Goal: Entertainment & Leisure: Browse casually

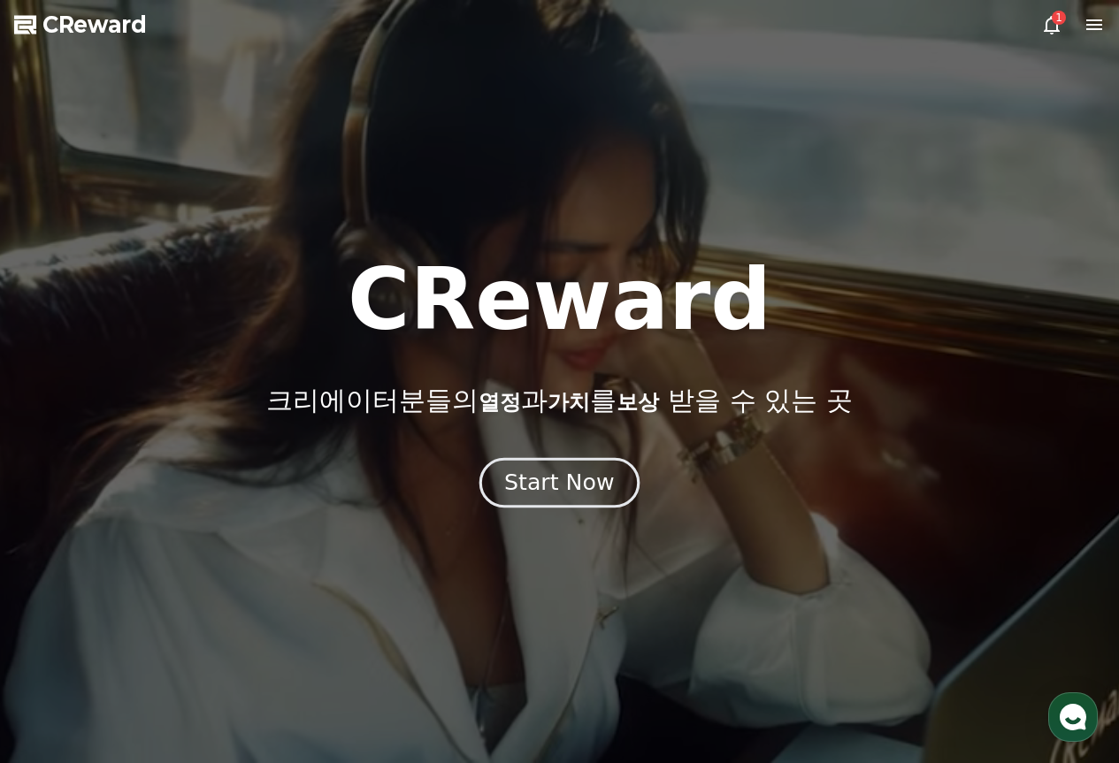
click at [563, 468] on button "Start Now" at bounding box center [559, 482] width 160 height 50
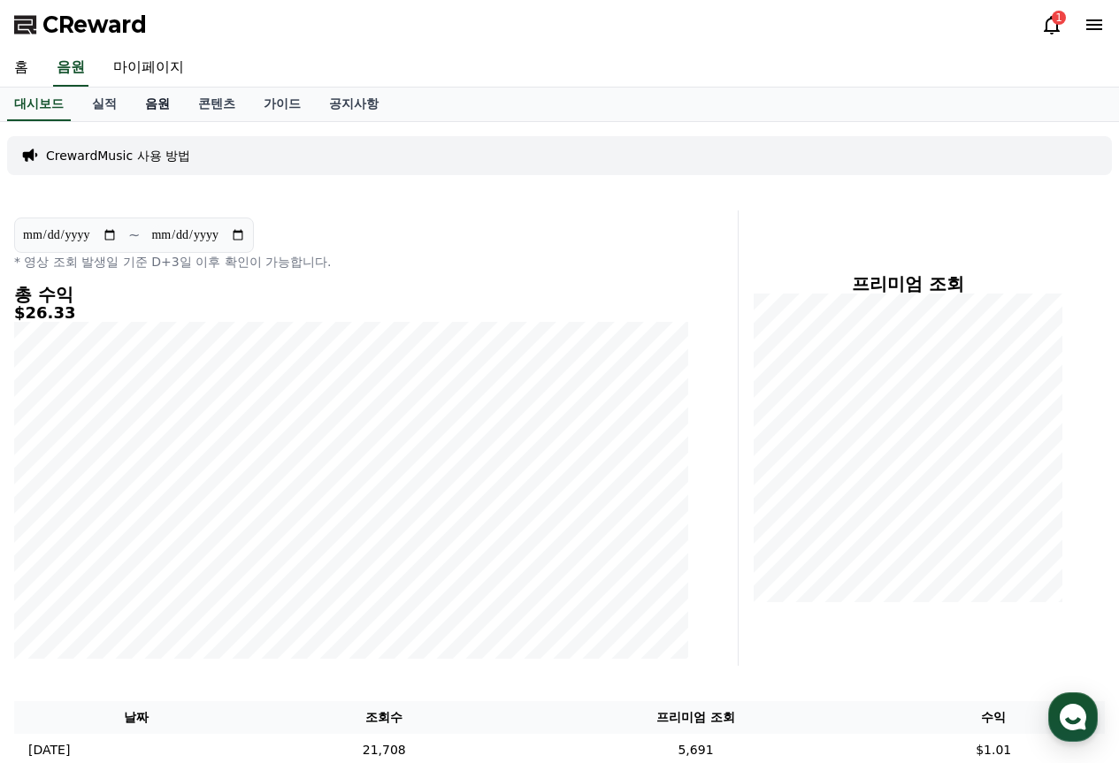
click at [150, 101] on link "음원" at bounding box center [157, 105] width 53 height 34
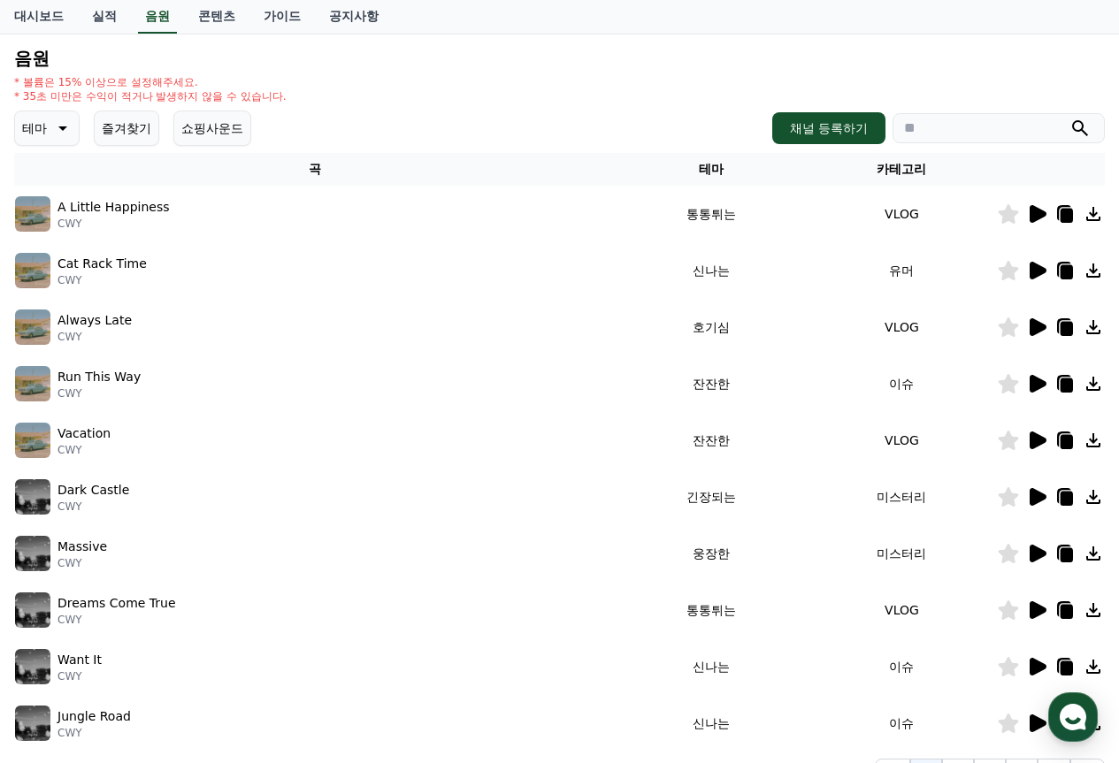
scroll to position [177, 0]
click at [63, 130] on icon at bounding box center [62, 128] width 9 height 4
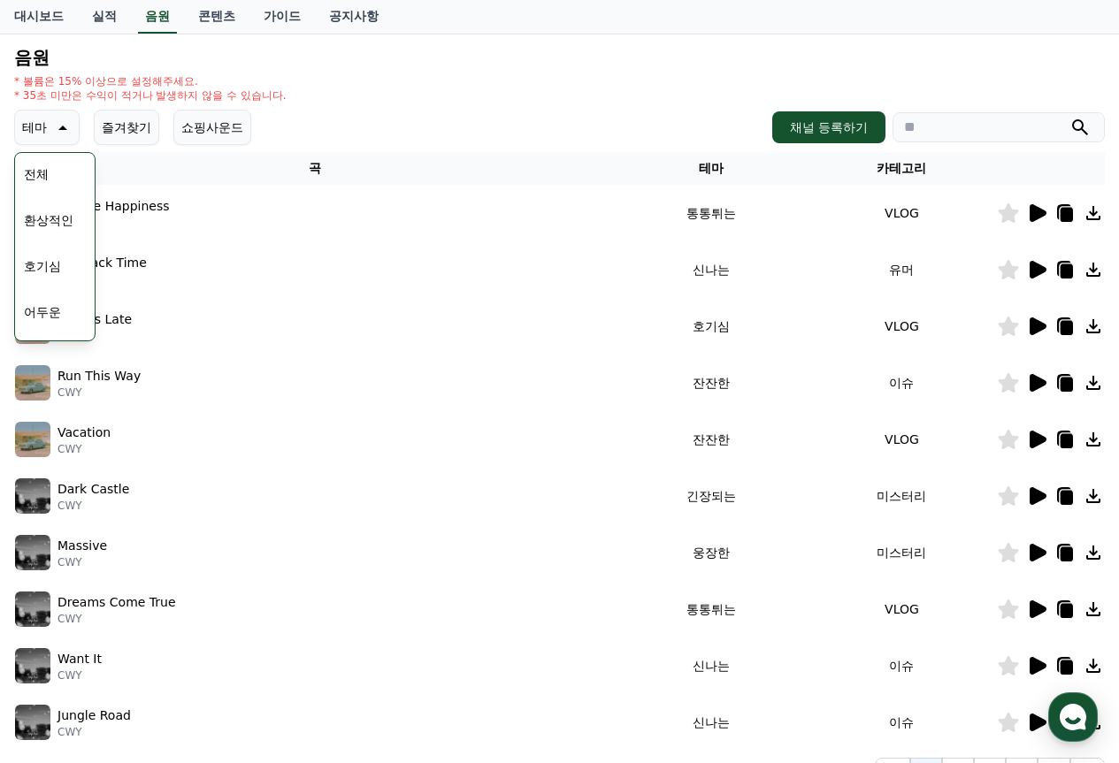
click at [284, 156] on th "곡" at bounding box center [315, 168] width 602 height 33
drag, startPoint x: 341, startPoint y: 101, endPoint x: 291, endPoint y: 101, distance: 49.5
click at [315, 101] on div "* 볼륨은 15% 이상으로 설정해주세요. * 35초 미만은 수익이 적거나 발생하지 않을 수 있습니다." at bounding box center [559, 88] width 1091 height 28
click at [13, 125] on div "크리워드 음원 서비스 이용 시 유의사항 음원 * 볼륨은 15% 이상으로 설정해주세요. * 35초 미만은 수익이 적거나 발생하지 않을 수 있습니…" at bounding box center [559, 372] width 1105 height 841
click at [24, 124] on p "테마" at bounding box center [34, 127] width 25 height 25
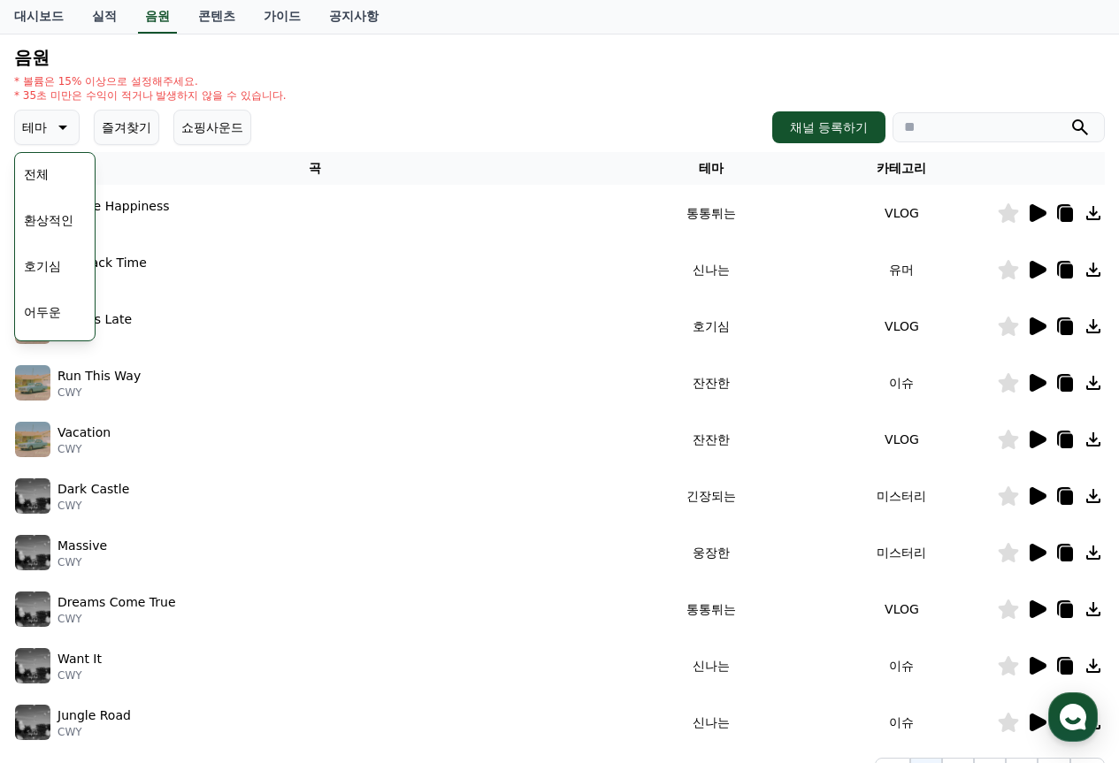
click at [45, 122] on p "테마" at bounding box center [34, 127] width 25 height 25
click at [47, 122] on button "테마" at bounding box center [46, 127] width 65 height 35
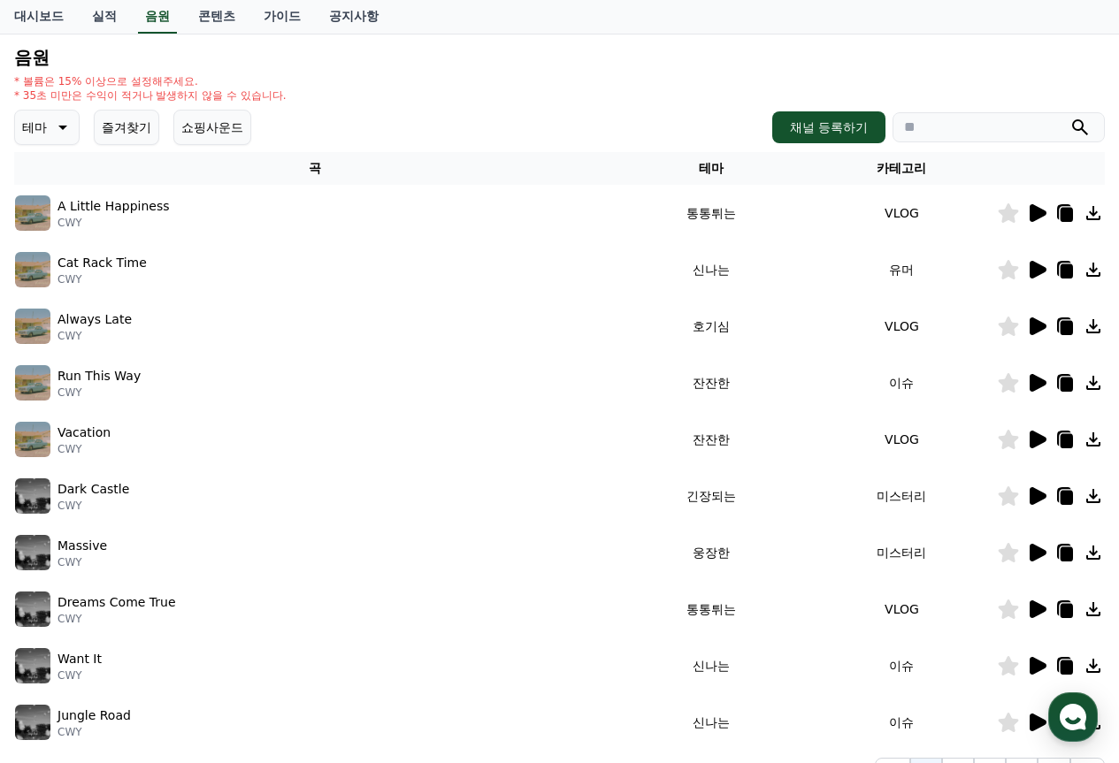
click at [45, 119] on p "테마" at bounding box center [34, 127] width 25 height 25
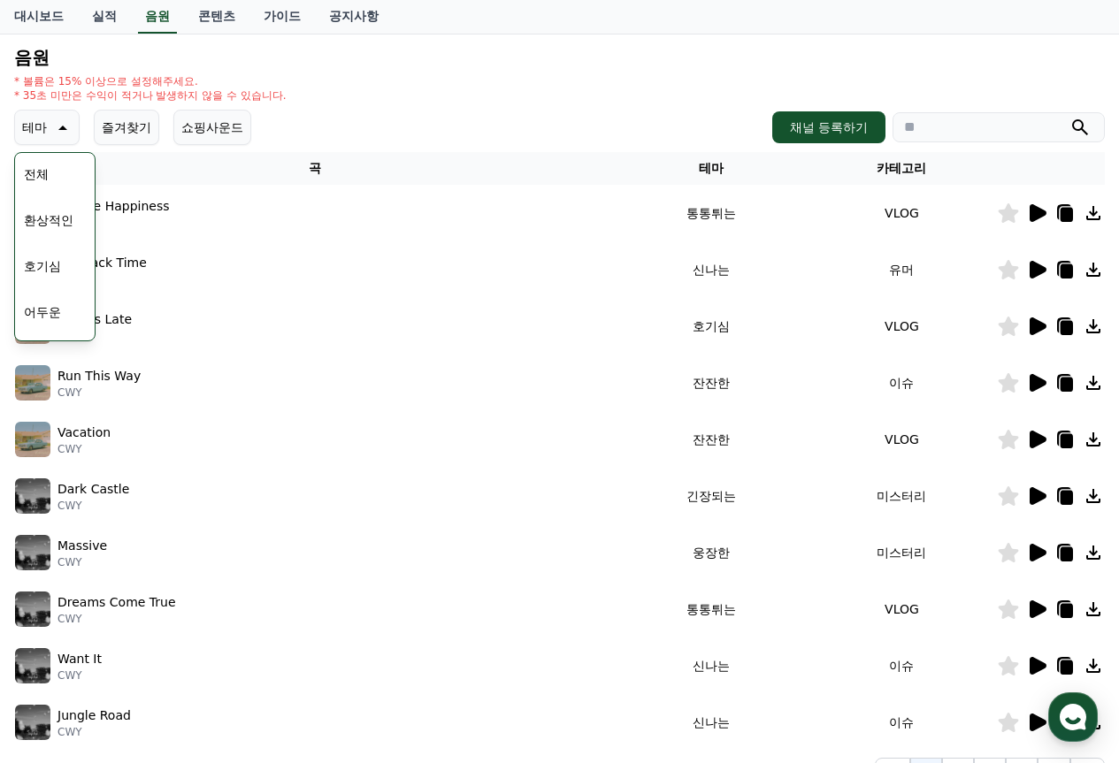
click at [50, 123] on icon at bounding box center [60, 127] width 21 height 21
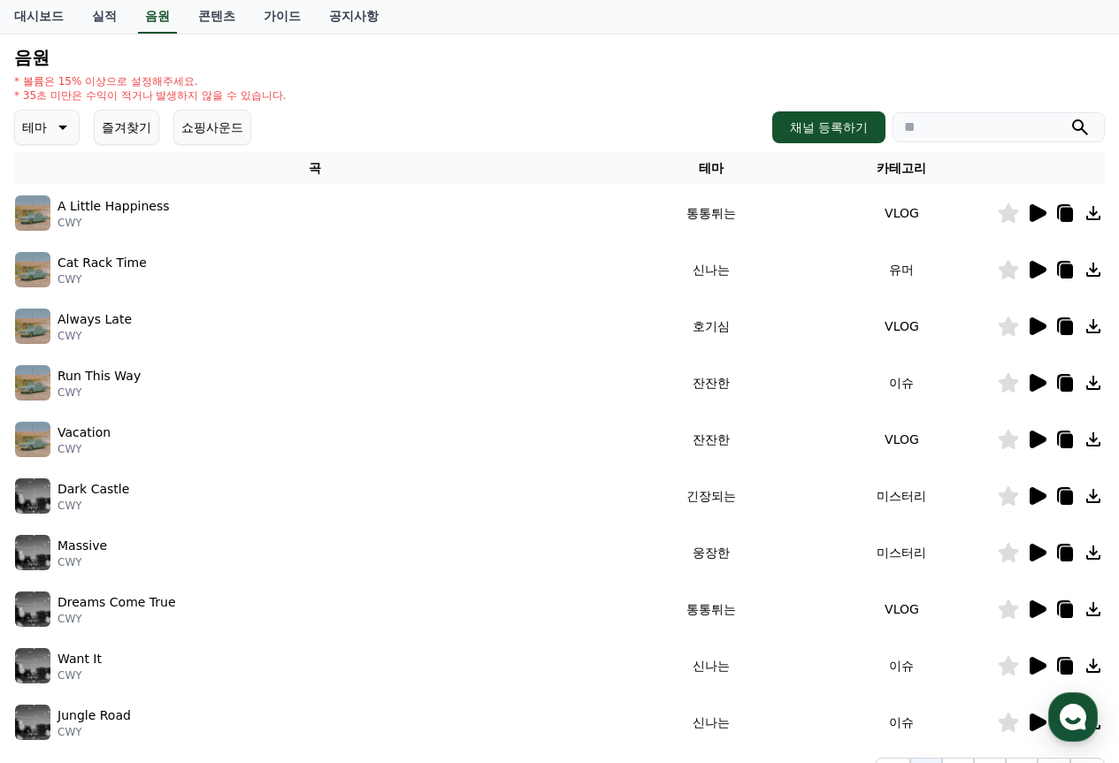
click at [360, 108] on div "음원 * 볼륨은 15% 이상으로 설정해주세요. * 35초 미만은 수익이 적거나 발생하지 않을 수 있습니다. 테마 즐겨찾기 쇼핑사운드 채널 등록…" at bounding box center [559, 417] width 1091 height 739
click at [1047, 381] on icon at bounding box center [1036, 382] width 21 height 21
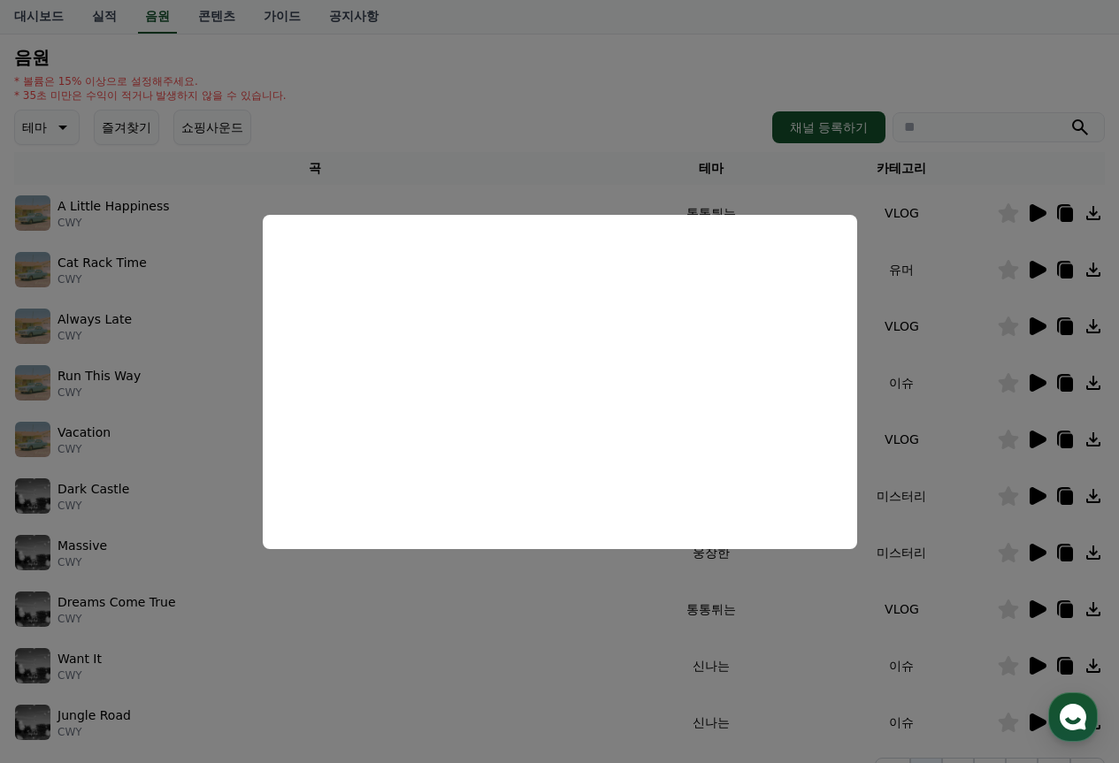
click at [460, 115] on button "close modal" at bounding box center [559, 381] width 1119 height 763
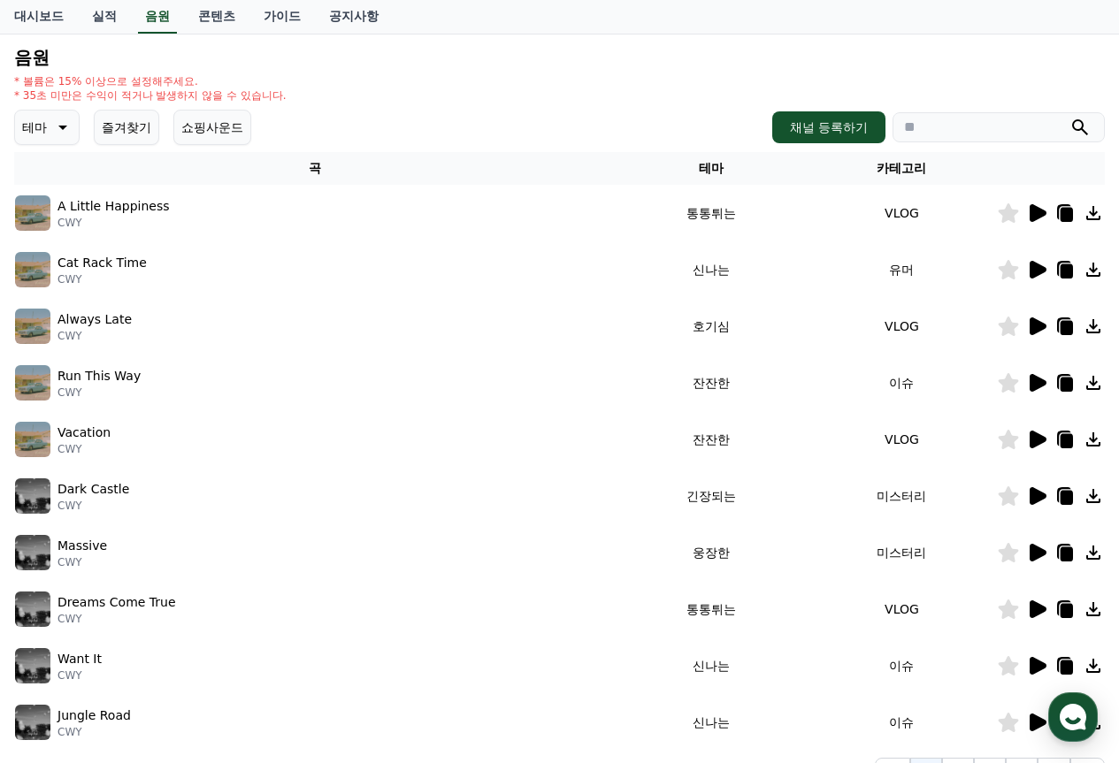
click at [1029, 211] on icon at bounding box center [1036, 213] width 21 height 21
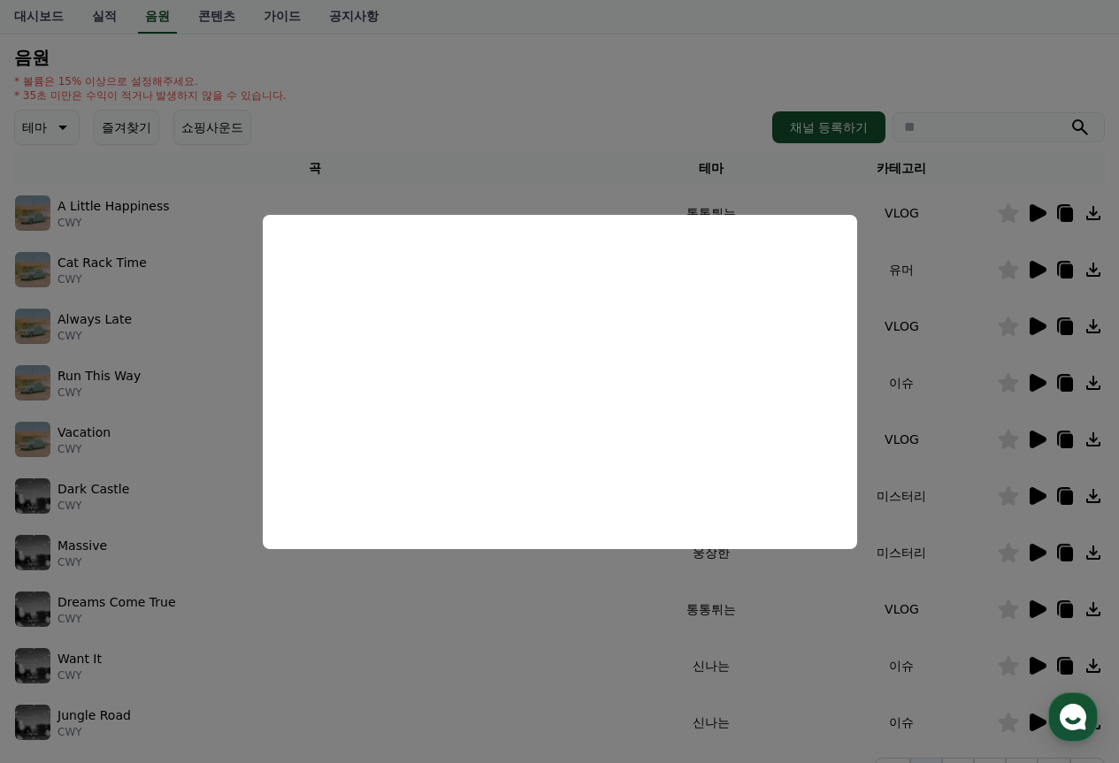
click at [554, 132] on button "close modal" at bounding box center [559, 381] width 1119 height 763
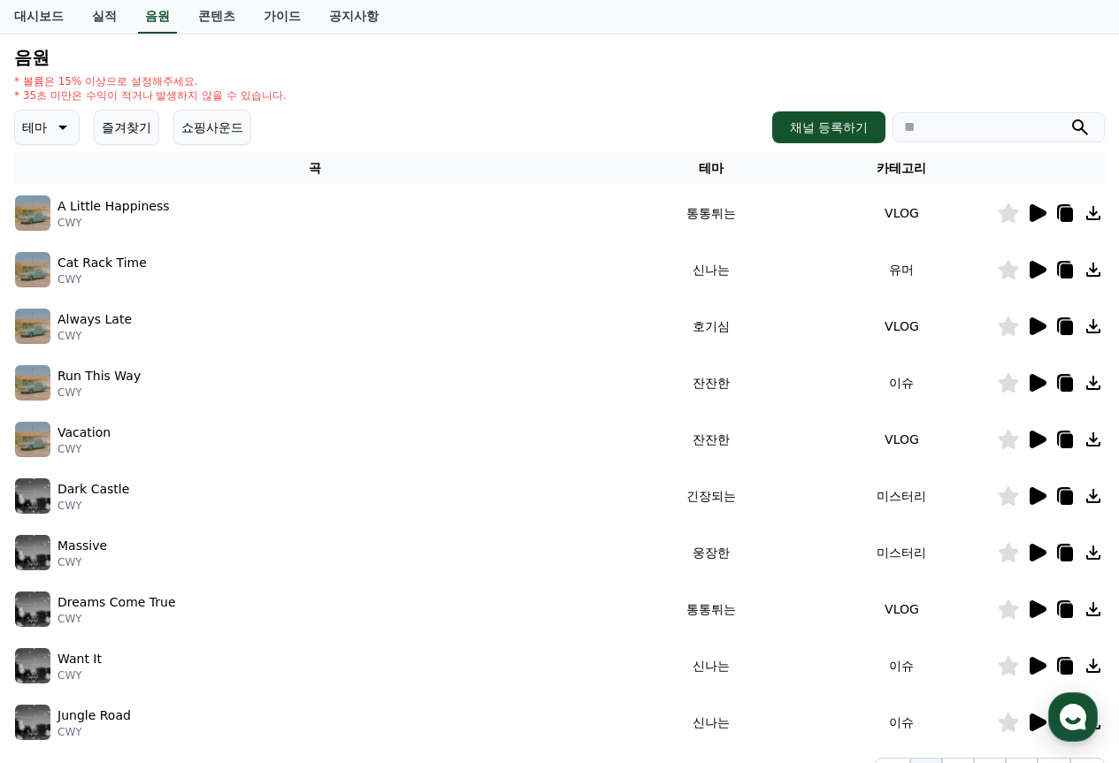
click at [1032, 268] on icon at bounding box center [1038, 270] width 17 height 18
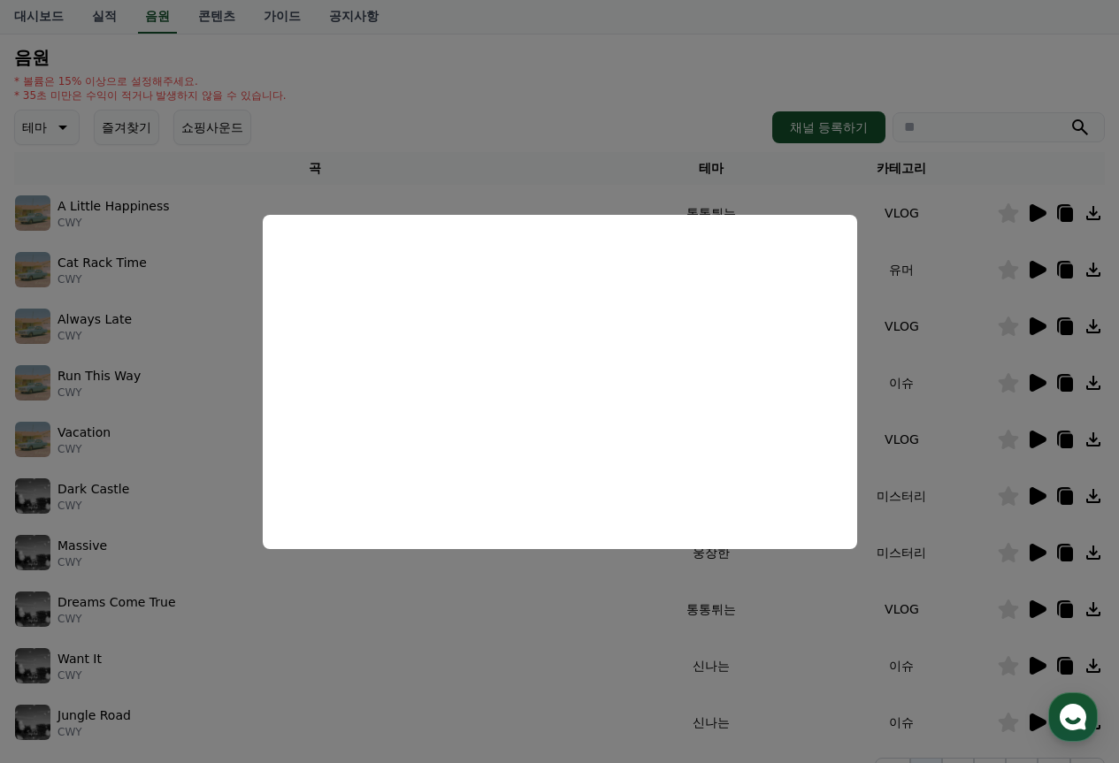
click at [399, 127] on button "close modal" at bounding box center [559, 381] width 1119 height 763
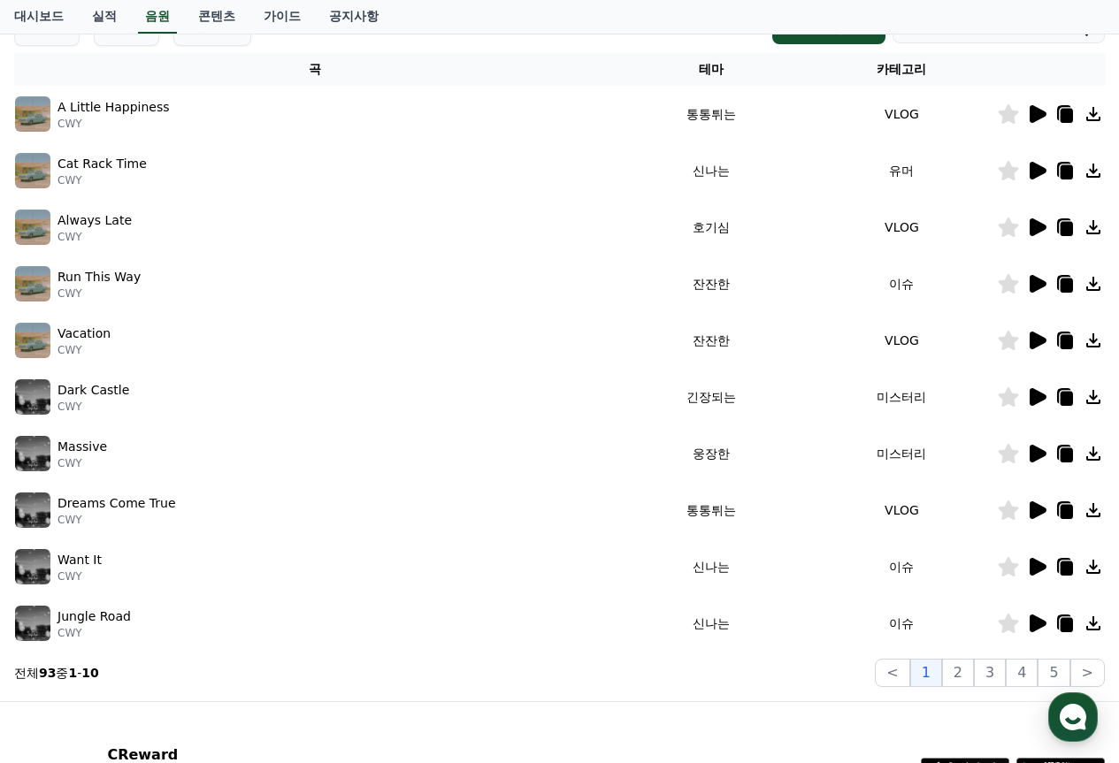
scroll to position [265, 0]
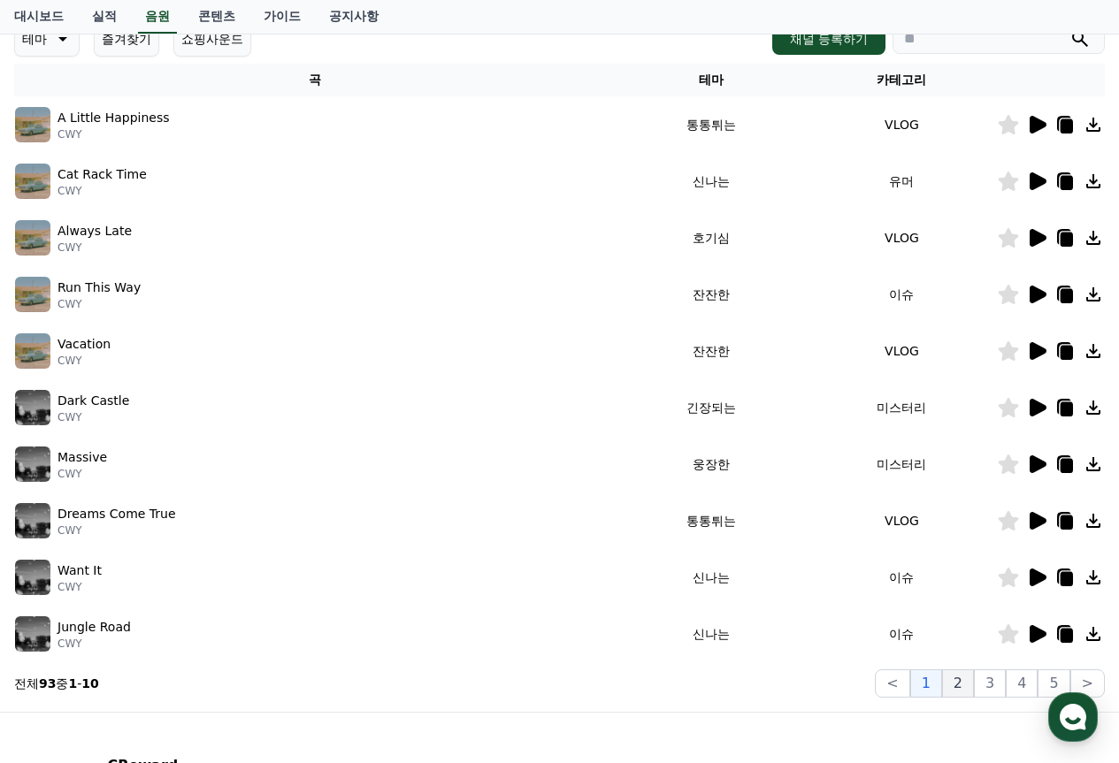
click at [962, 679] on button "2" at bounding box center [958, 684] width 32 height 28
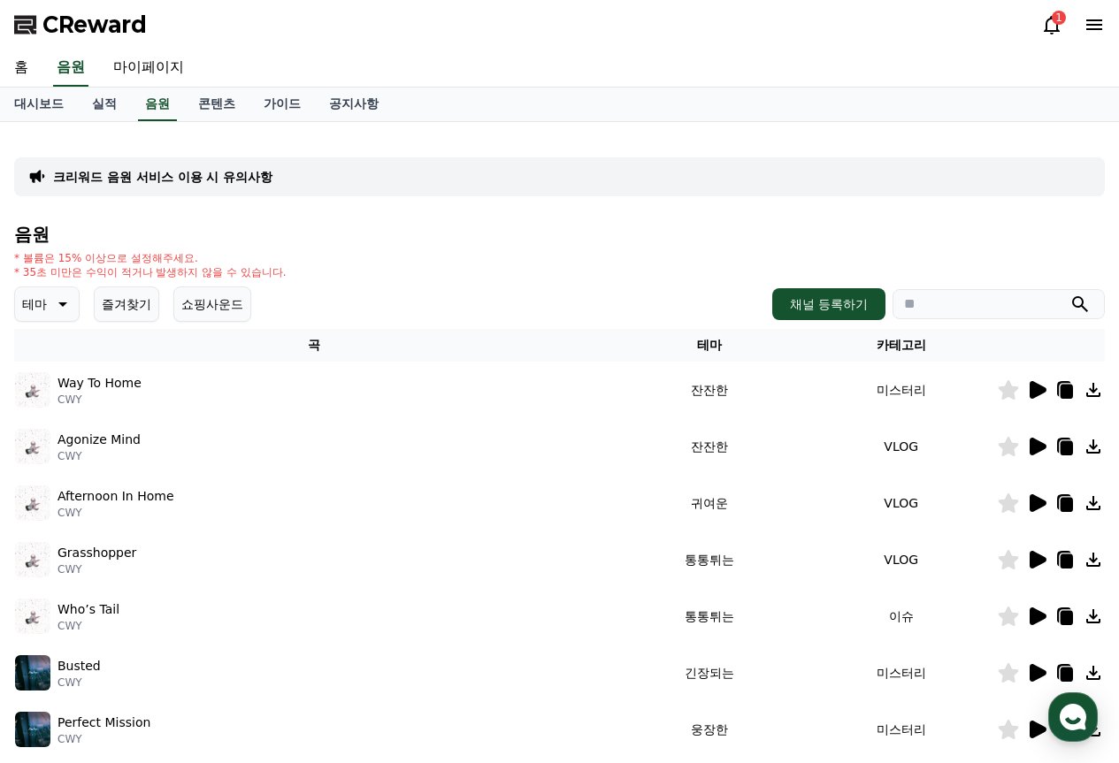
click at [37, 311] on p "테마" at bounding box center [34, 304] width 25 height 25
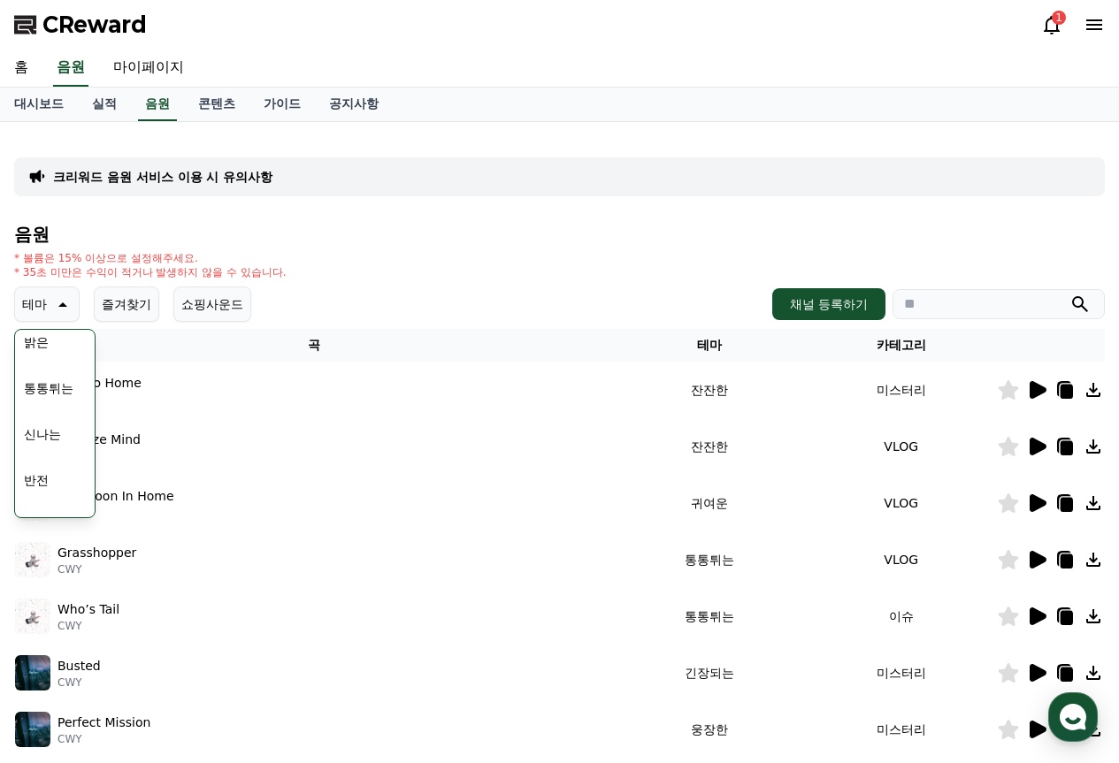
scroll to position [177, 0]
click at [53, 453] on button "신나는" at bounding box center [42, 450] width 51 height 39
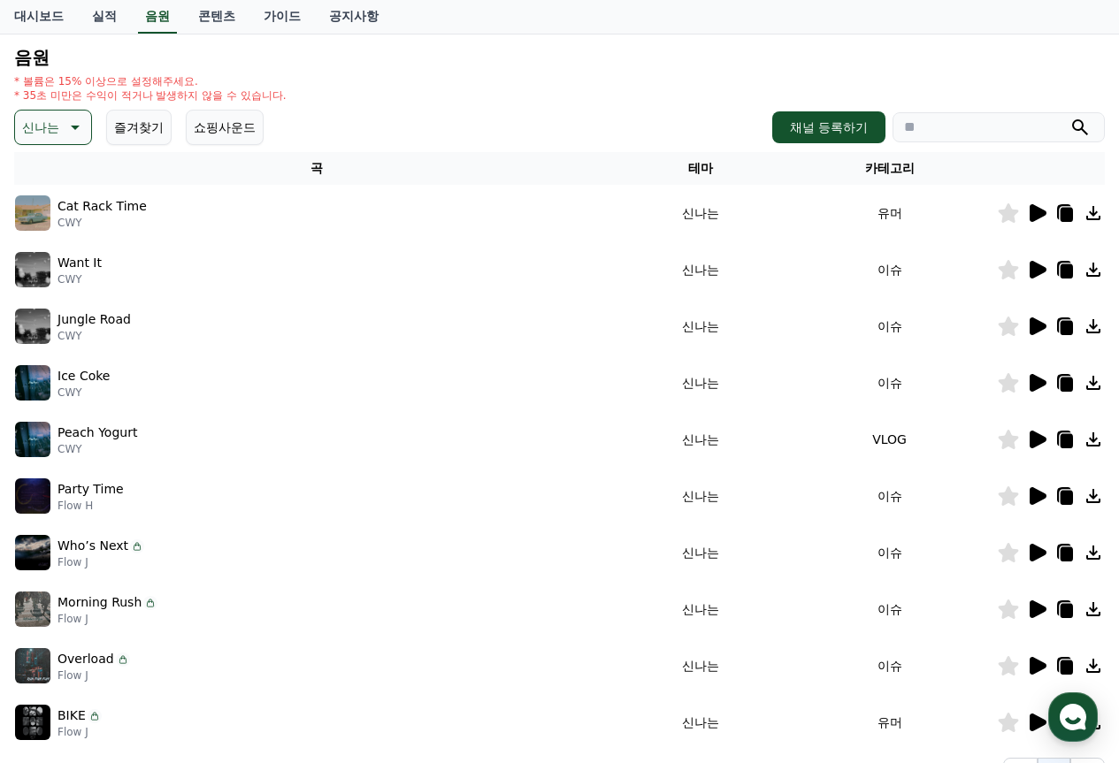
scroll to position [265, 0]
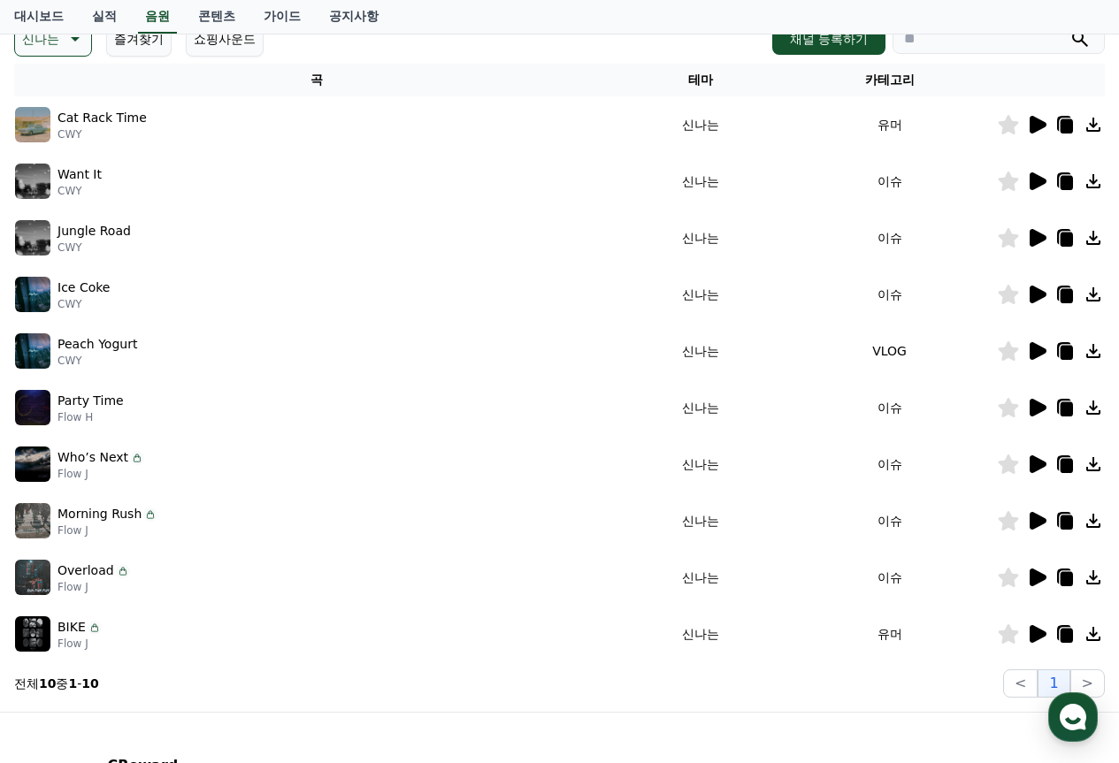
click at [940, 48] on input "search" at bounding box center [999, 39] width 212 height 30
type input "*"
type input "****"
click at [1070, 28] on button "submit" at bounding box center [1080, 38] width 21 height 21
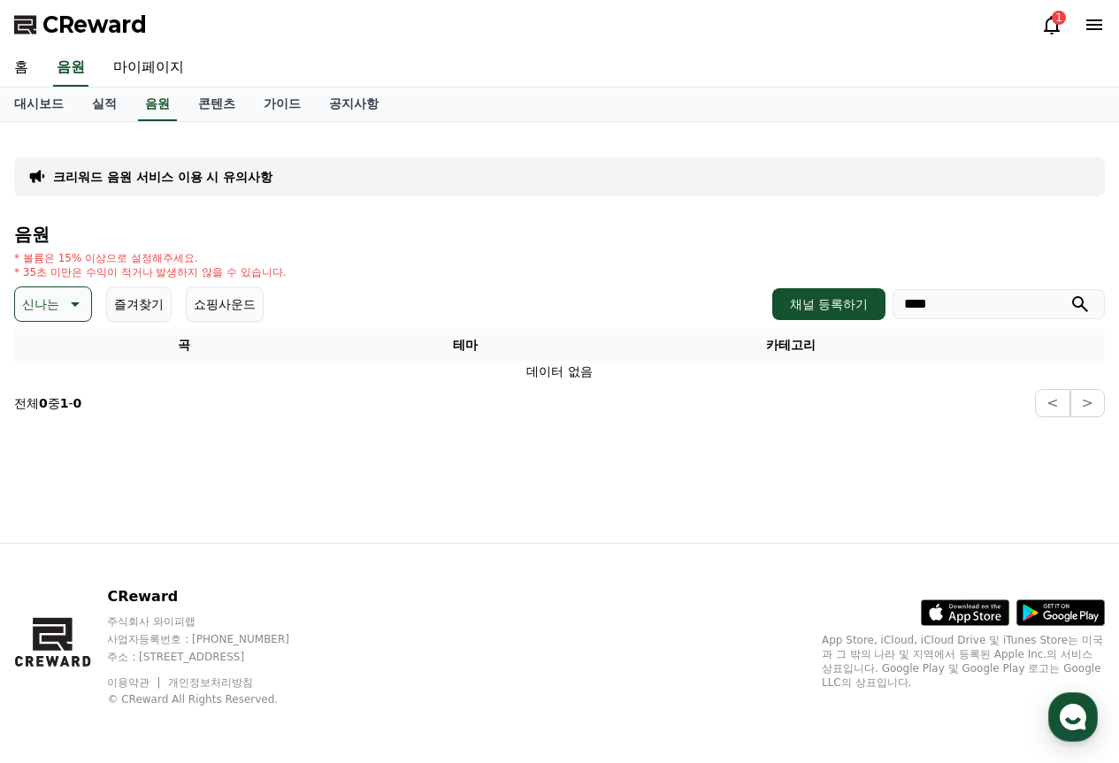
drag, startPoint x: 954, startPoint y: 308, endPoint x: 453, endPoint y: 283, distance: 501.3
click at [452, 284] on div "음원 * 볼륨은 15% 이상으로 설정해주세요. * 35초 미만은 수익이 적거나 발생하지 않을 수 있습니다. 신나는 즐겨찾기 쇼핑사운드 채널 등…" at bounding box center [559, 321] width 1091 height 193
type input "**********"
click at [1070, 294] on button "submit" at bounding box center [1080, 304] width 21 height 21
click at [71, 304] on icon at bounding box center [73, 304] width 21 height 21
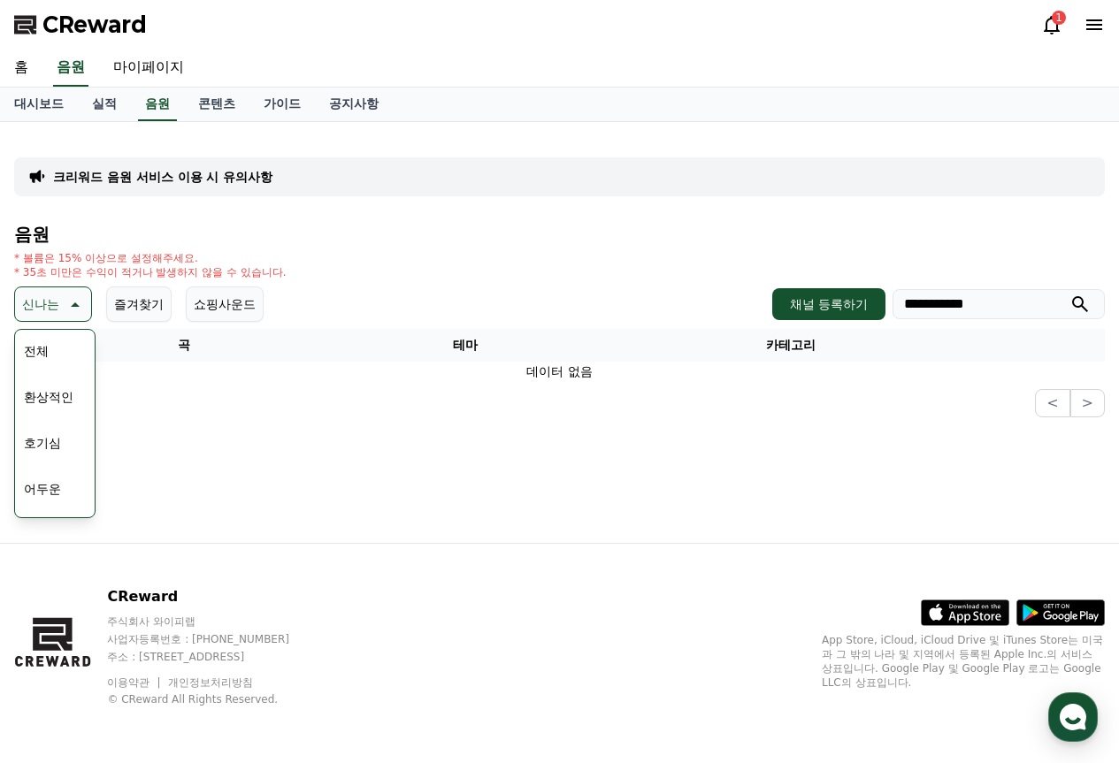
click at [55, 342] on button "전체" at bounding box center [36, 351] width 39 height 39
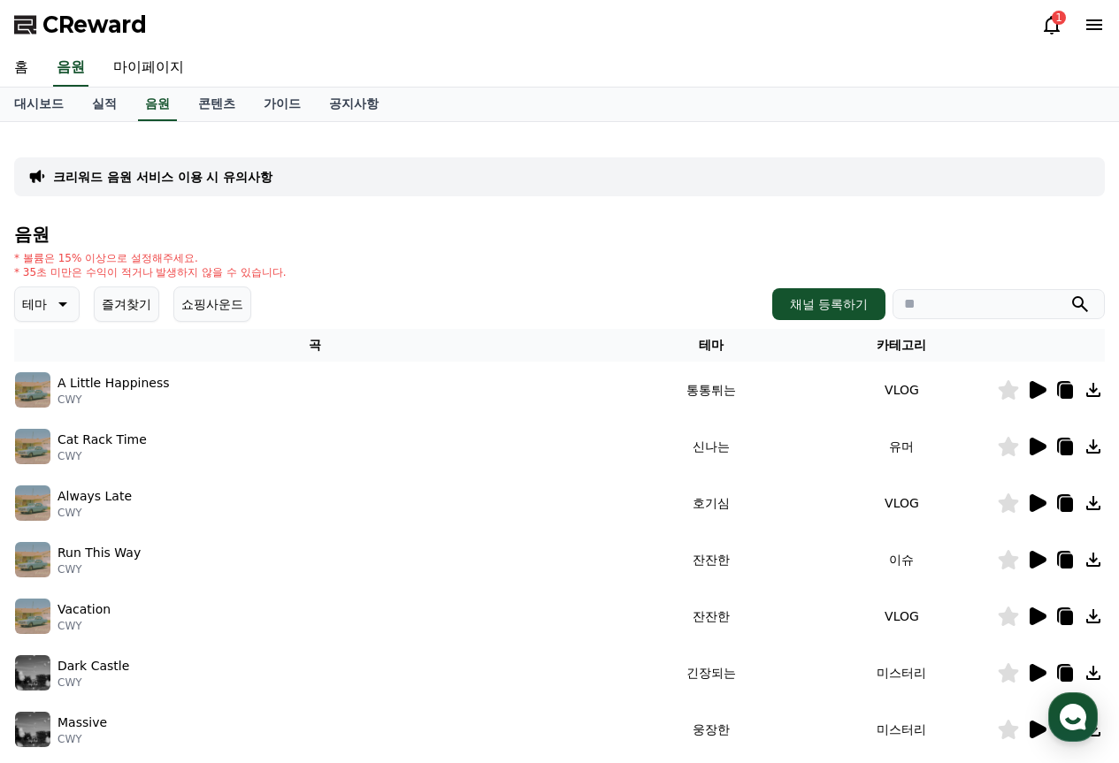
click at [970, 296] on input "search" at bounding box center [999, 304] width 212 height 30
click at [1070, 294] on button "submit" at bounding box center [1080, 304] width 21 height 21
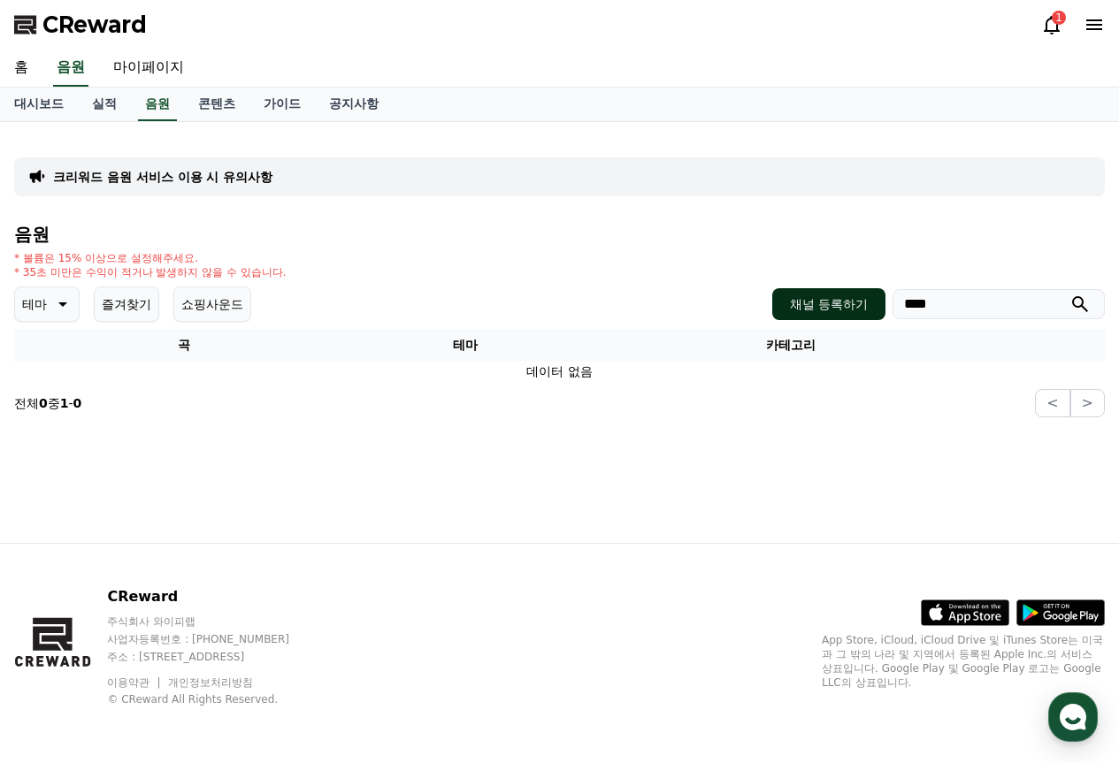
drag, startPoint x: 966, startPoint y: 310, endPoint x: 820, endPoint y: 291, distance: 147.1
click at [820, 291] on div "채널 등록하기 ****" at bounding box center [938, 304] width 333 height 32
type input "*****"
click at [1070, 294] on button "submit" at bounding box center [1080, 304] width 21 height 21
click at [55, 303] on icon at bounding box center [60, 304] width 21 height 21
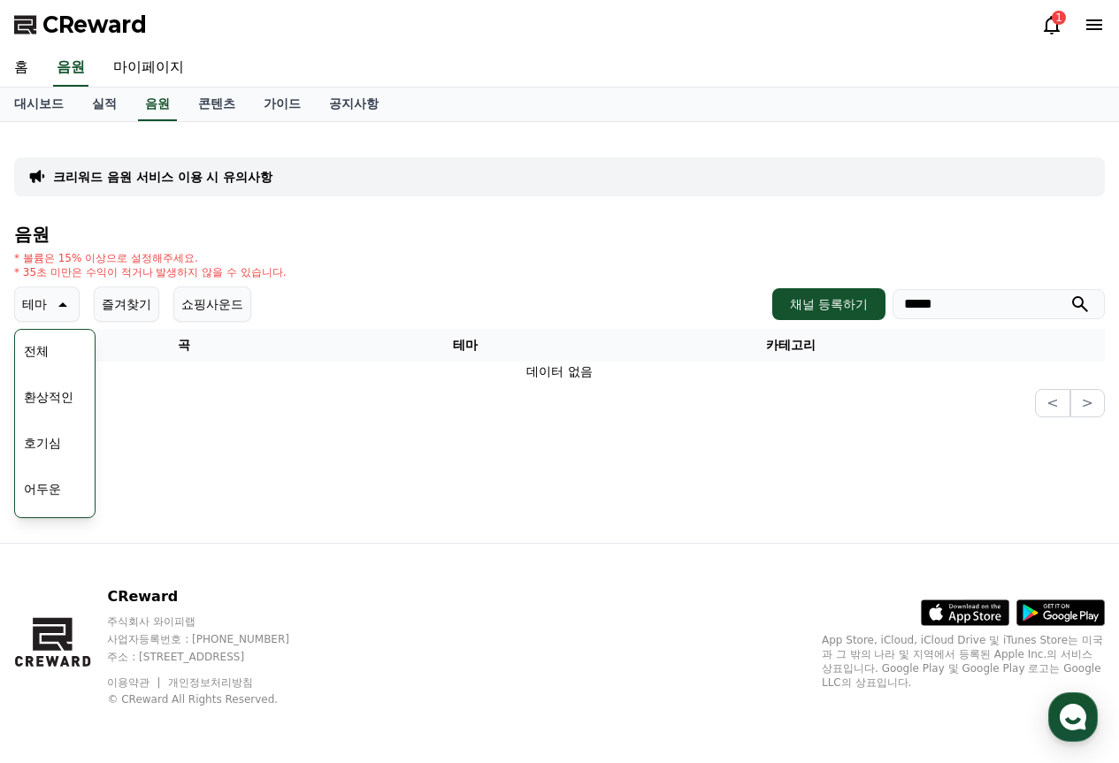
click at [59, 448] on button "호기심" at bounding box center [42, 443] width 51 height 39
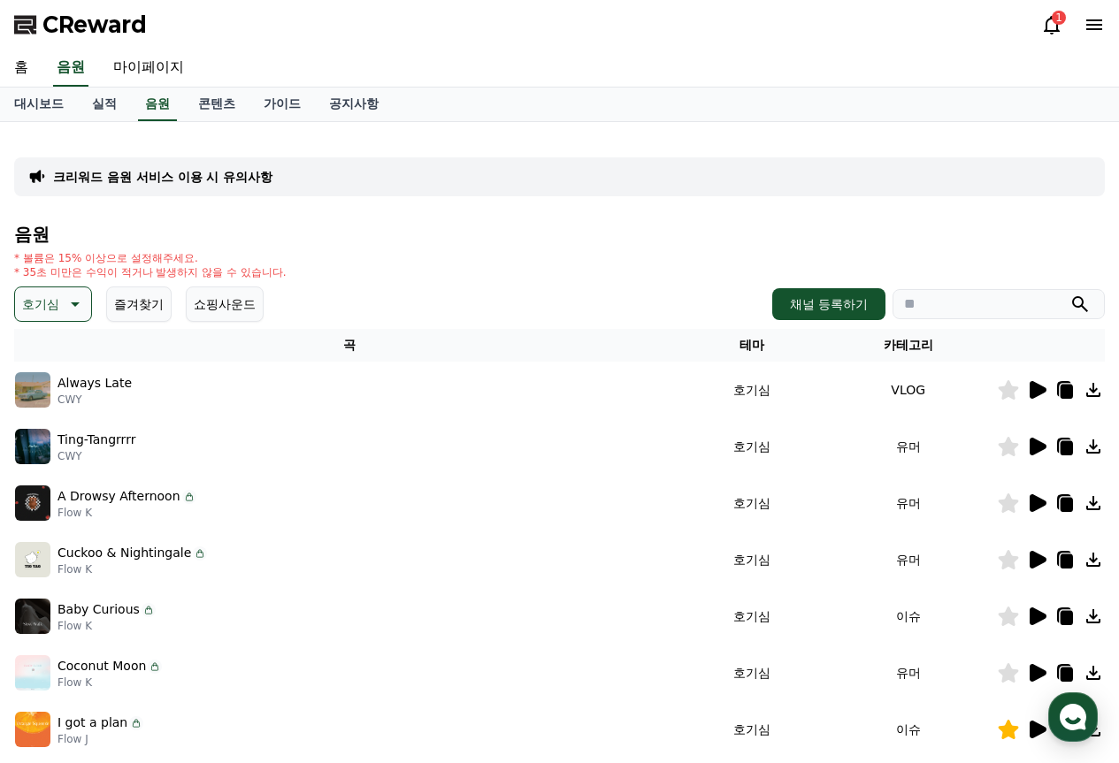
click at [1038, 383] on icon at bounding box center [1036, 390] width 21 height 21
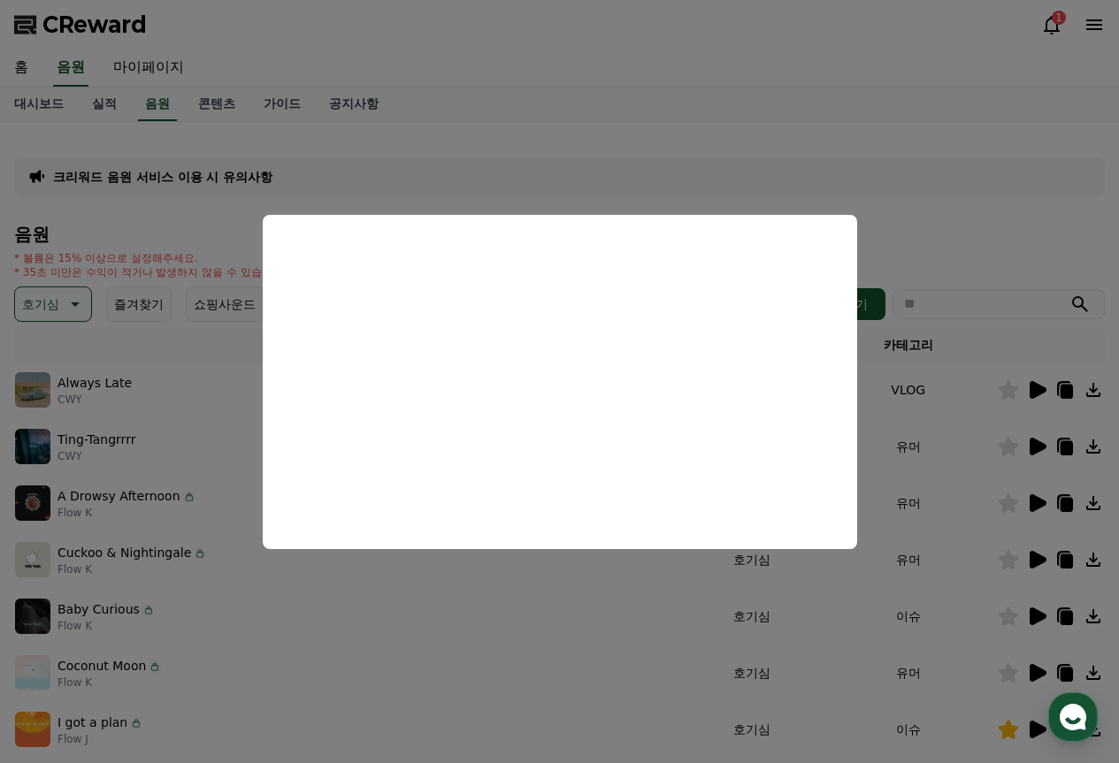
click at [630, 605] on button "close modal" at bounding box center [559, 381] width 1119 height 763
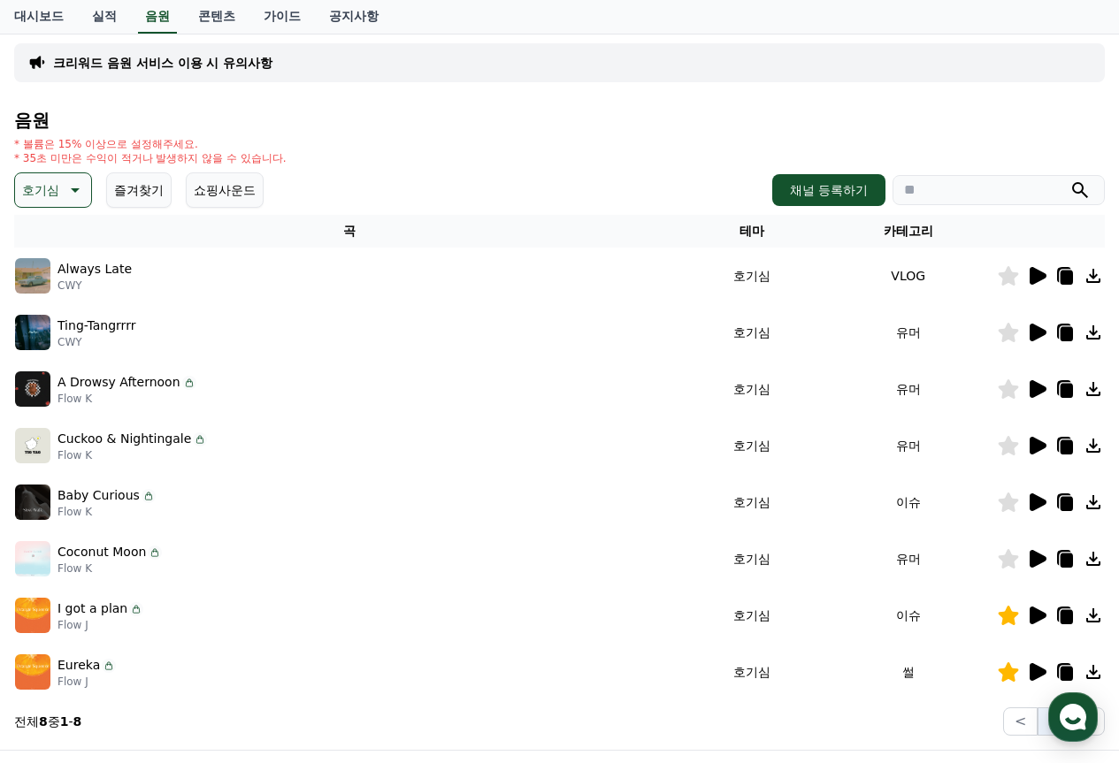
scroll to position [177, 0]
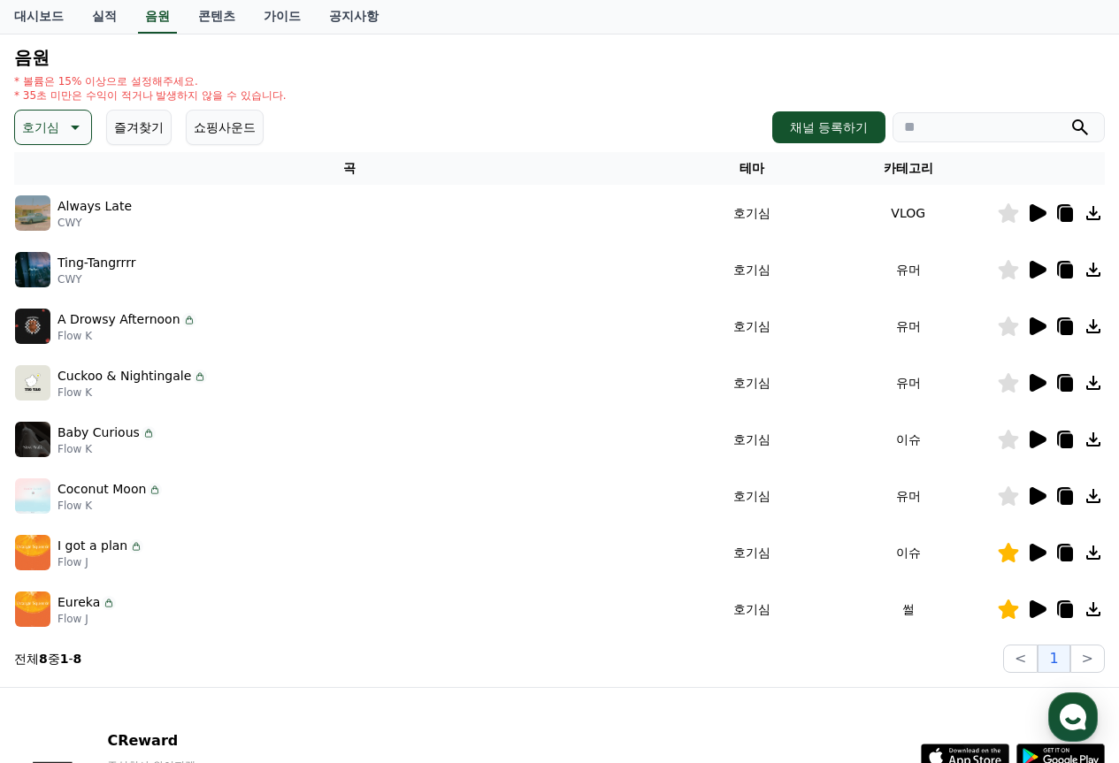
click at [1036, 552] on icon at bounding box center [1038, 553] width 17 height 18
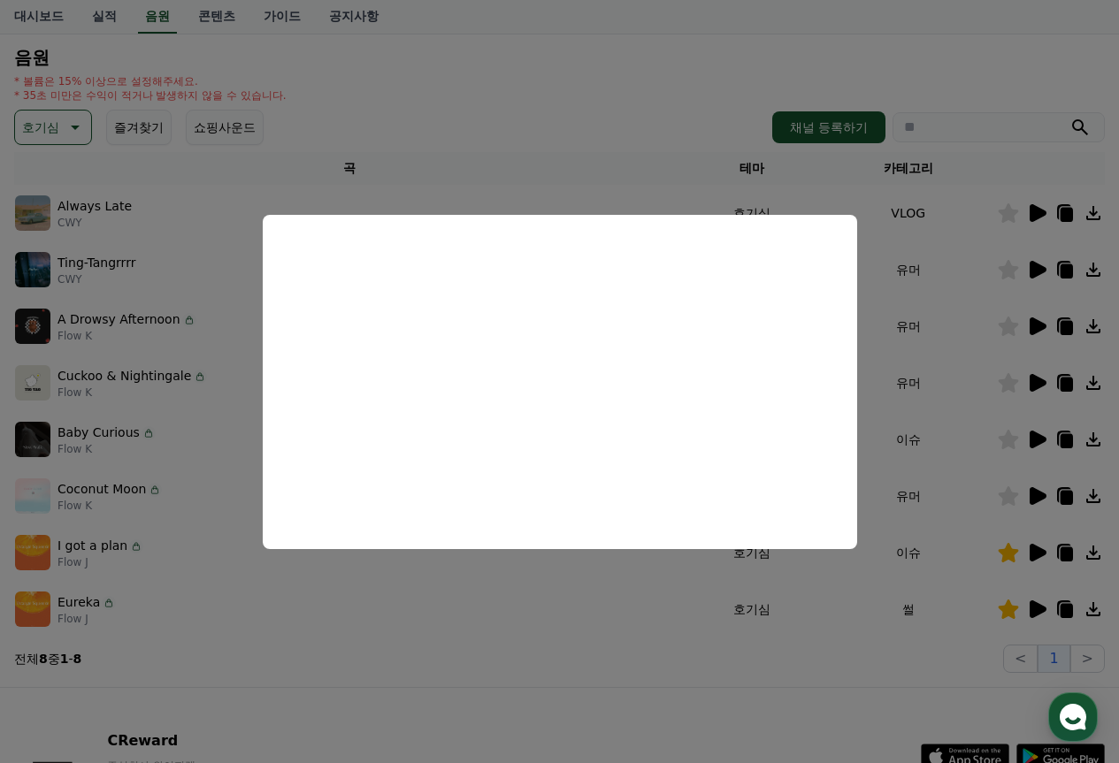
click at [388, 610] on button "close modal" at bounding box center [559, 381] width 1119 height 763
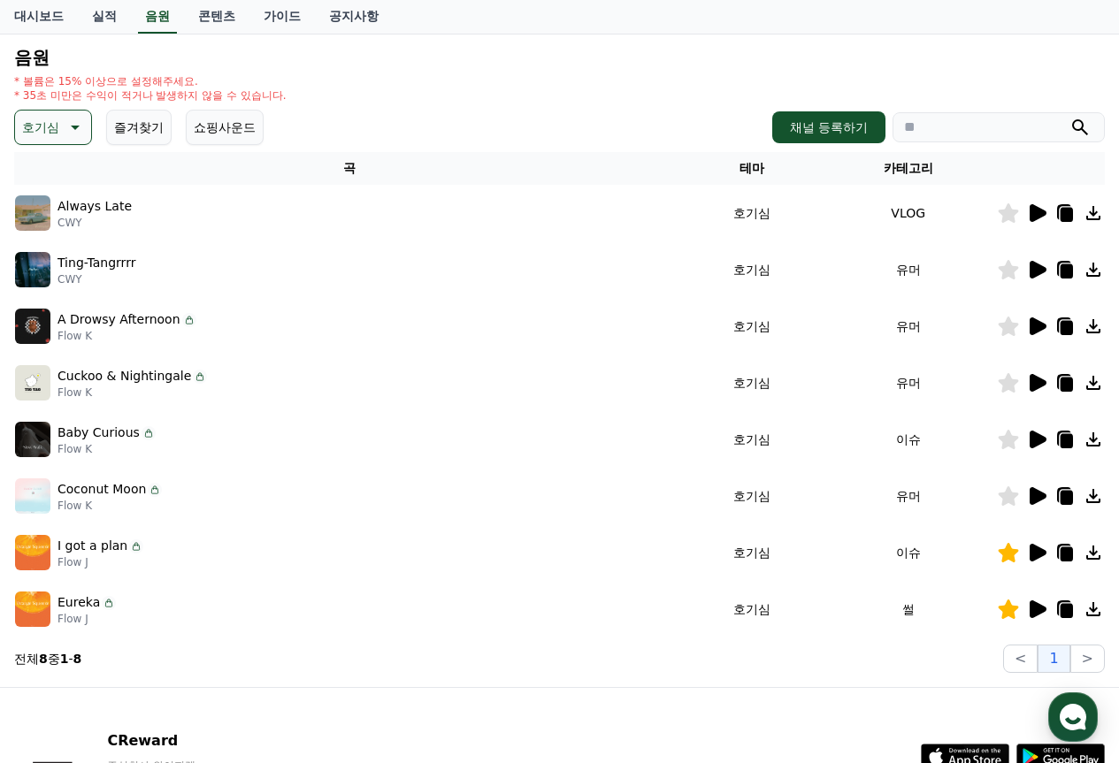
click at [1045, 610] on icon at bounding box center [1038, 610] width 17 height 18
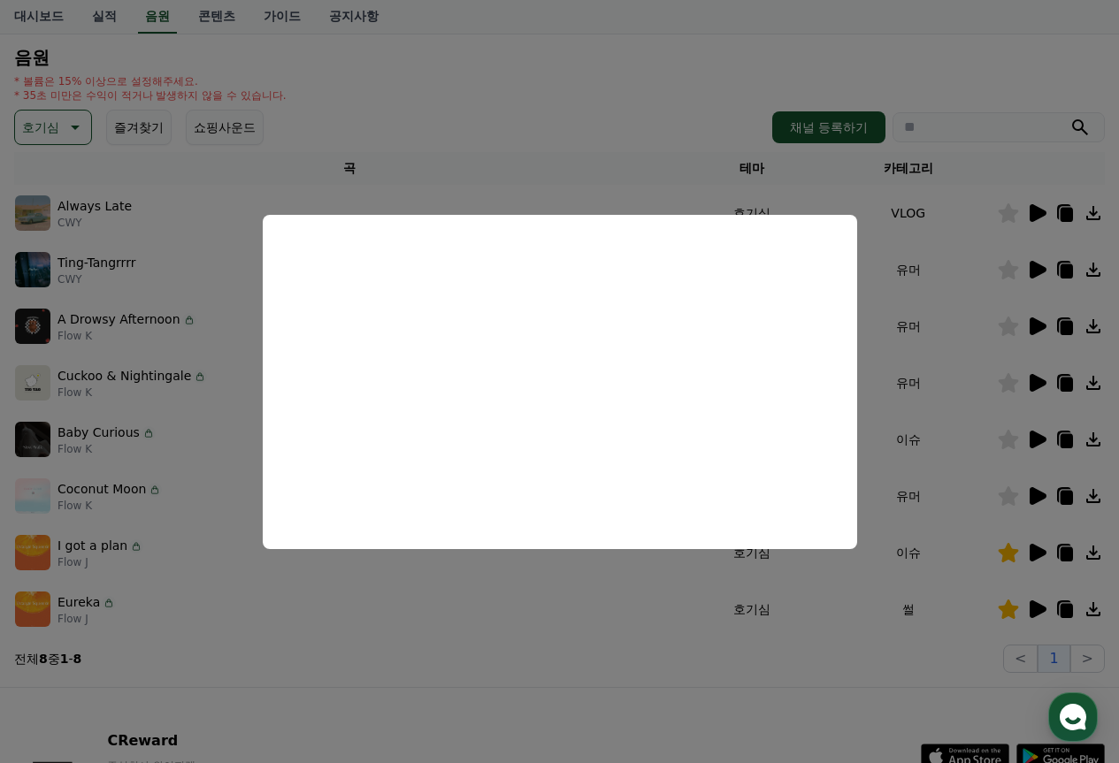
click at [355, 627] on button "close modal" at bounding box center [559, 381] width 1119 height 763
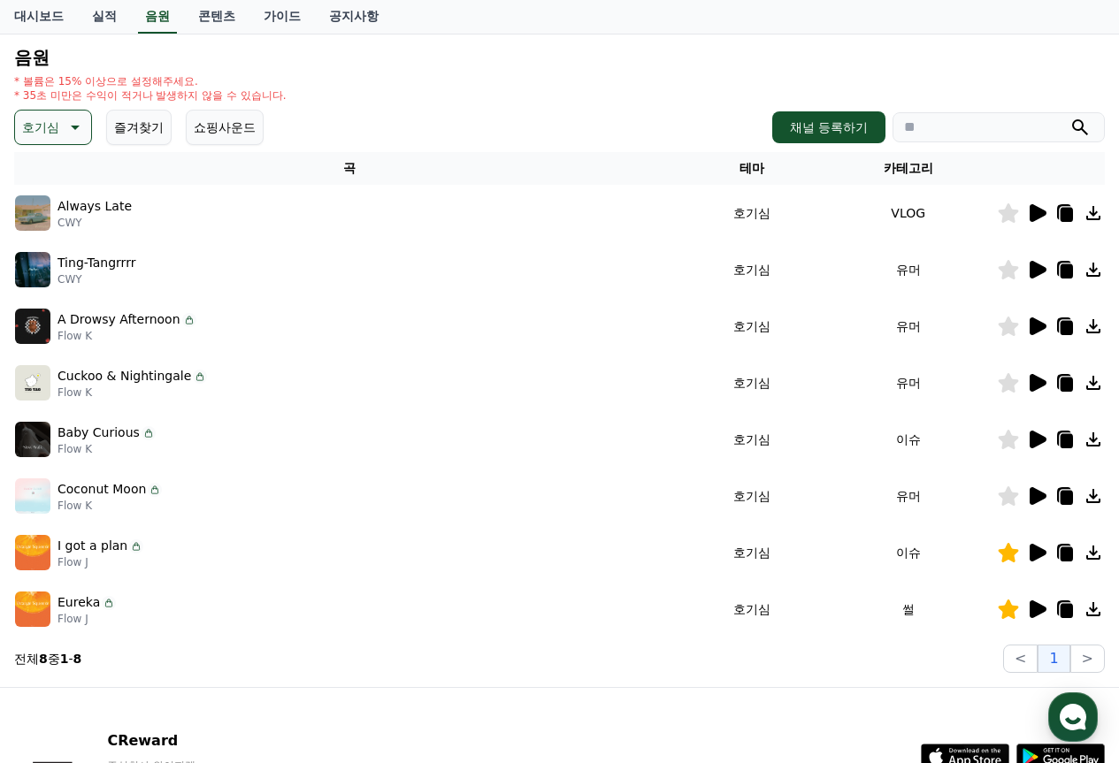
click at [45, 127] on p "호기심" at bounding box center [40, 127] width 37 height 25
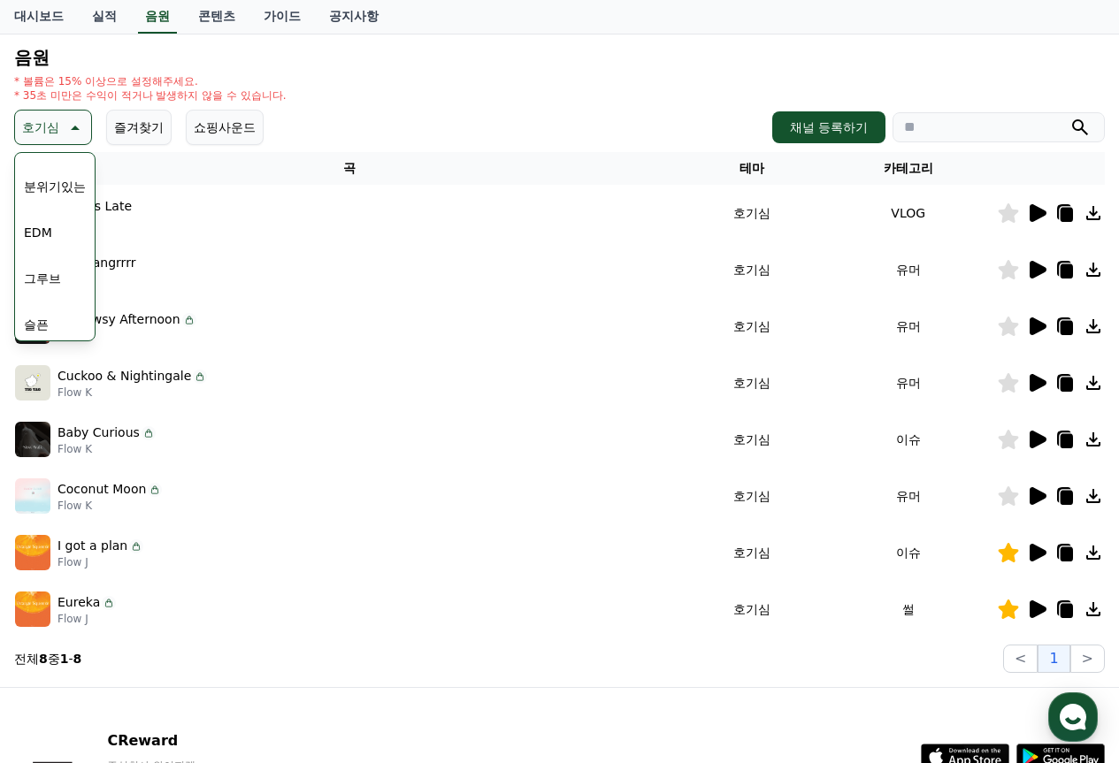
scroll to position [442, 0]
click at [58, 242] on button "분위기있는" at bounding box center [55, 238] width 76 height 39
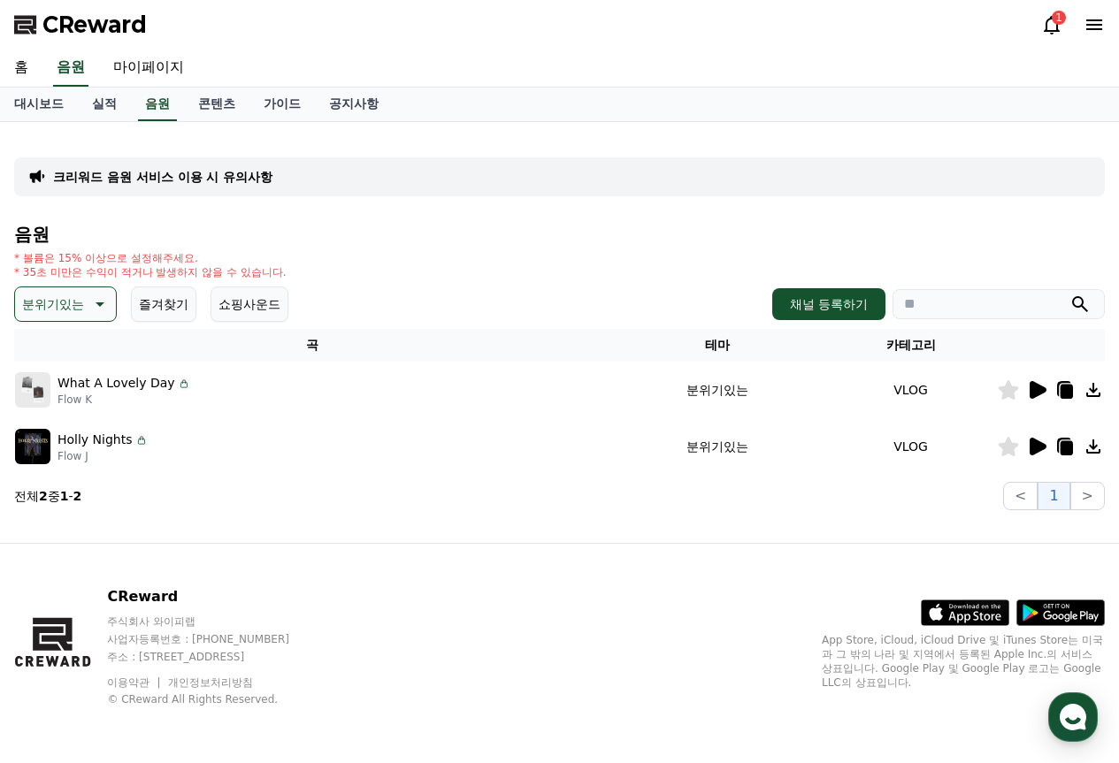
click at [1034, 396] on icon at bounding box center [1038, 390] width 17 height 18
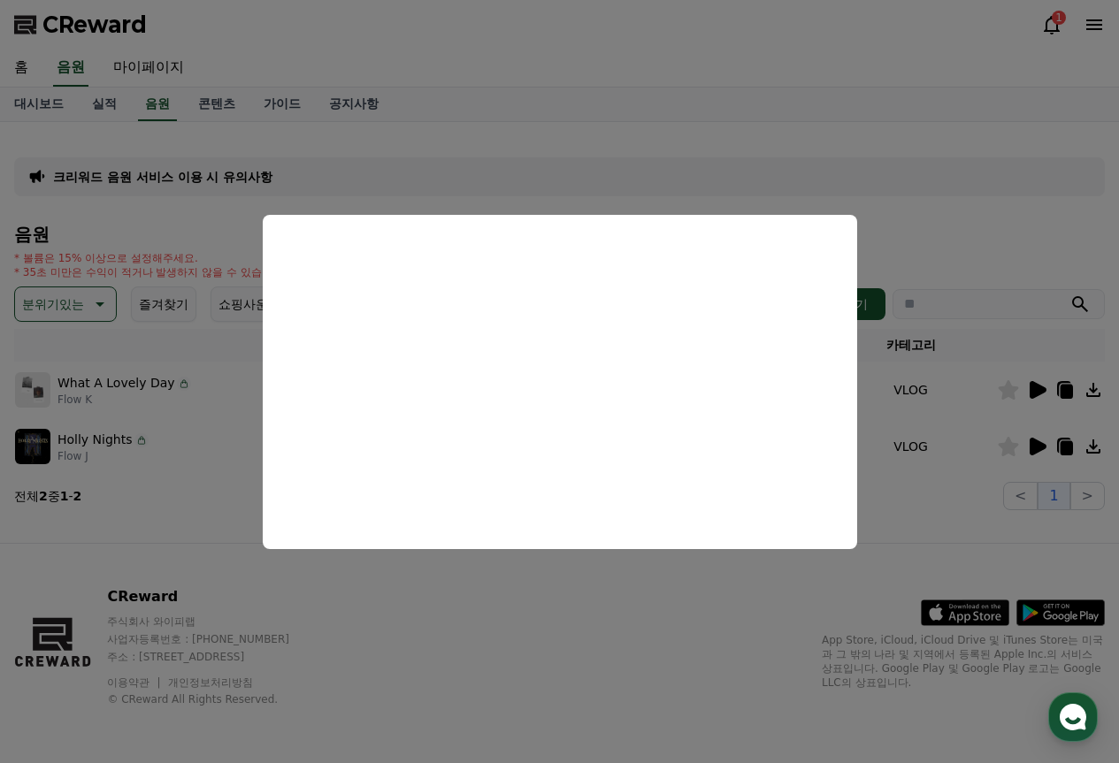
click at [414, 606] on button "close modal" at bounding box center [559, 381] width 1119 height 763
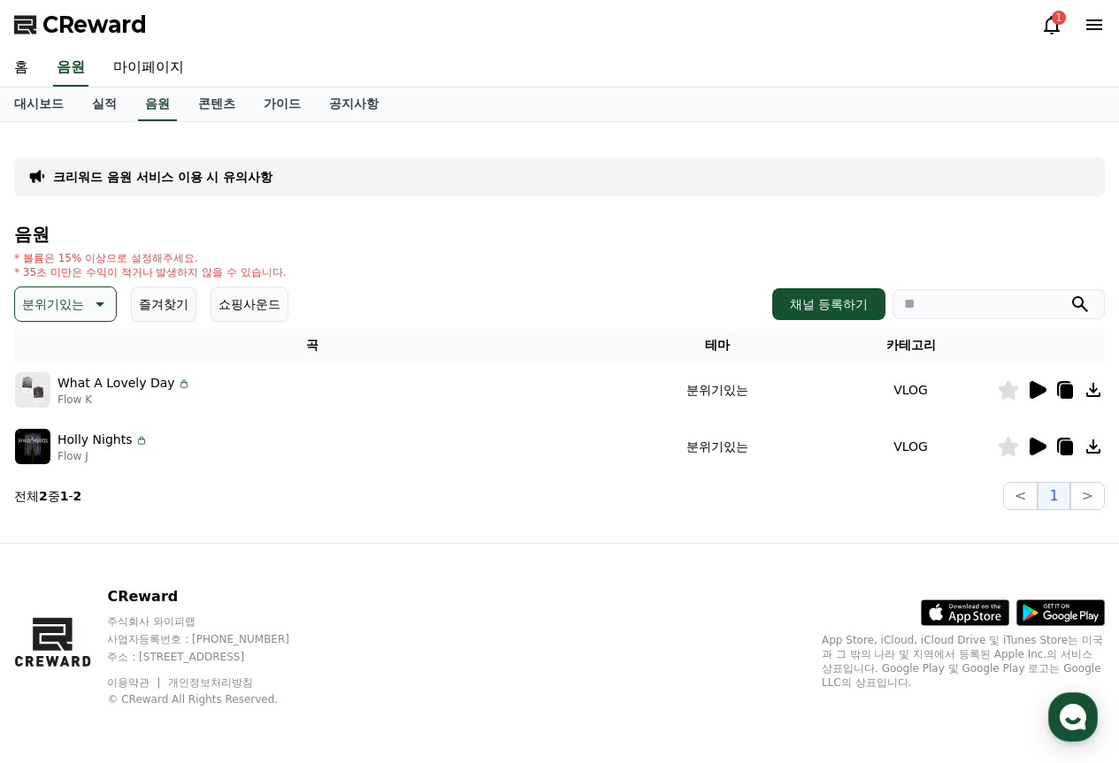
click at [1033, 446] on icon at bounding box center [1038, 447] width 17 height 18
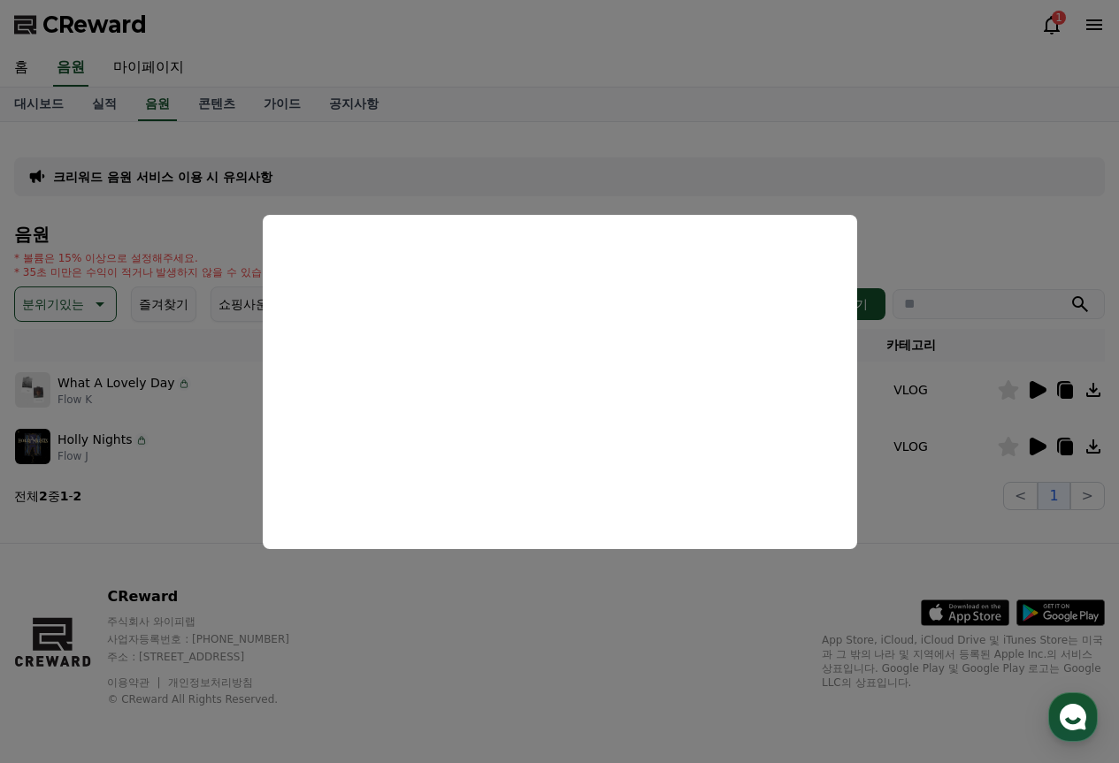
click at [134, 260] on button "close modal" at bounding box center [559, 381] width 1119 height 763
click at [69, 299] on p "분위기있는" at bounding box center [53, 304] width 62 height 25
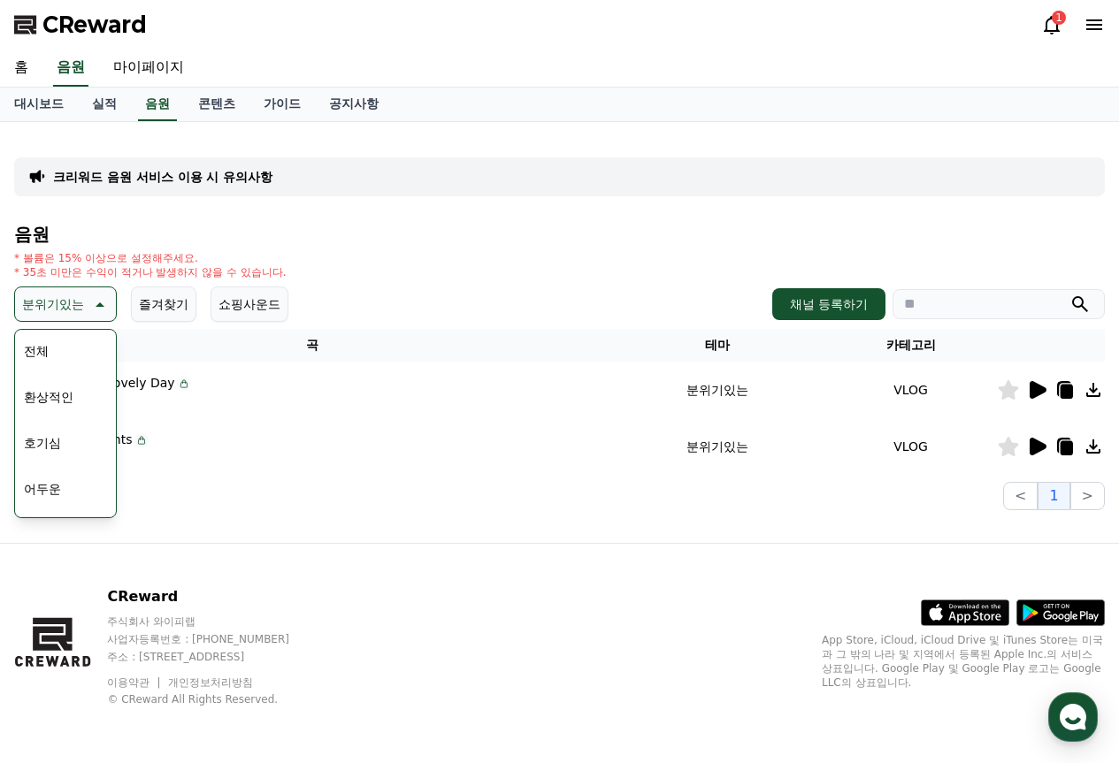
click at [54, 443] on button "호기심" at bounding box center [42, 443] width 51 height 39
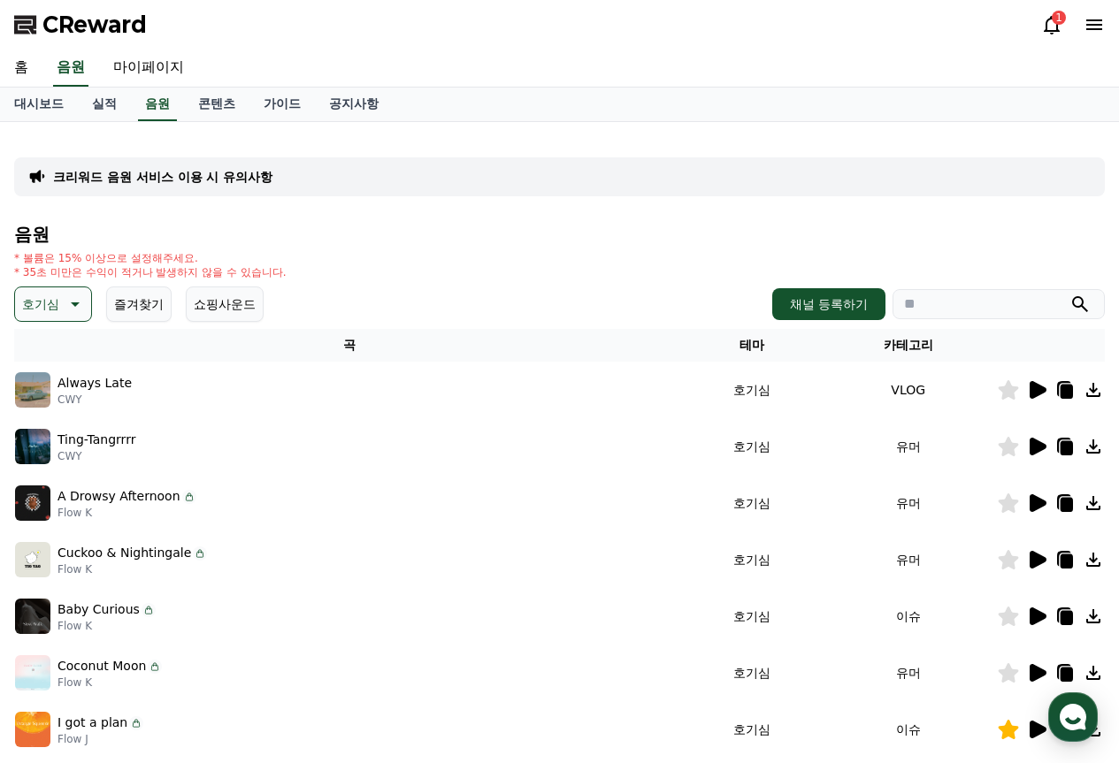
click at [27, 301] on p "호기심" at bounding box center [40, 304] width 37 height 25
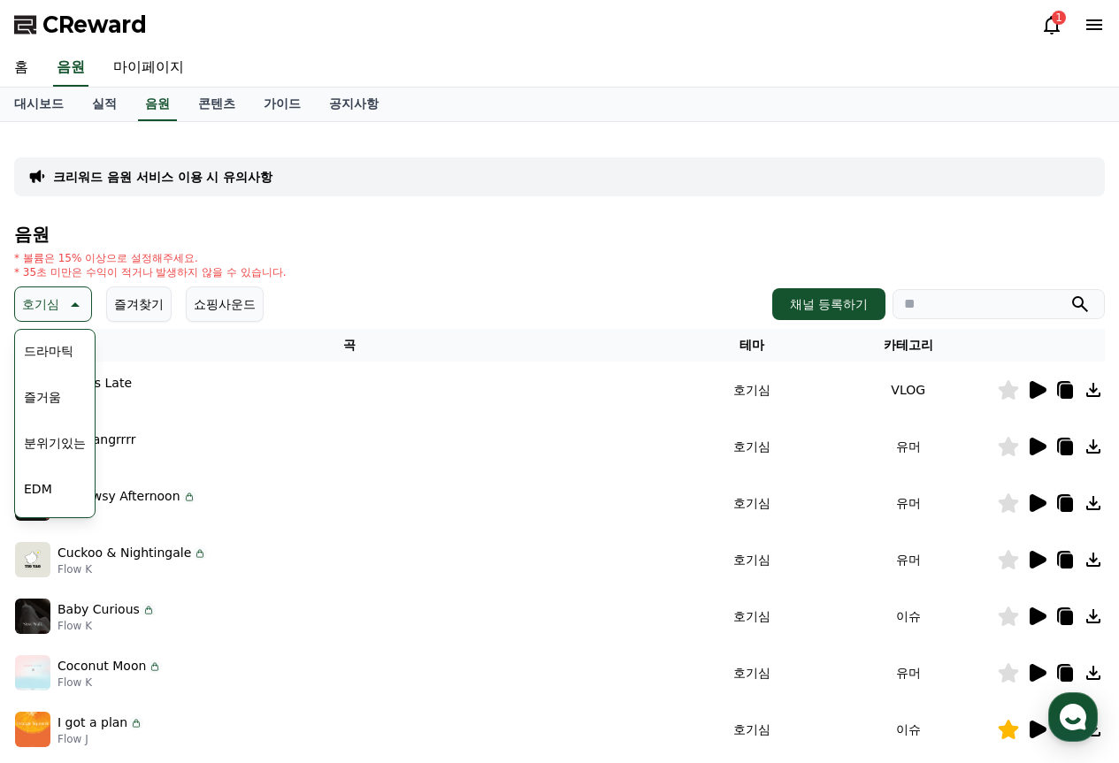
scroll to position [354, 0]
click at [48, 372] on button "웅장한" at bounding box center [42, 365] width 51 height 39
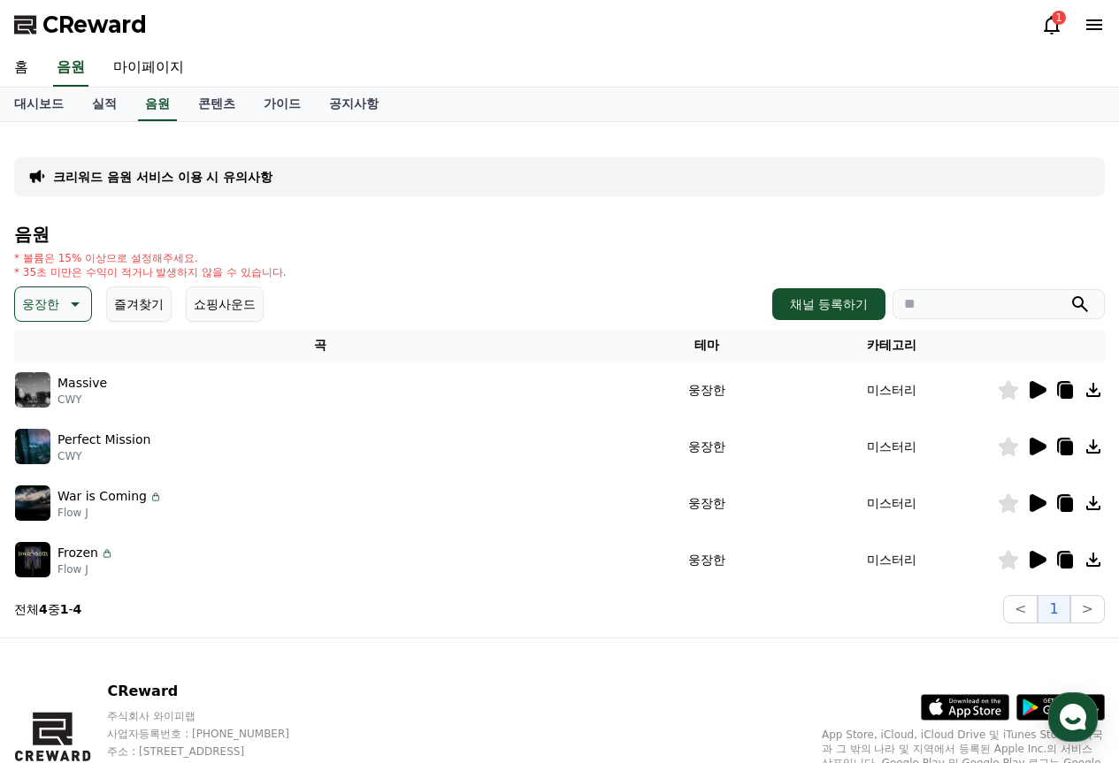
click at [71, 288] on button "웅장한" at bounding box center [53, 304] width 78 height 35
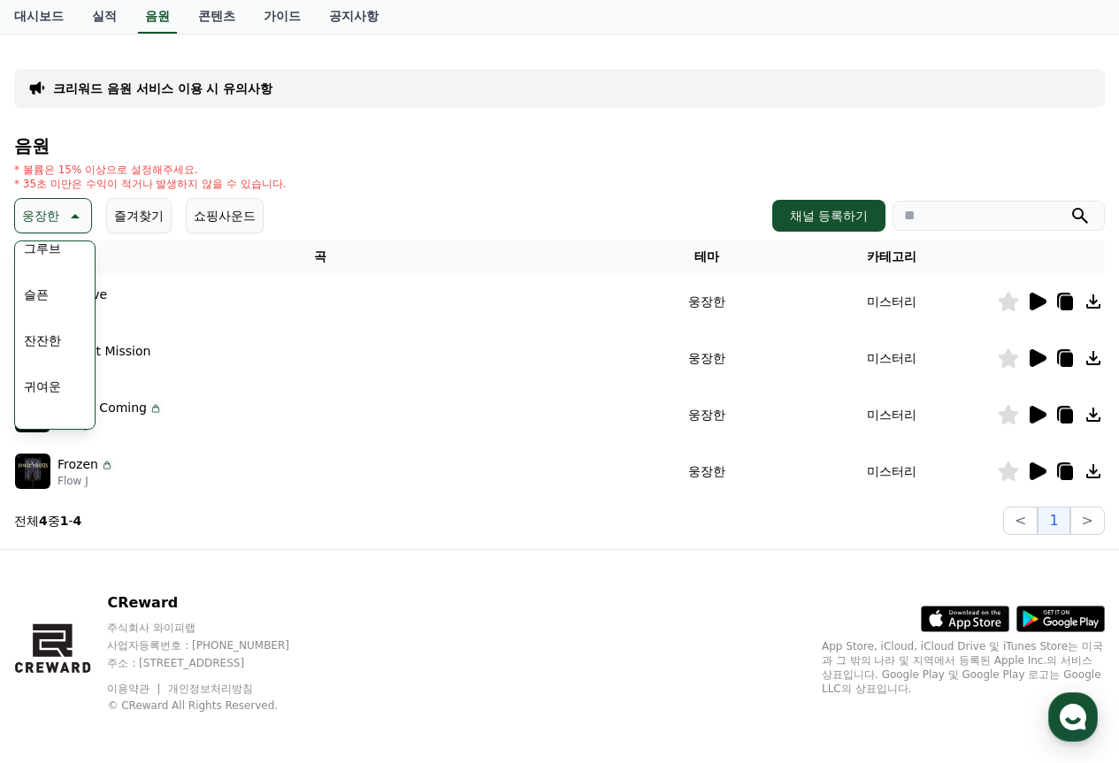
scroll to position [552, 0]
click at [443, 138] on h4 "음원" at bounding box center [559, 145] width 1091 height 19
click at [58, 307] on button "분위기있는" at bounding box center [55, 305] width 76 height 39
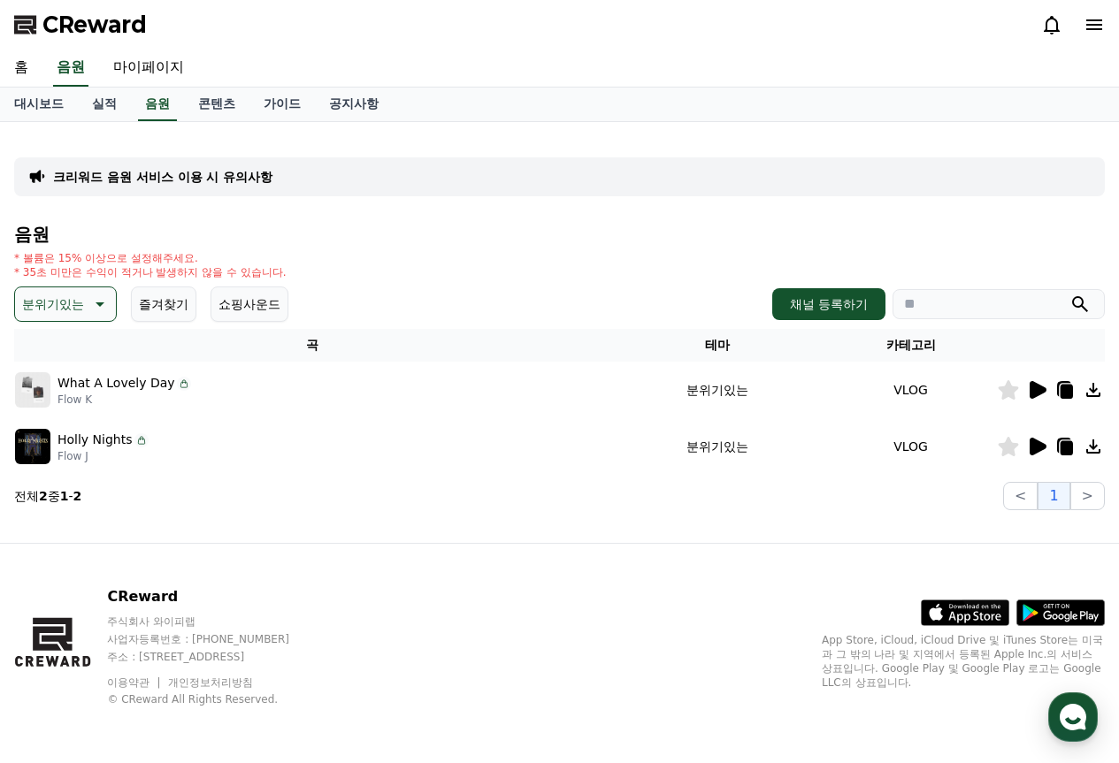
drag, startPoint x: 334, startPoint y: 252, endPoint x: 307, endPoint y: 258, distance: 28.1
click at [330, 253] on div "* 볼륨은 15% 이상으로 설정해주세요. * 35초 미만은 수익이 적거나 발생하지 않을 수 있습니다." at bounding box center [559, 265] width 1091 height 28
click at [92, 299] on icon at bounding box center [98, 304] width 21 height 21
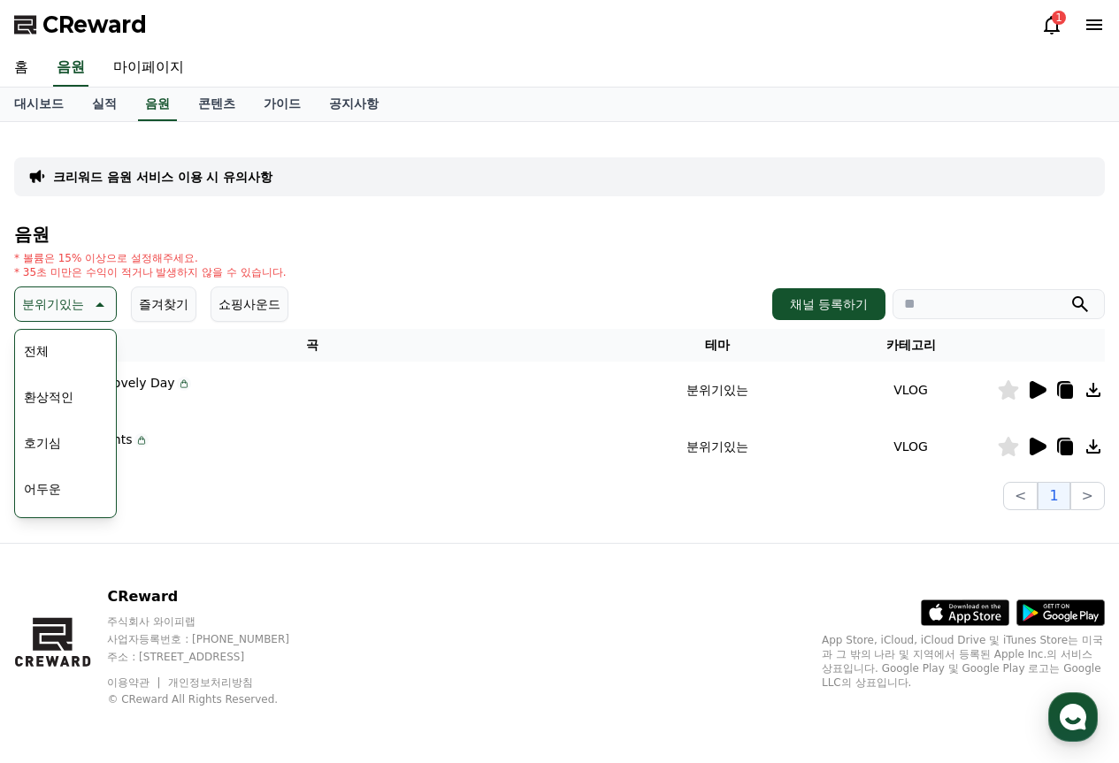
click at [64, 398] on button "환상적인" at bounding box center [49, 397] width 64 height 39
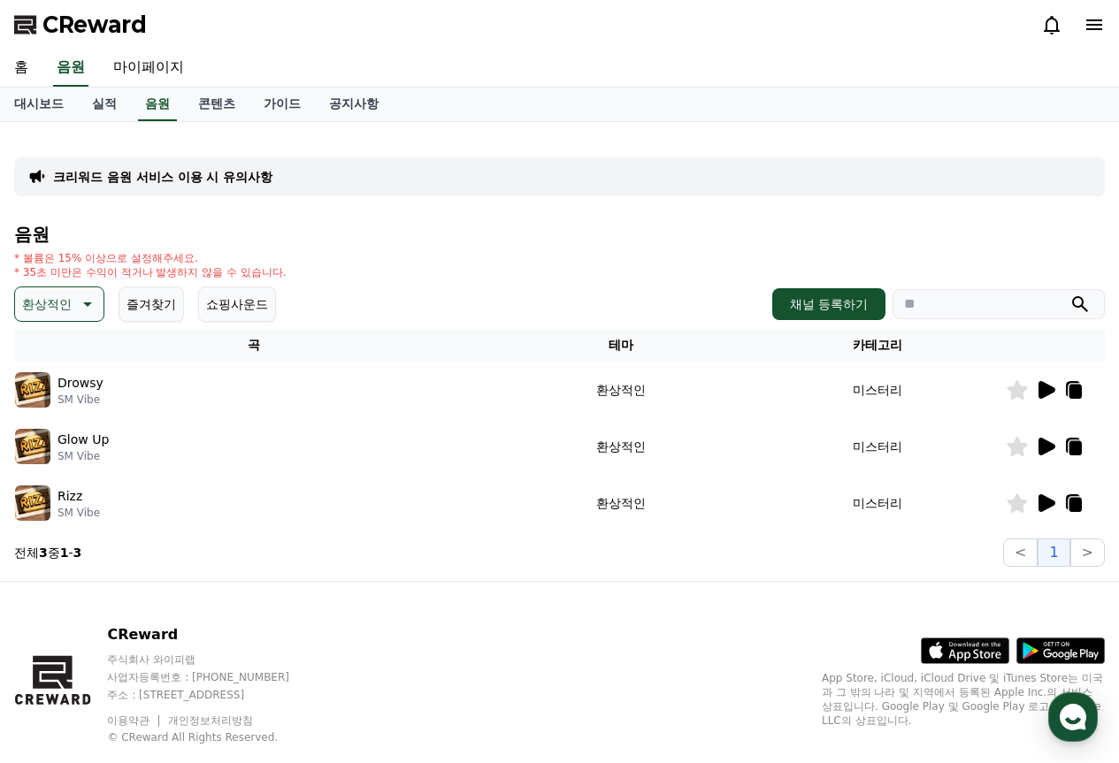
click at [115, 245] on div "음원 * 볼륨은 15% 이상으로 설정해주세요. * 35초 미만은 수익이 적거나 발생하지 않을 수 있습니다. 환상적인 즐겨찾기 쇼핑사운드 채널 …" at bounding box center [559, 396] width 1091 height 342
click at [63, 299] on p "환상적인" at bounding box center [47, 304] width 50 height 25
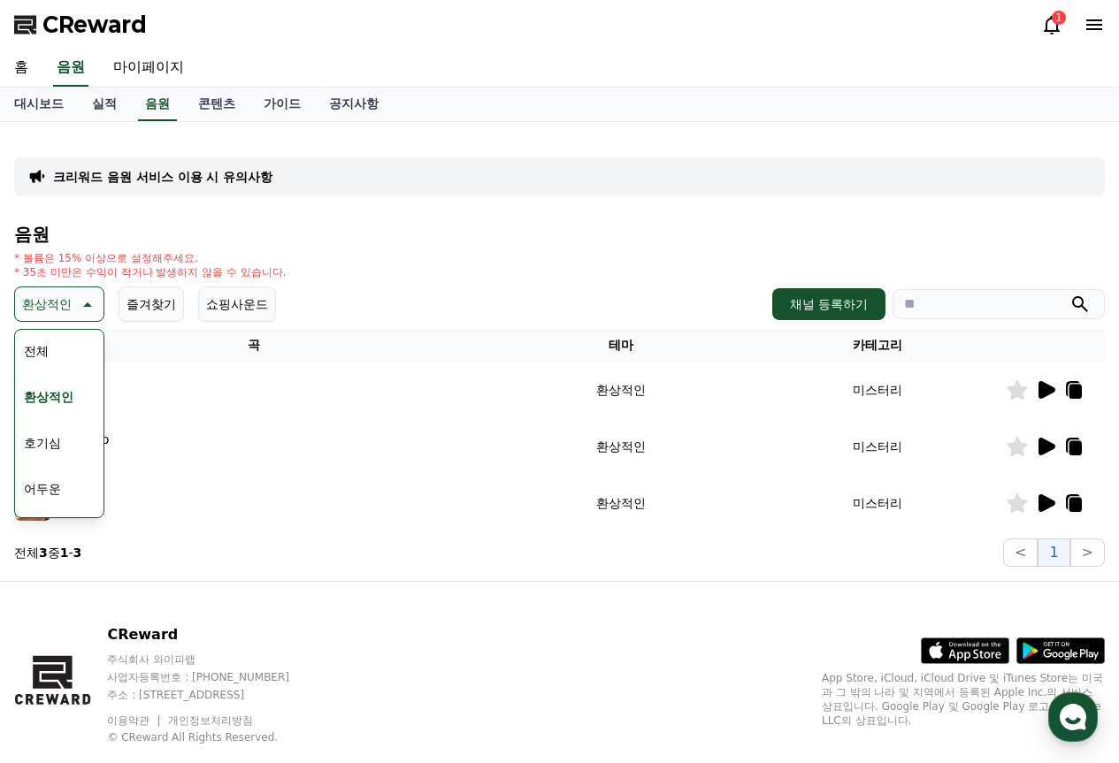
click at [44, 452] on button "호기심" at bounding box center [42, 443] width 51 height 39
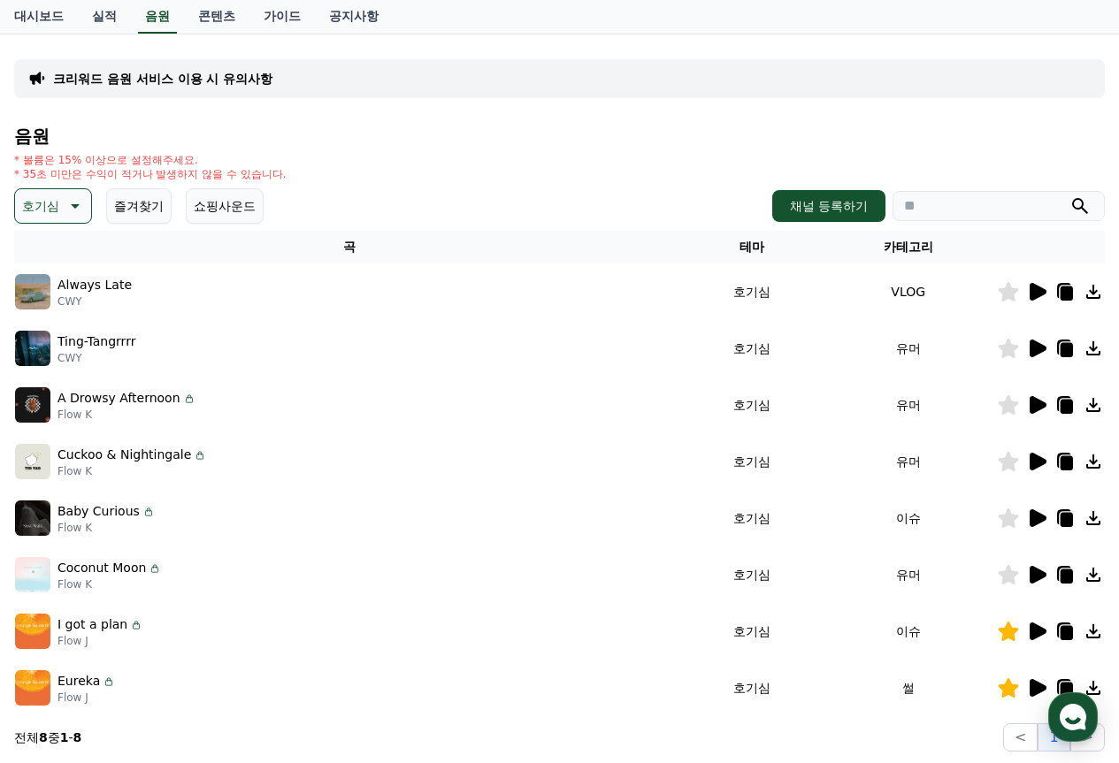
scroll to position [88, 0]
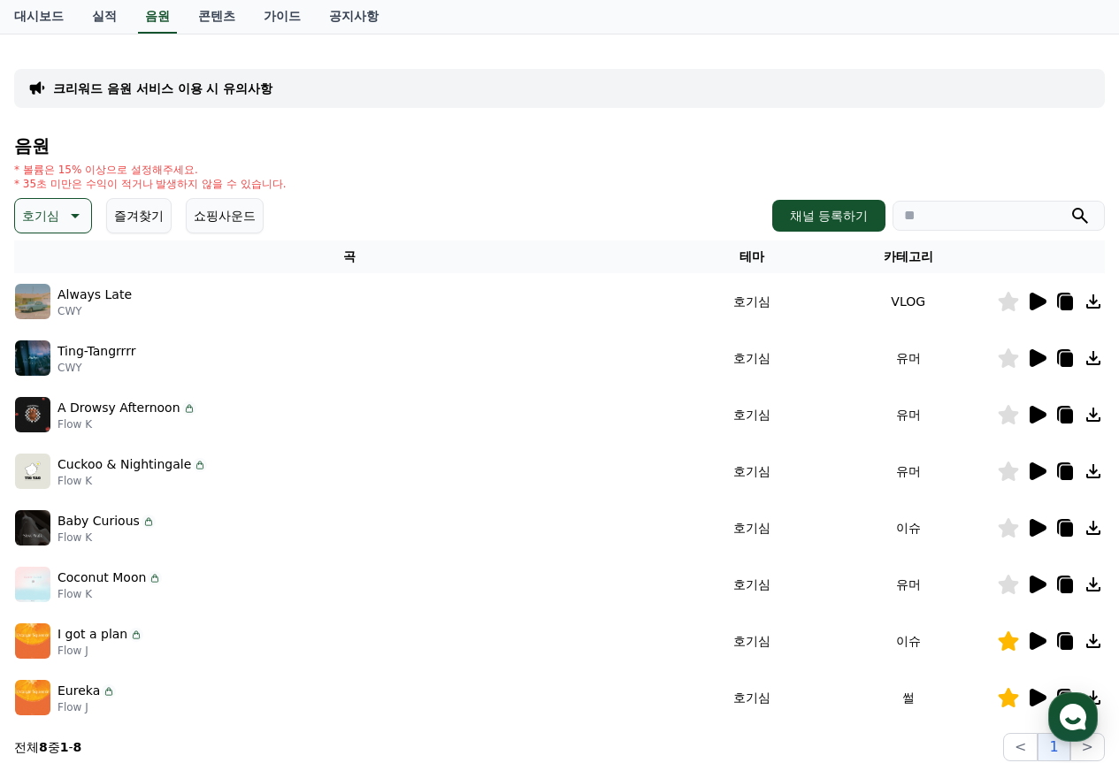
click at [1038, 586] on icon at bounding box center [1038, 585] width 17 height 18
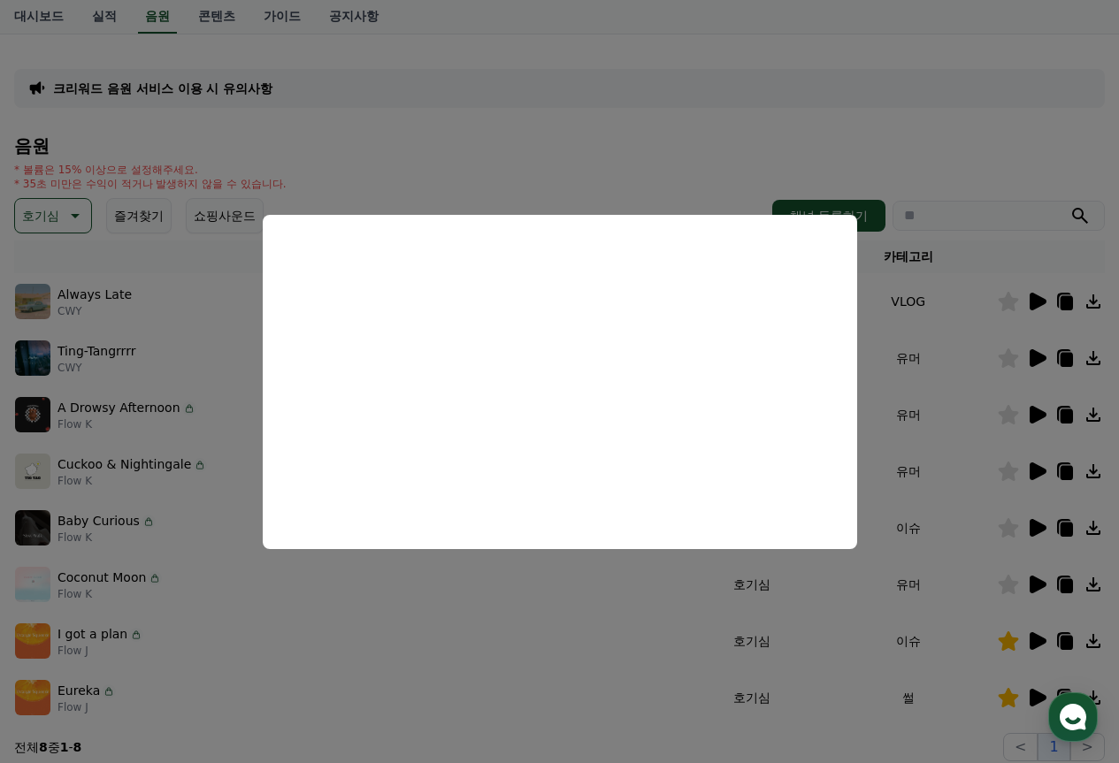
click at [981, 374] on button "close modal" at bounding box center [559, 381] width 1119 height 763
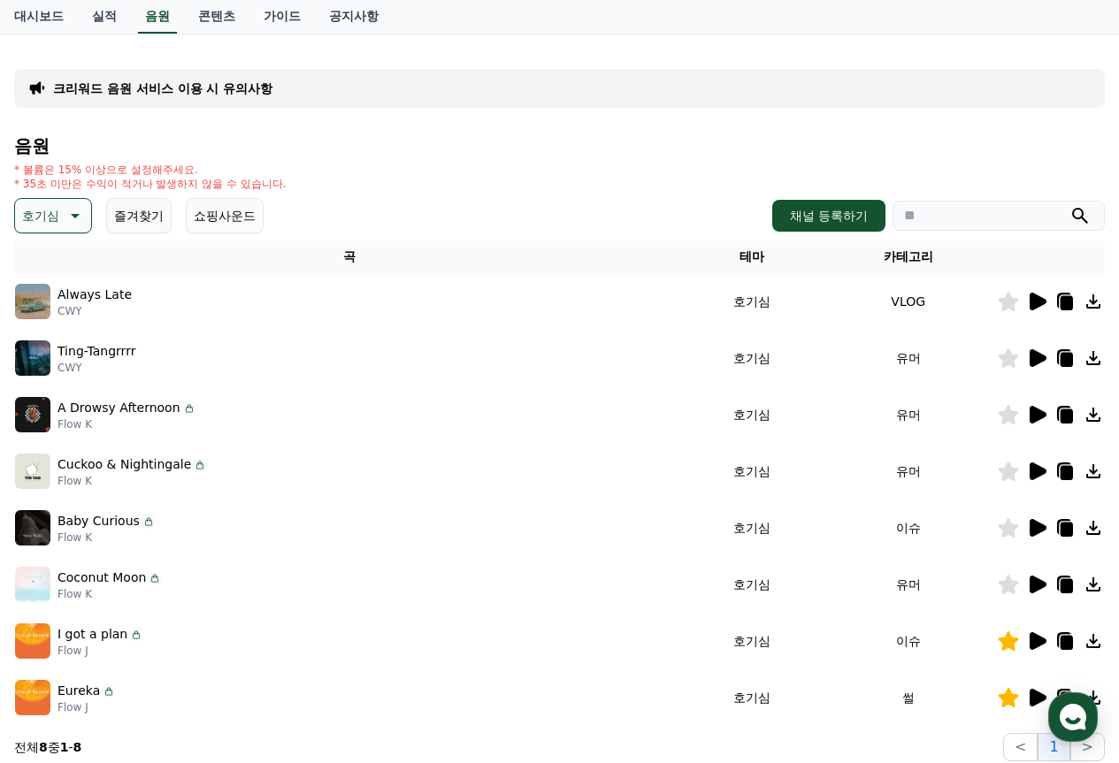
click at [63, 232] on button "호기심" at bounding box center [53, 215] width 78 height 35
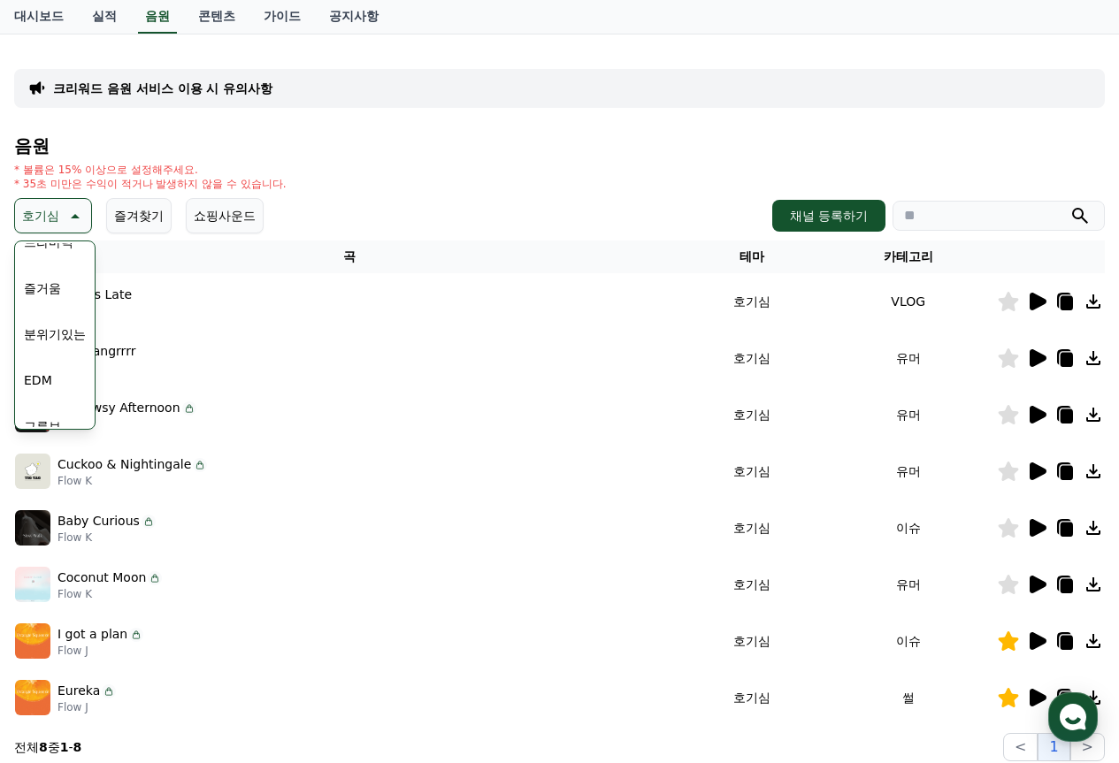
scroll to position [442, 0]
click at [48, 325] on button "분위기있는" at bounding box center [55, 326] width 76 height 39
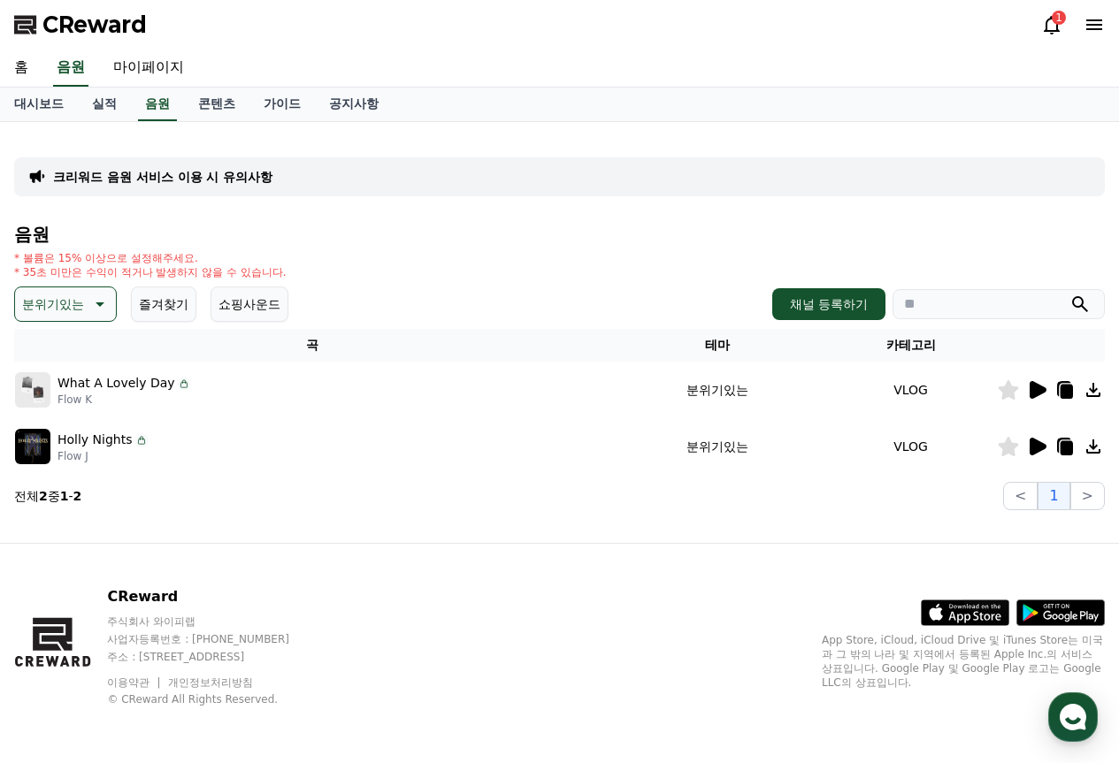
click at [90, 316] on button "분위기있는" at bounding box center [65, 304] width 103 height 35
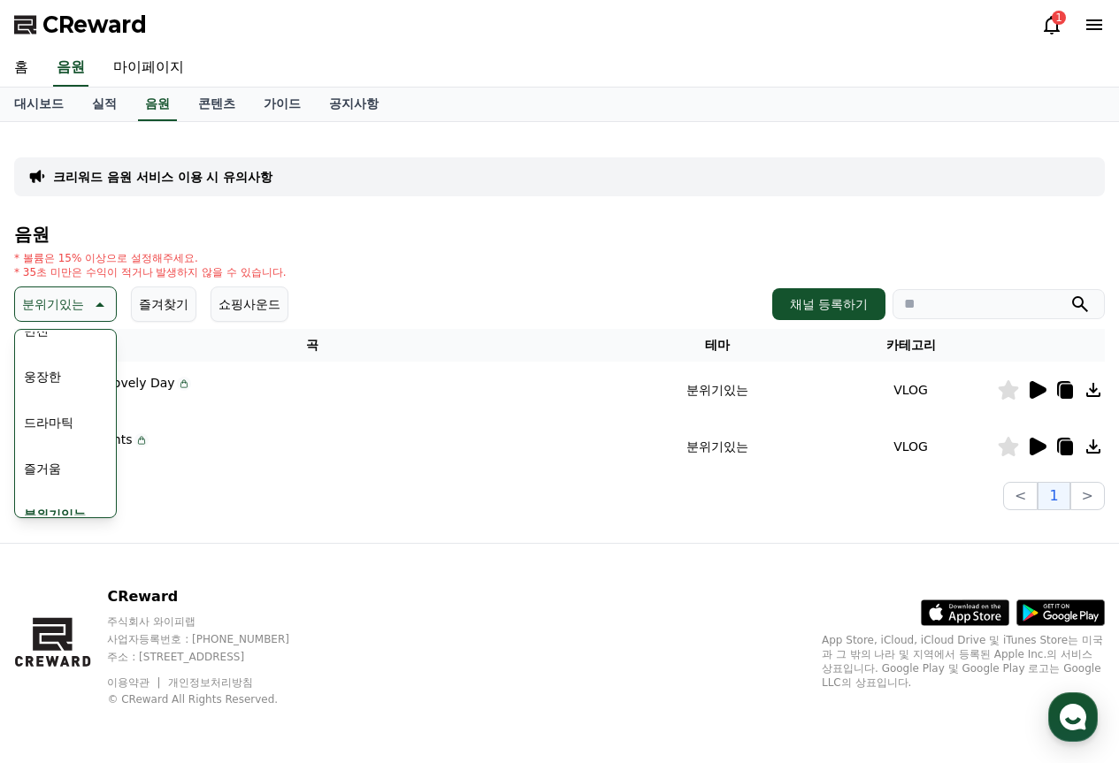
scroll to position [354, 0]
click at [50, 369] on button "웅장한" at bounding box center [42, 365] width 51 height 39
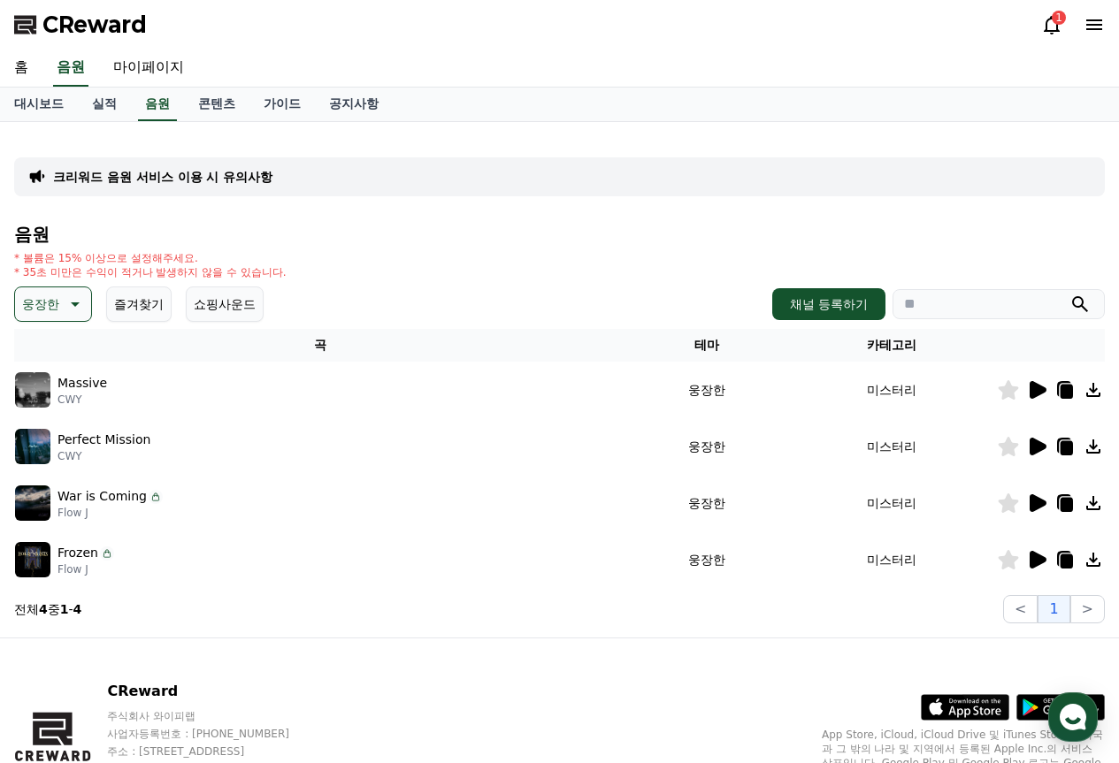
click at [1038, 386] on icon at bounding box center [1038, 390] width 17 height 18
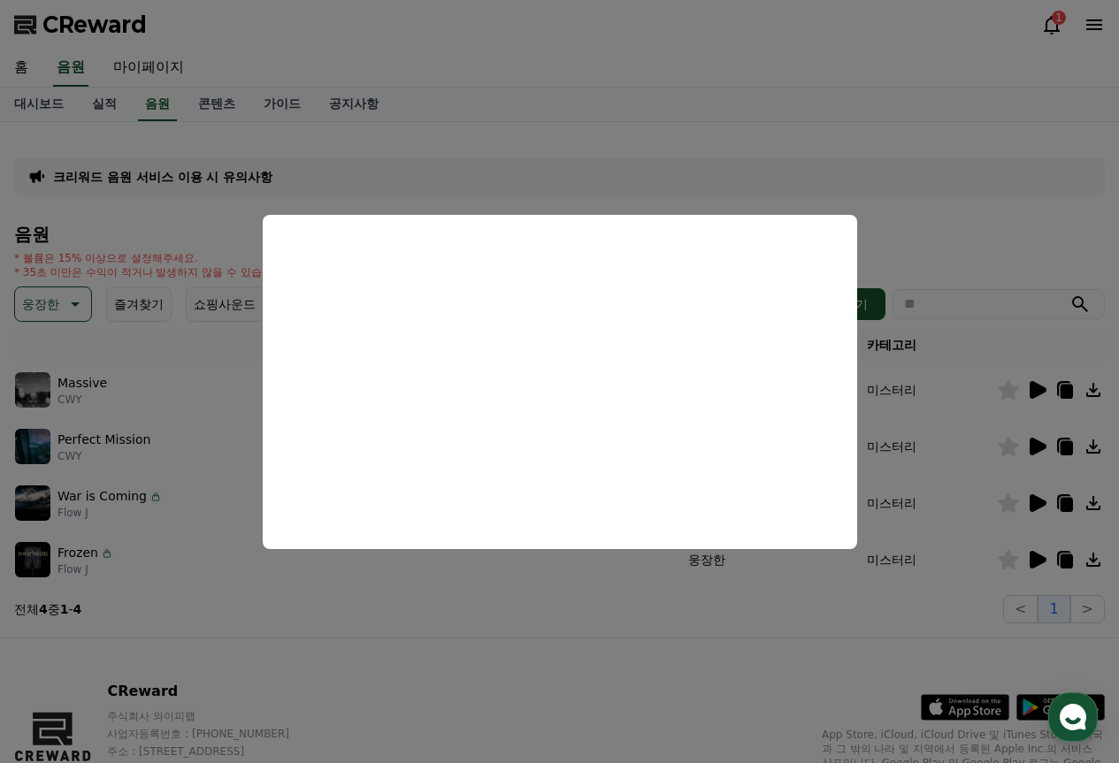
click at [418, 591] on button "close modal" at bounding box center [559, 381] width 1119 height 763
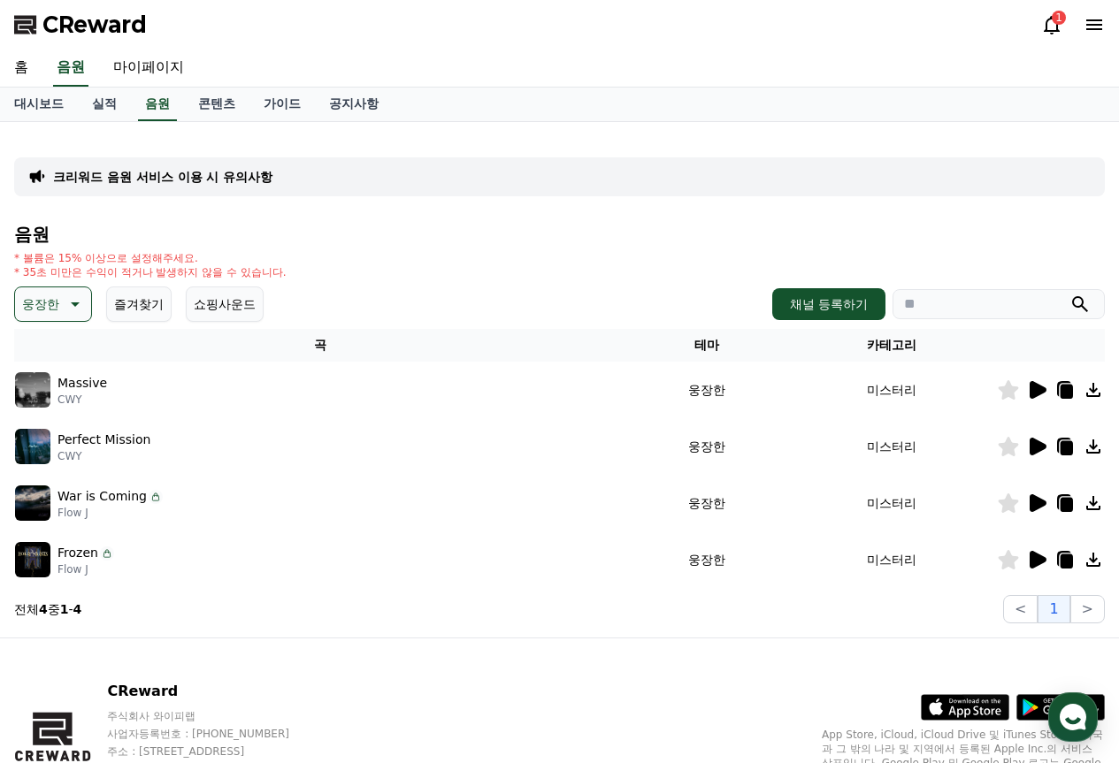
click at [46, 311] on p "웅장한" at bounding box center [40, 304] width 37 height 25
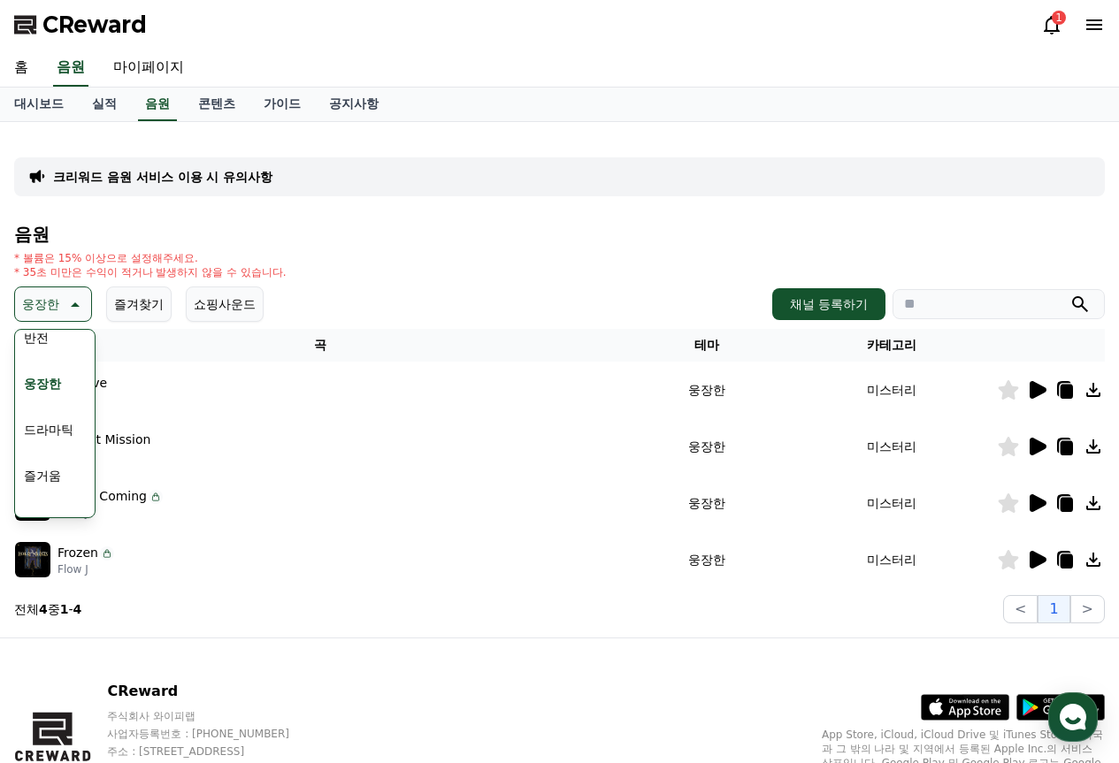
scroll to position [354, 0]
click at [65, 406] on button "드라마틱" at bounding box center [49, 411] width 64 height 39
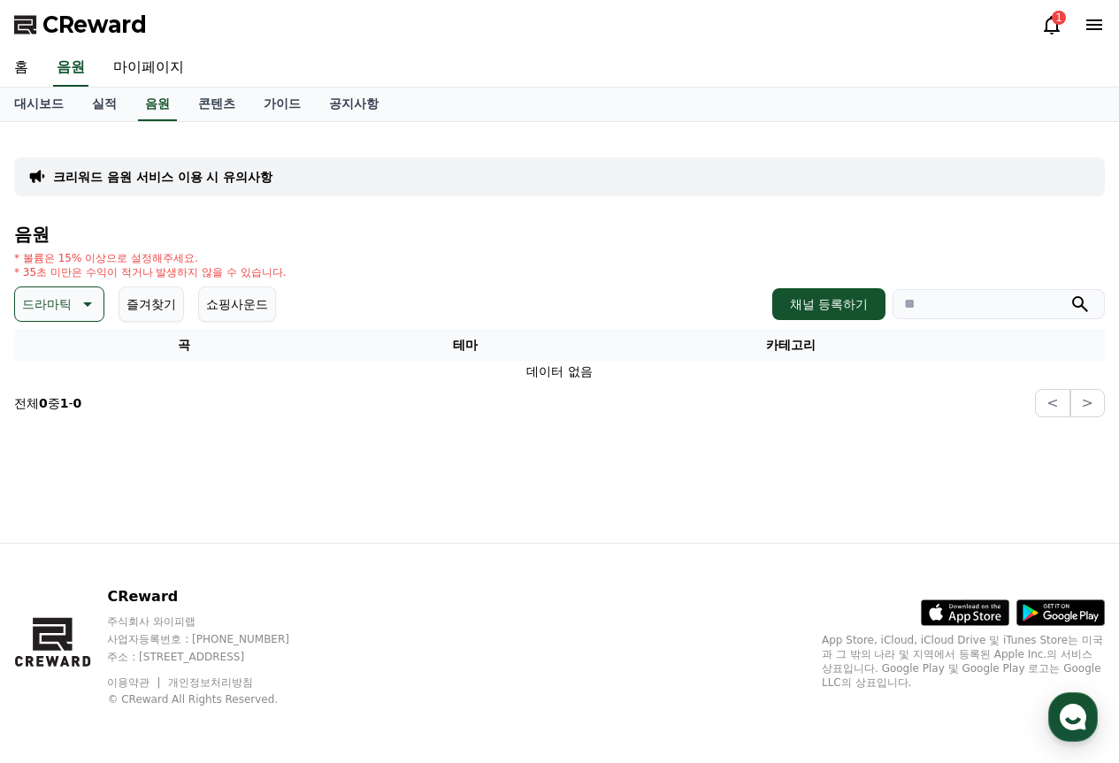
click at [46, 295] on p "드라마틱" at bounding box center [47, 304] width 50 height 25
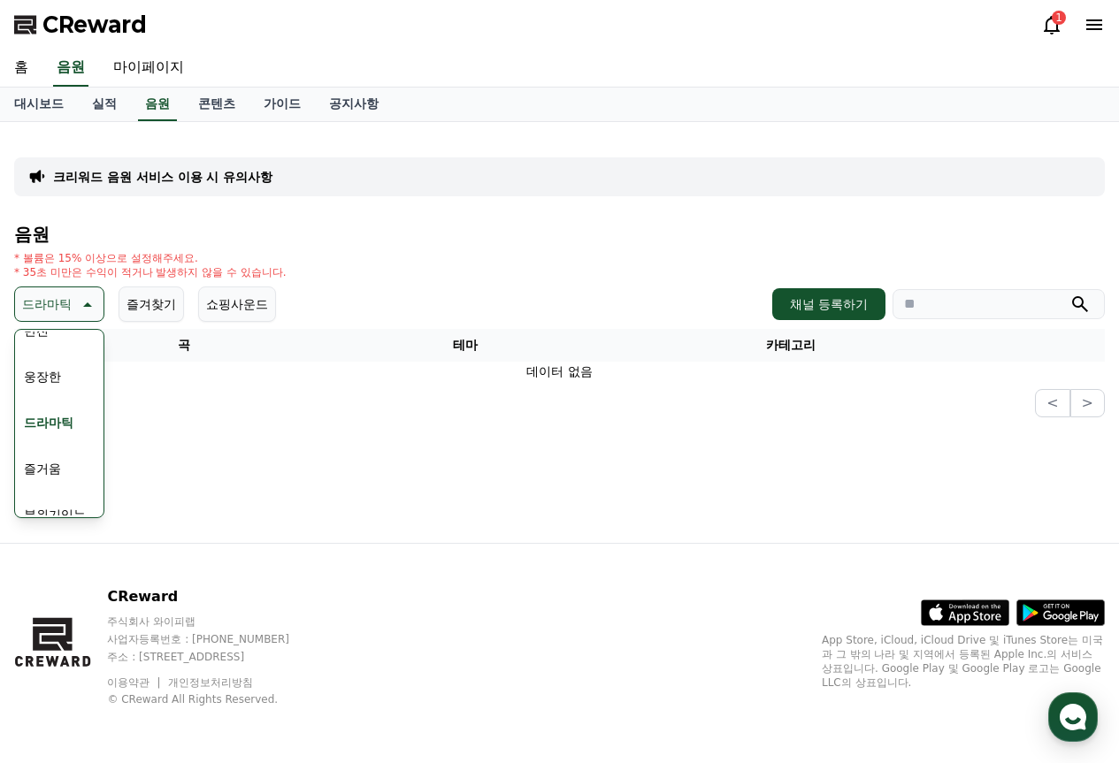
scroll to position [354, 0]
click at [60, 499] on button "분위기있는" at bounding box center [55, 503] width 76 height 39
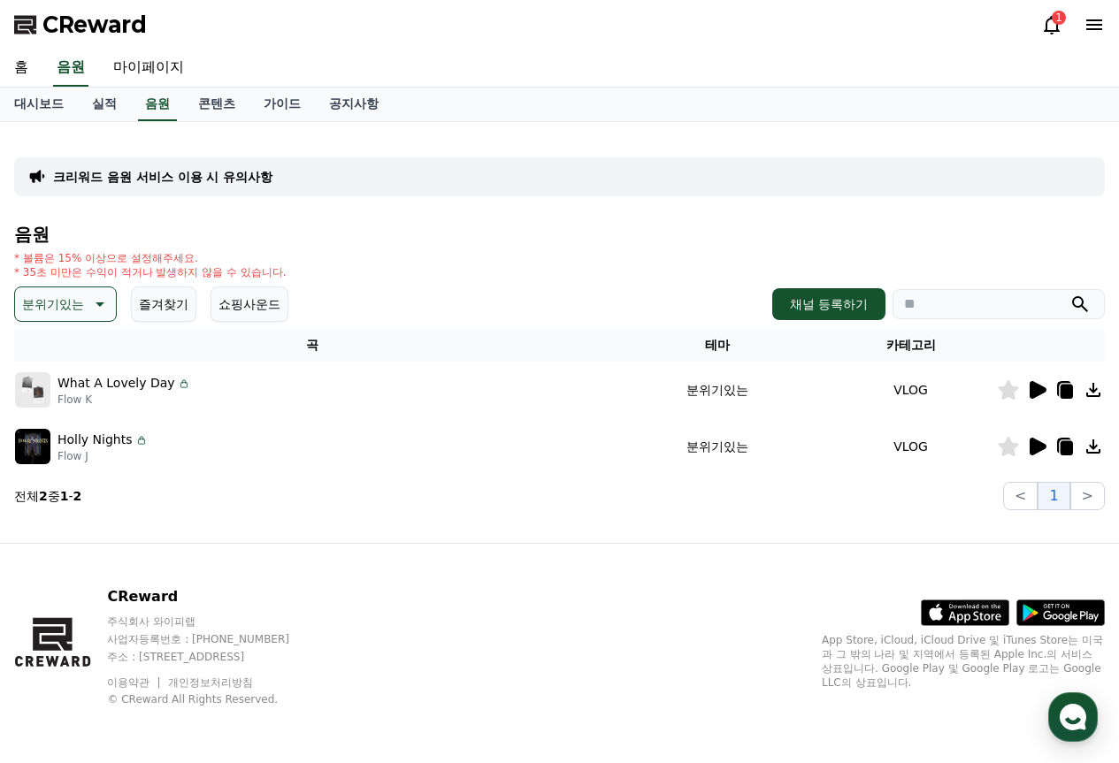
click at [64, 309] on p "분위기있는" at bounding box center [53, 304] width 62 height 25
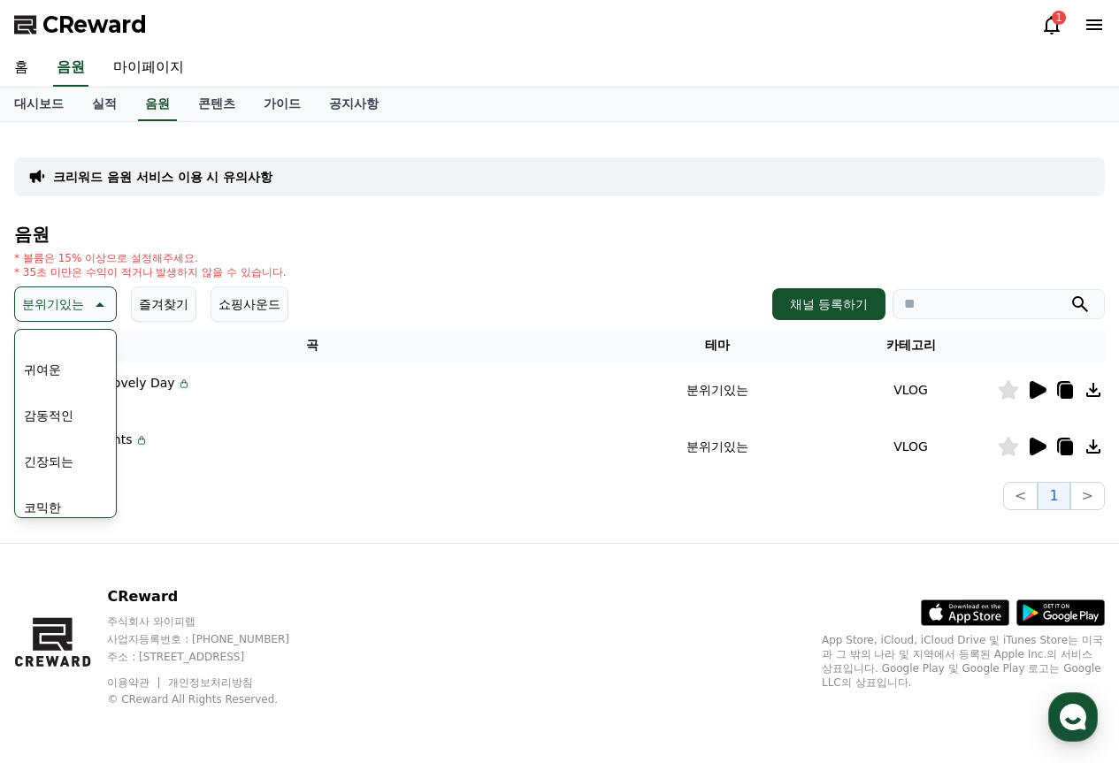
scroll to position [729, 0]
click at [56, 452] on button "긴장되는" at bounding box center [49, 450] width 64 height 39
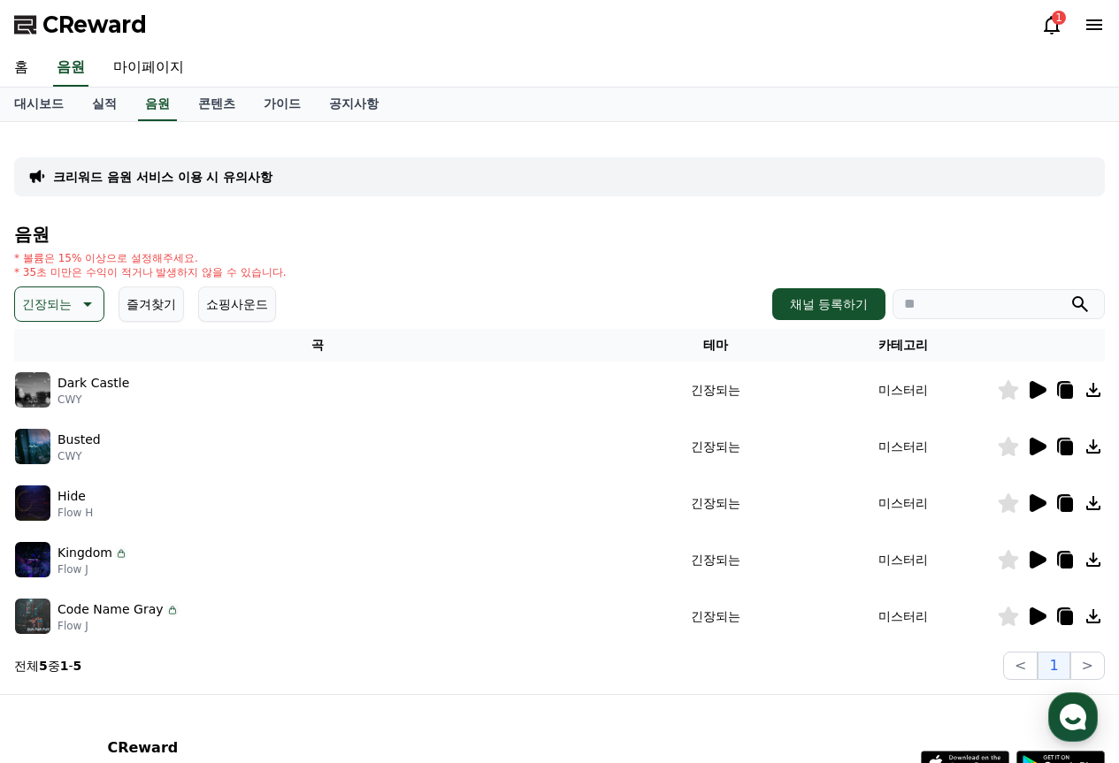
click at [1039, 400] on icon at bounding box center [1036, 390] width 21 height 21
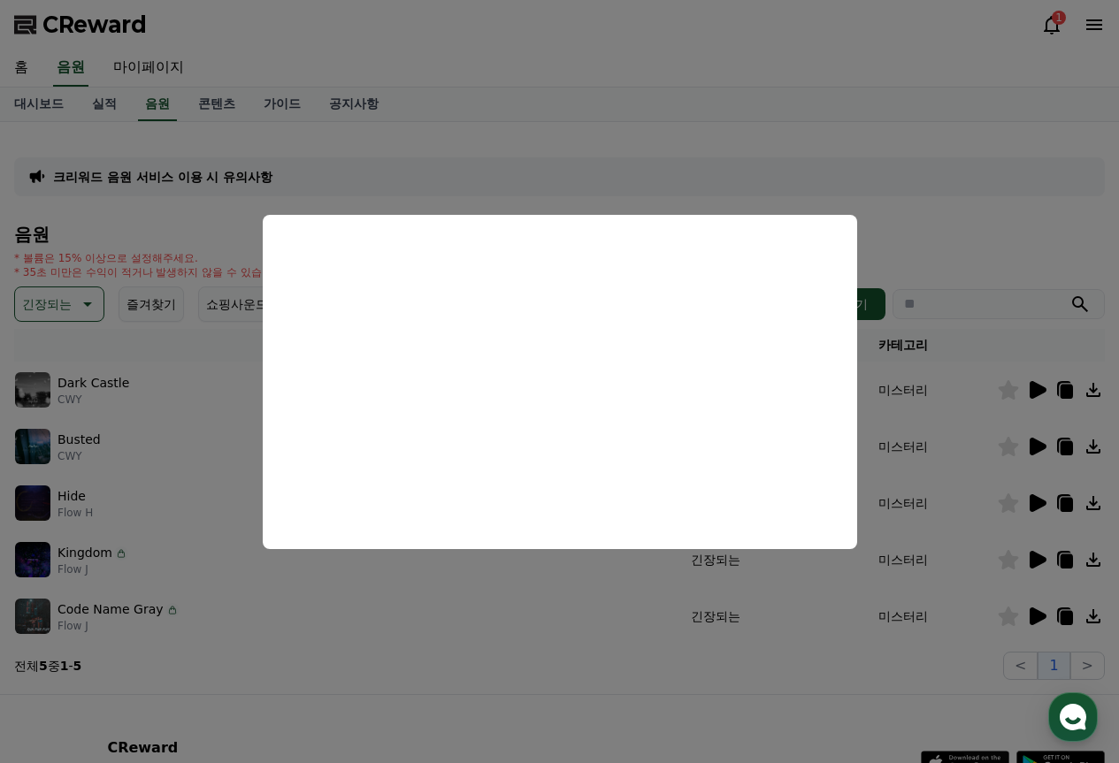
click at [729, 643] on button "close modal" at bounding box center [559, 381] width 1119 height 763
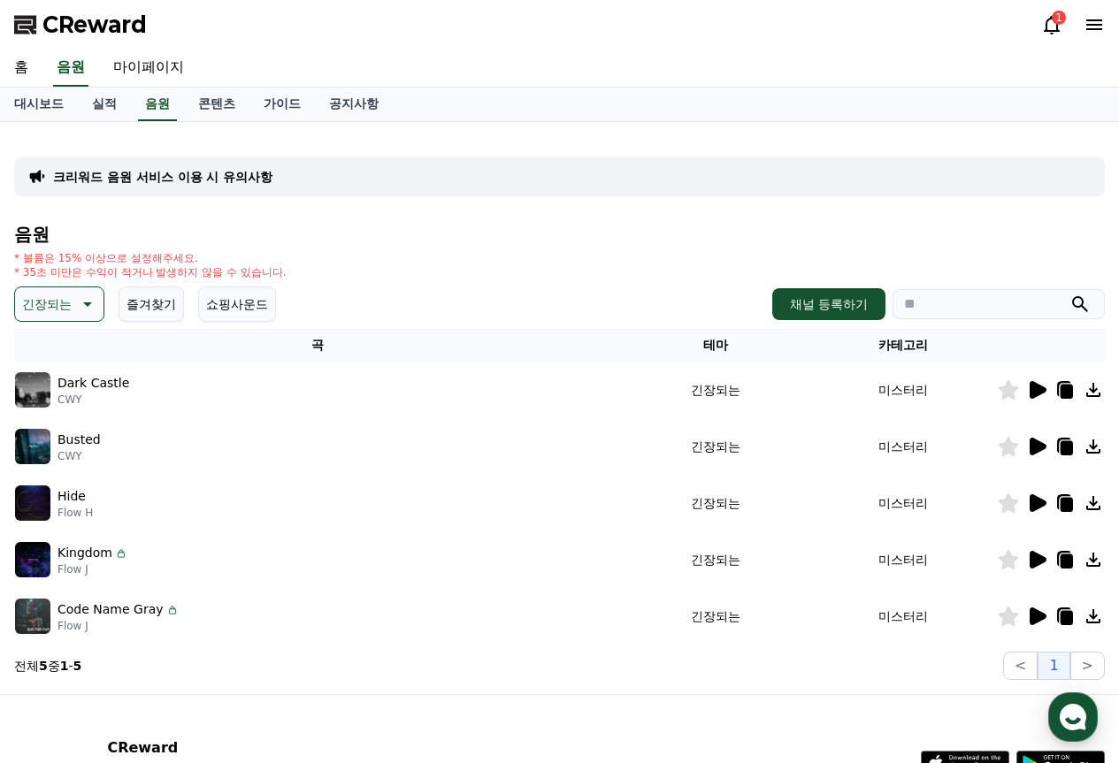
click at [1035, 508] on icon at bounding box center [1038, 504] width 17 height 18
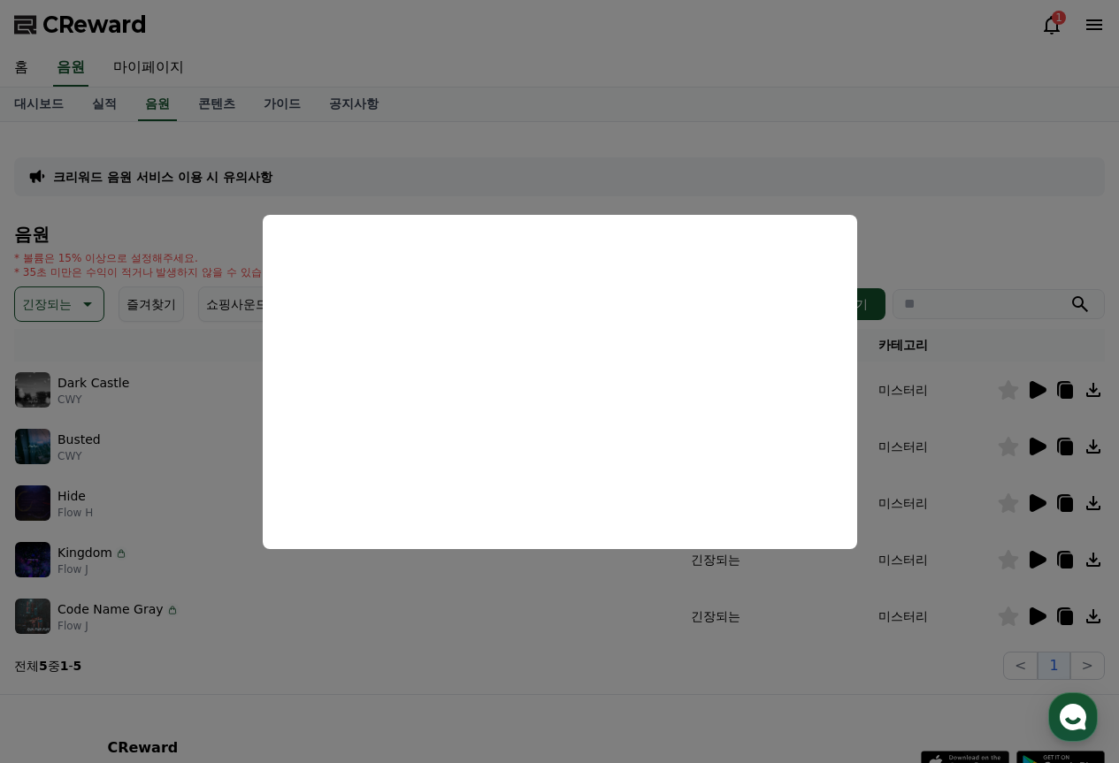
click at [312, 609] on button "close modal" at bounding box center [559, 381] width 1119 height 763
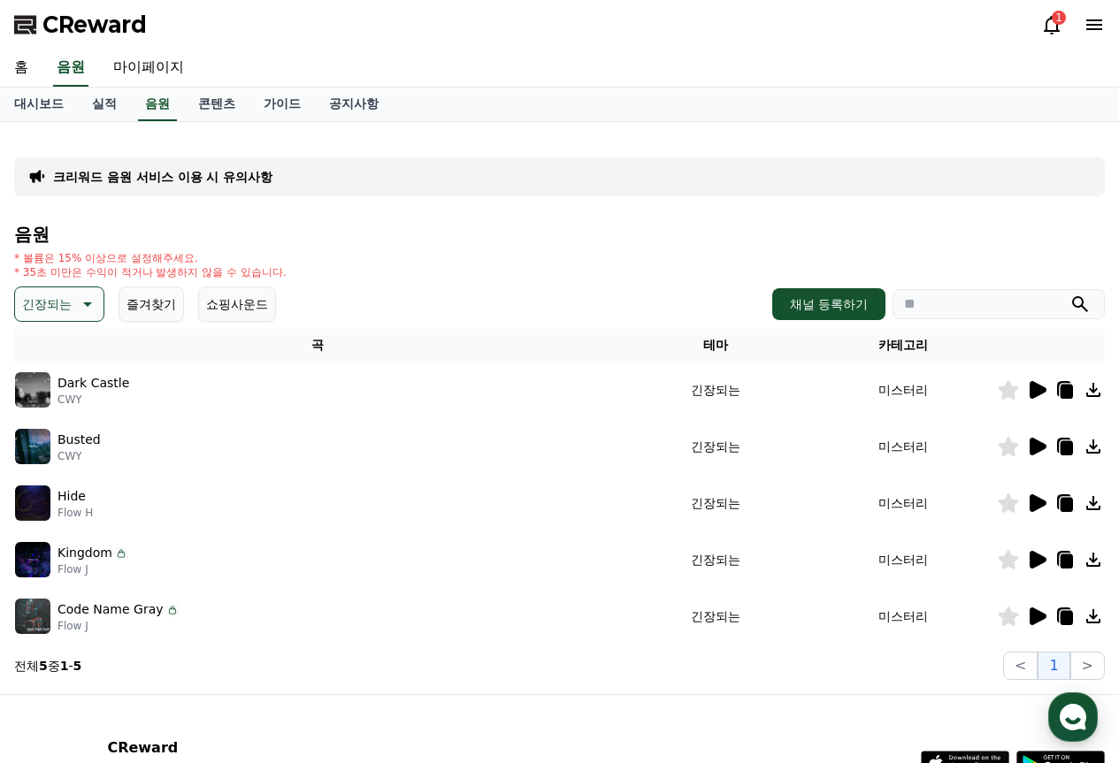
click at [67, 304] on p "긴장되는" at bounding box center [47, 304] width 50 height 25
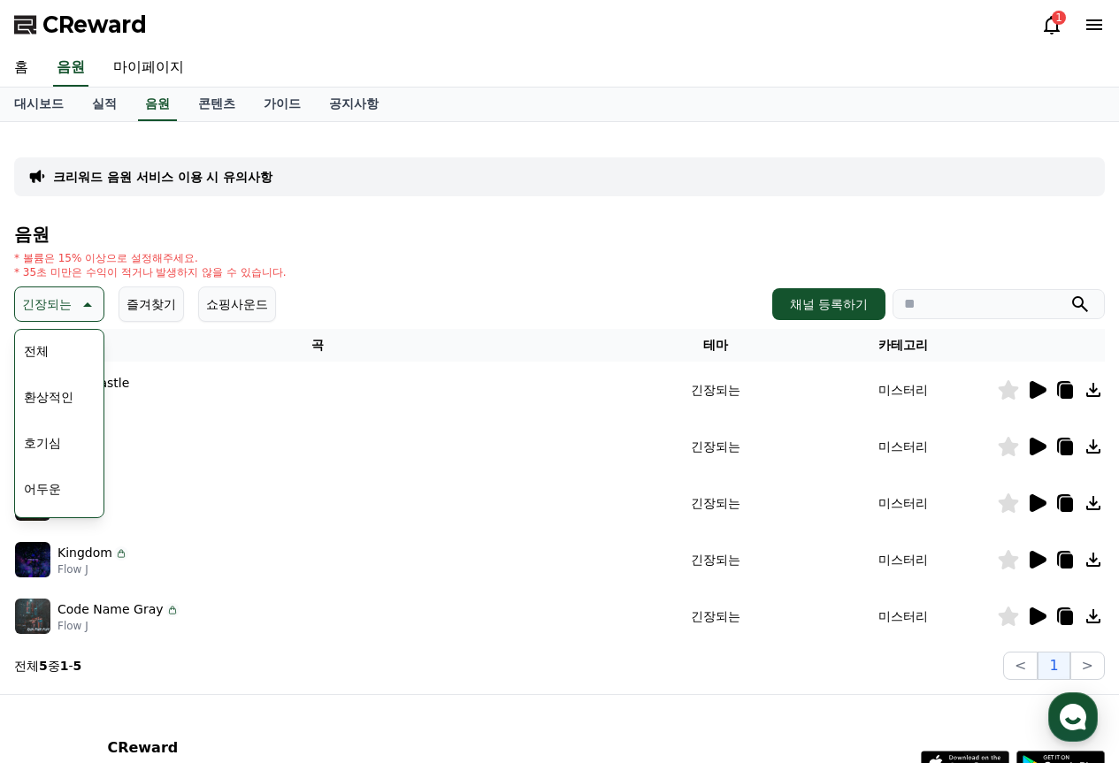
click at [52, 403] on button "환상적인" at bounding box center [49, 397] width 64 height 39
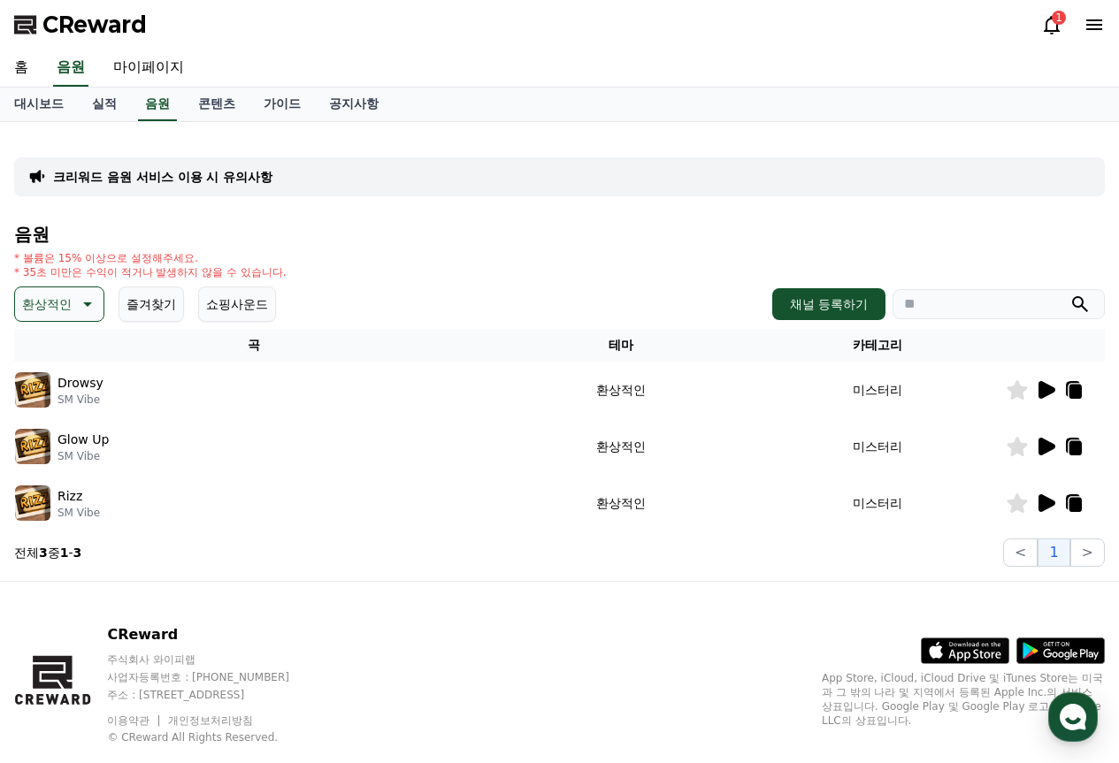
click at [1039, 387] on icon at bounding box center [1047, 390] width 17 height 18
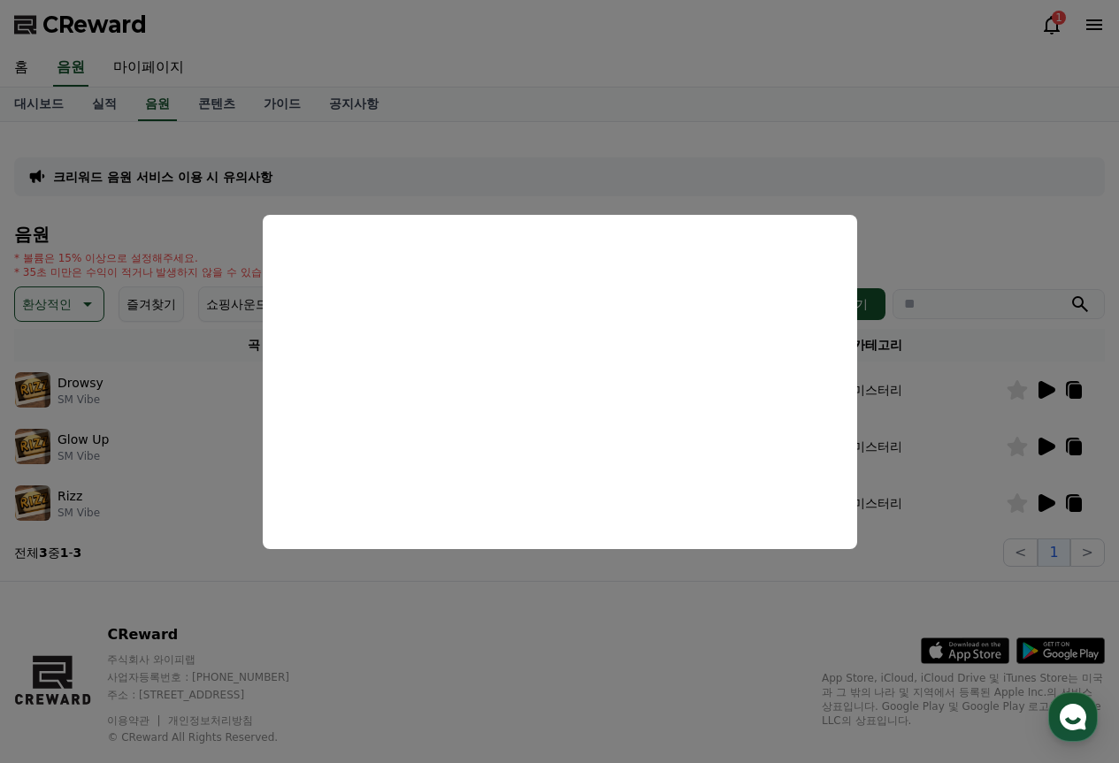
click at [429, 588] on button "close modal" at bounding box center [559, 381] width 1119 height 763
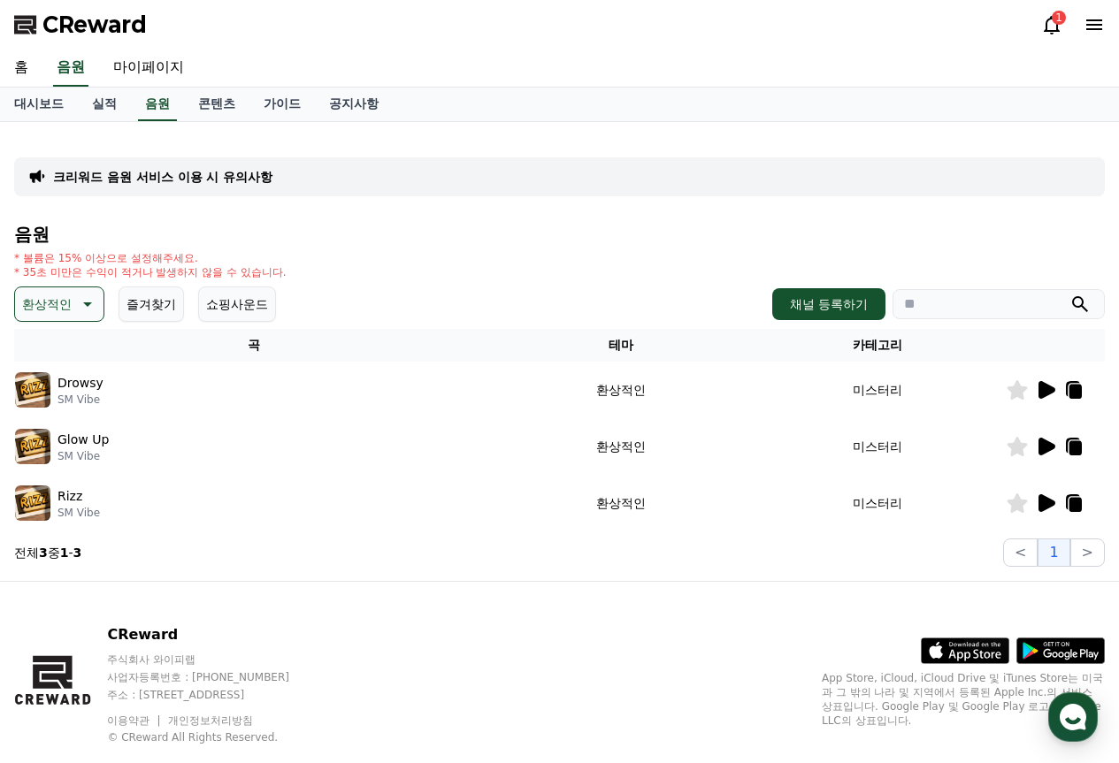
click at [1044, 440] on icon at bounding box center [1047, 447] width 17 height 18
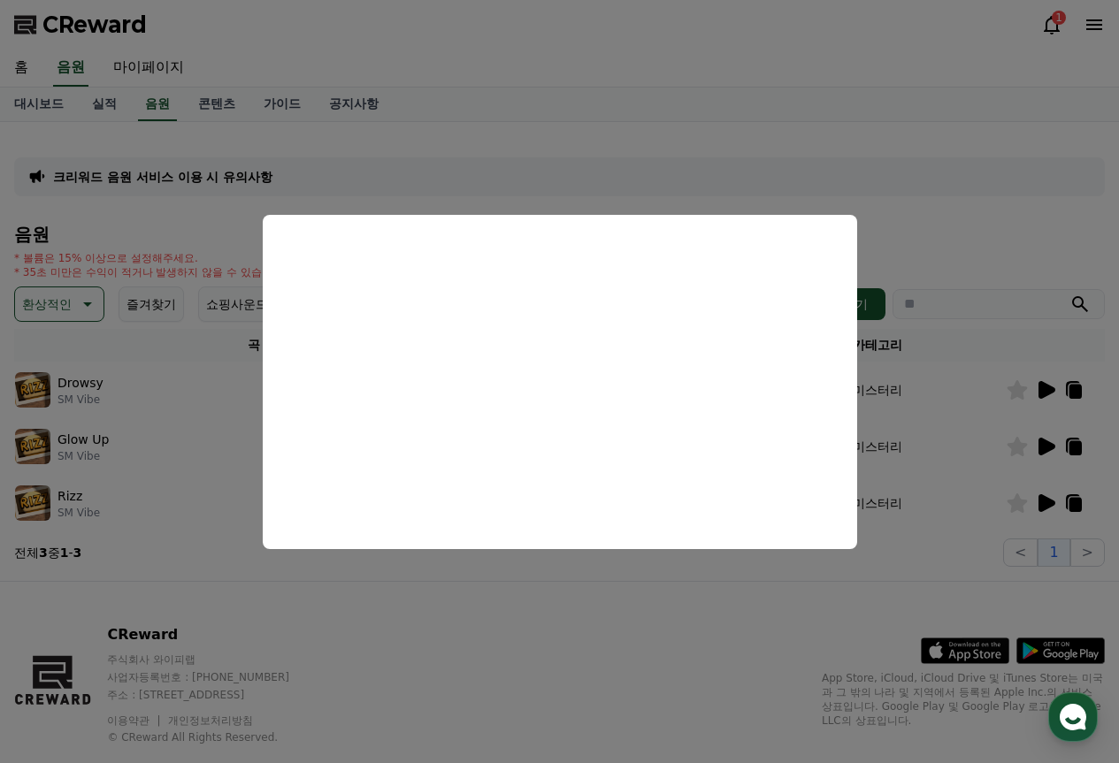
click at [170, 405] on button "close modal" at bounding box center [559, 381] width 1119 height 763
click at [69, 297] on p "환상적인" at bounding box center [47, 304] width 50 height 25
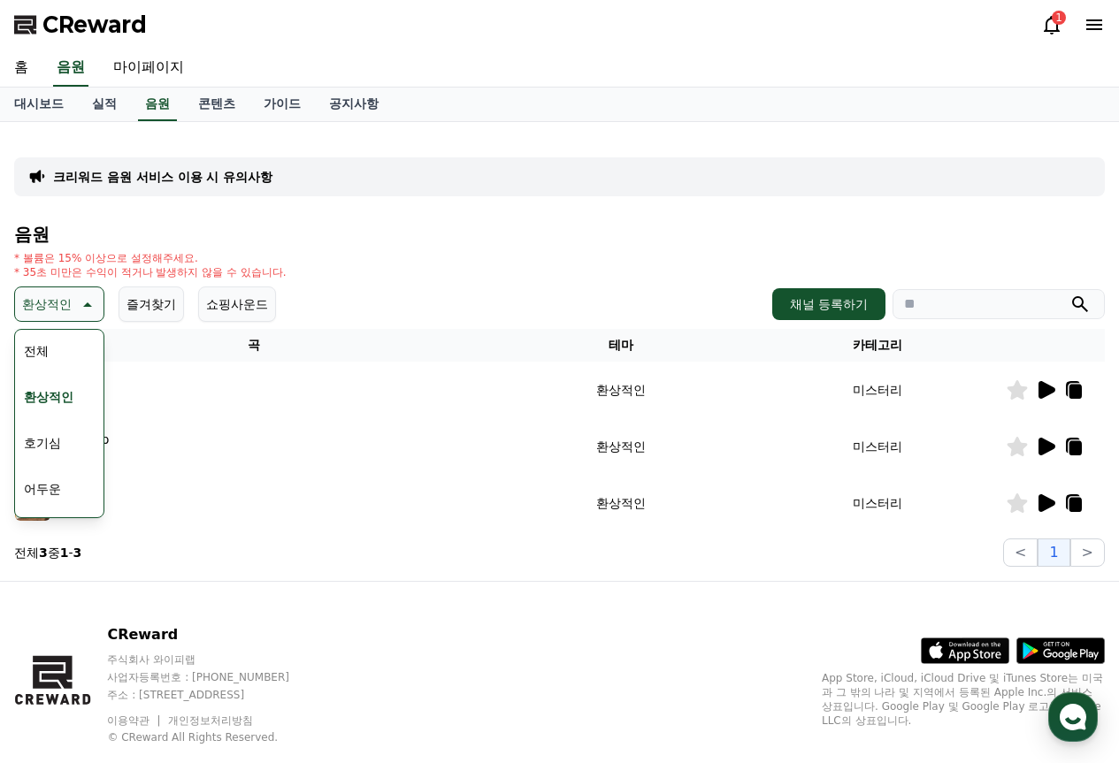
click at [397, 290] on div "환상적인 테마 전체 환상적인 호기심 어두운 밝은 통통튀는 신나는 반전 웅장한 드라마틱 즐거움 분위기있는 EDM 그루브 슬픈 잔잔한 귀여운 감동…" at bounding box center [559, 304] width 1091 height 35
click at [42, 444] on button "호기심" at bounding box center [42, 443] width 51 height 39
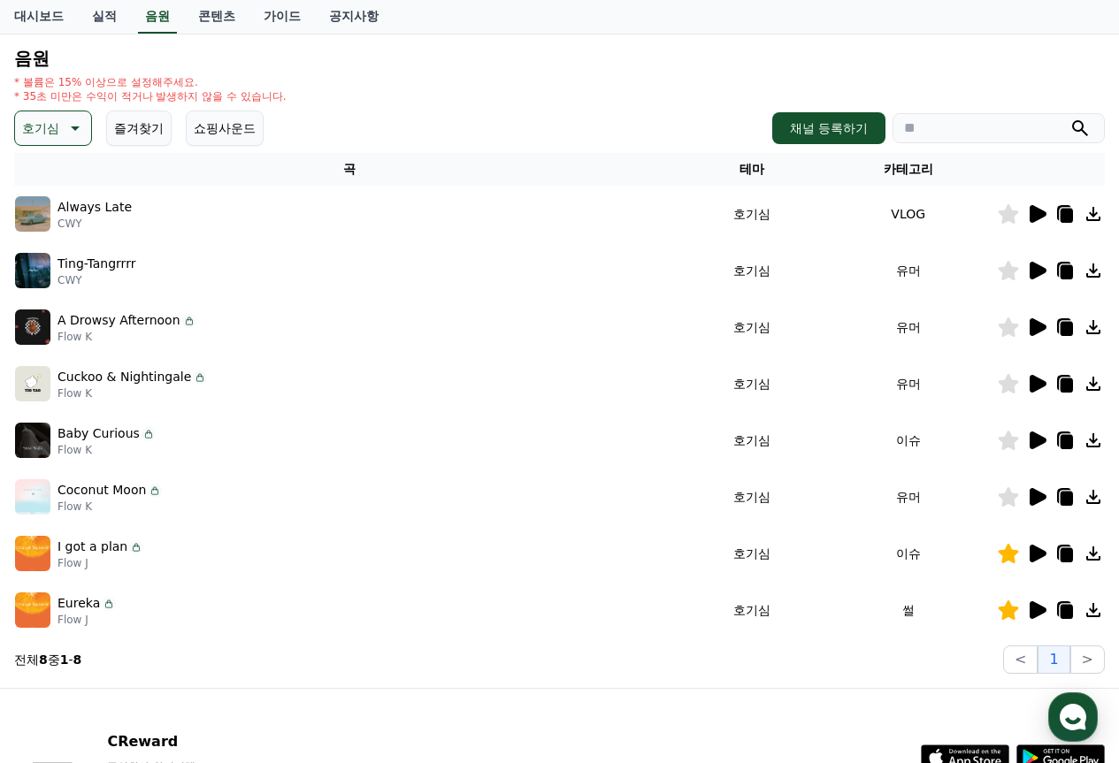
scroll to position [177, 0]
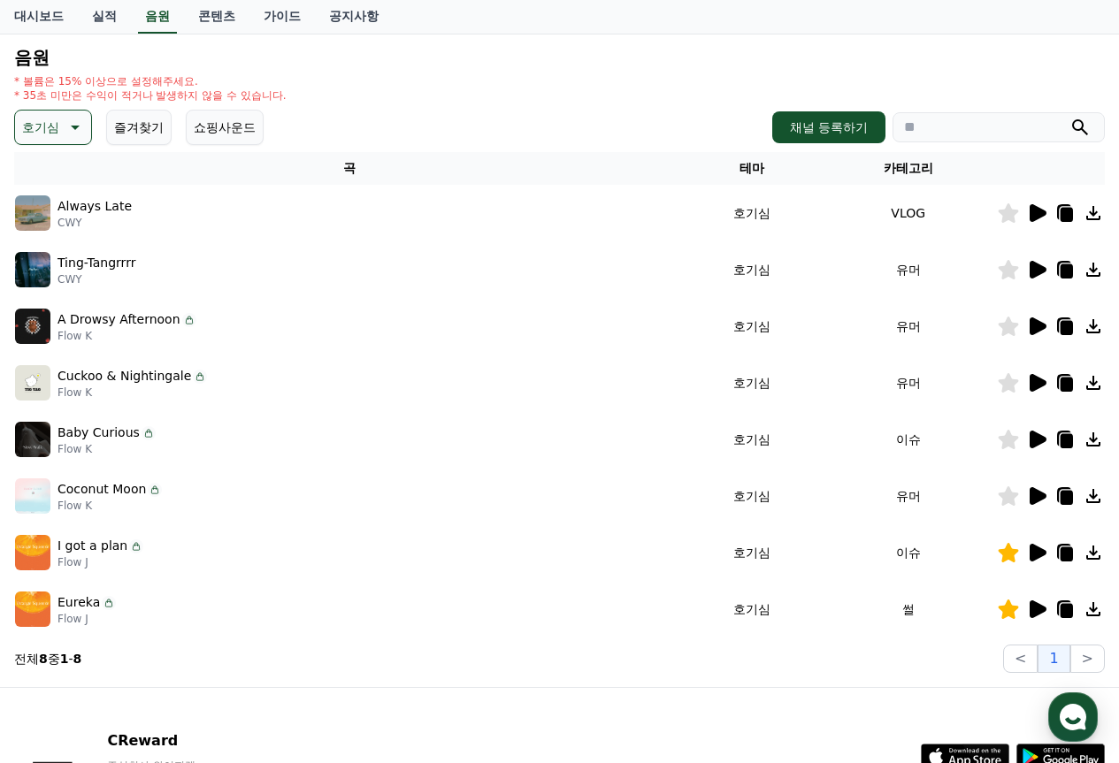
click at [1039, 325] on icon at bounding box center [1038, 327] width 17 height 18
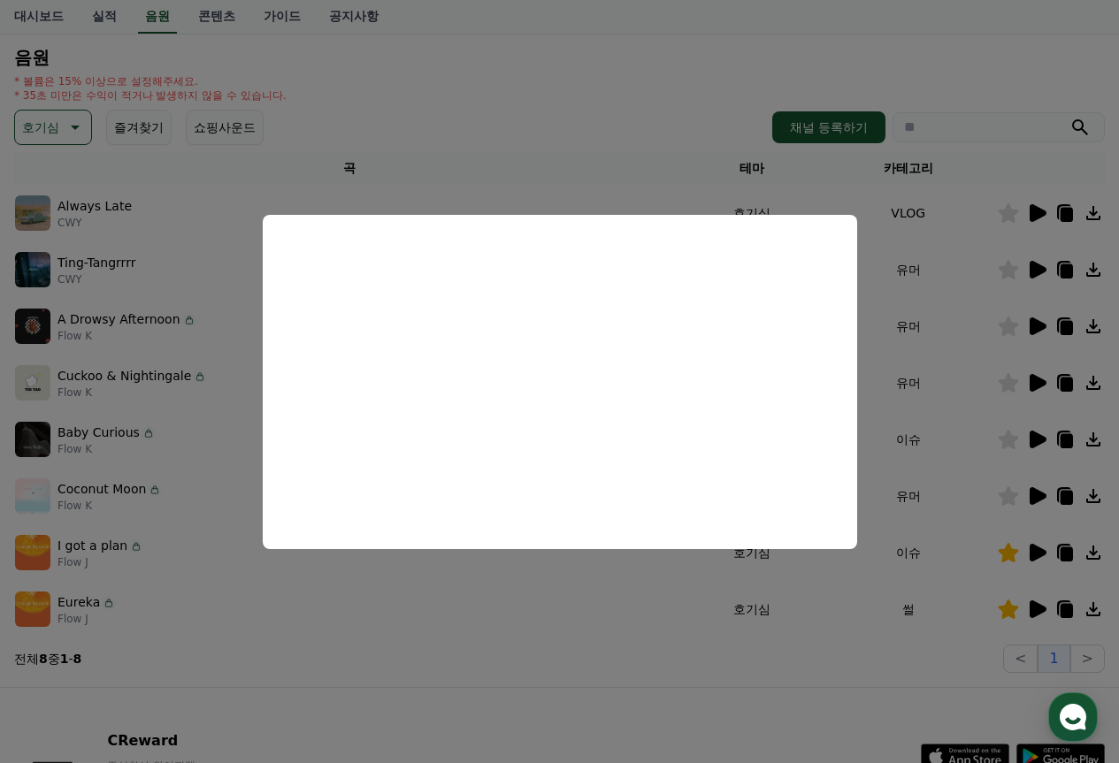
click at [498, 606] on button "close modal" at bounding box center [559, 381] width 1119 height 763
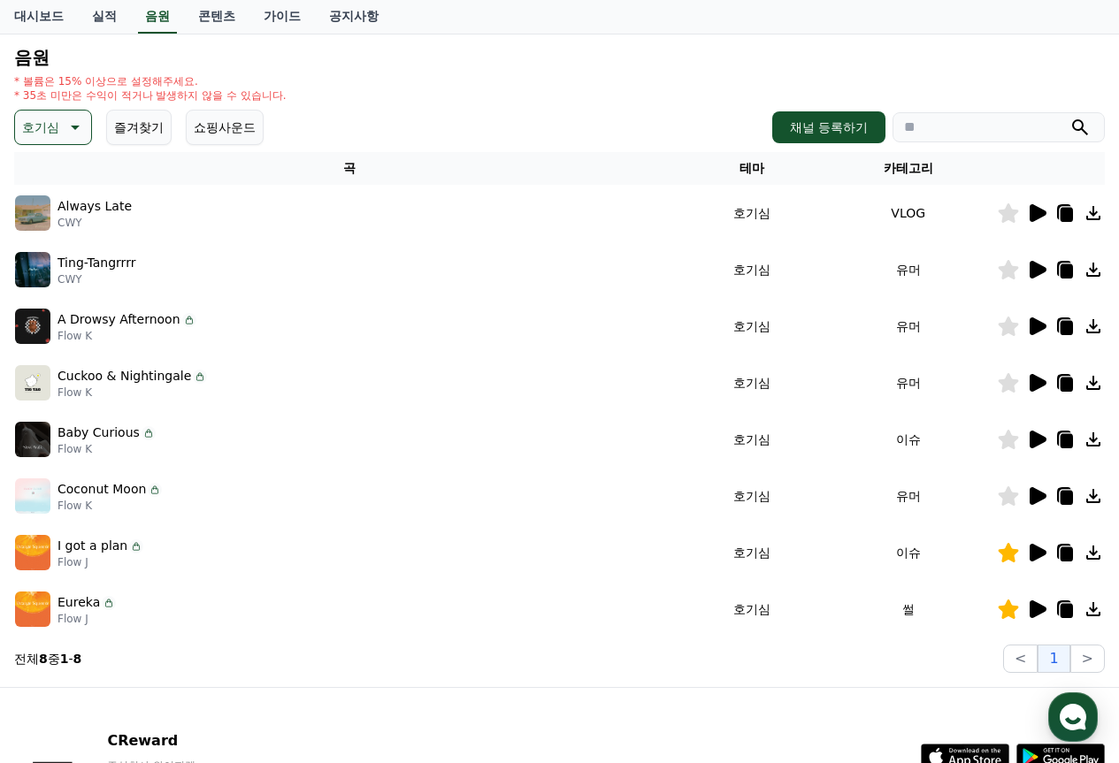
click at [1032, 555] on icon at bounding box center [1038, 553] width 17 height 18
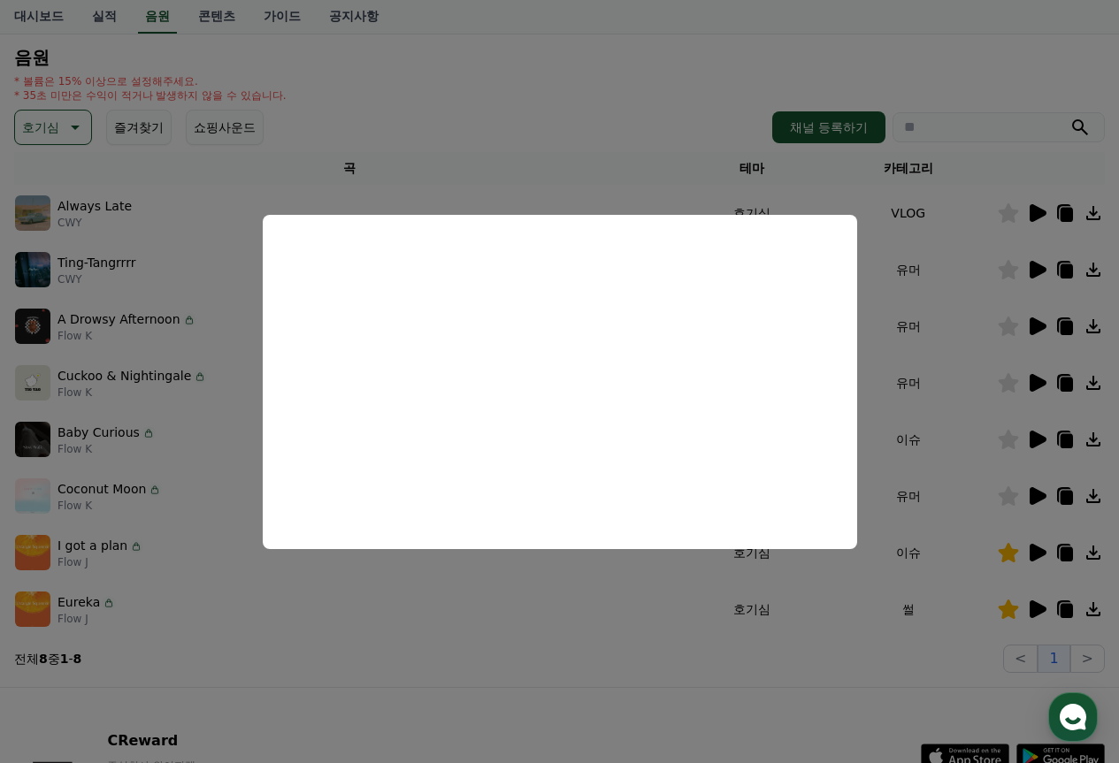
click at [821, 600] on button "close modal" at bounding box center [559, 381] width 1119 height 763
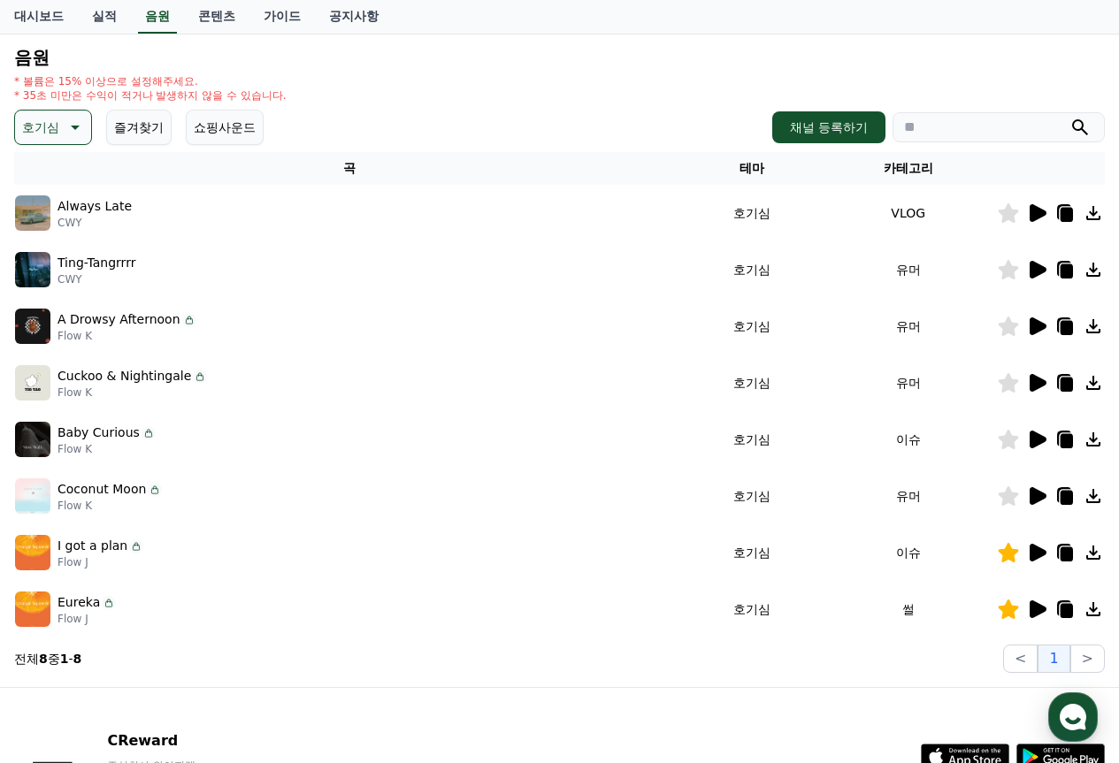
click at [1041, 610] on icon at bounding box center [1038, 610] width 17 height 18
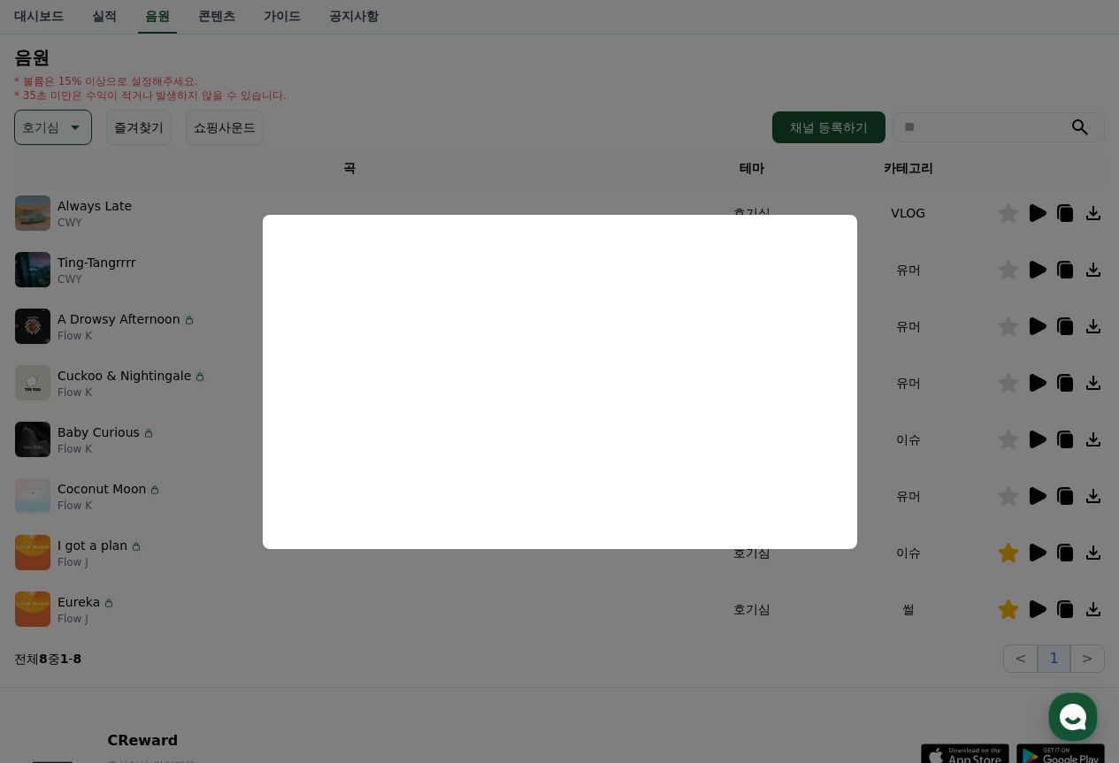
click at [469, 608] on button "close modal" at bounding box center [559, 381] width 1119 height 763
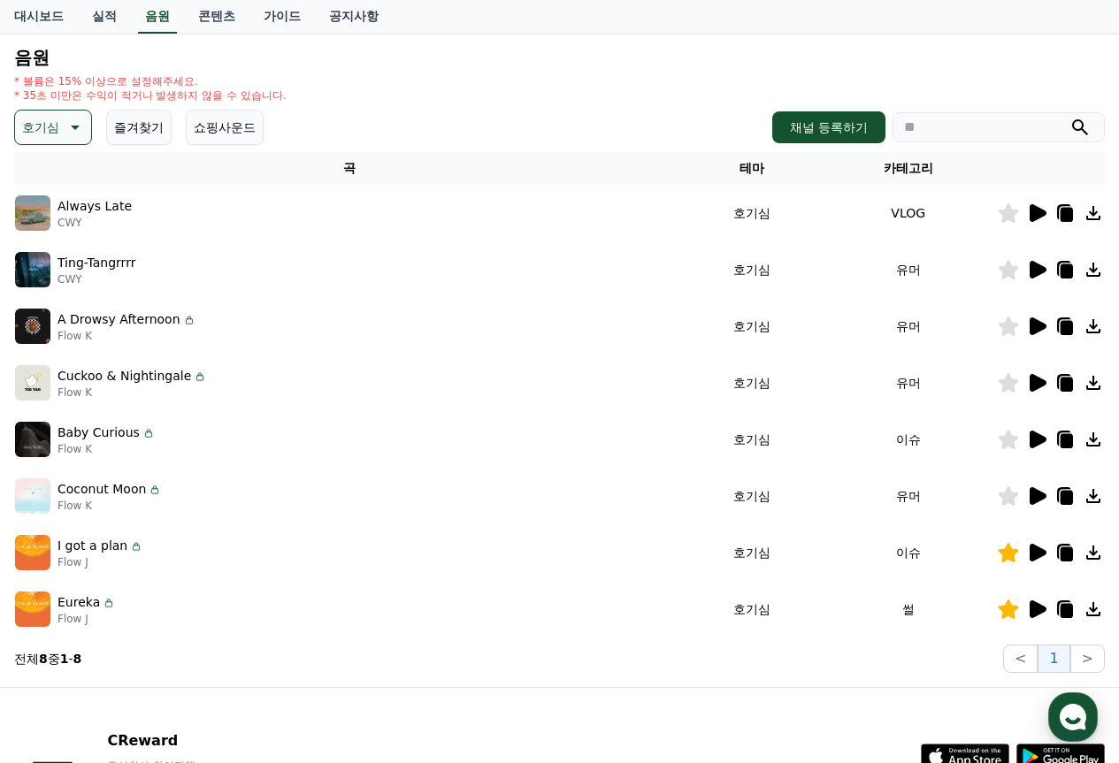
click at [1039, 435] on icon at bounding box center [1038, 440] width 17 height 18
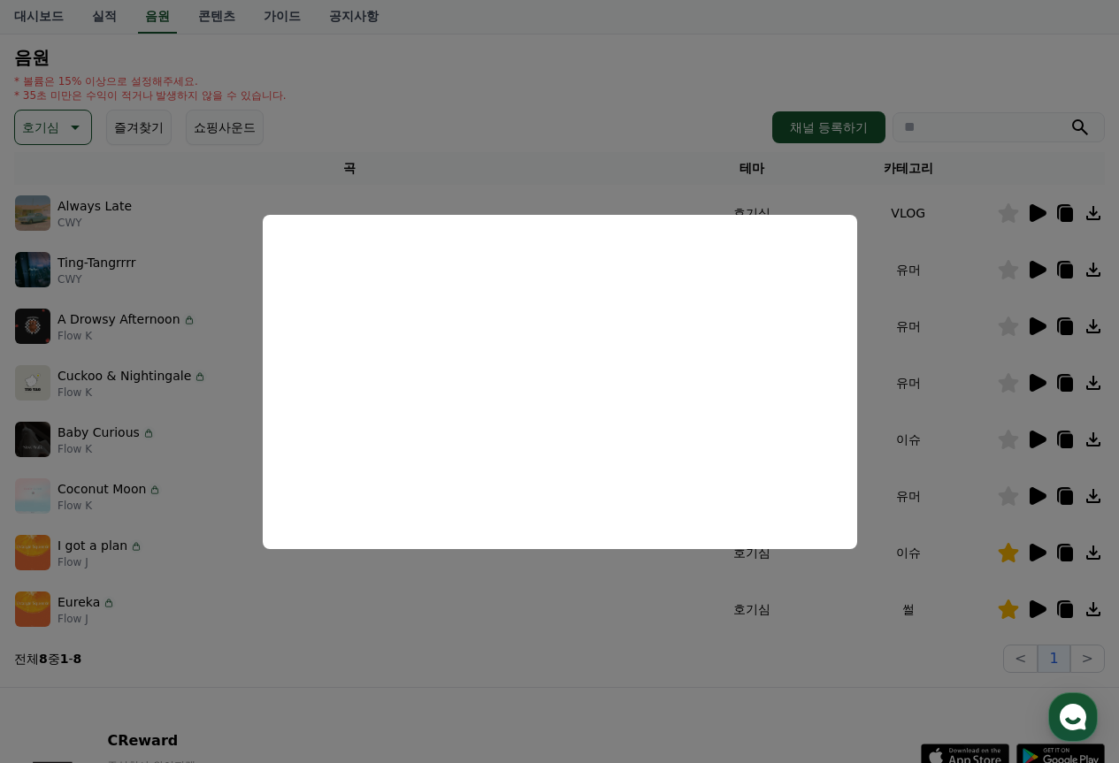
click at [549, 98] on button "close modal" at bounding box center [559, 381] width 1119 height 763
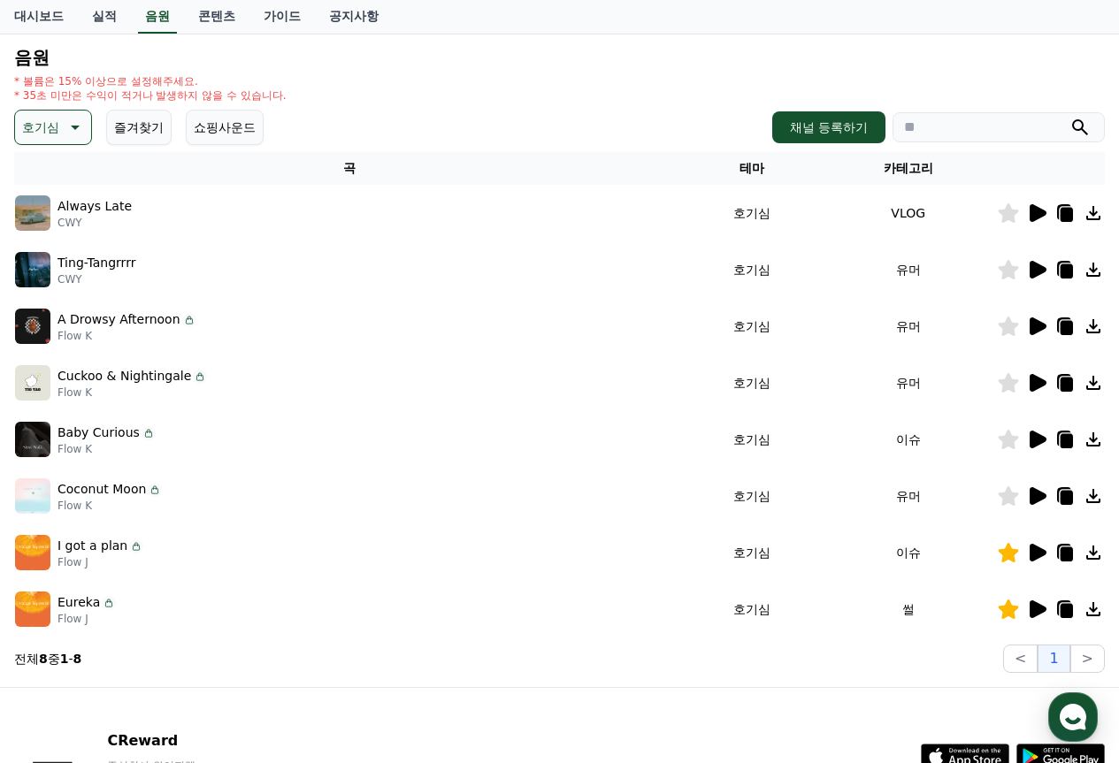
click at [1041, 556] on icon at bounding box center [1038, 553] width 17 height 18
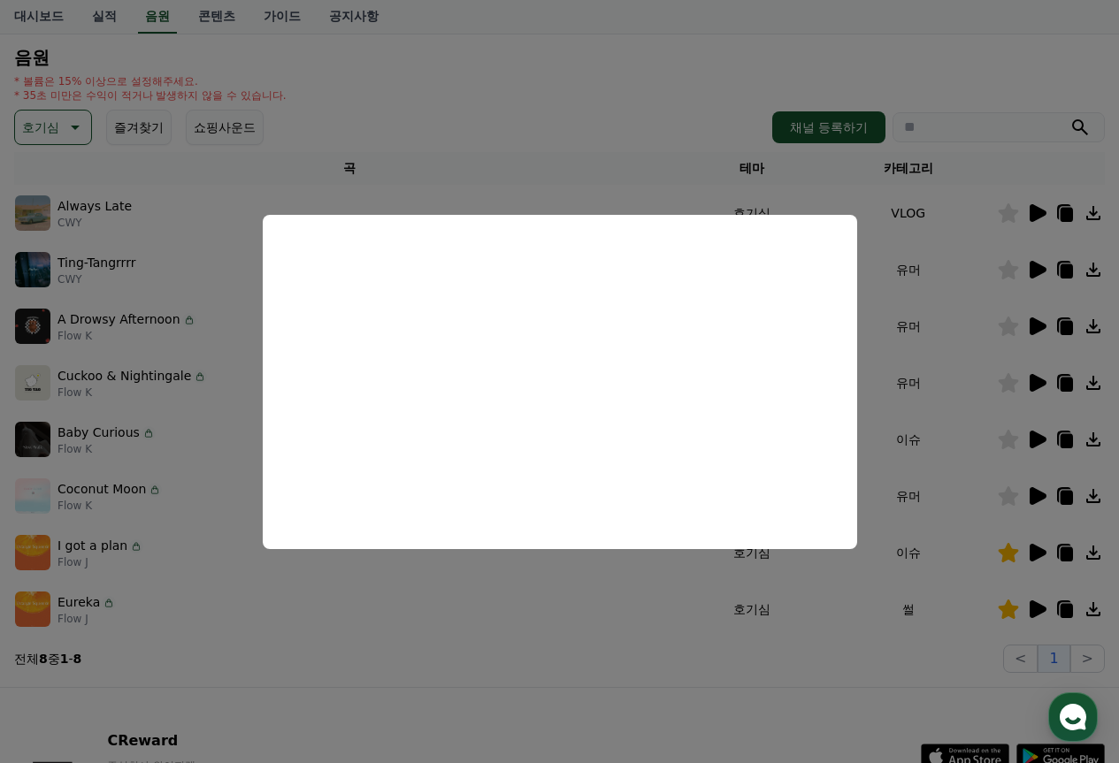
click at [380, 600] on button "close modal" at bounding box center [559, 381] width 1119 height 763
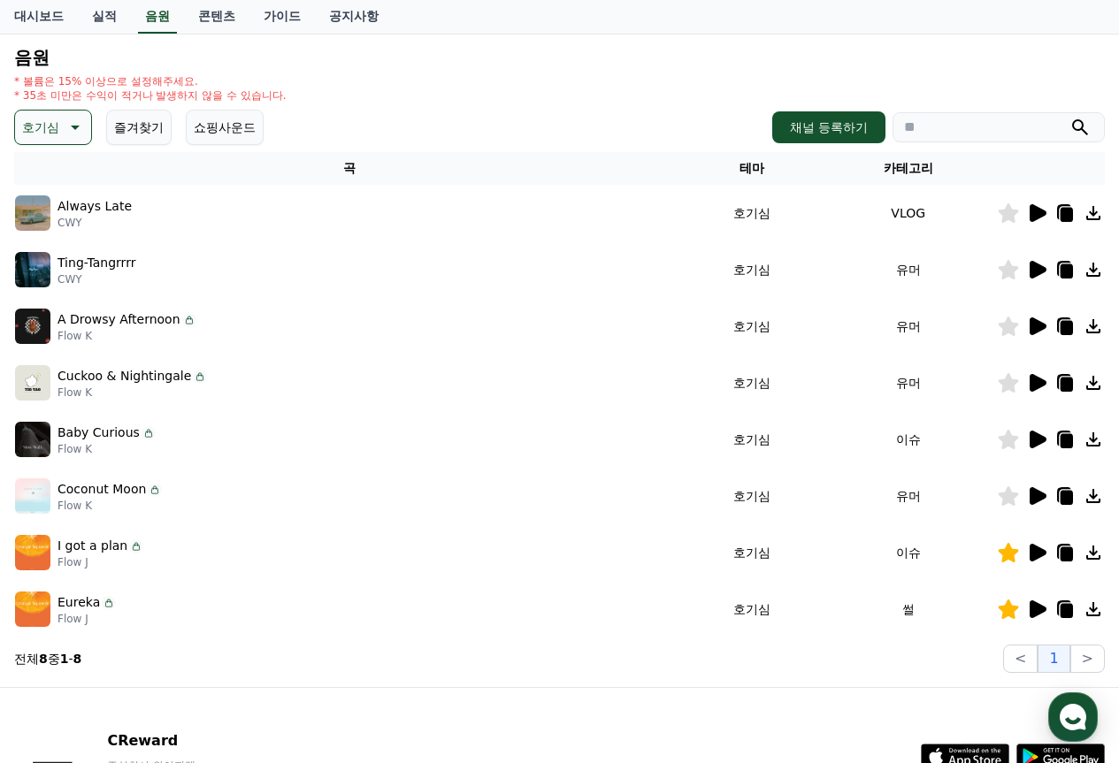
click at [72, 132] on icon at bounding box center [73, 127] width 21 height 21
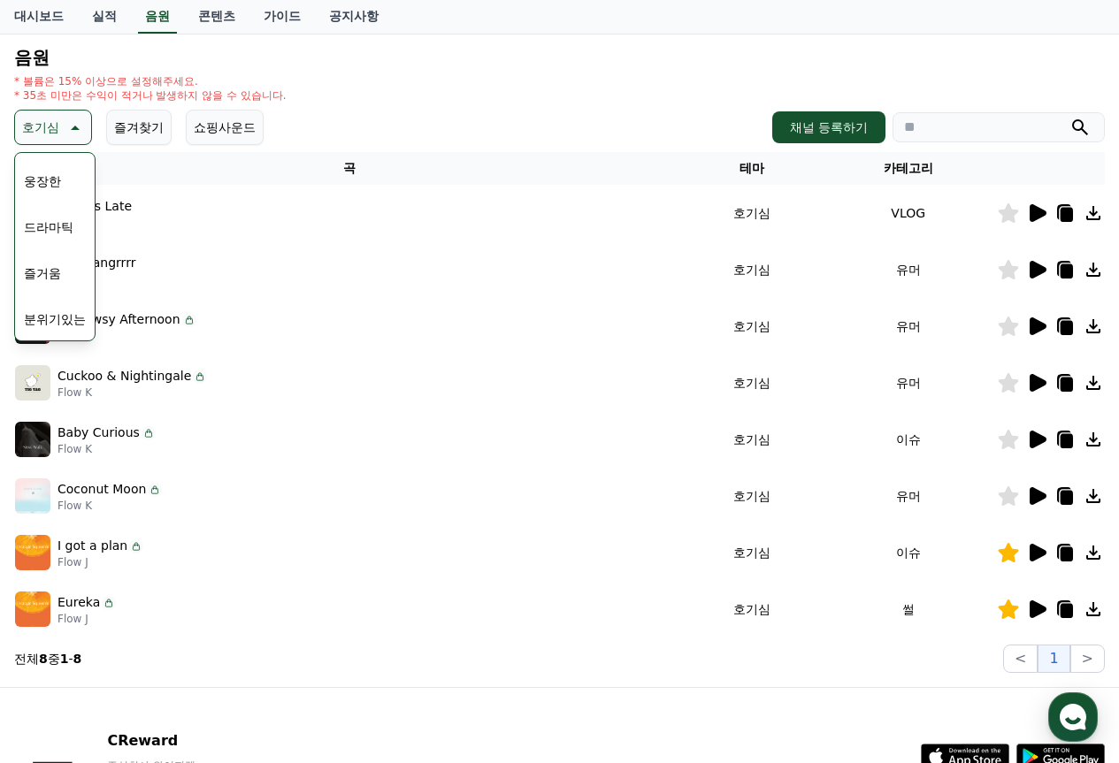
scroll to position [354, 0]
click at [53, 188] on button "웅장한" at bounding box center [42, 188] width 51 height 39
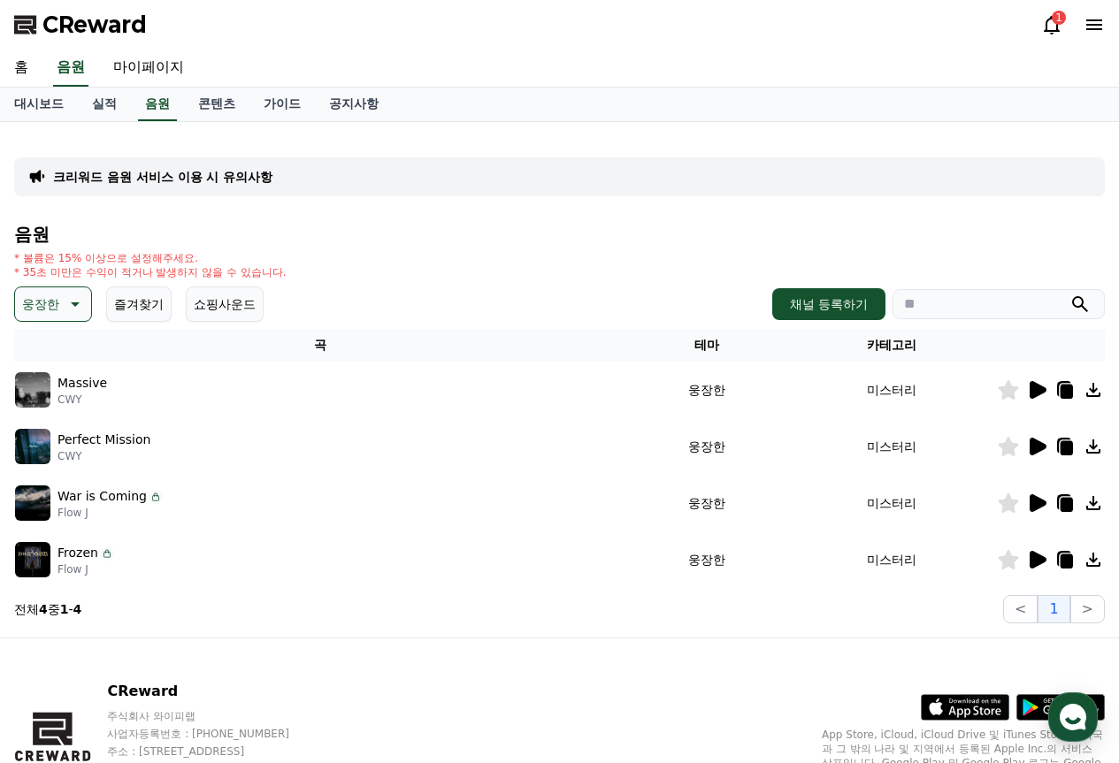
click at [40, 311] on p "웅장한" at bounding box center [40, 304] width 37 height 25
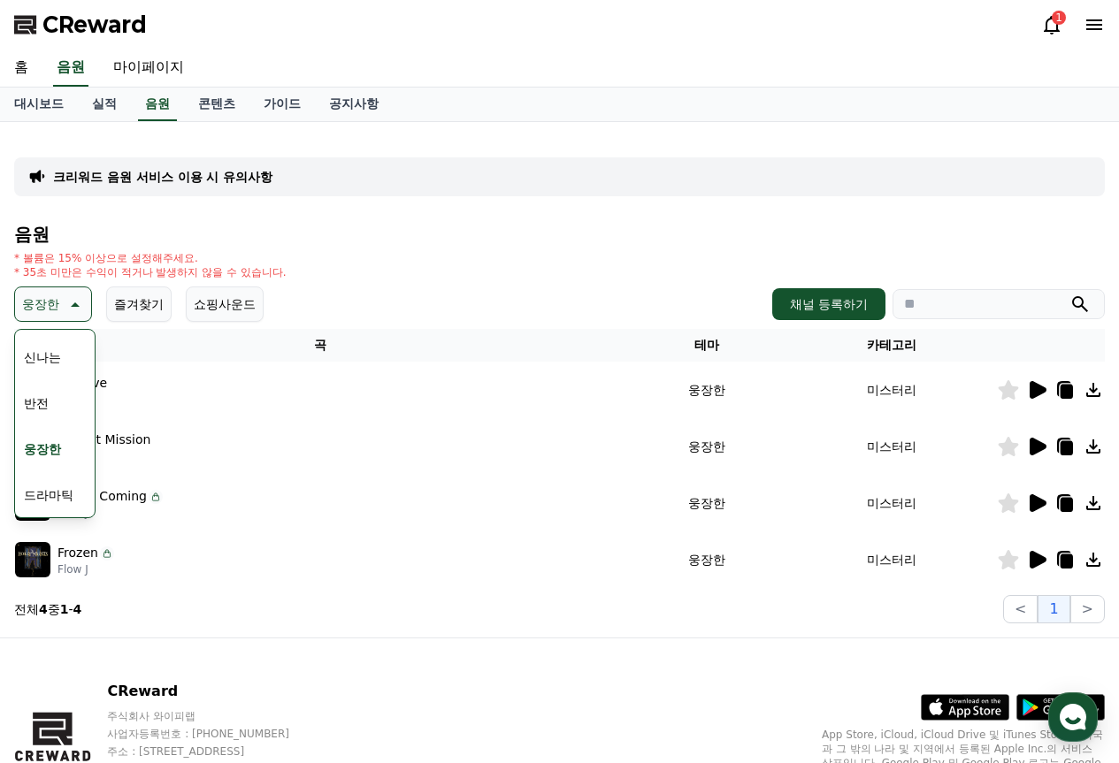
scroll to position [265, 0]
click at [46, 410] on button "반전" at bounding box center [36, 407] width 39 height 39
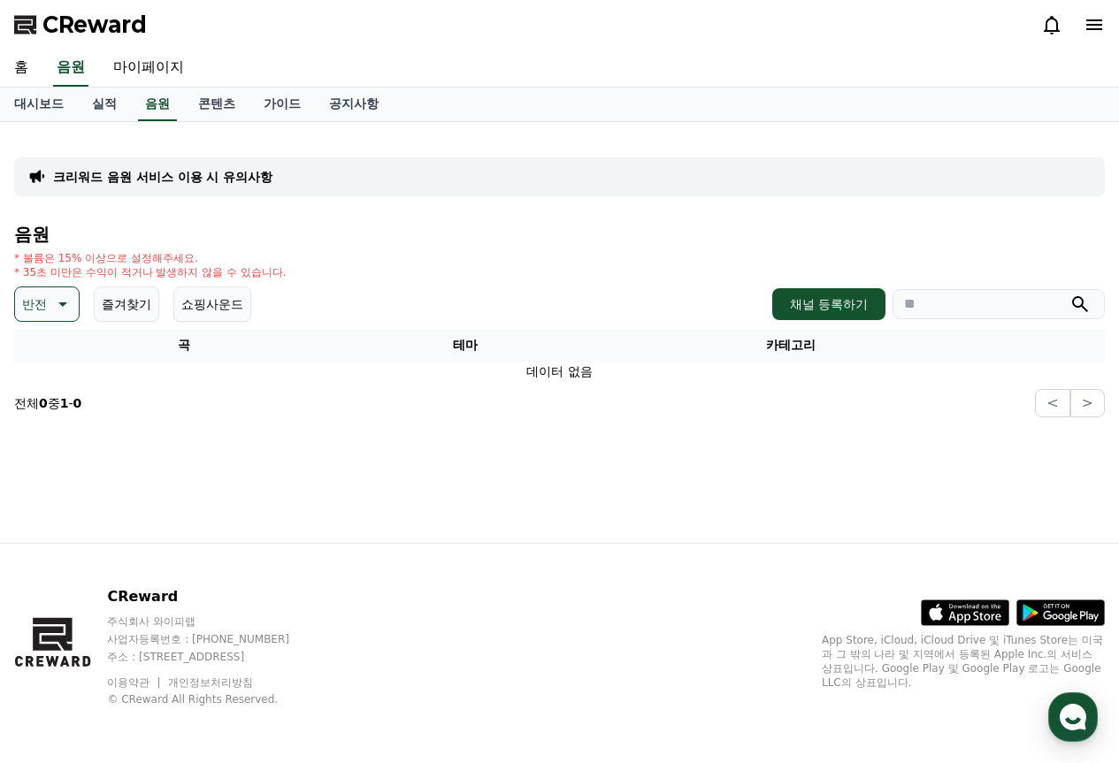
click at [49, 301] on button "반전" at bounding box center [46, 304] width 65 height 35
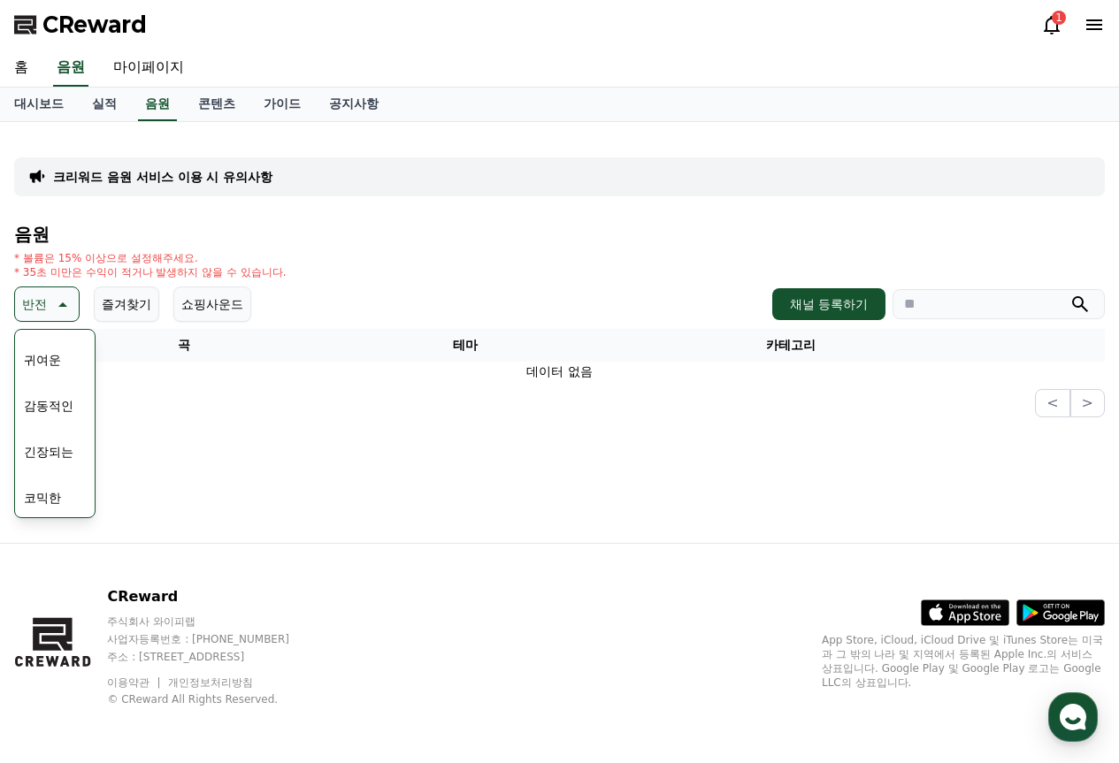
scroll to position [729, 0]
click at [53, 447] on button "긴장되는" at bounding box center [49, 450] width 64 height 39
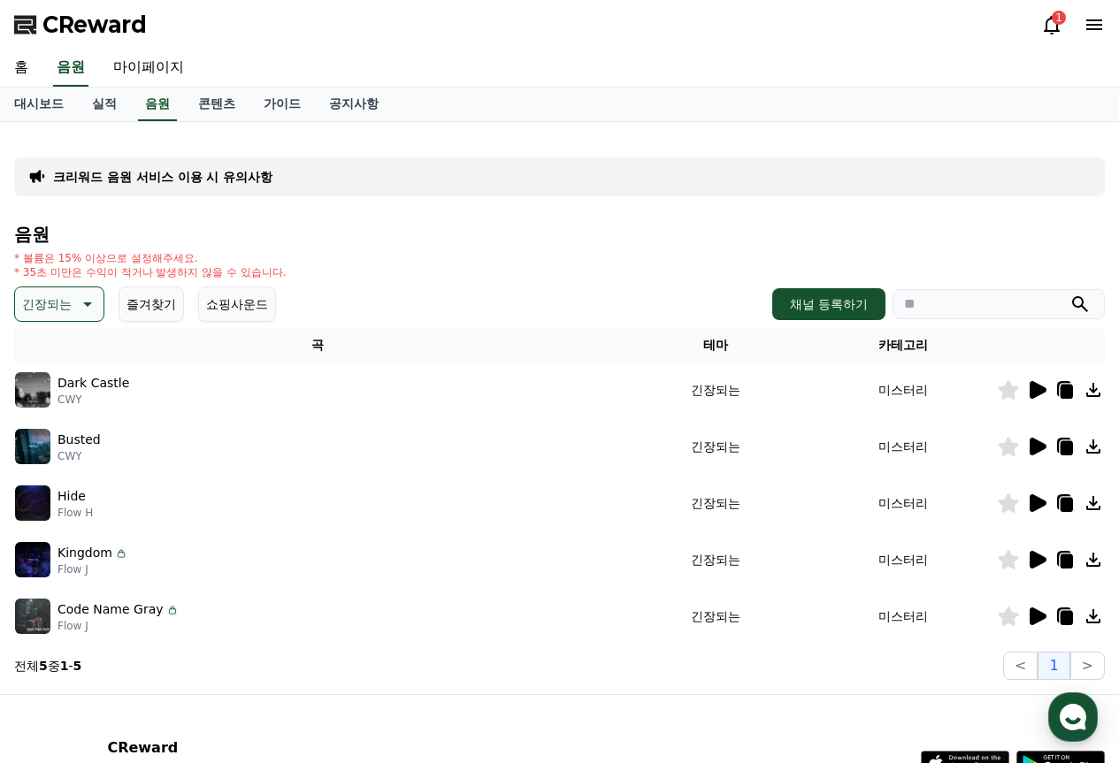
click at [1043, 387] on icon at bounding box center [1036, 390] width 21 height 21
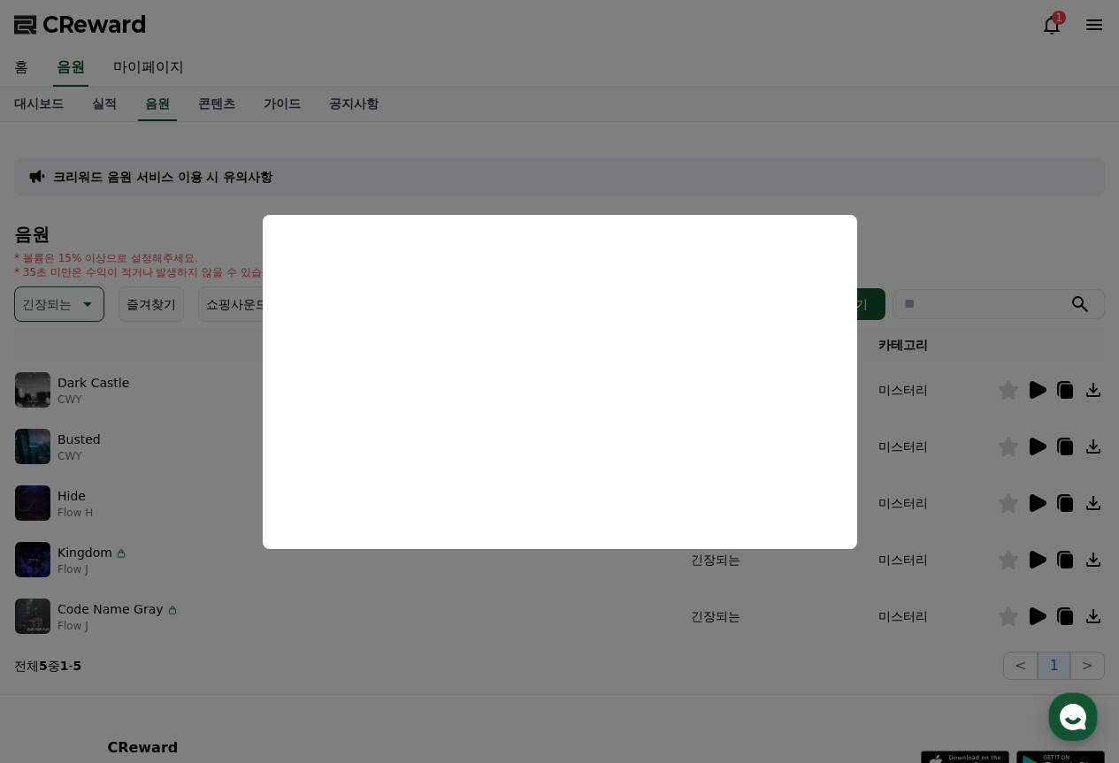
click at [594, 610] on button "close modal" at bounding box center [559, 381] width 1119 height 763
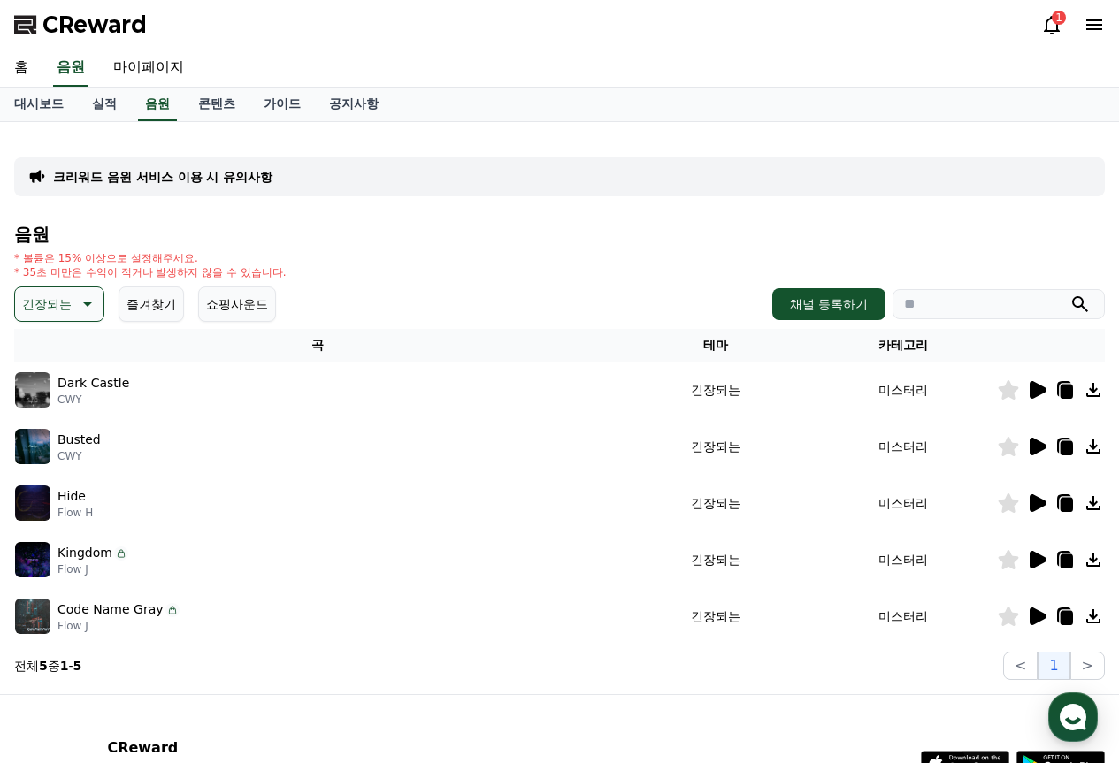
click at [1046, 506] on icon at bounding box center [1036, 503] width 21 height 21
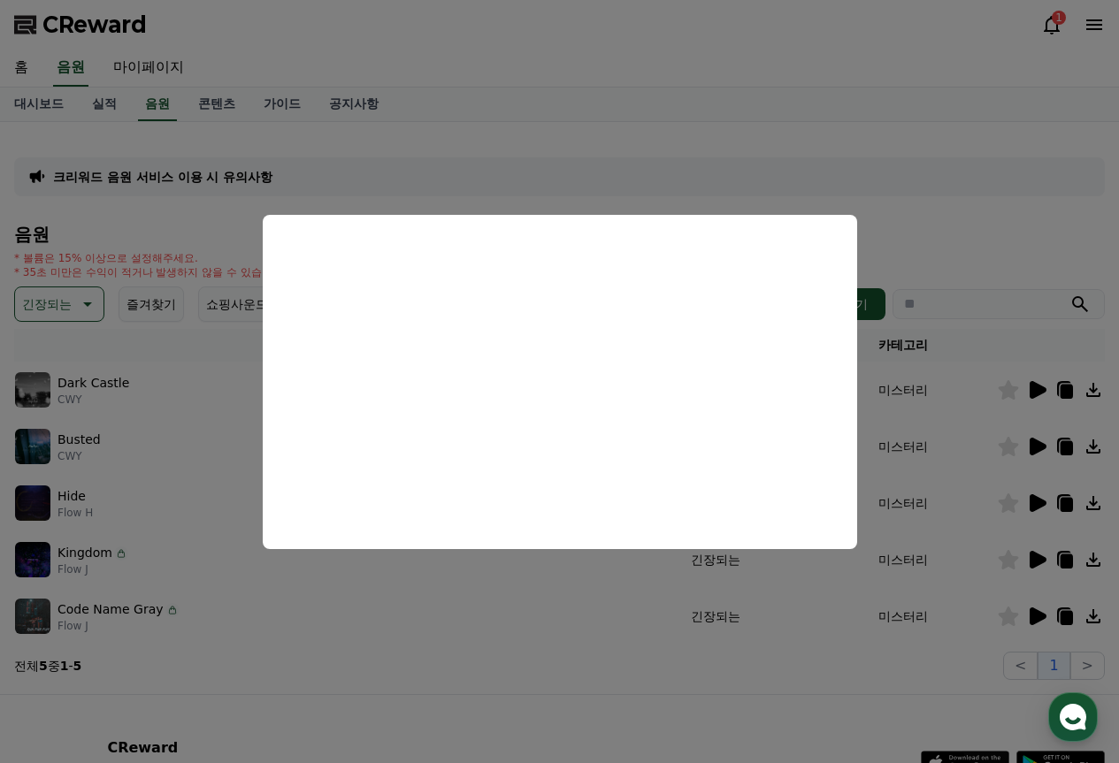
click at [594, 607] on button "close modal" at bounding box center [559, 381] width 1119 height 763
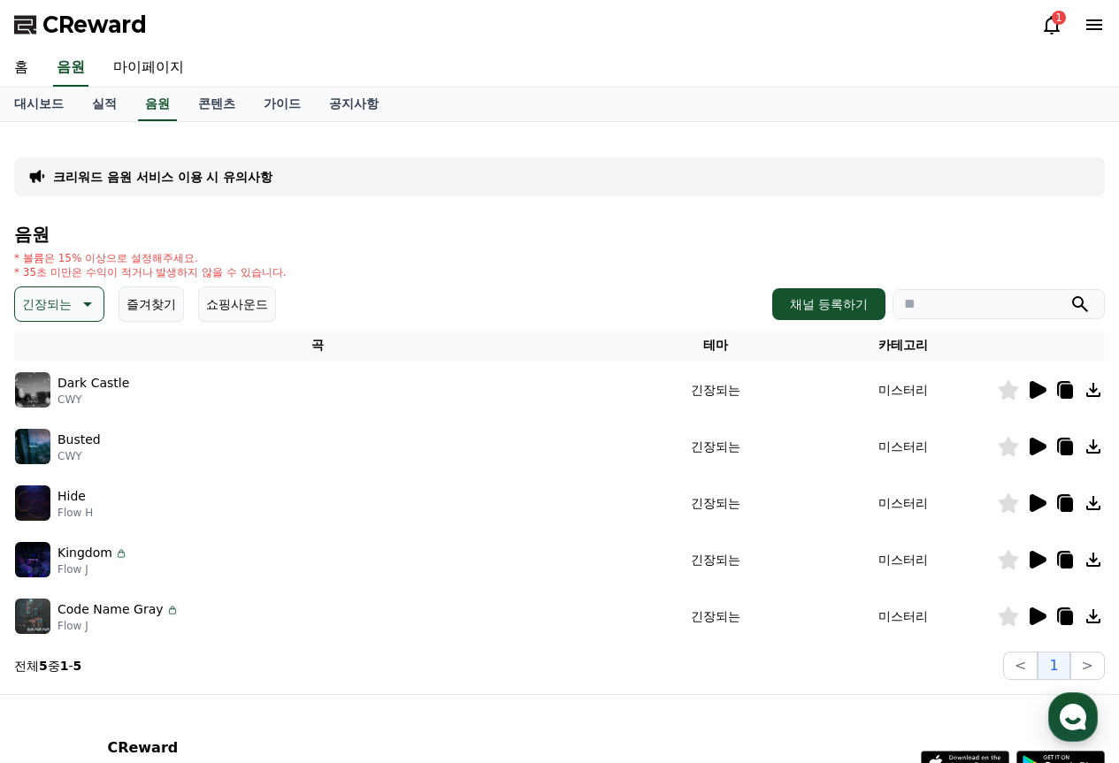
click at [11, 311] on div "크리워드 음원 서비스 이용 시 유의사항 음원 * 볼륨은 15% 이상으로 설정해주세요. * 35초 미만은 수익이 적거나 발생하지 않을 수 있습니…" at bounding box center [559, 408] width 1105 height 558
click at [39, 303] on p "긴장되는" at bounding box center [47, 304] width 50 height 25
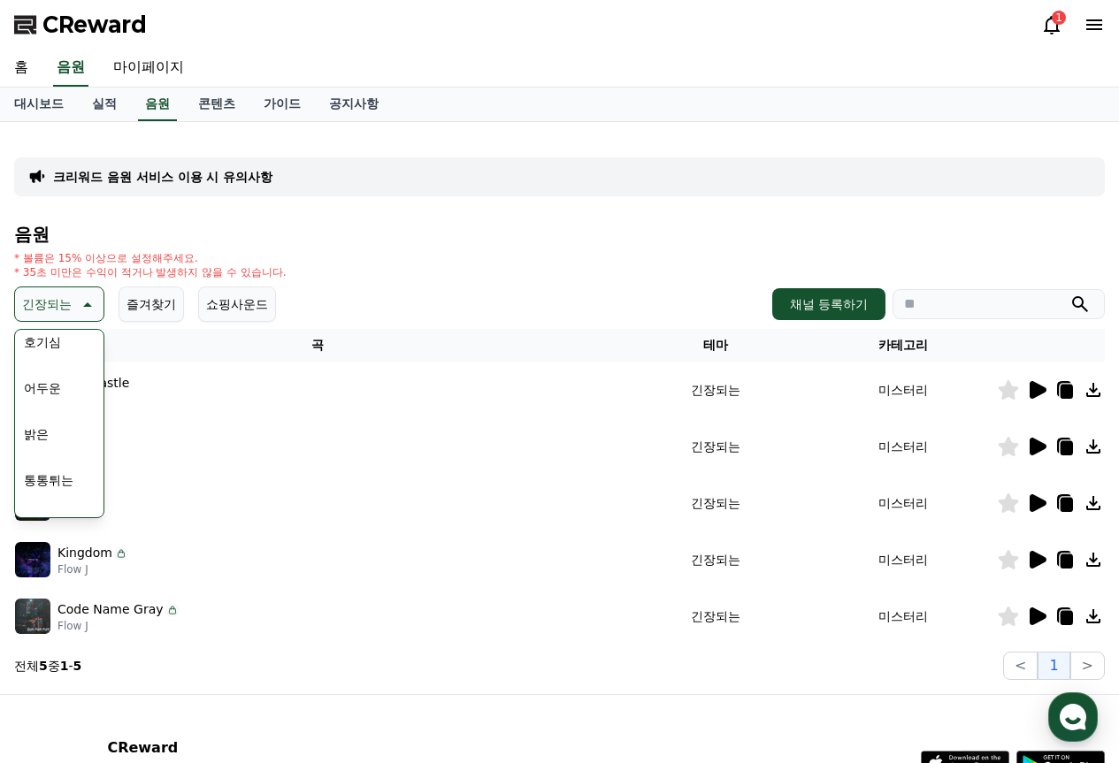
scroll to position [177, 0]
click at [37, 359] on button "밝은" at bounding box center [36, 358] width 39 height 39
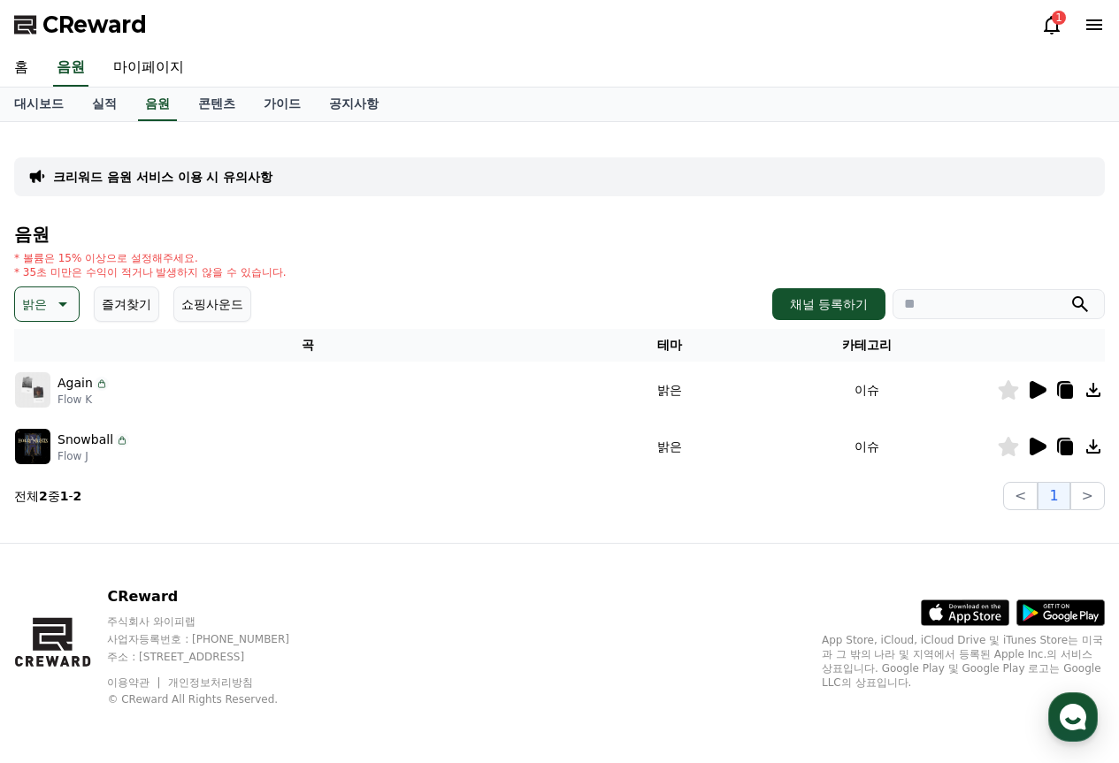
click at [1036, 449] on icon at bounding box center [1038, 447] width 17 height 18
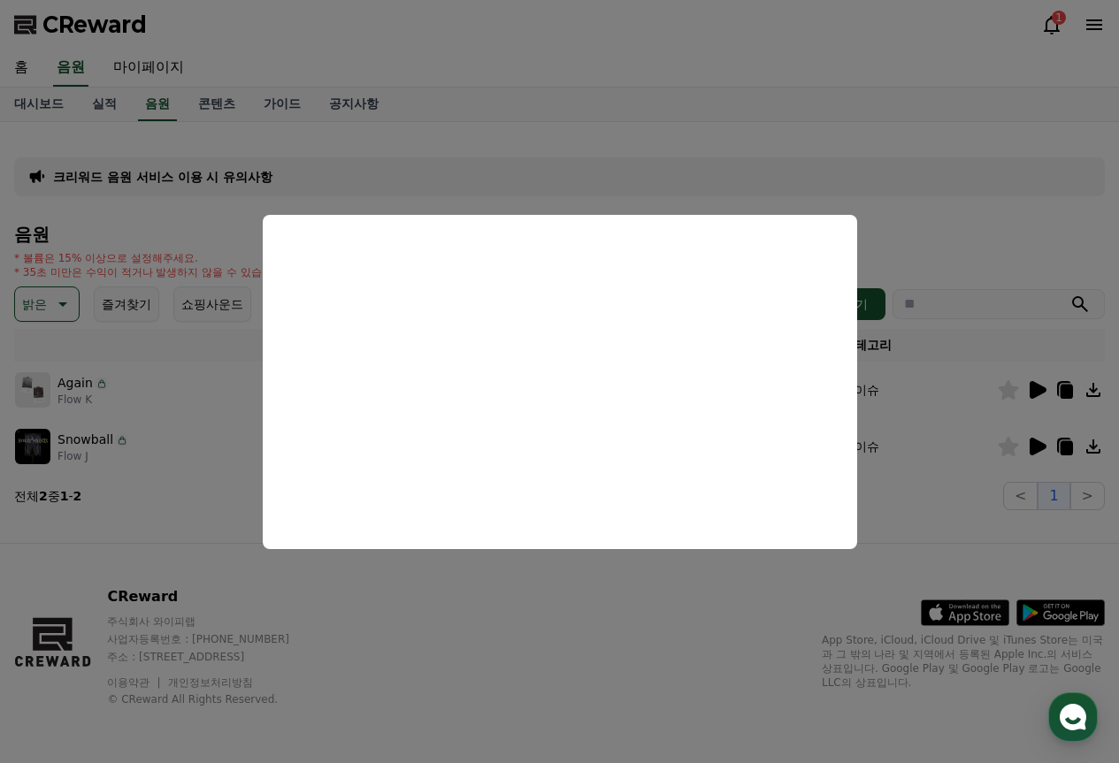
click at [559, 618] on button "close modal" at bounding box center [559, 381] width 1119 height 763
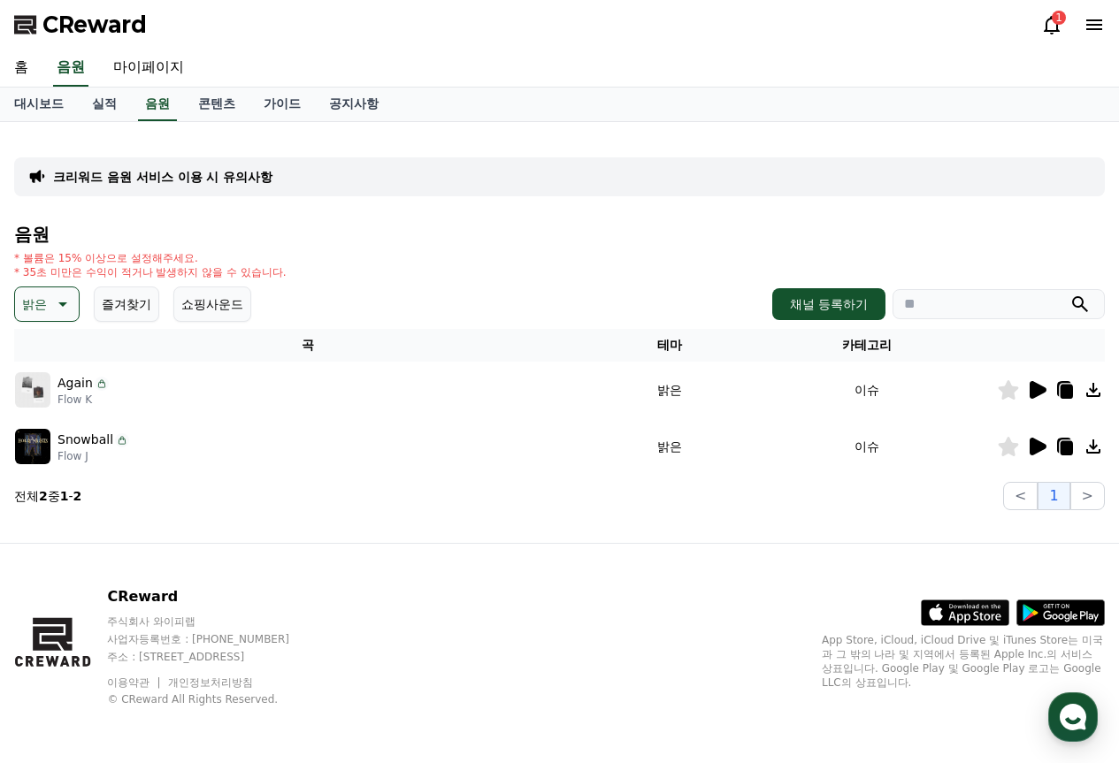
click at [1040, 387] on icon at bounding box center [1038, 390] width 17 height 18
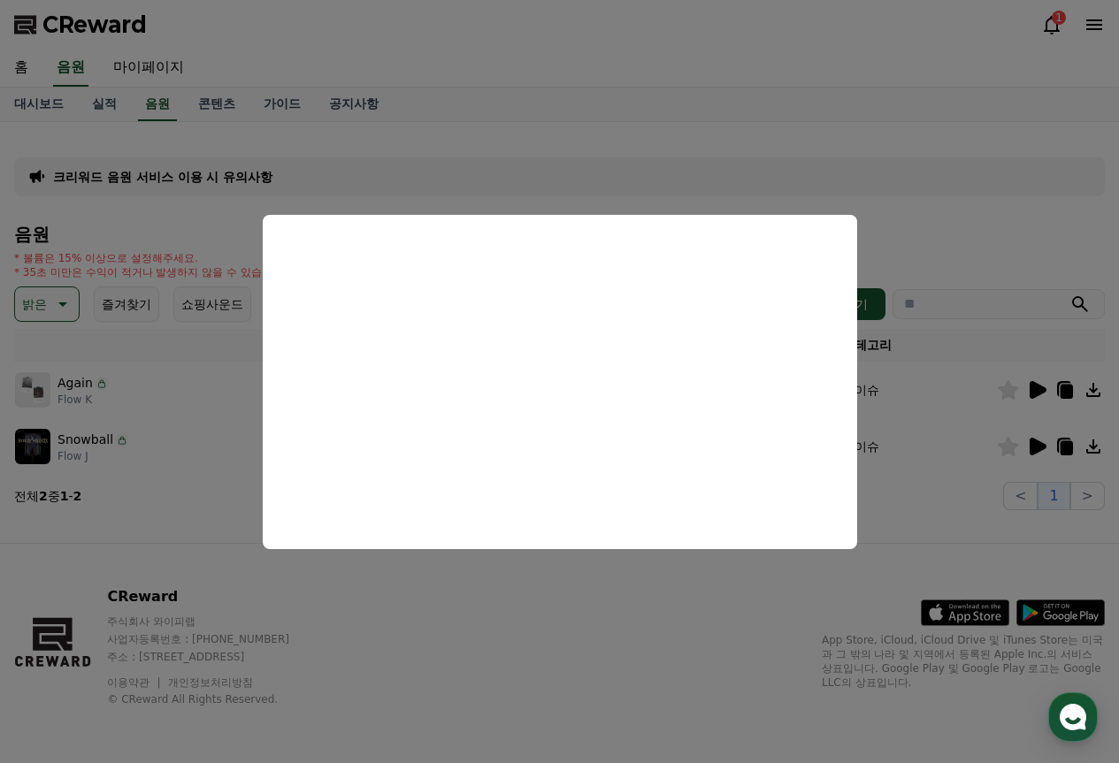
click at [217, 76] on button "close modal" at bounding box center [559, 381] width 1119 height 763
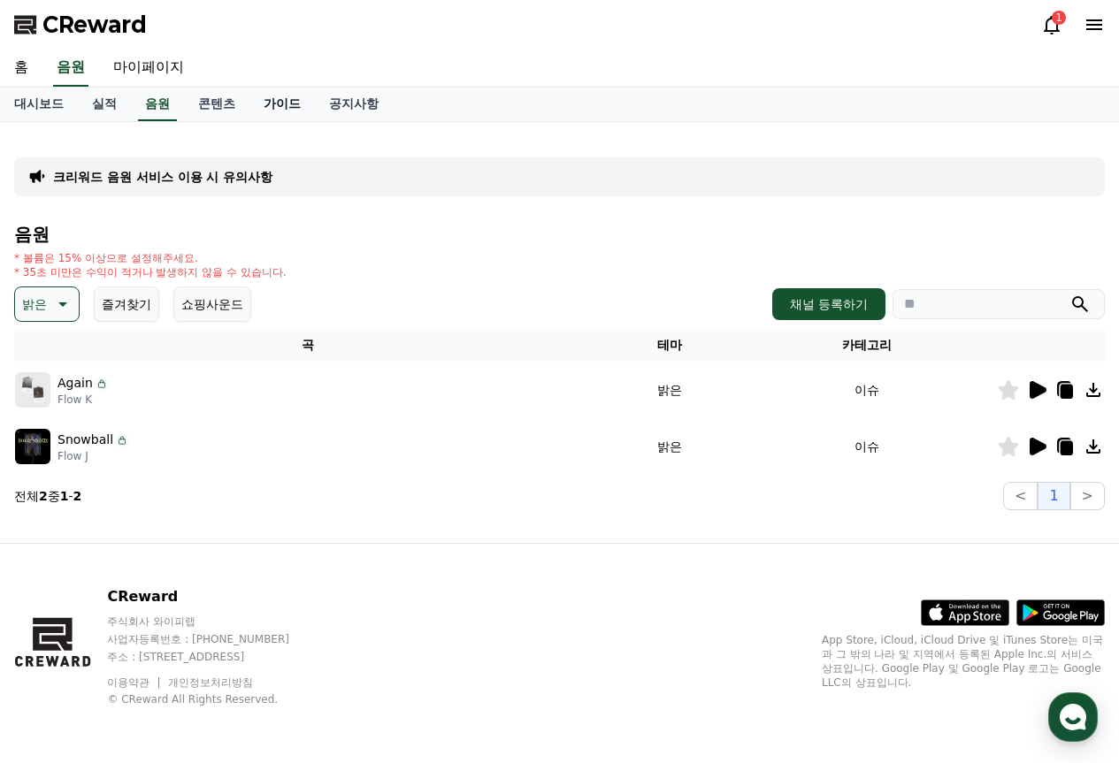
click at [271, 102] on link "가이드" at bounding box center [281, 105] width 65 height 34
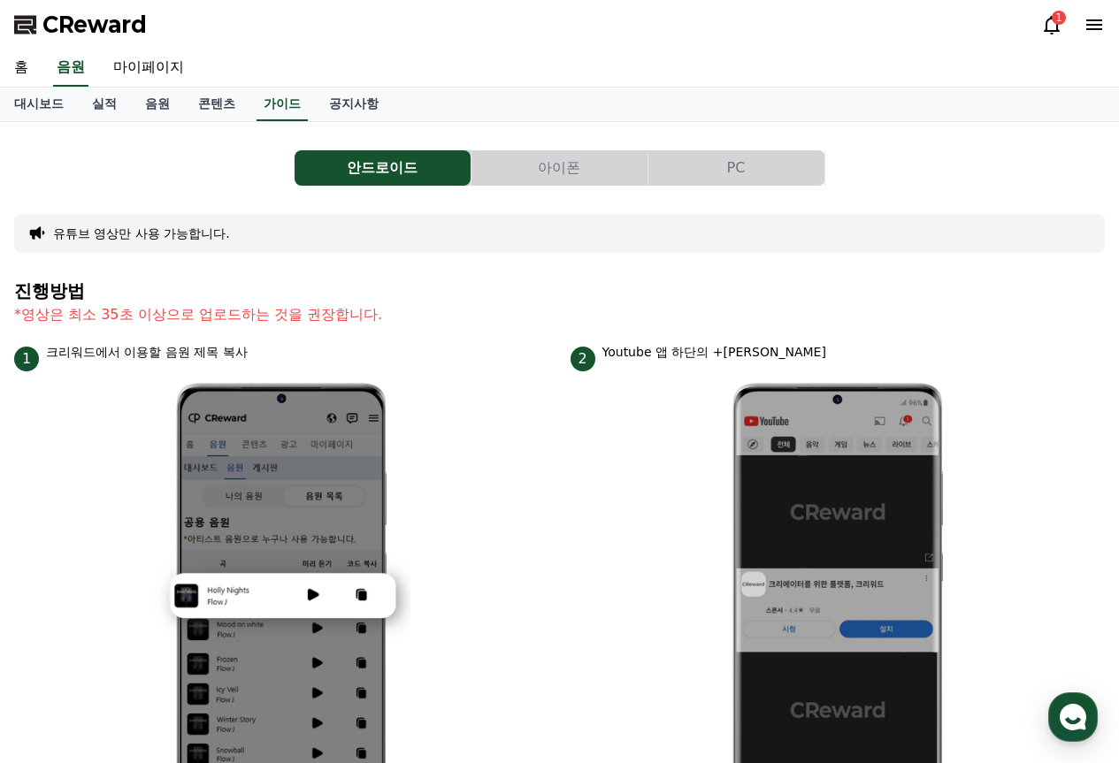
click at [346, 83] on div "홈 음원 마이페이지" at bounding box center [559, 68] width 1119 height 37
click at [341, 104] on link "공지사항" at bounding box center [354, 105] width 78 height 34
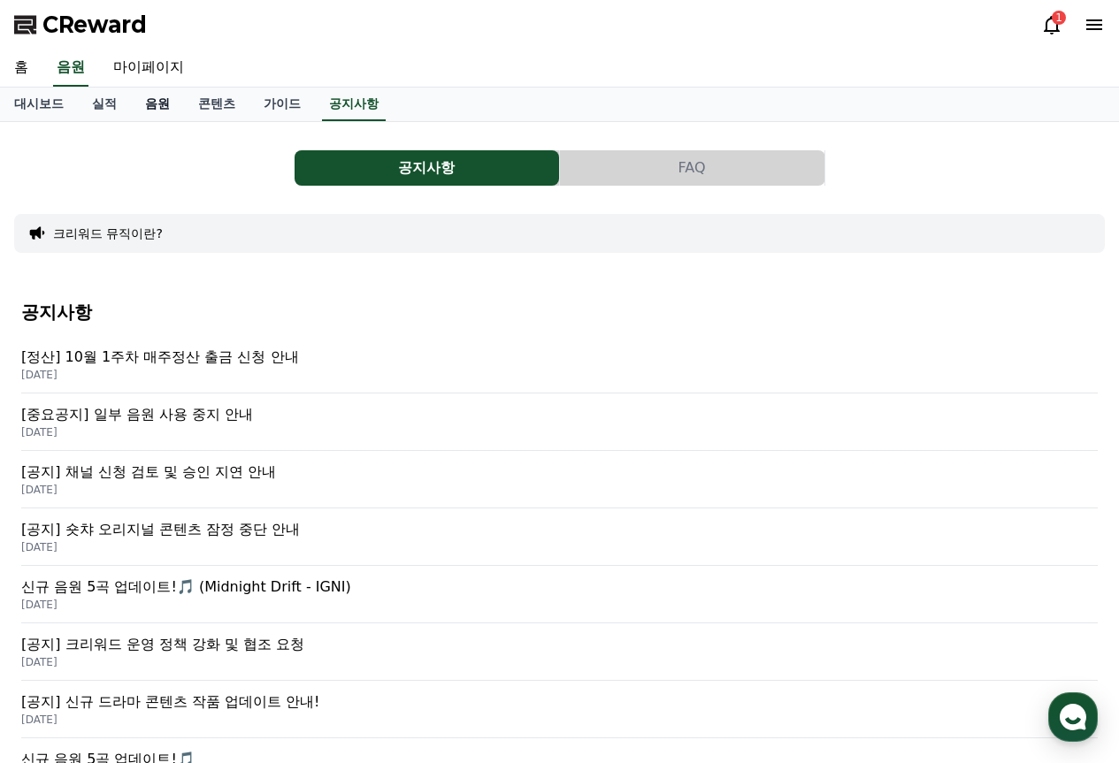
click at [164, 104] on link "음원" at bounding box center [157, 105] width 53 height 34
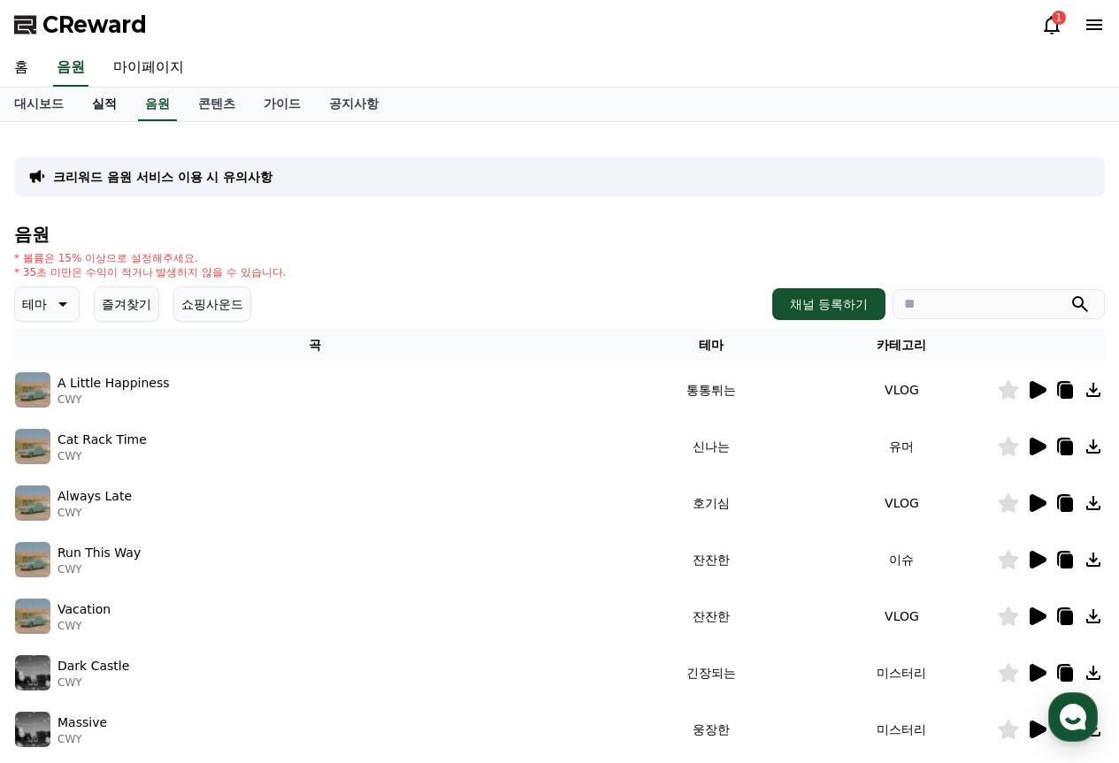
click at [102, 104] on link "실적" at bounding box center [104, 105] width 53 height 34
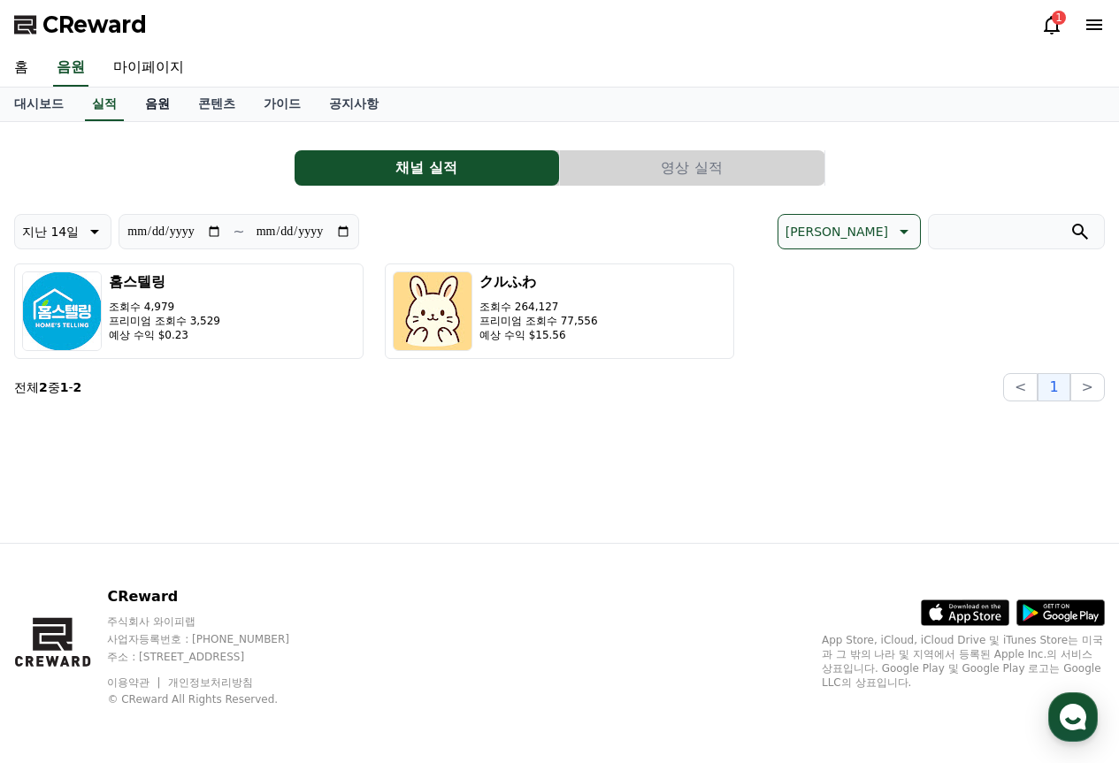
click at [160, 104] on link "음원" at bounding box center [157, 105] width 53 height 34
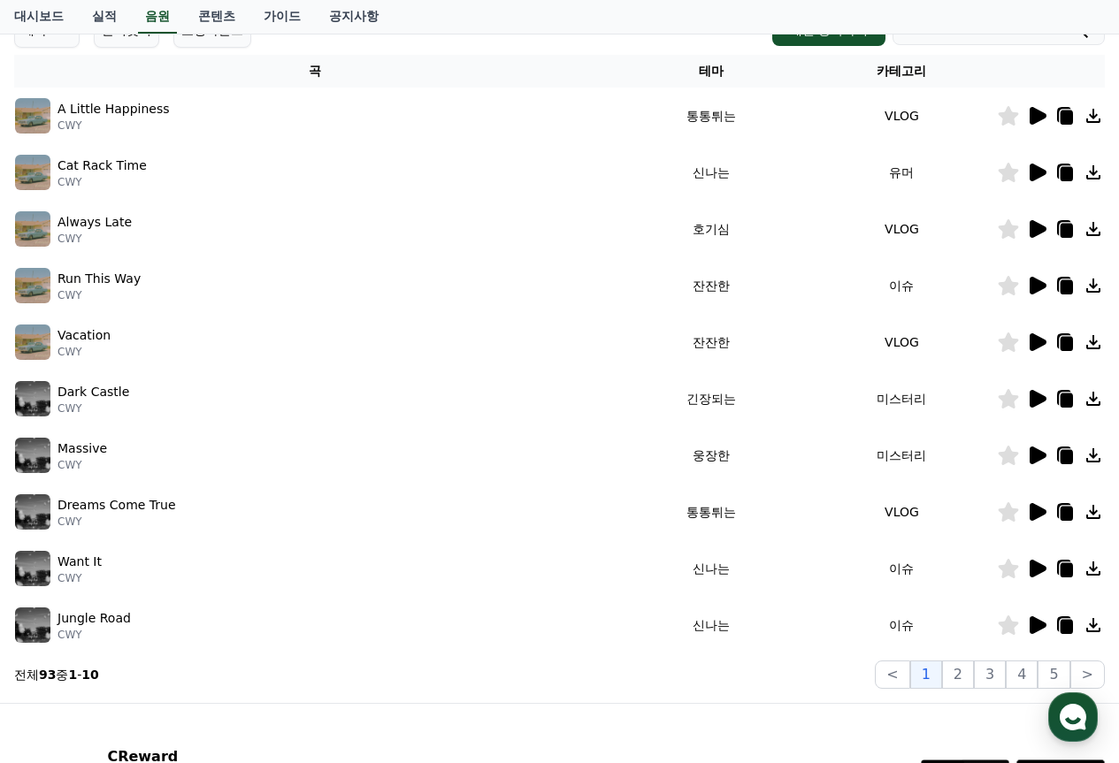
scroll to position [265, 0]
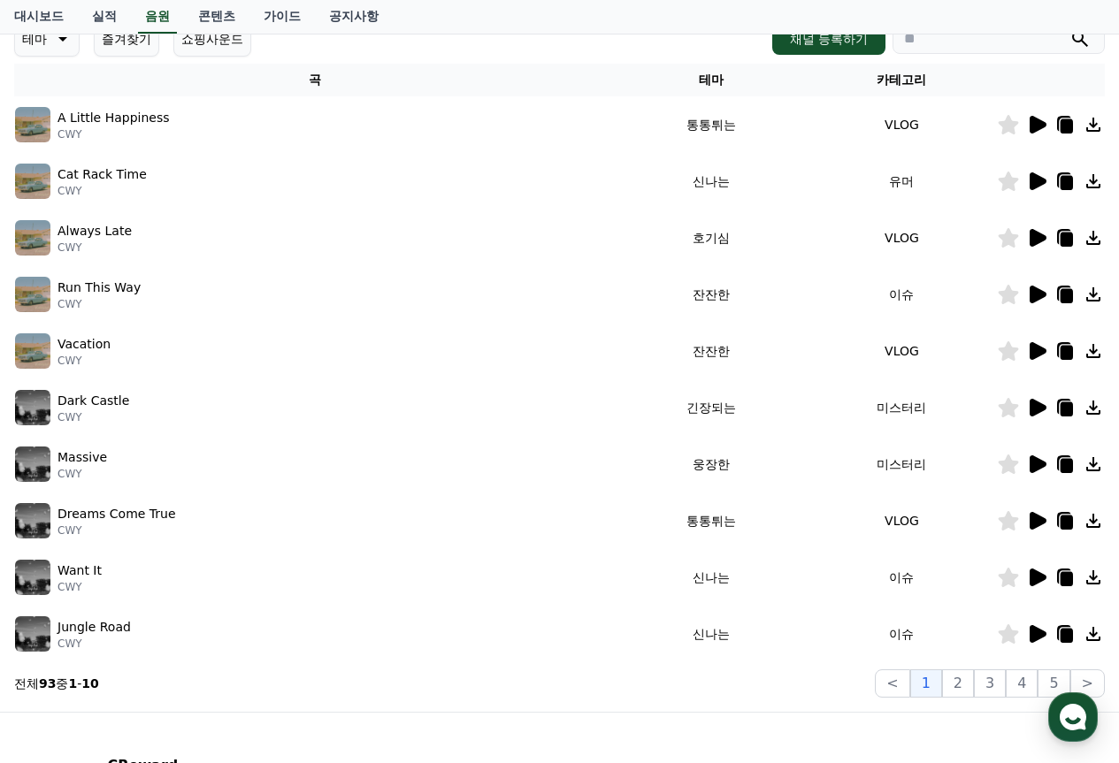
click at [1036, 300] on icon at bounding box center [1038, 295] width 17 height 18
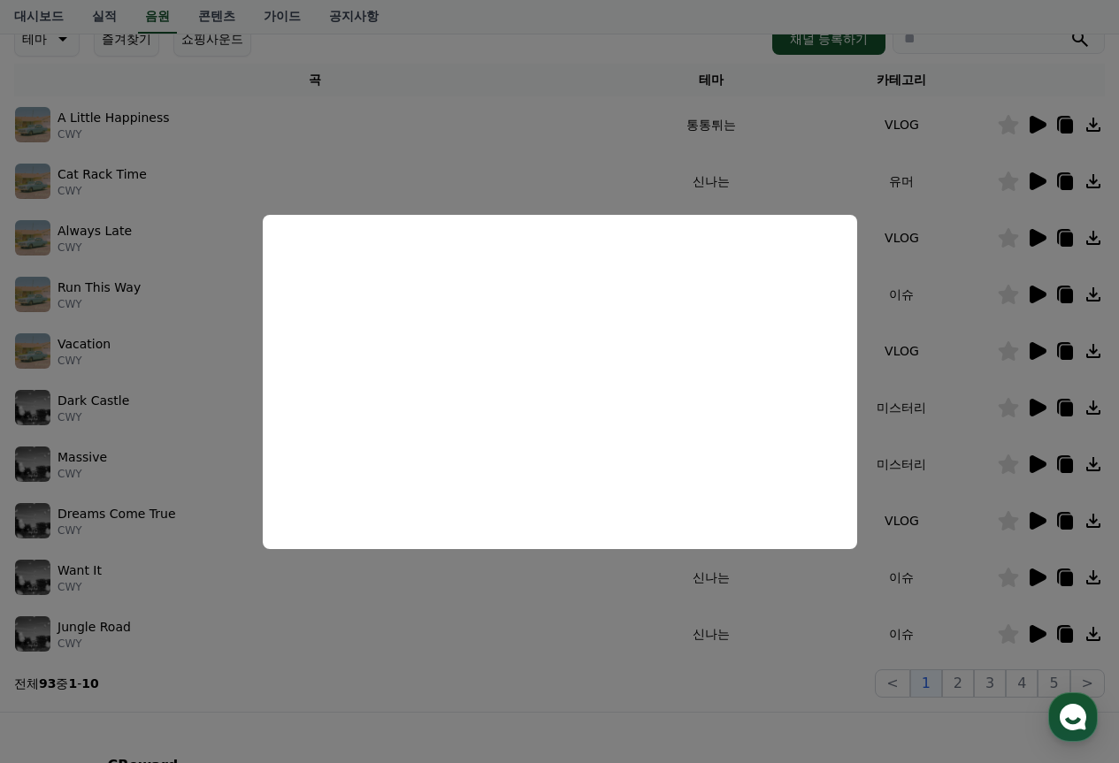
click at [183, 342] on button "close modal" at bounding box center [559, 381] width 1119 height 763
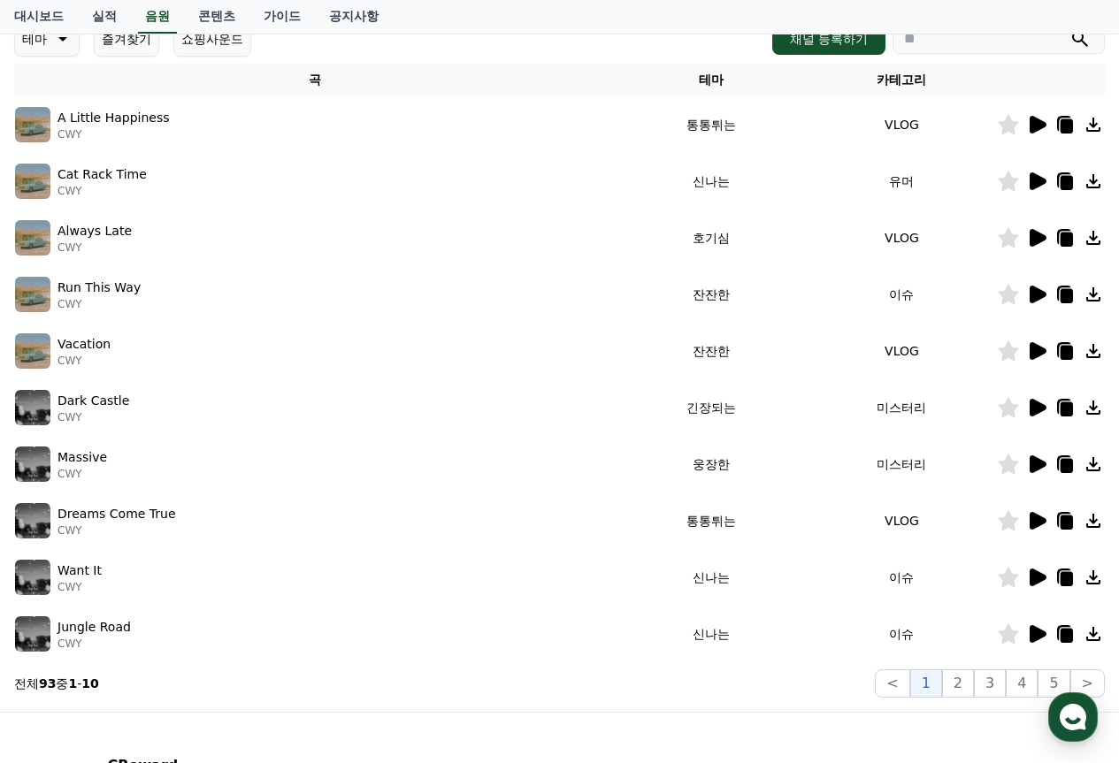
click at [1034, 576] on icon at bounding box center [1038, 578] width 17 height 18
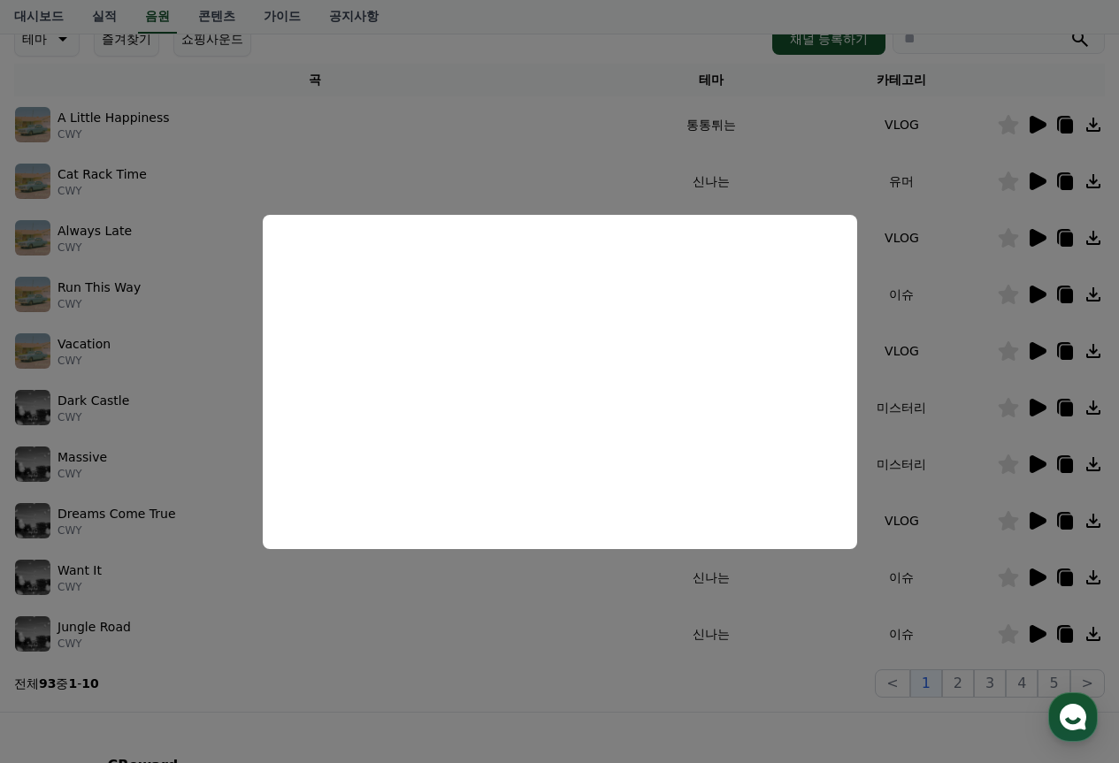
click at [522, 637] on button "close modal" at bounding box center [559, 381] width 1119 height 763
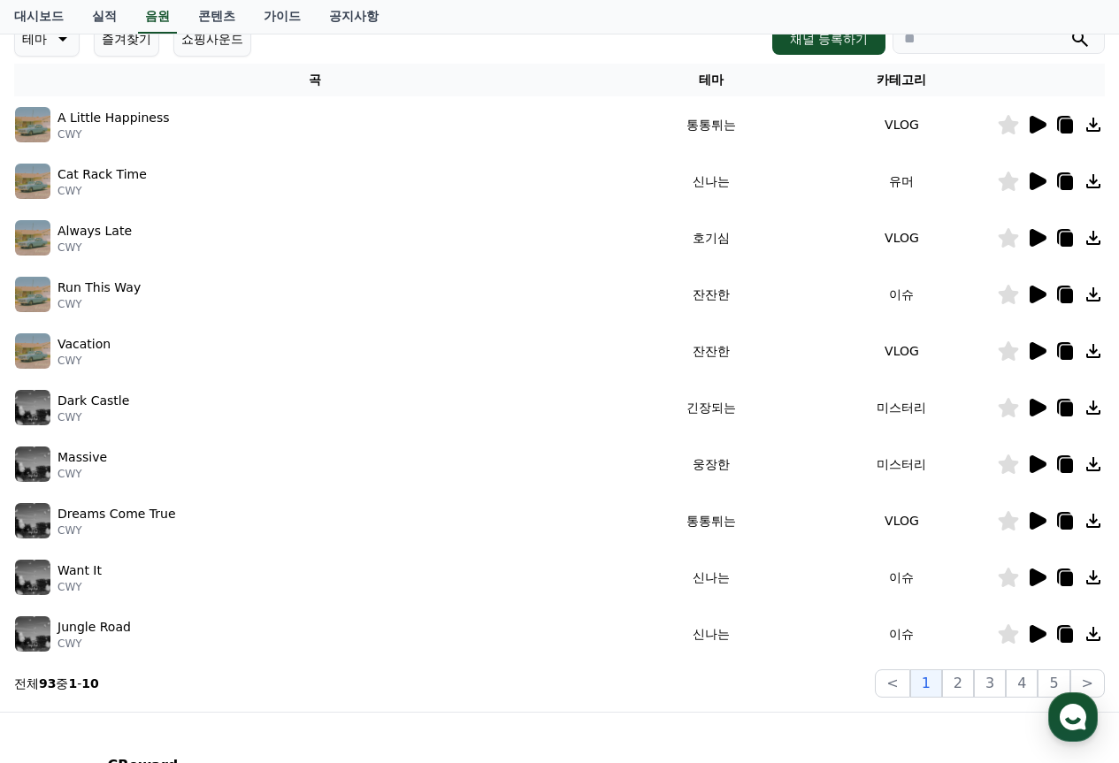
click at [1038, 634] on icon at bounding box center [1038, 634] width 17 height 18
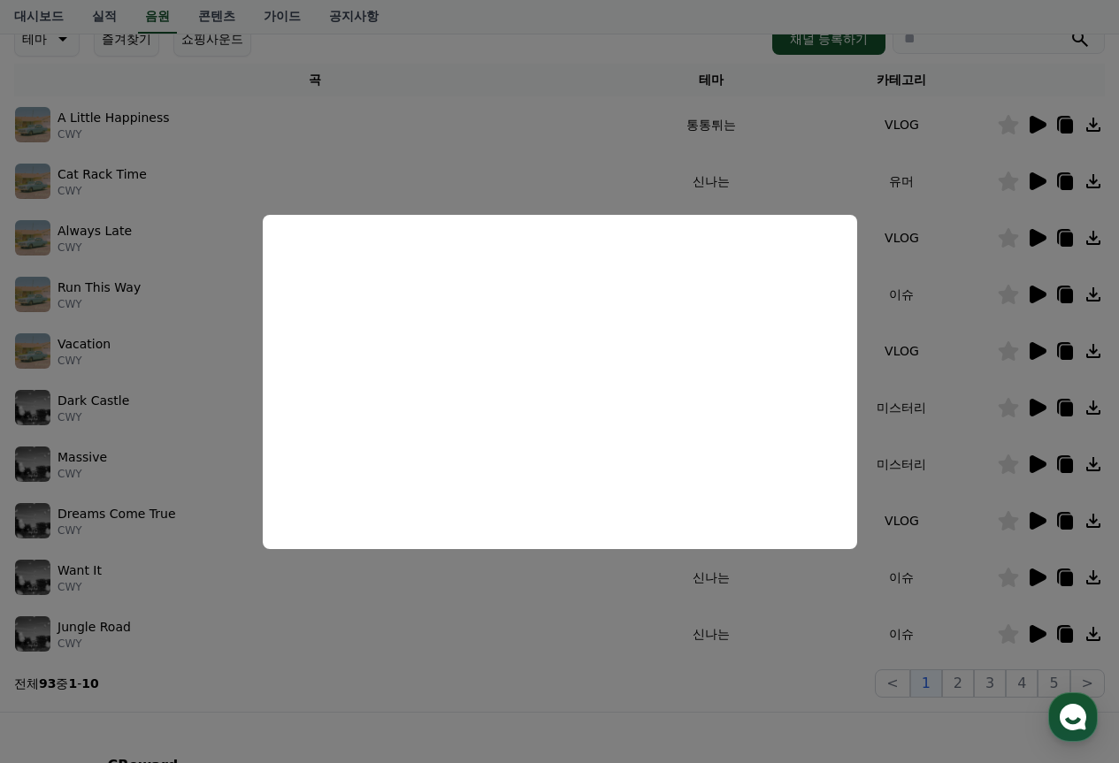
click at [471, 610] on button "close modal" at bounding box center [559, 381] width 1119 height 763
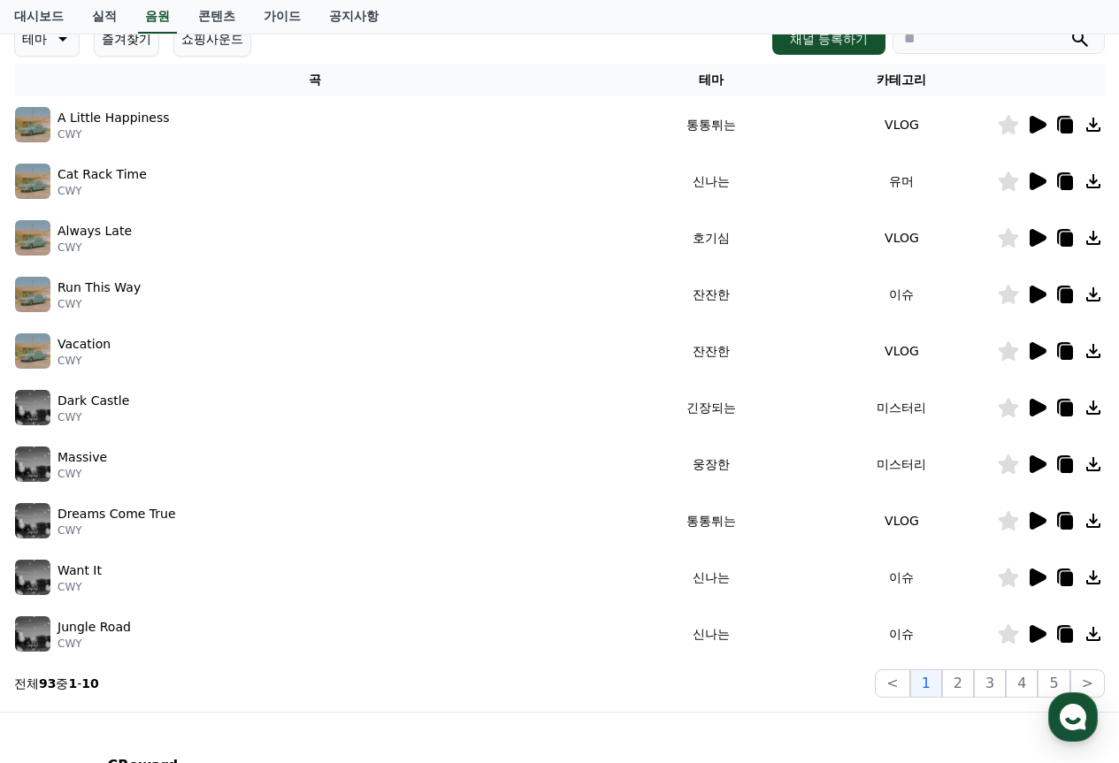
click at [1037, 131] on icon at bounding box center [1038, 125] width 17 height 18
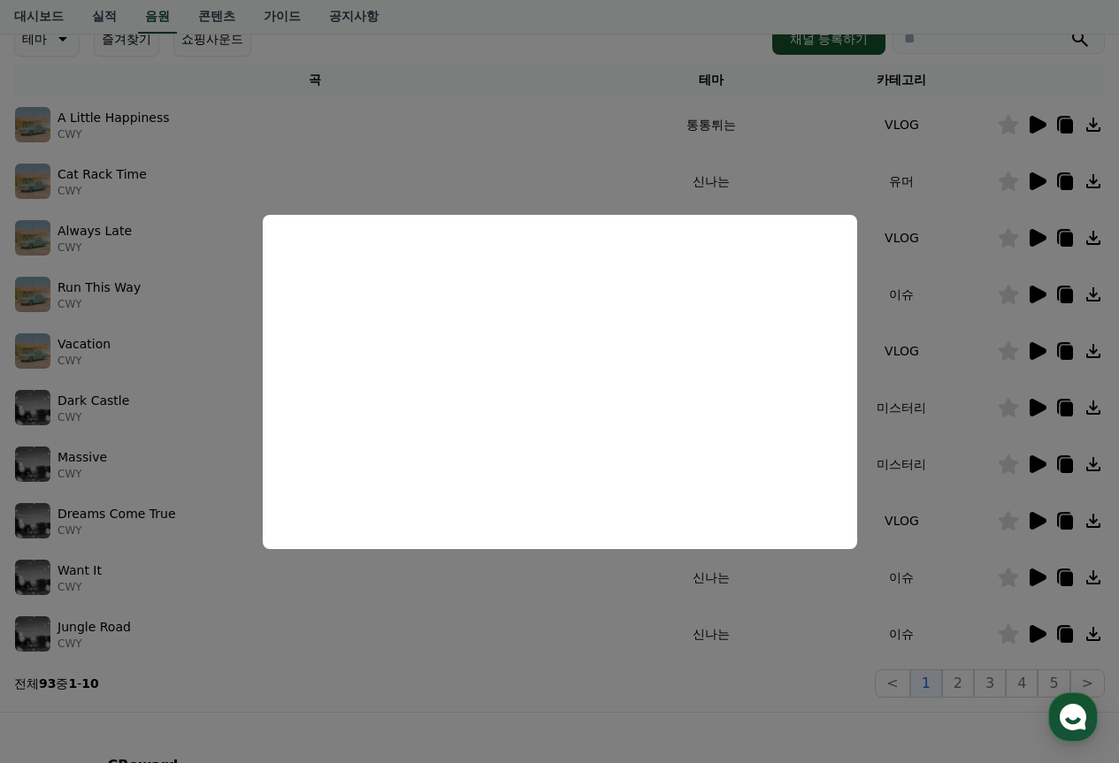
click at [525, 587] on button "close modal" at bounding box center [559, 381] width 1119 height 763
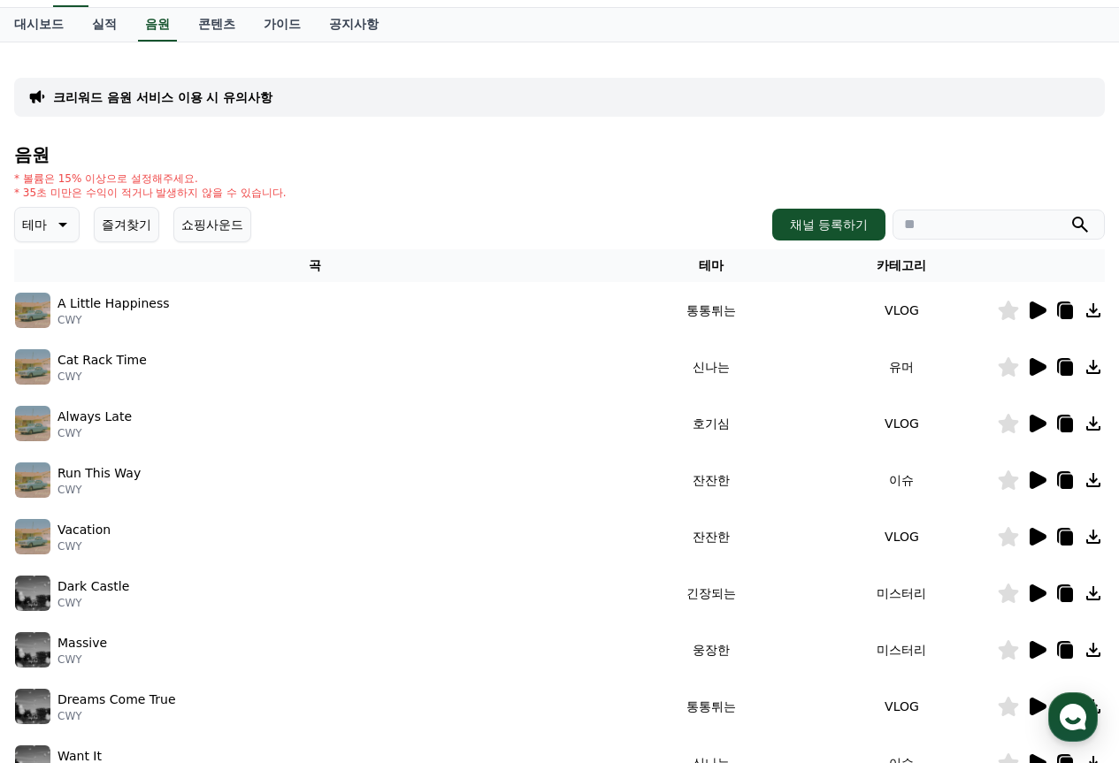
scroll to position [0, 0]
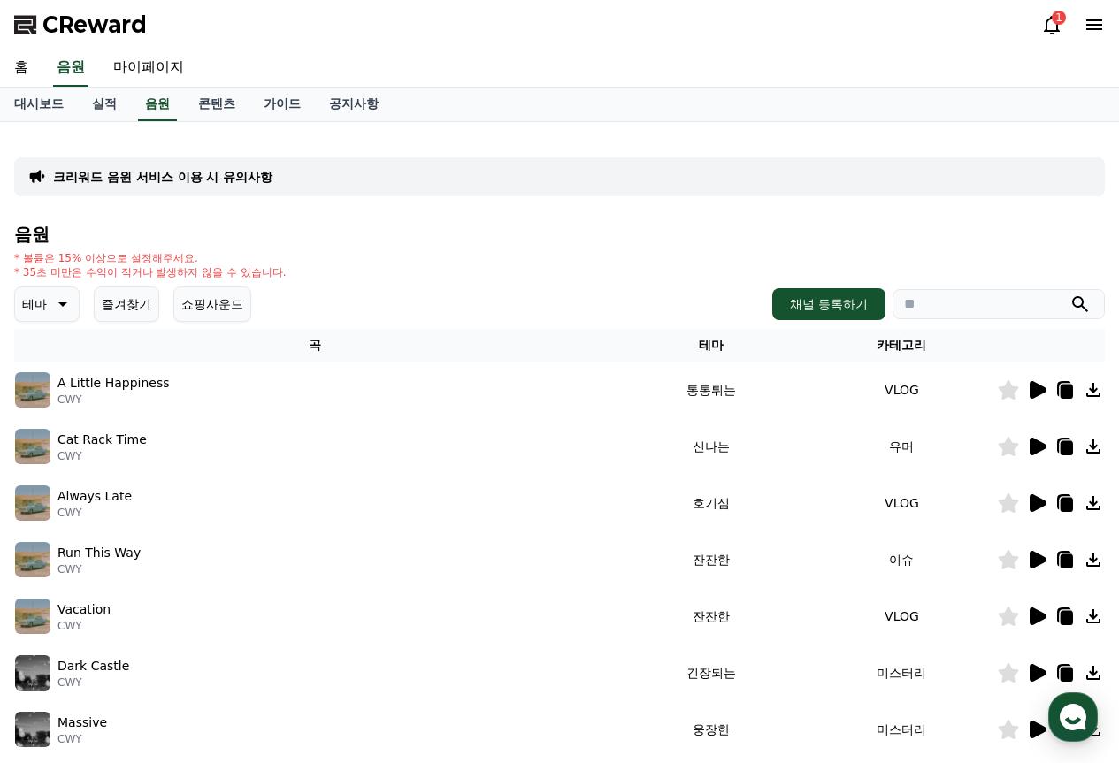
click at [60, 295] on icon at bounding box center [60, 304] width 21 height 21
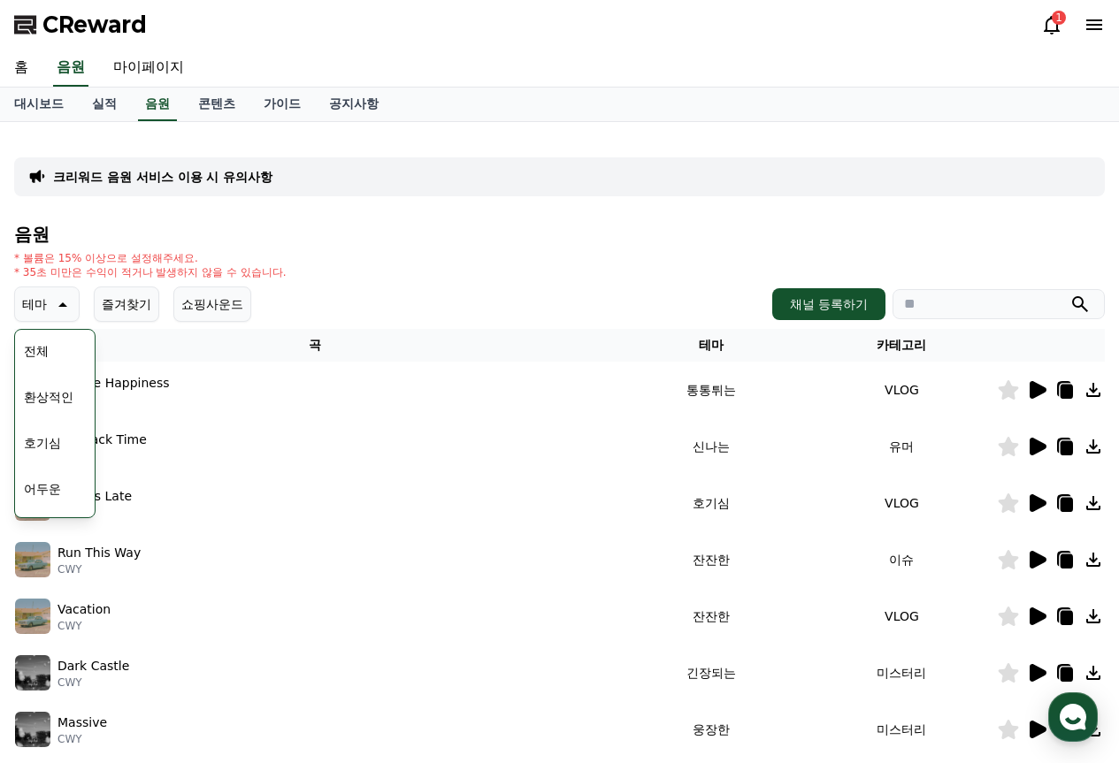
click at [60, 295] on icon at bounding box center [60, 304] width 21 height 21
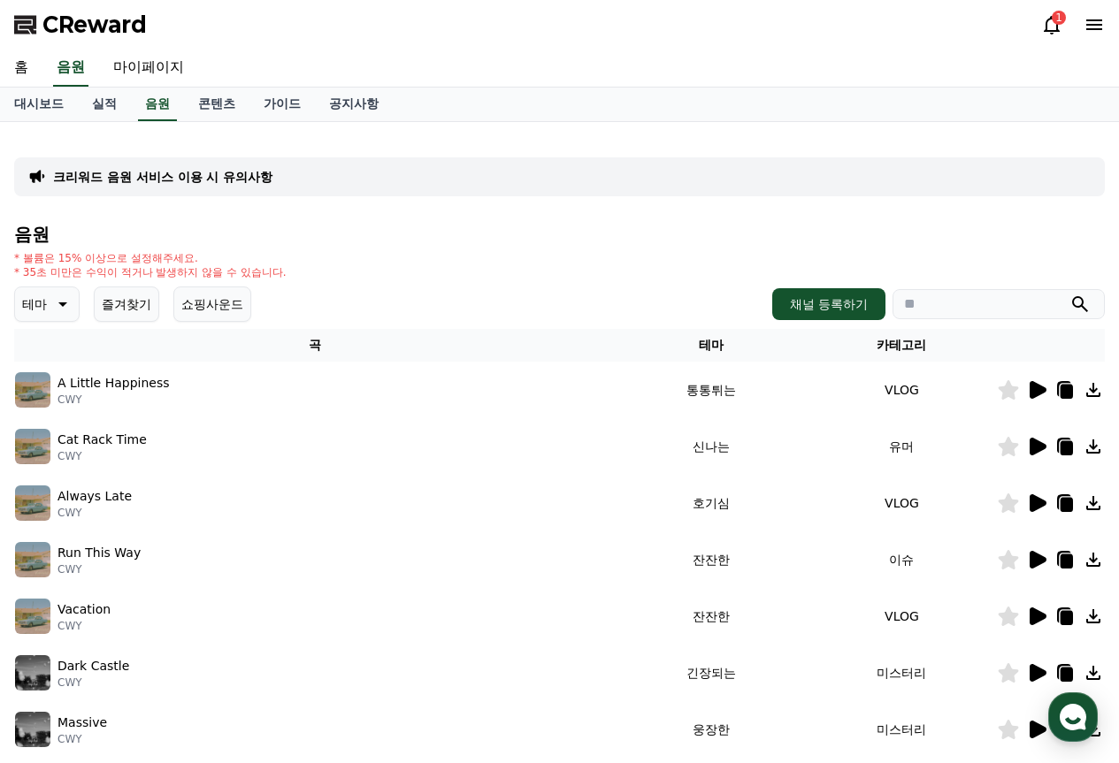
click at [213, 228] on h4 "음원" at bounding box center [559, 234] width 1091 height 19
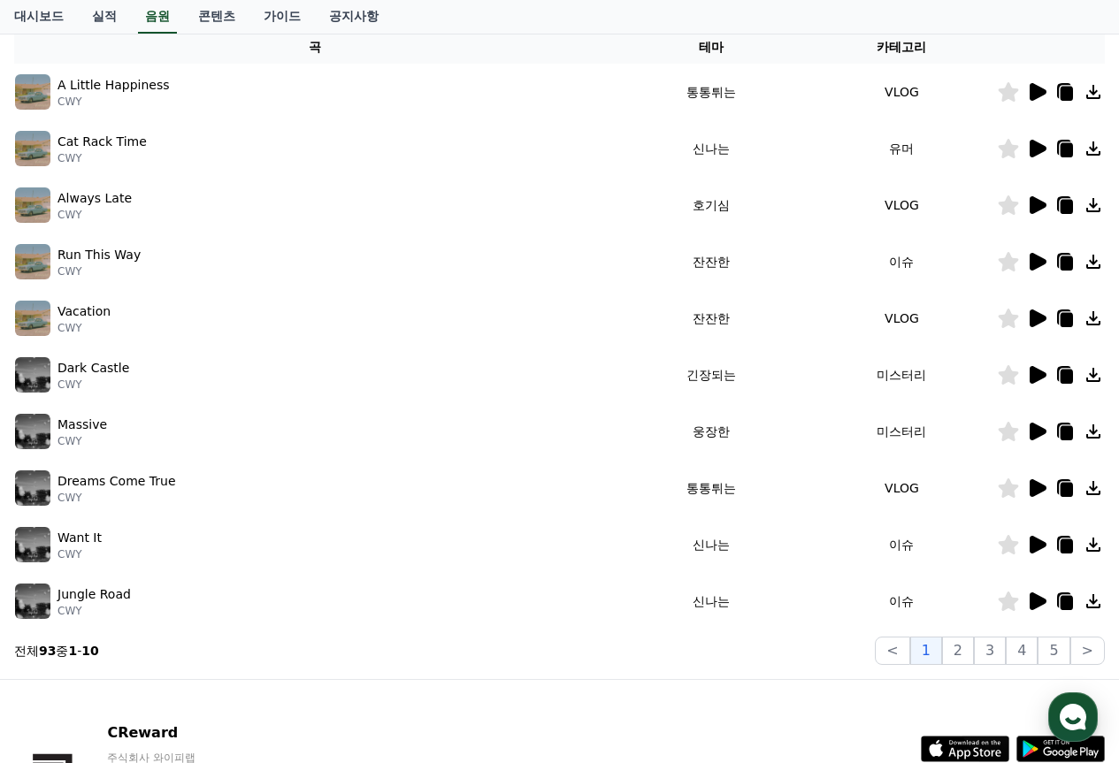
scroll to position [354, 0]
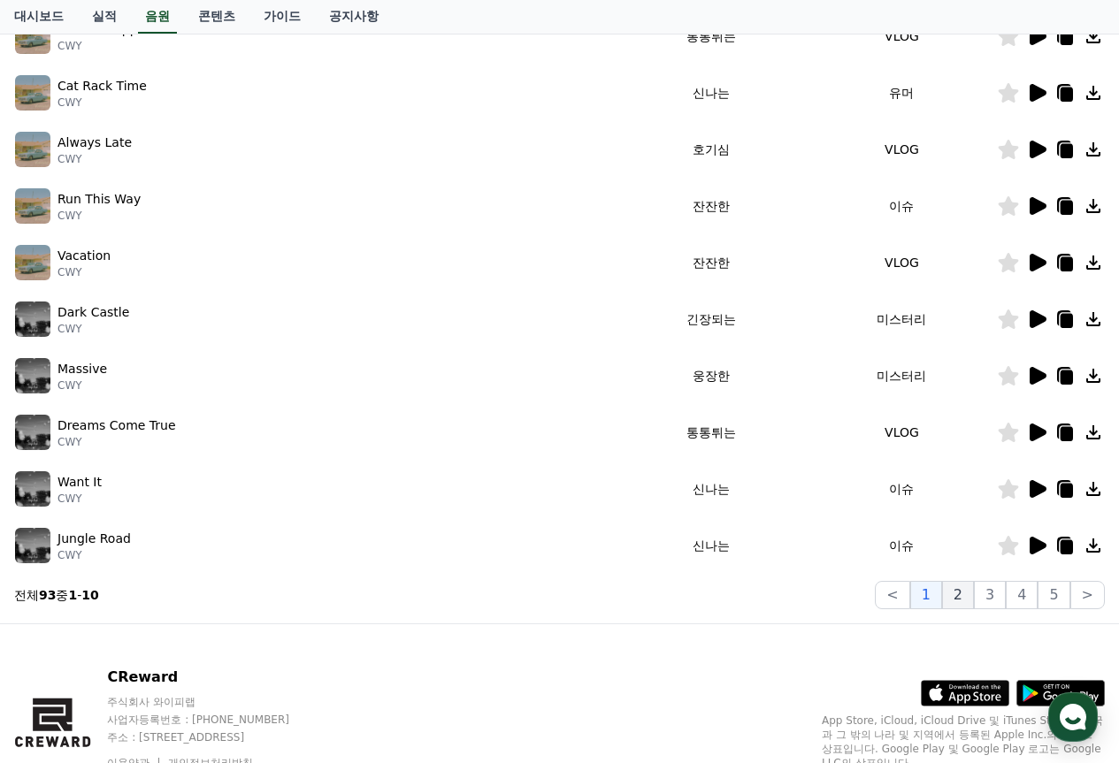
click at [967, 596] on button "2" at bounding box center [958, 595] width 32 height 28
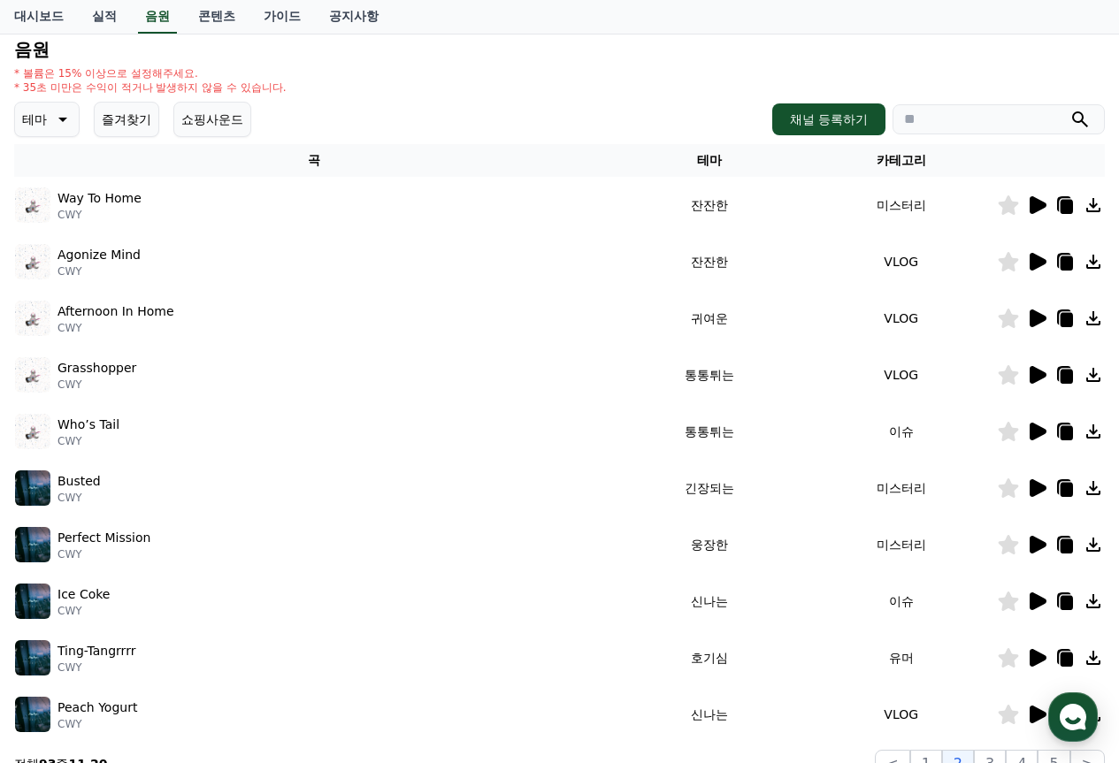
scroll to position [177, 0]
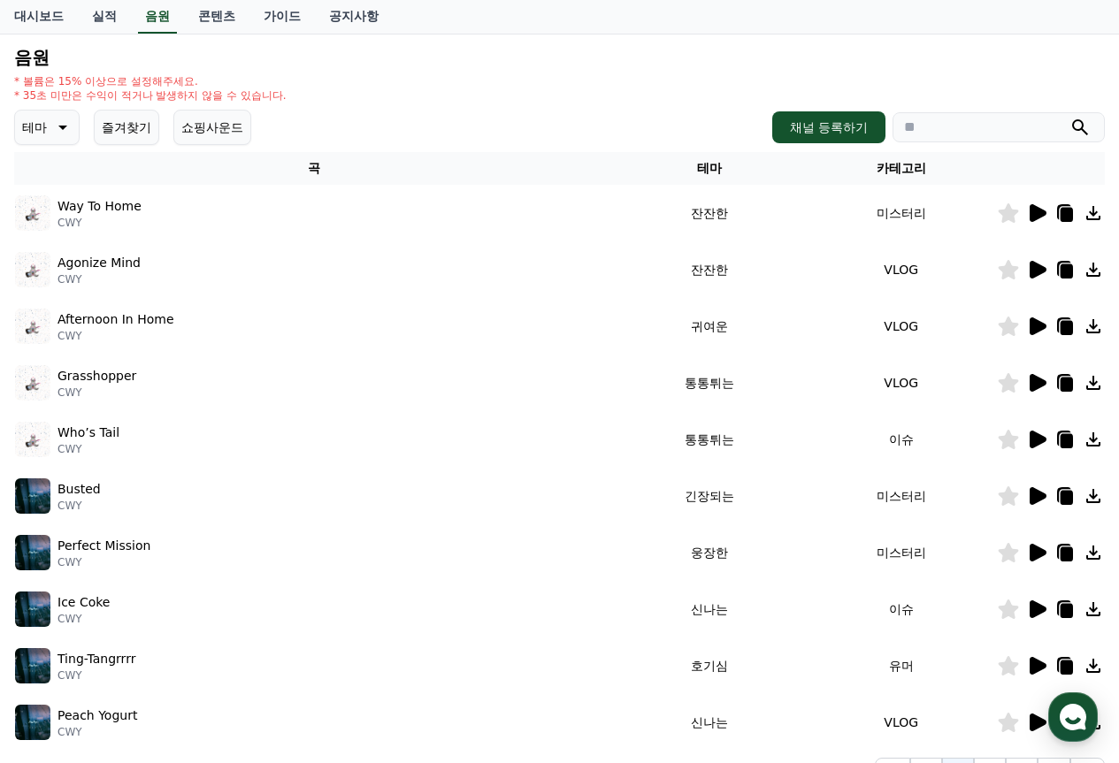
click at [1042, 441] on icon at bounding box center [1038, 440] width 17 height 18
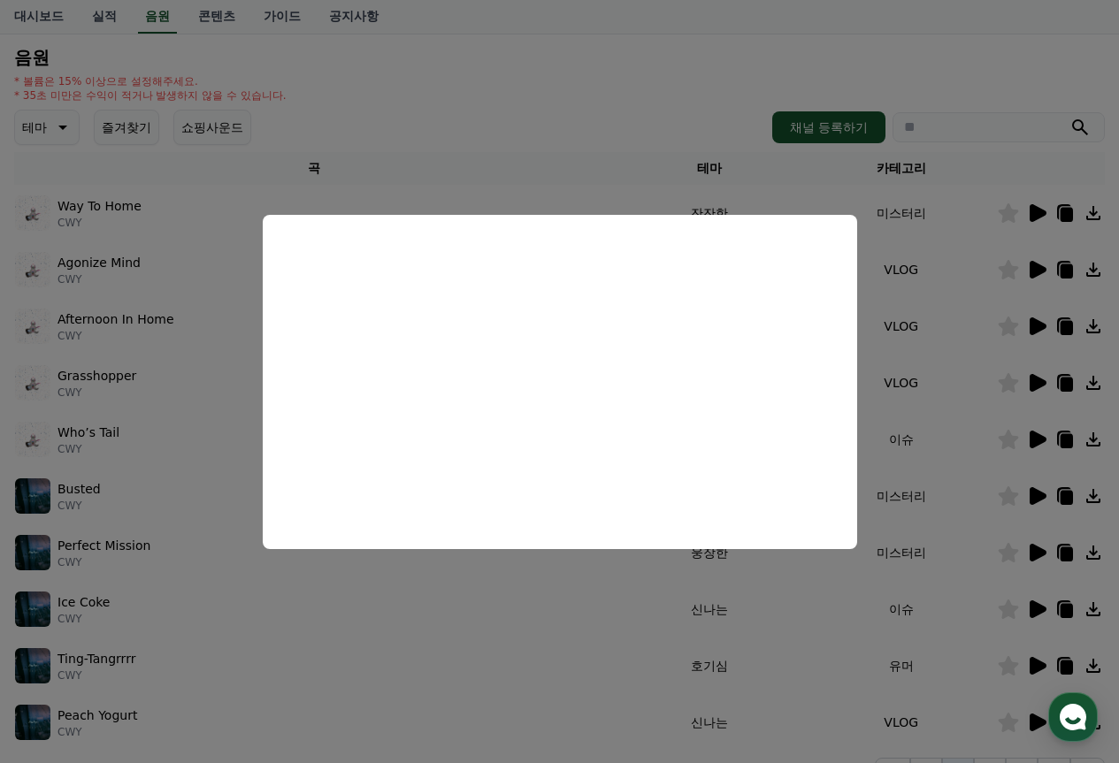
click at [567, 590] on button "close modal" at bounding box center [559, 381] width 1119 height 763
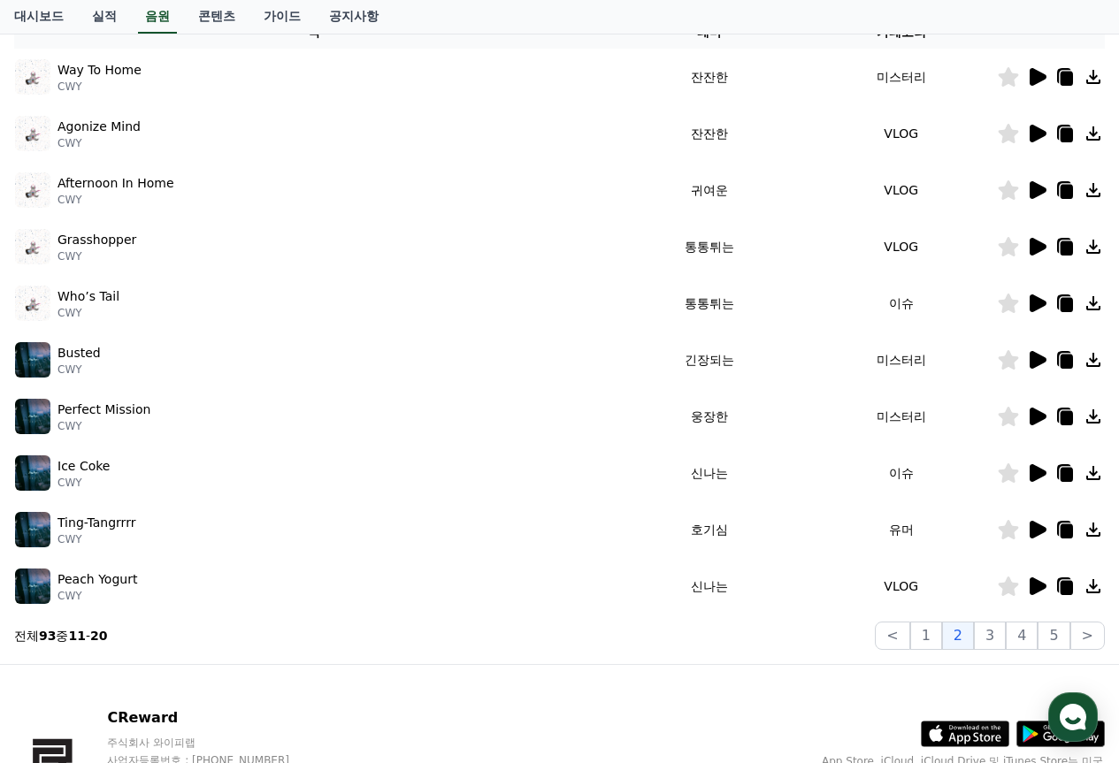
scroll to position [434, 0]
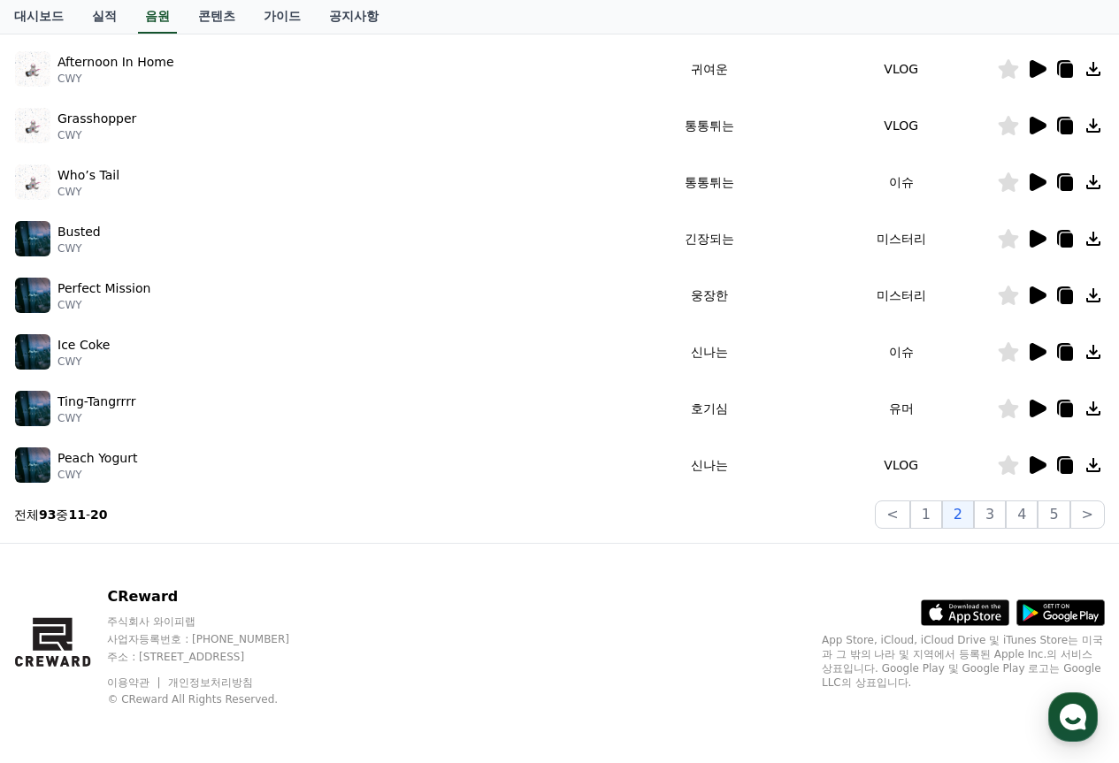
click at [1032, 409] on icon at bounding box center [1038, 409] width 17 height 18
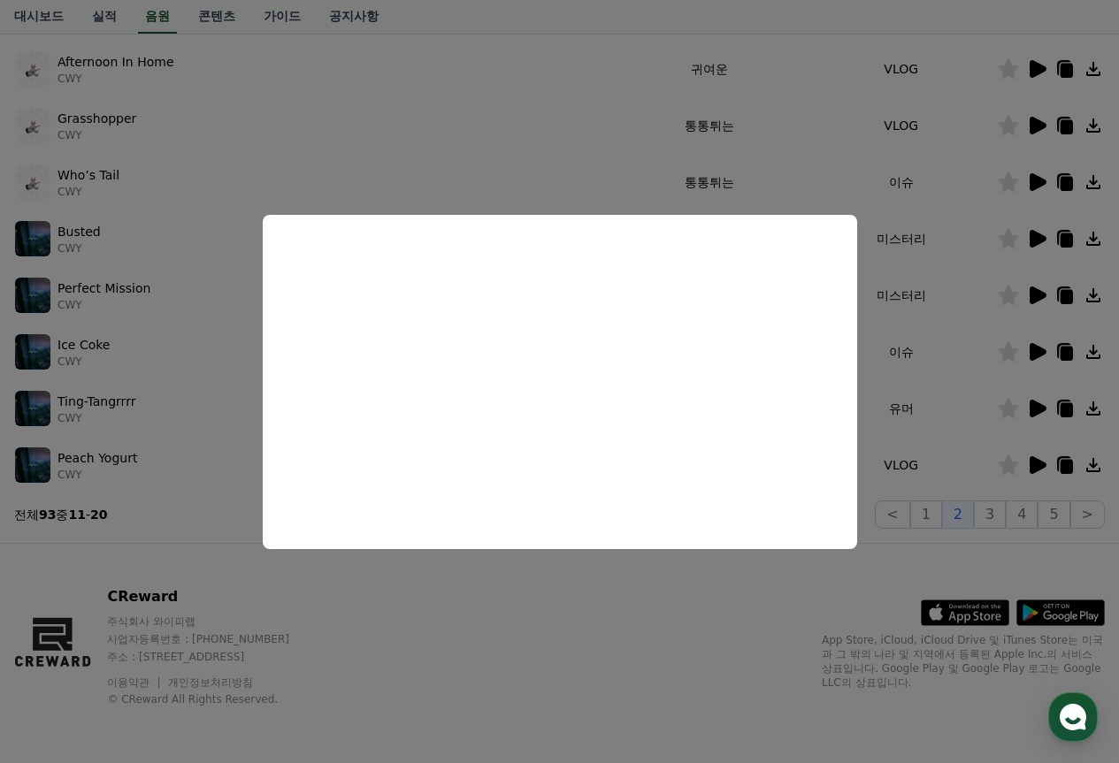
click at [615, 587] on button "close modal" at bounding box center [559, 381] width 1119 height 763
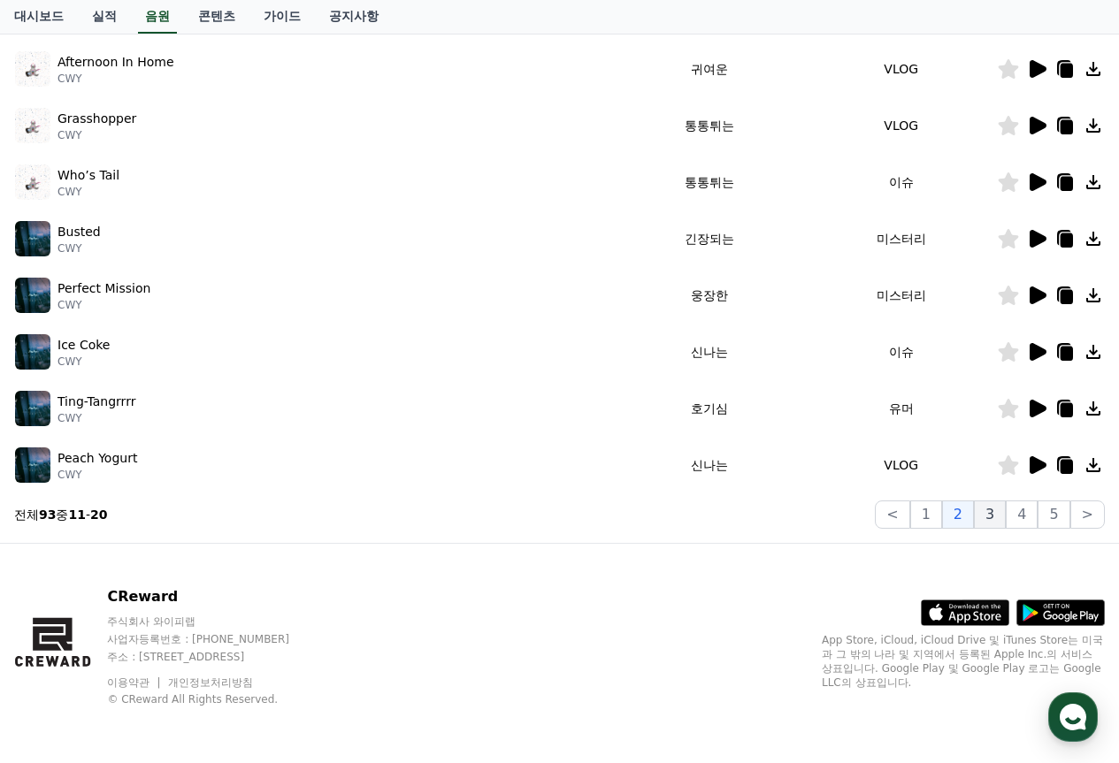
click at [988, 521] on button "3" at bounding box center [990, 515] width 32 height 28
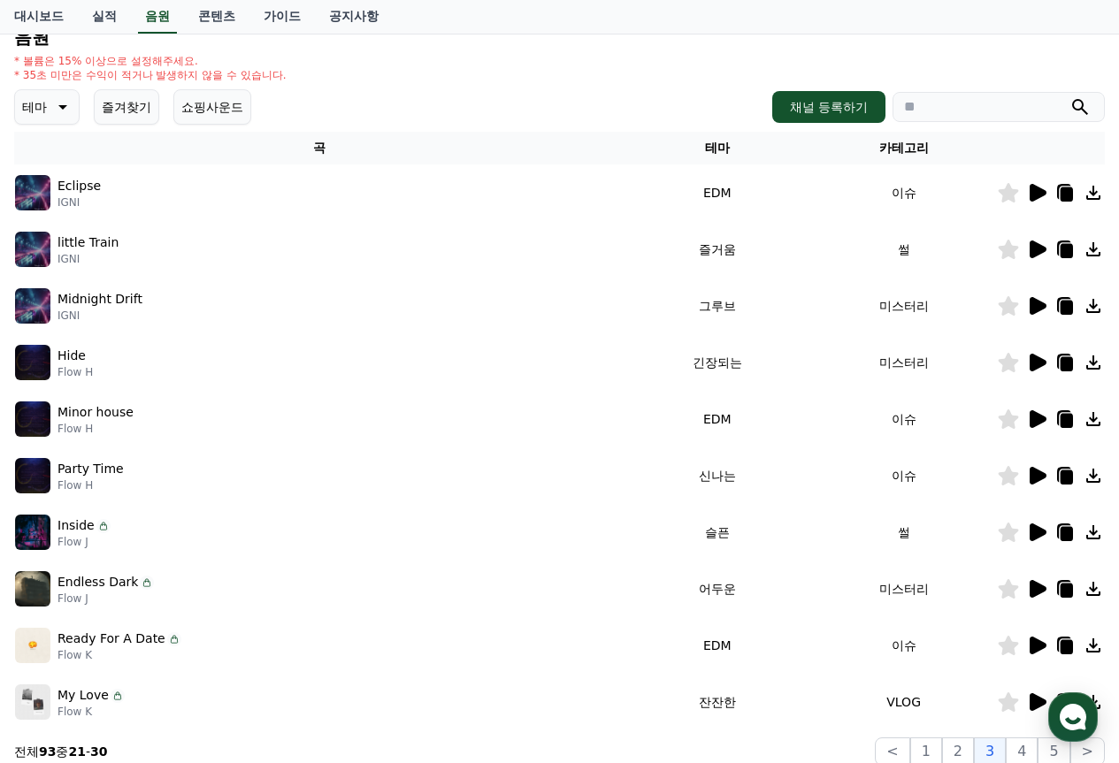
scroll to position [257, 0]
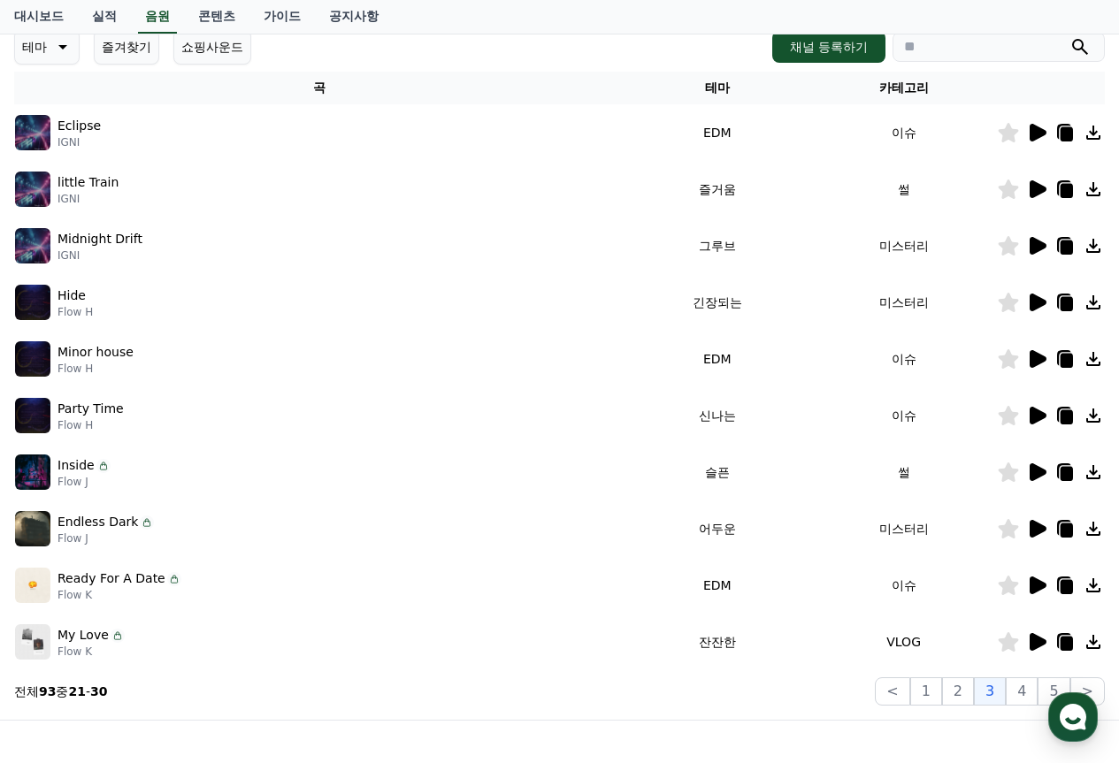
click at [879, 336] on td "이슈" at bounding box center [903, 359] width 187 height 57
click at [1041, 584] on icon at bounding box center [1038, 586] width 17 height 18
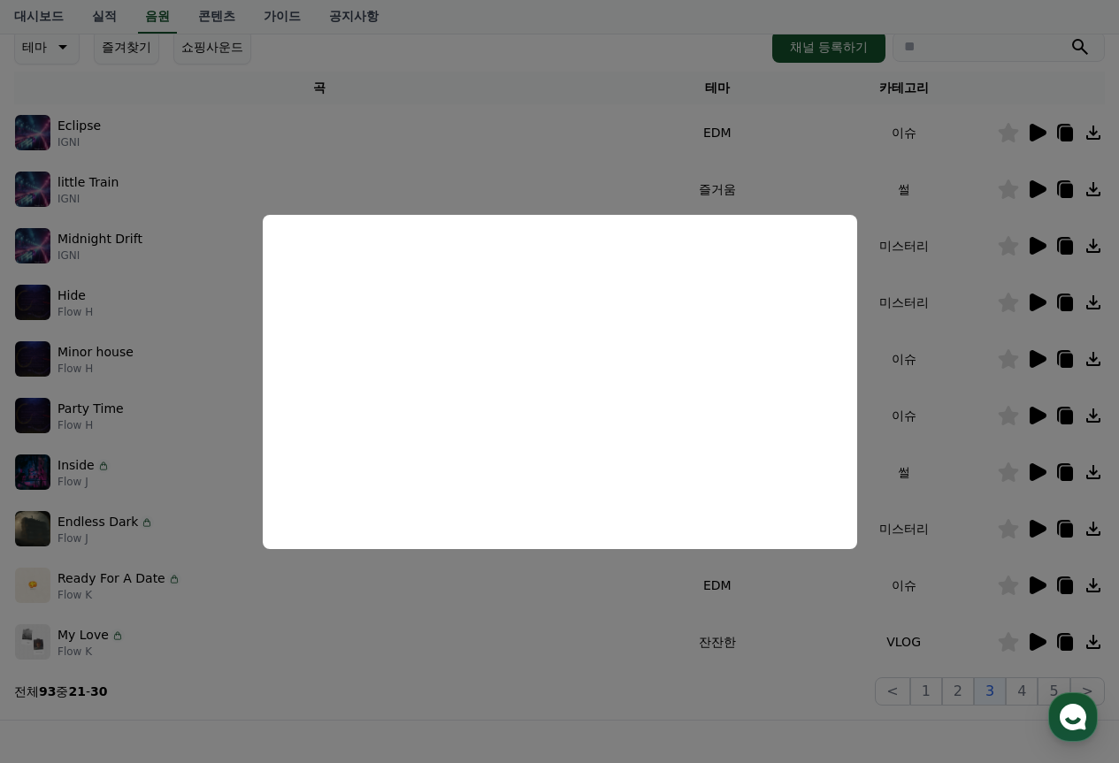
click at [717, 620] on button "close modal" at bounding box center [559, 381] width 1119 height 763
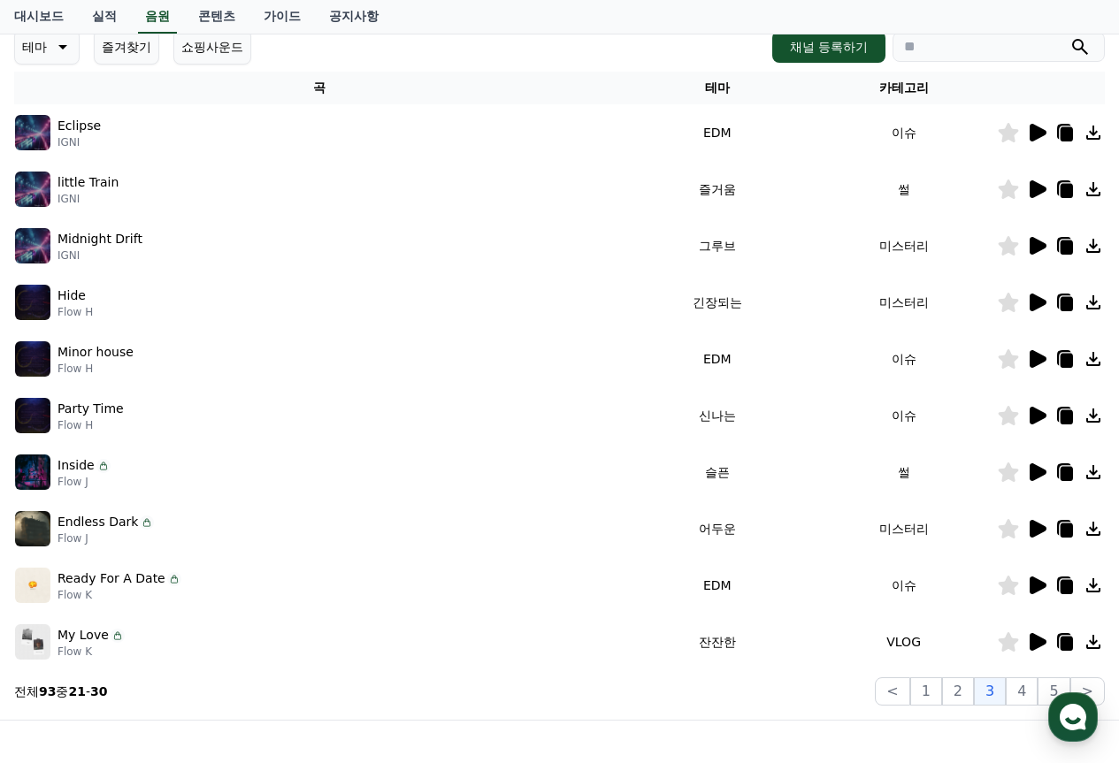
click at [1039, 647] on icon at bounding box center [1038, 642] width 17 height 18
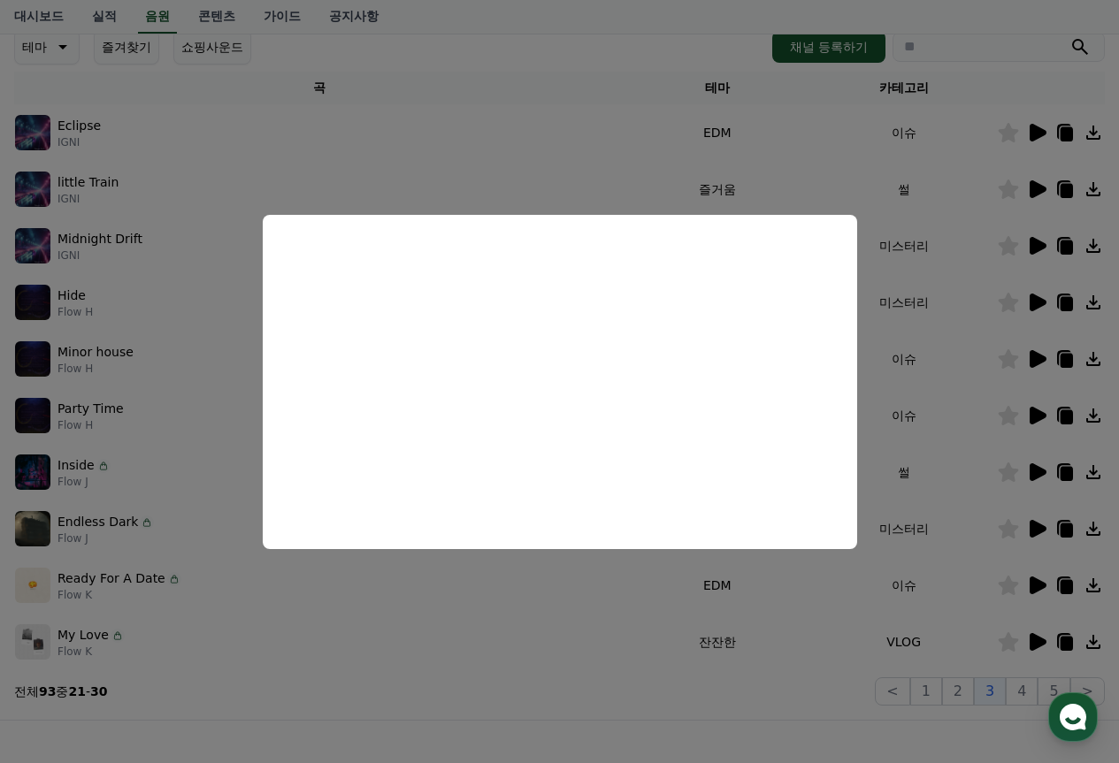
click at [794, 642] on button "close modal" at bounding box center [559, 381] width 1119 height 763
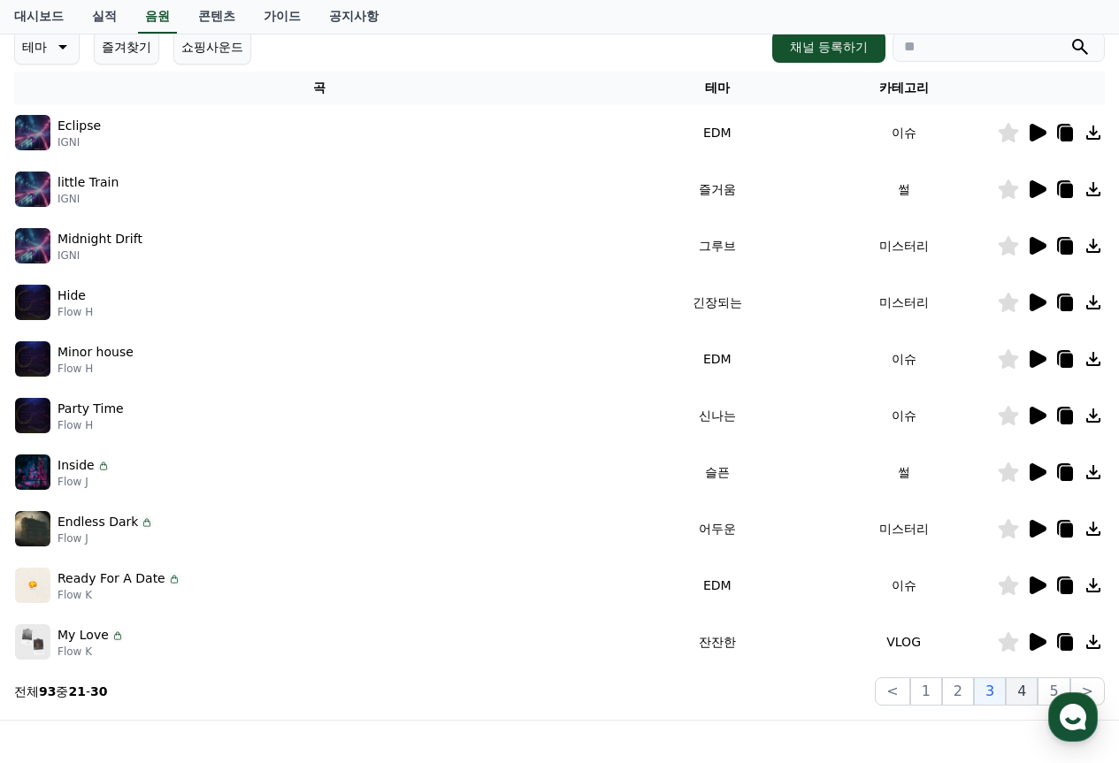
click at [1021, 687] on button "4" at bounding box center [1022, 692] width 32 height 28
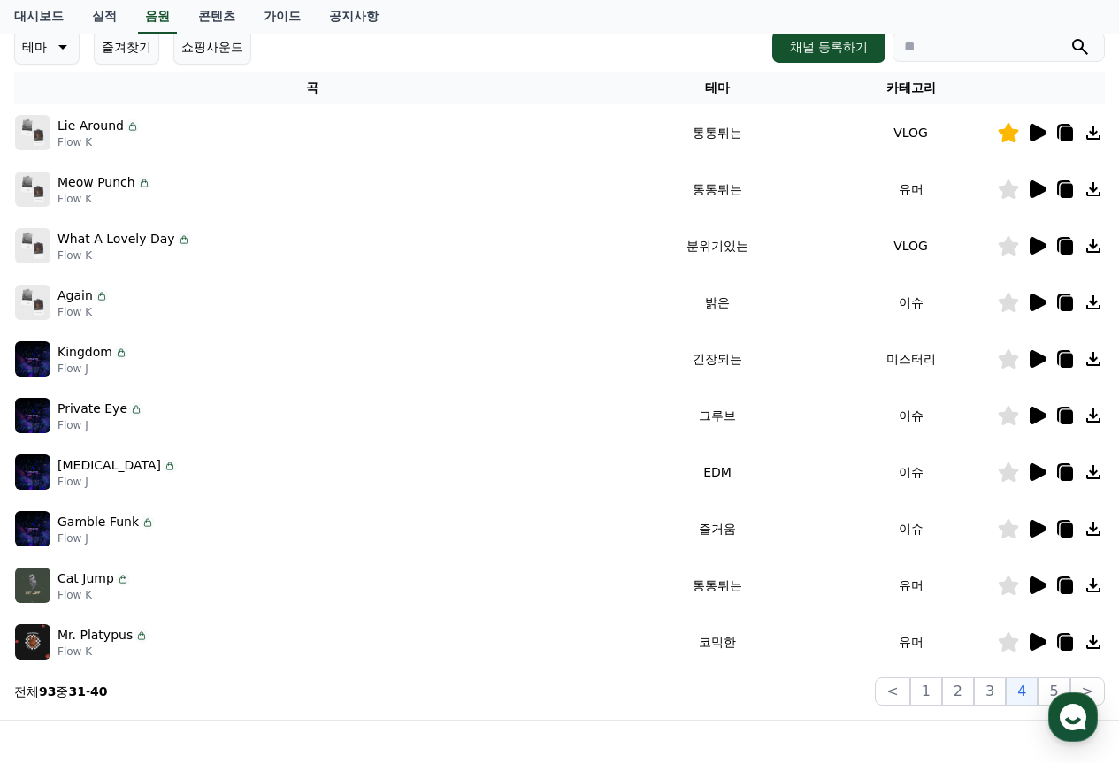
click at [1041, 187] on icon at bounding box center [1038, 189] width 17 height 18
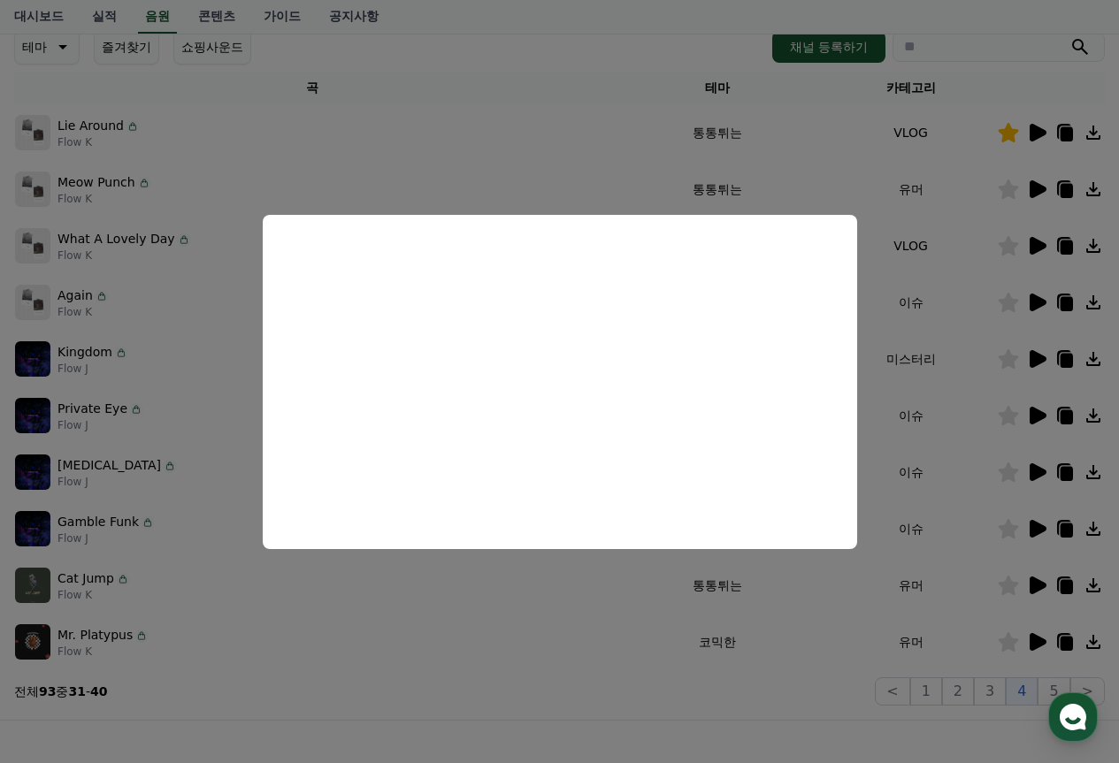
click at [671, 603] on button "close modal" at bounding box center [559, 381] width 1119 height 763
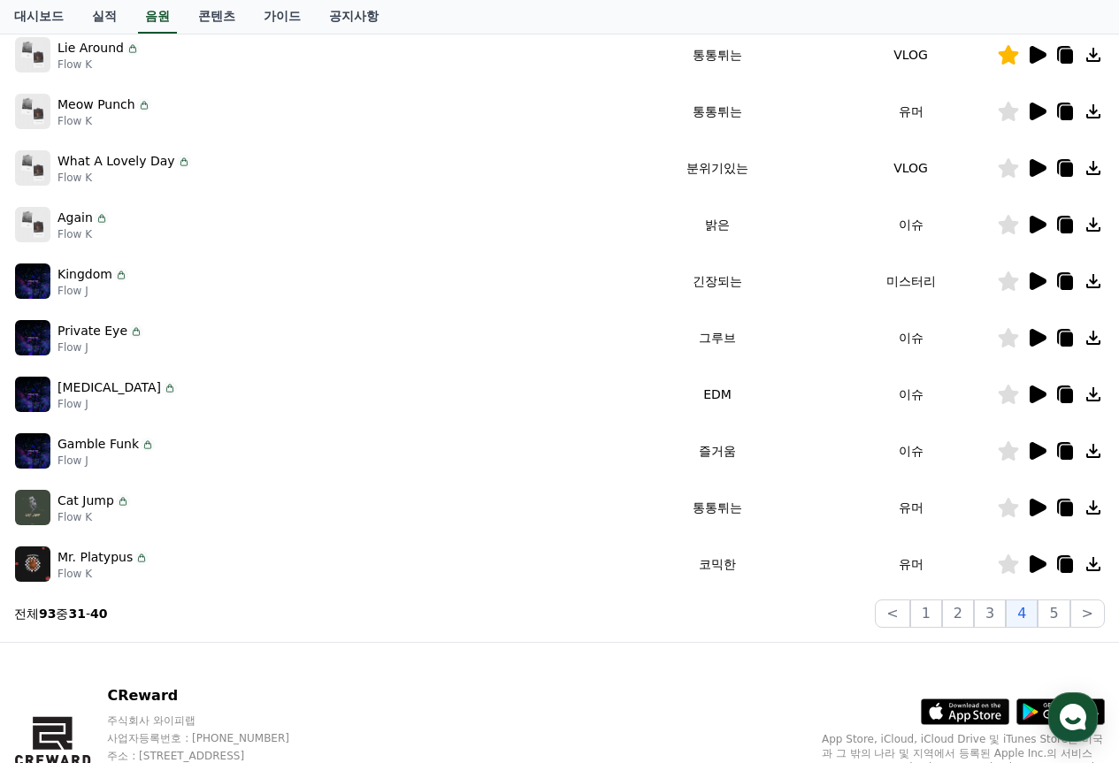
scroll to position [346, 0]
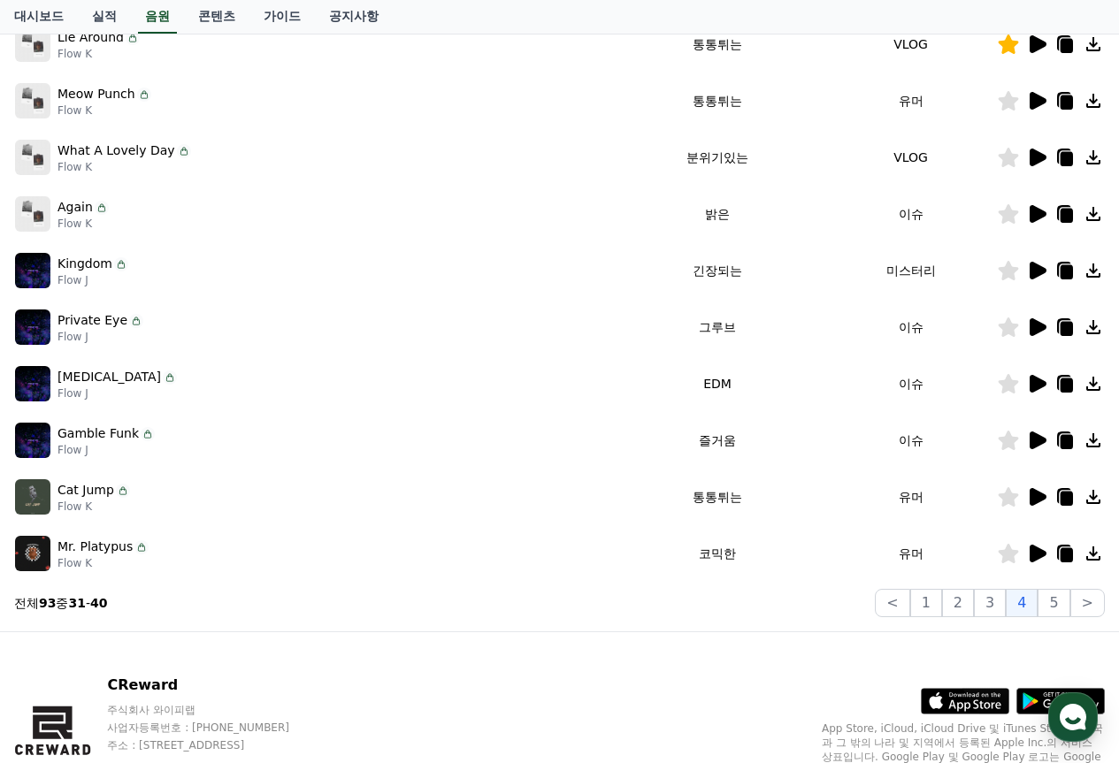
click at [1040, 445] on icon at bounding box center [1038, 441] width 17 height 18
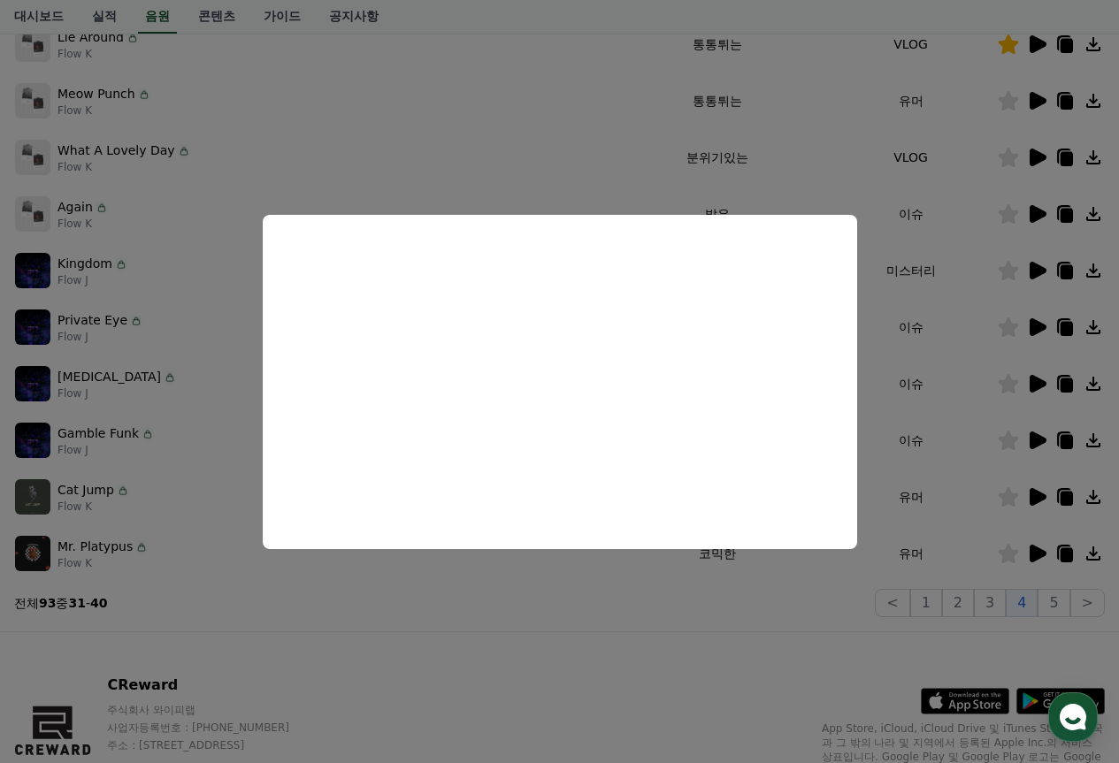
click at [763, 579] on button "close modal" at bounding box center [559, 381] width 1119 height 763
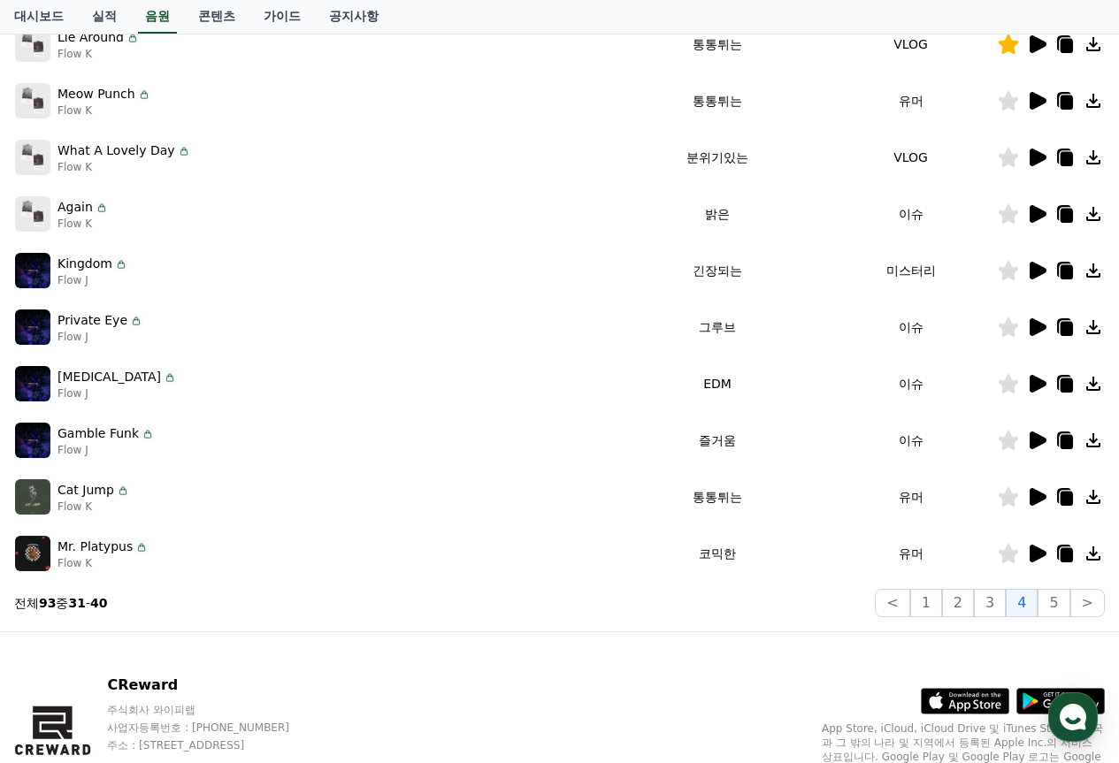
click at [1032, 328] on icon at bounding box center [1038, 327] width 17 height 18
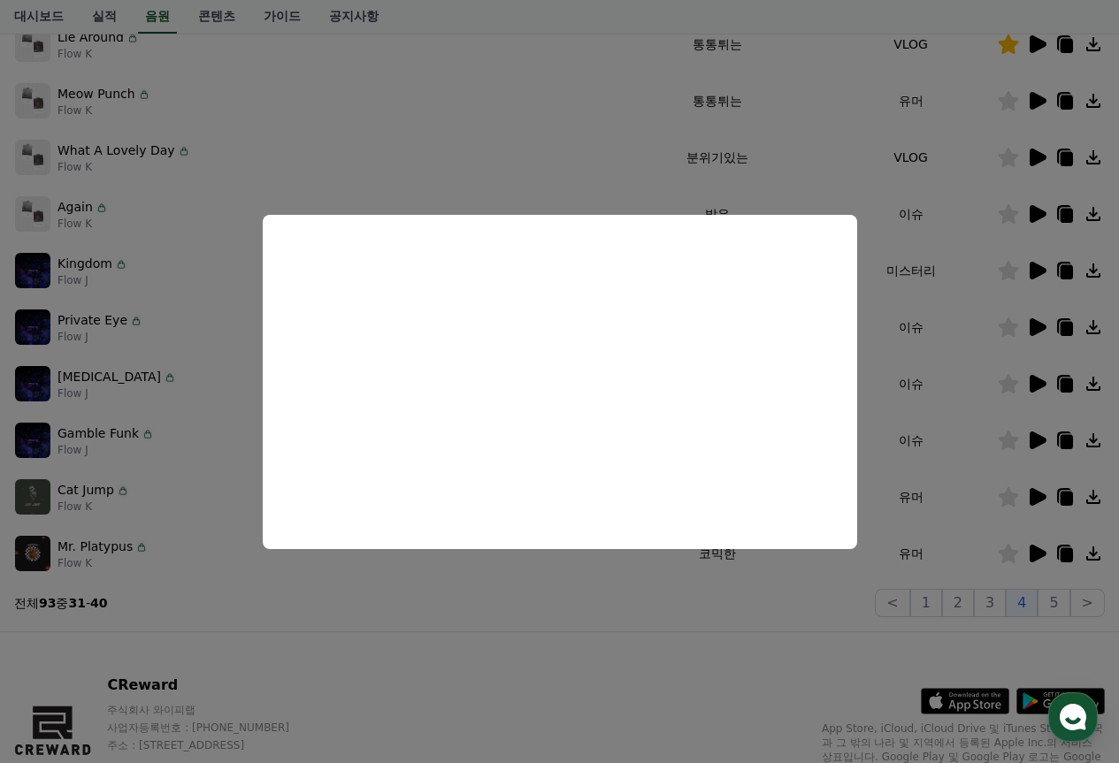
click at [578, 628] on button "close modal" at bounding box center [559, 381] width 1119 height 763
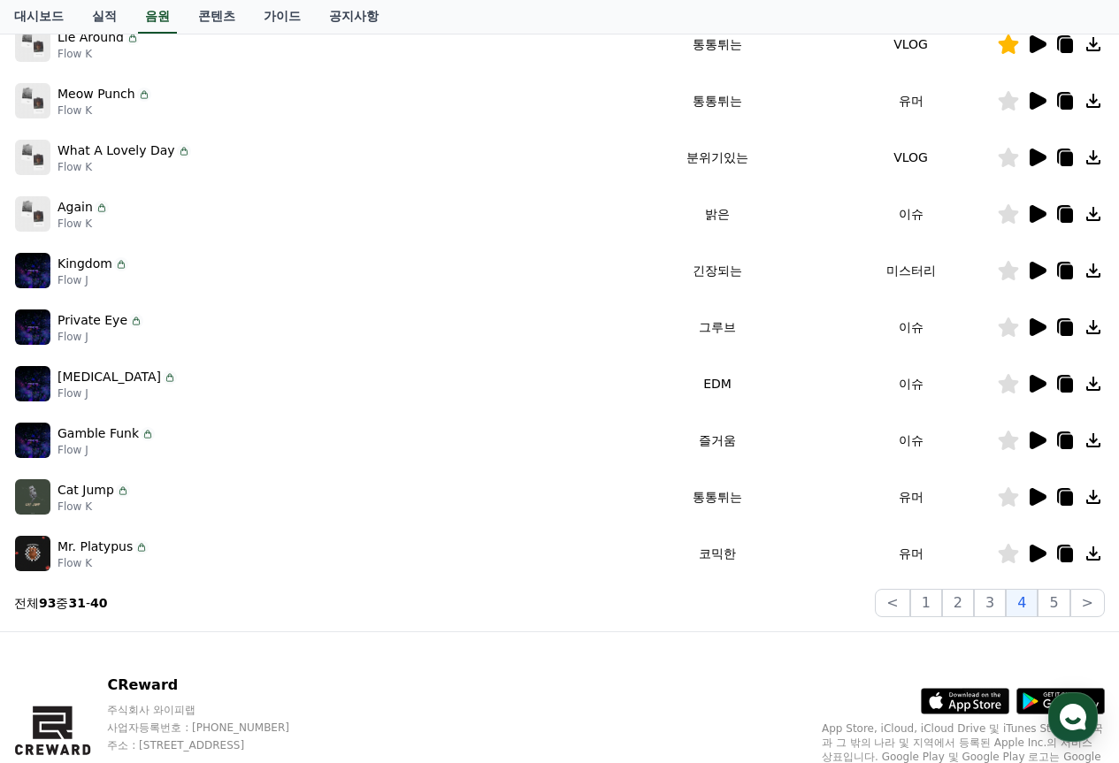
click at [1035, 555] on icon at bounding box center [1038, 554] width 17 height 18
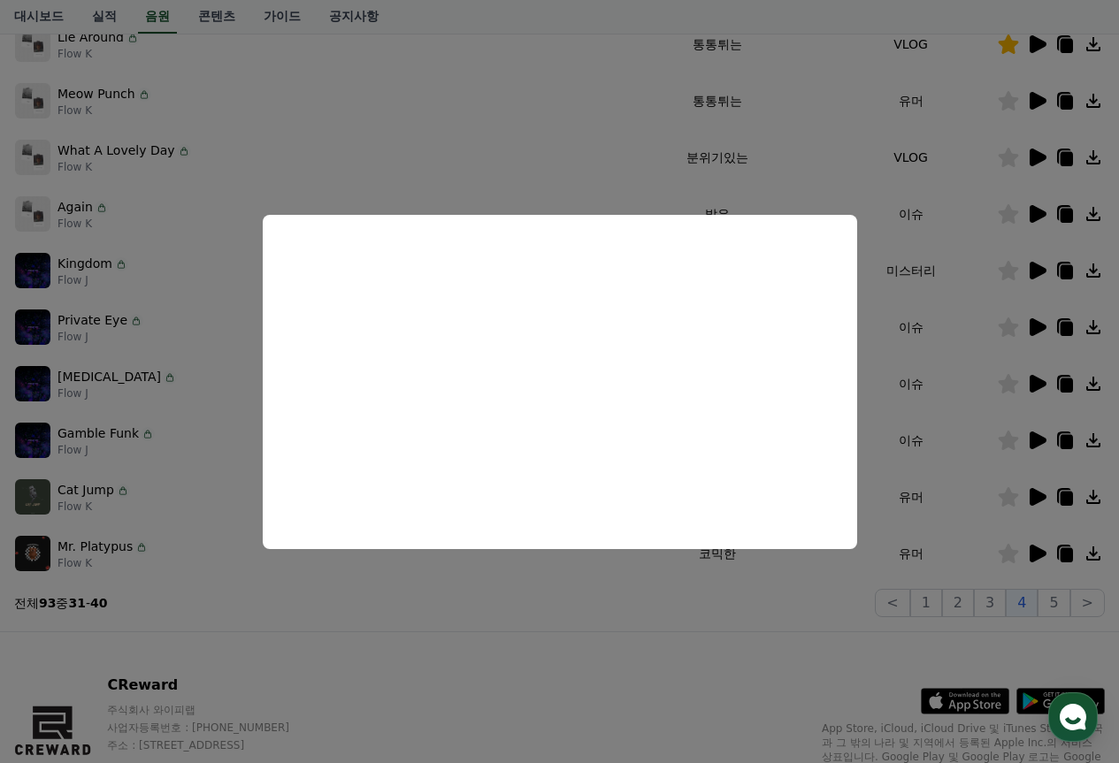
click at [938, 579] on button "close modal" at bounding box center [559, 381] width 1119 height 763
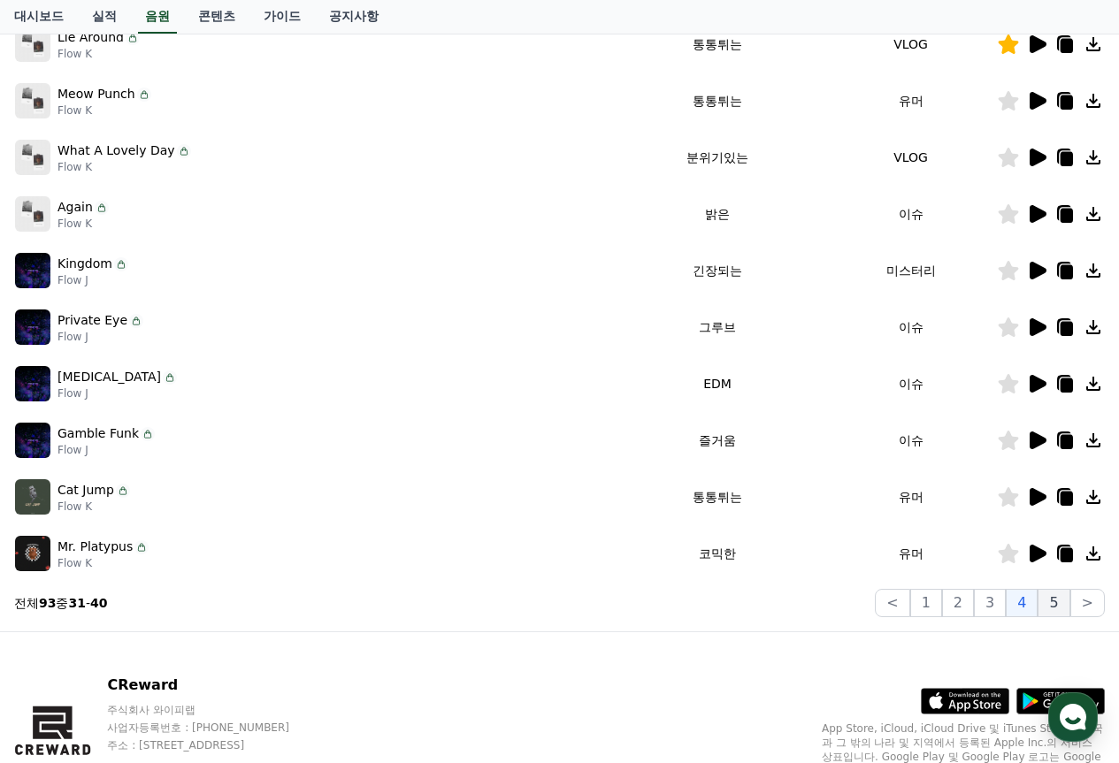
click at [1069, 608] on button "5" at bounding box center [1054, 603] width 32 height 28
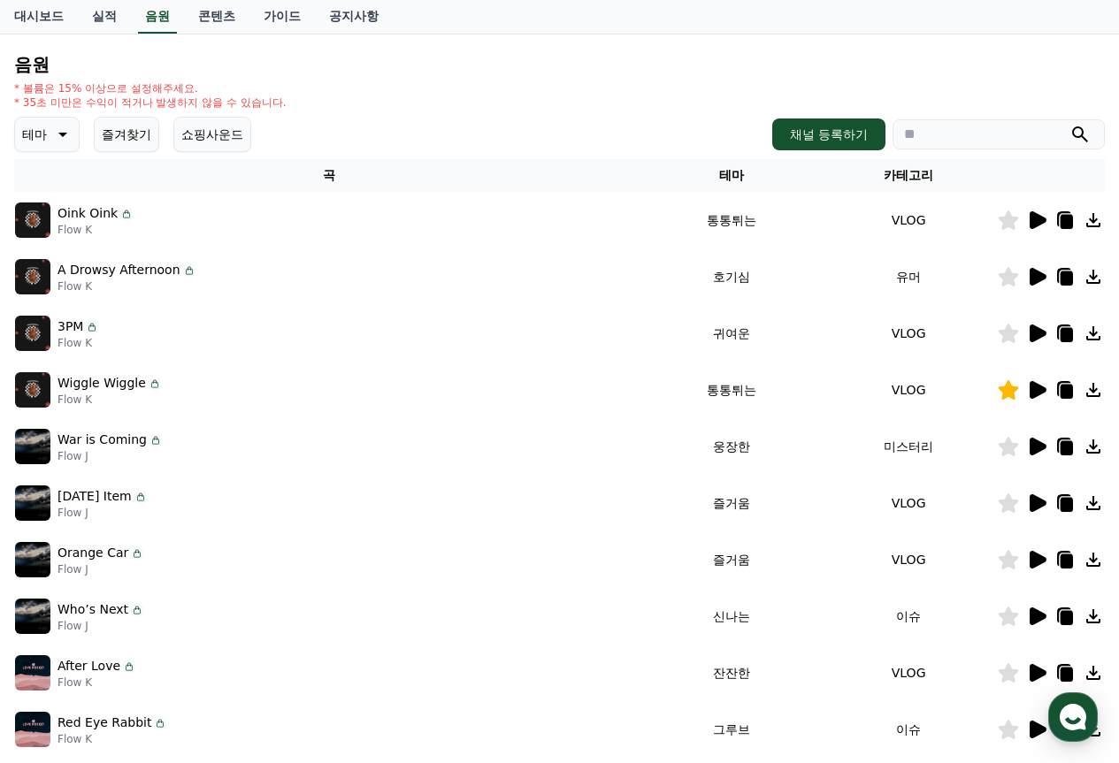
scroll to position [257, 0]
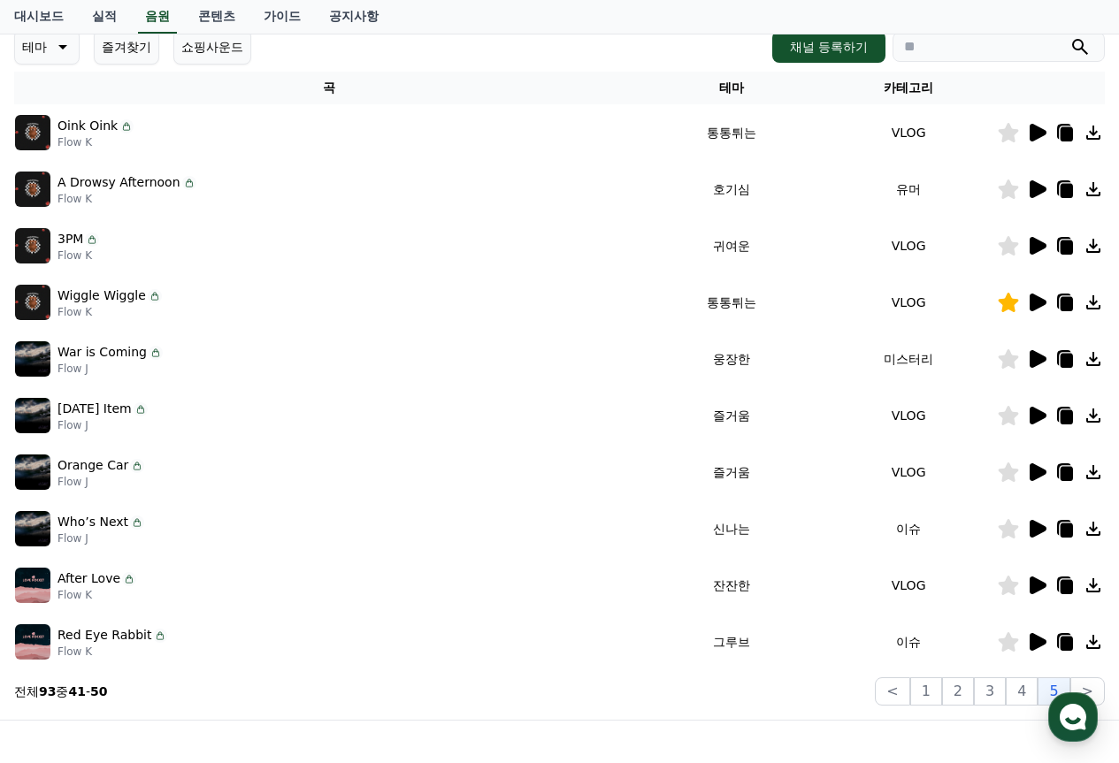
click at [1035, 362] on icon at bounding box center [1038, 359] width 17 height 18
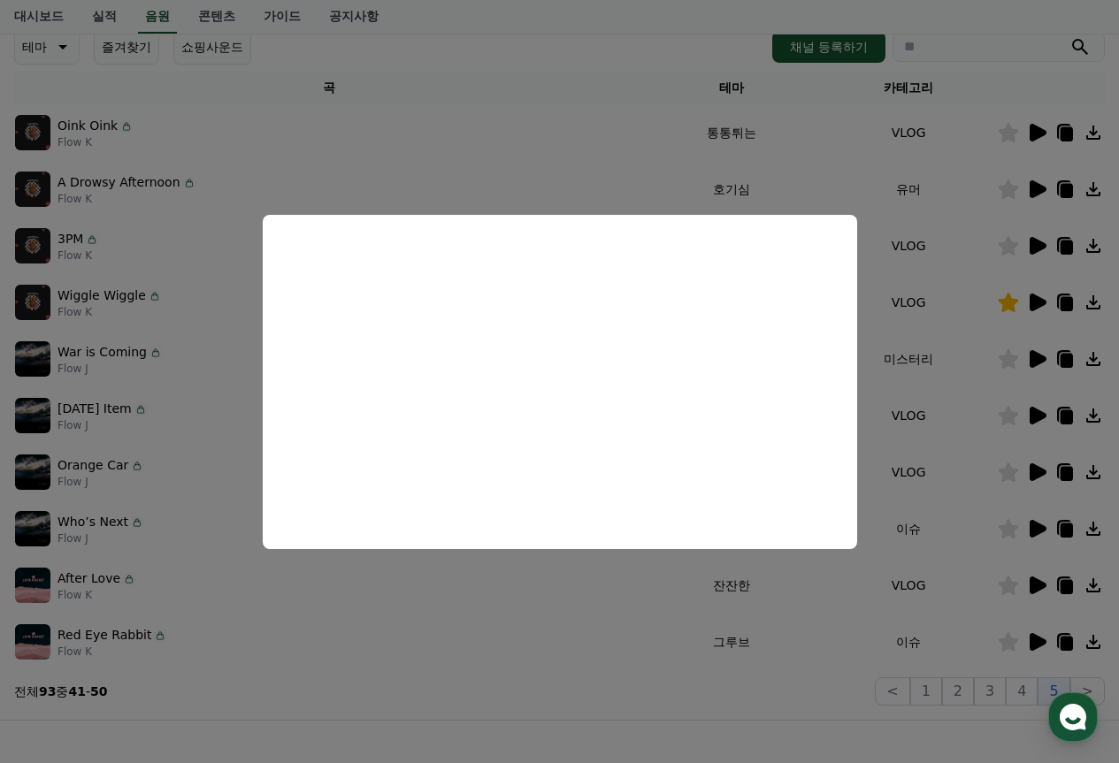
click at [542, 625] on button "close modal" at bounding box center [559, 381] width 1119 height 763
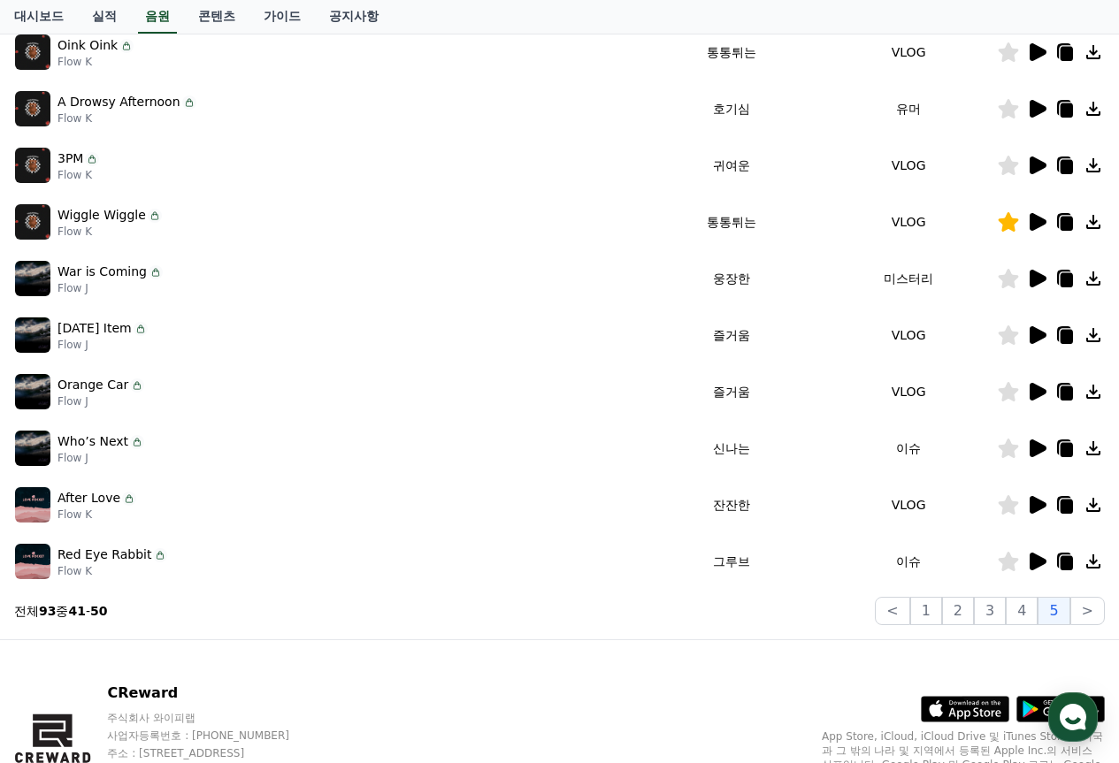
scroll to position [346, 0]
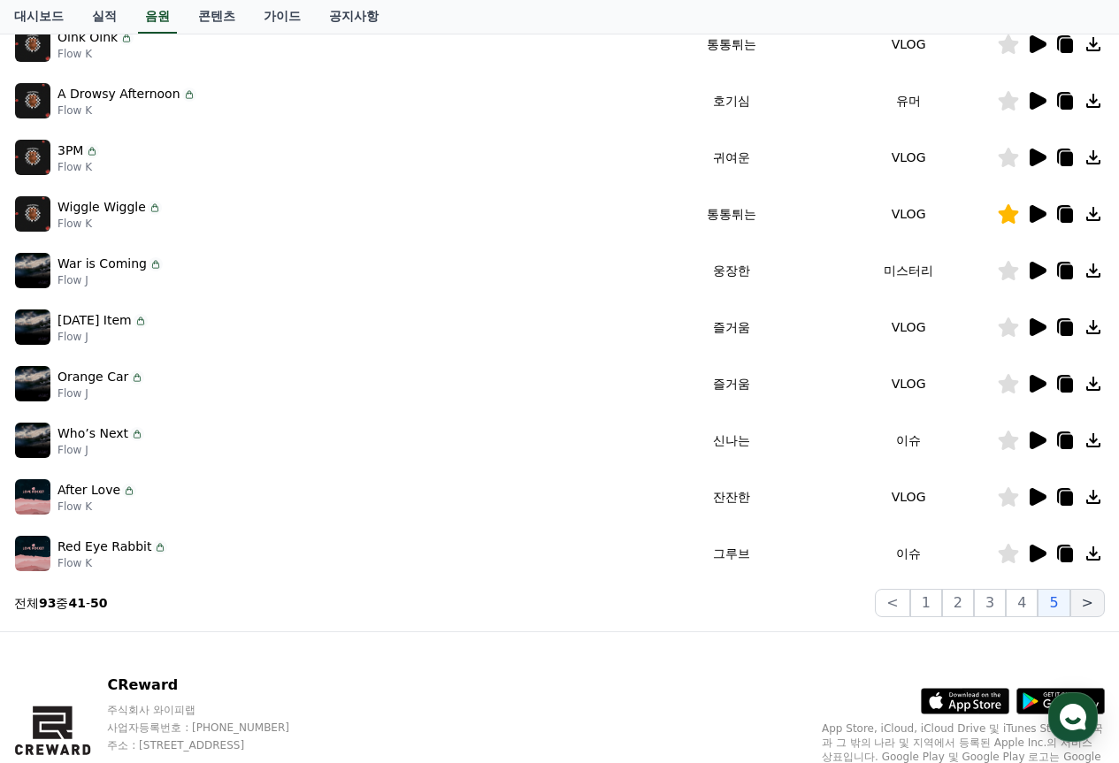
click at [1079, 606] on button ">" at bounding box center [1087, 603] width 35 height 28
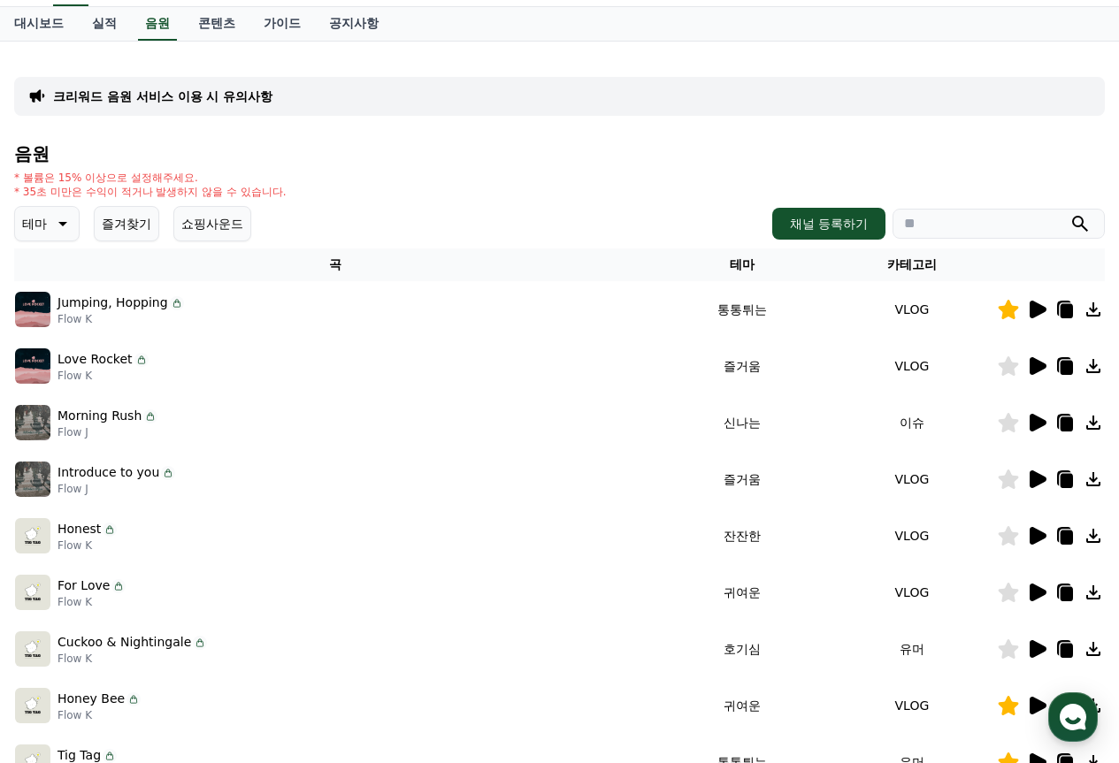
scroll to position [88, 0]
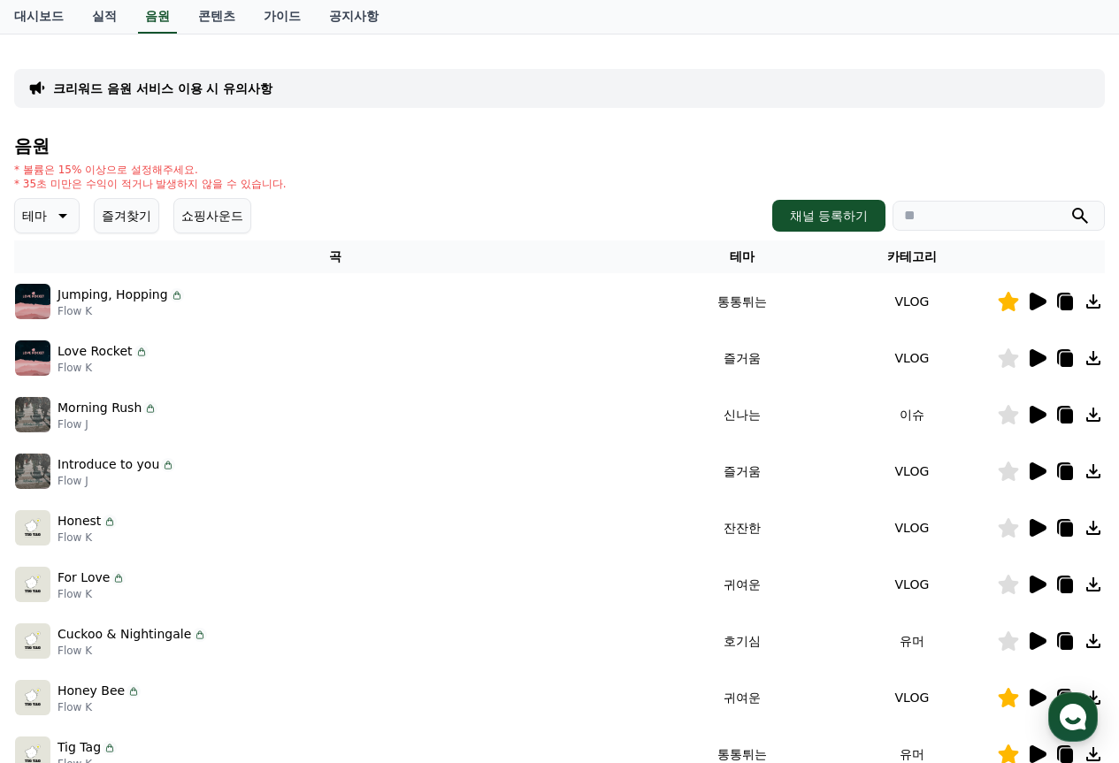
click at [64, 208] on icon at bounding box center [60, 215] width 21 height 21
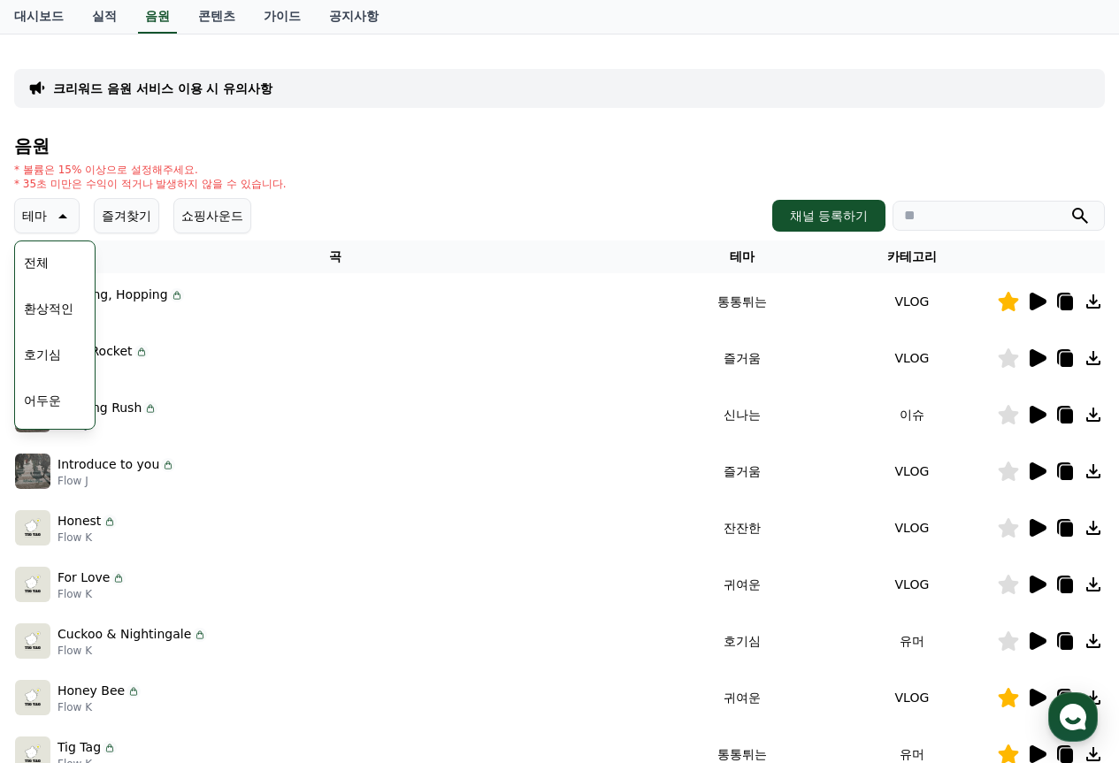
click at [58, 357] on button "호기심" at bounding box center [42, 354] width 51 height 39
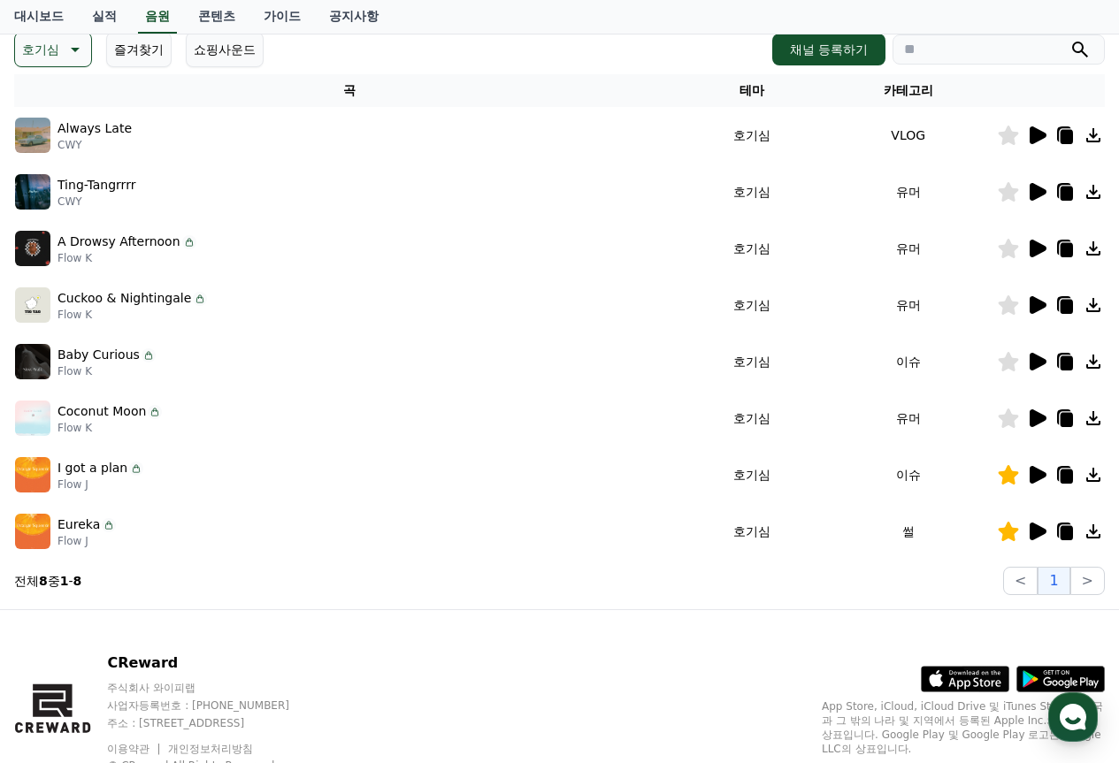
scroll to position [265, 0]
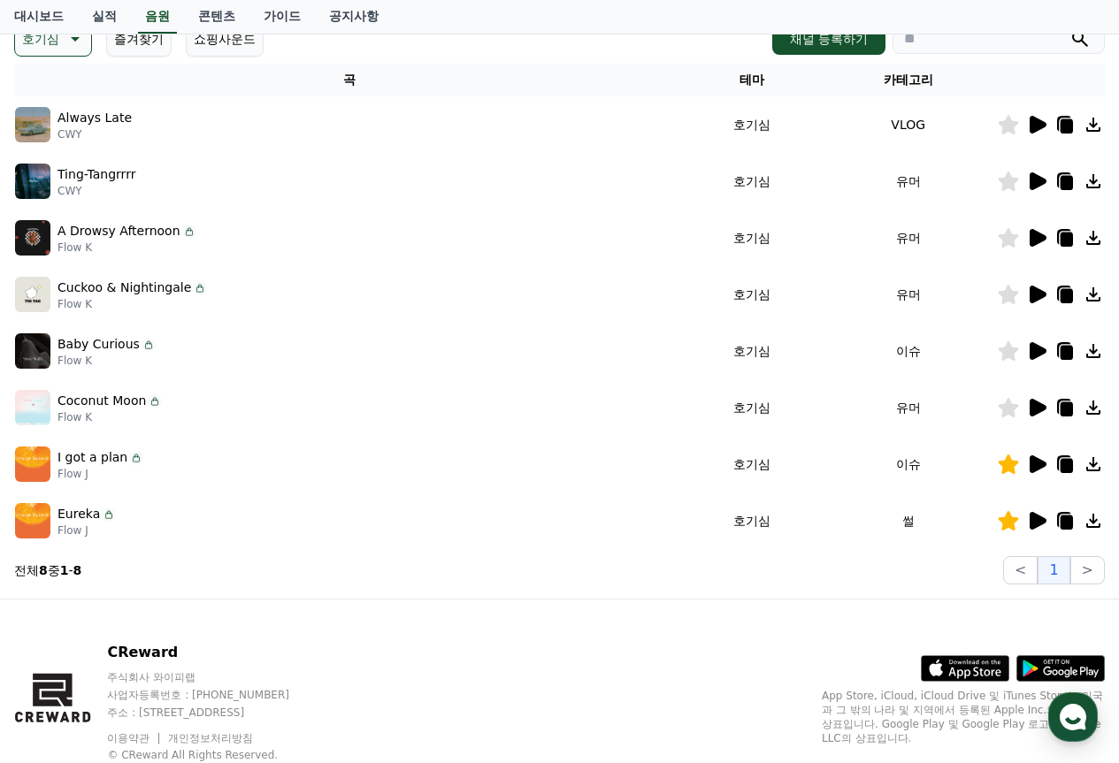
click at [1032, 174] on icon at bounding box center [1038, 182] width 17 height 18
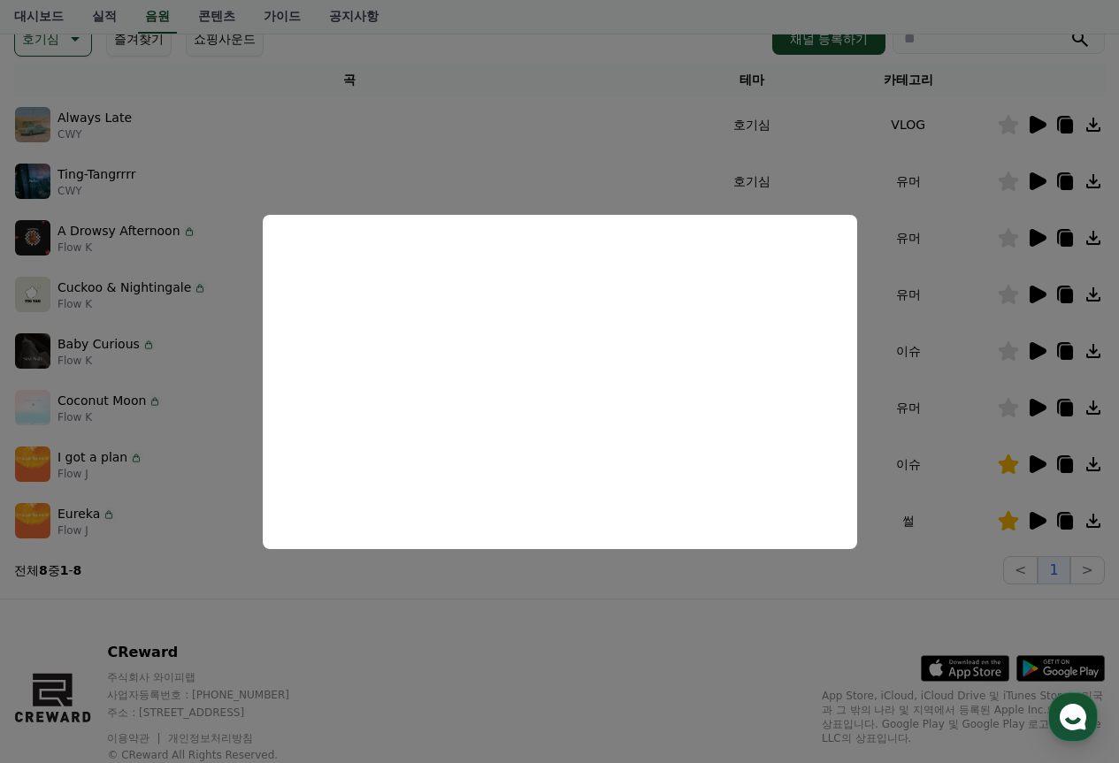
click at [726, 67] on button "close modal" at bounding box center [559, 381] width 1119 height 763
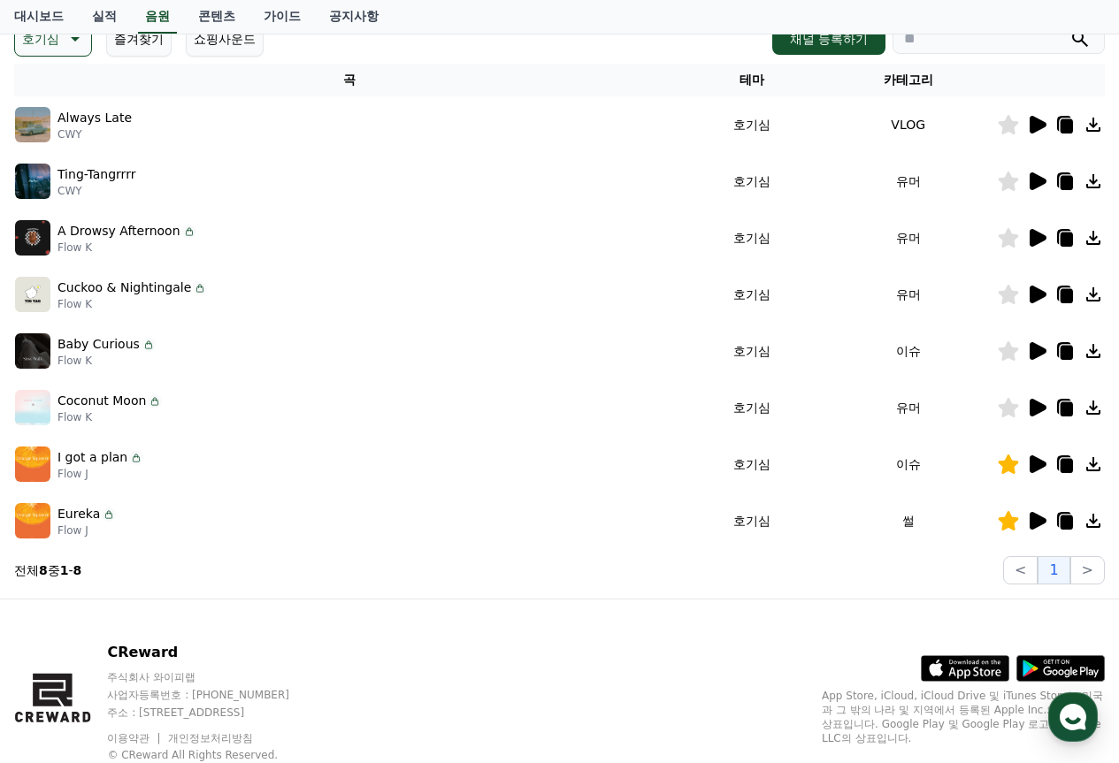
click at [1039, 234] on icon at bounding box center [1038, 238] width 17 height 18
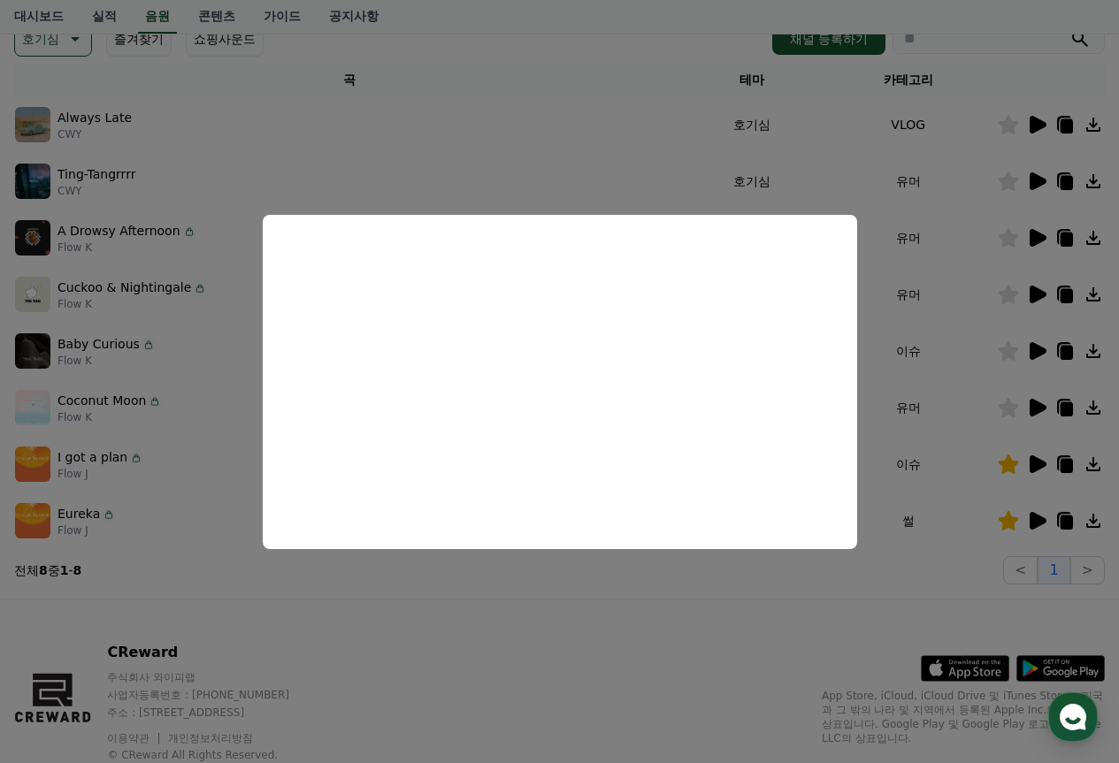
click at [622, 628] on button "close modal" at bounding box center [559, 381] width 1119 height 763
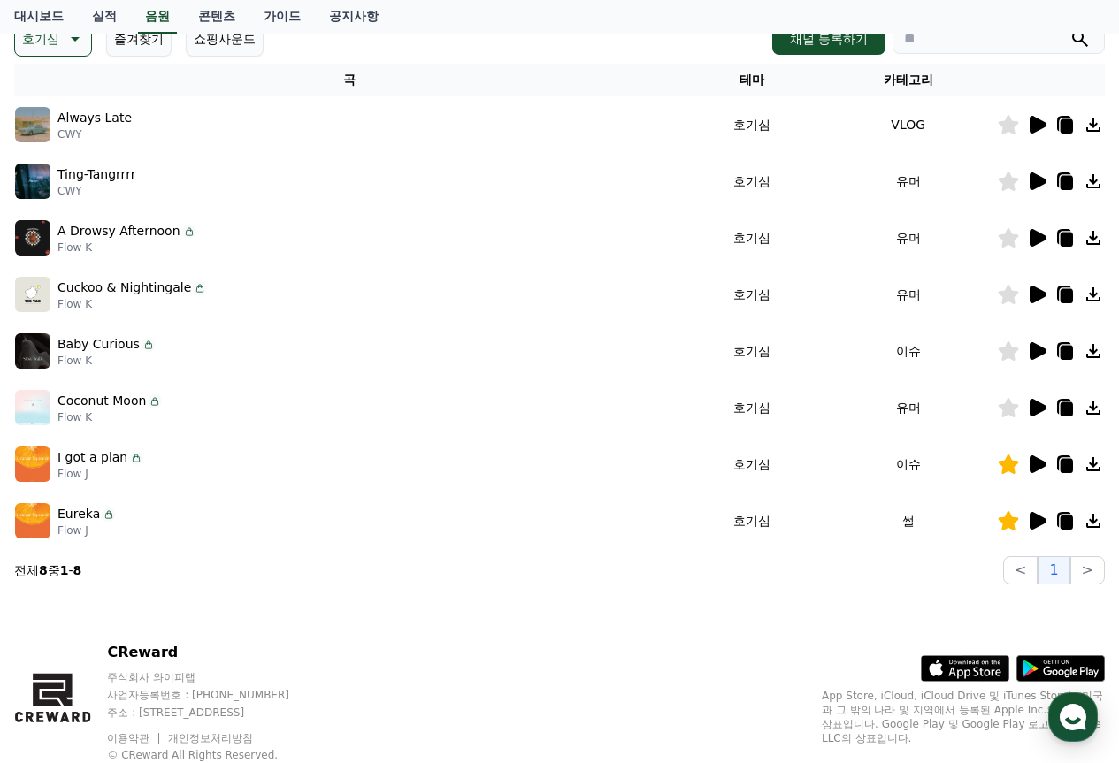
click at [1036, 295] on icon at bounding box center [1038, 295] width 17 height 18
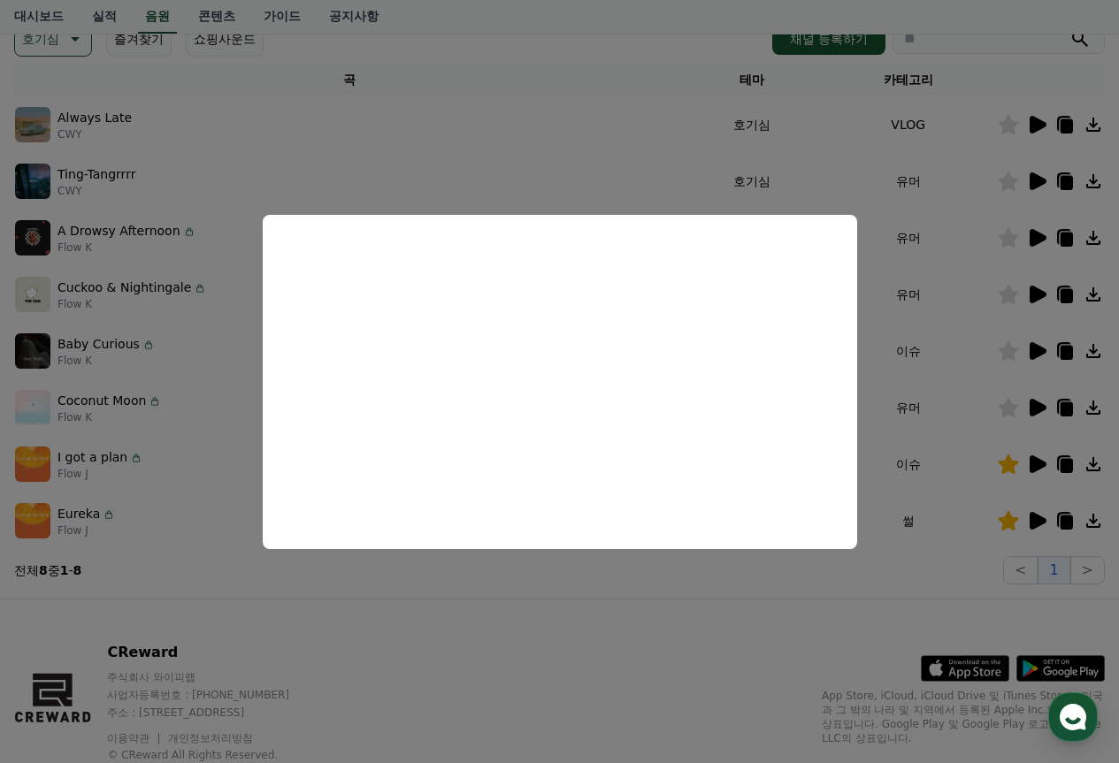
click at [576, 583] on button "close modal" at bounding box center [559, 381] width 1119 height 763
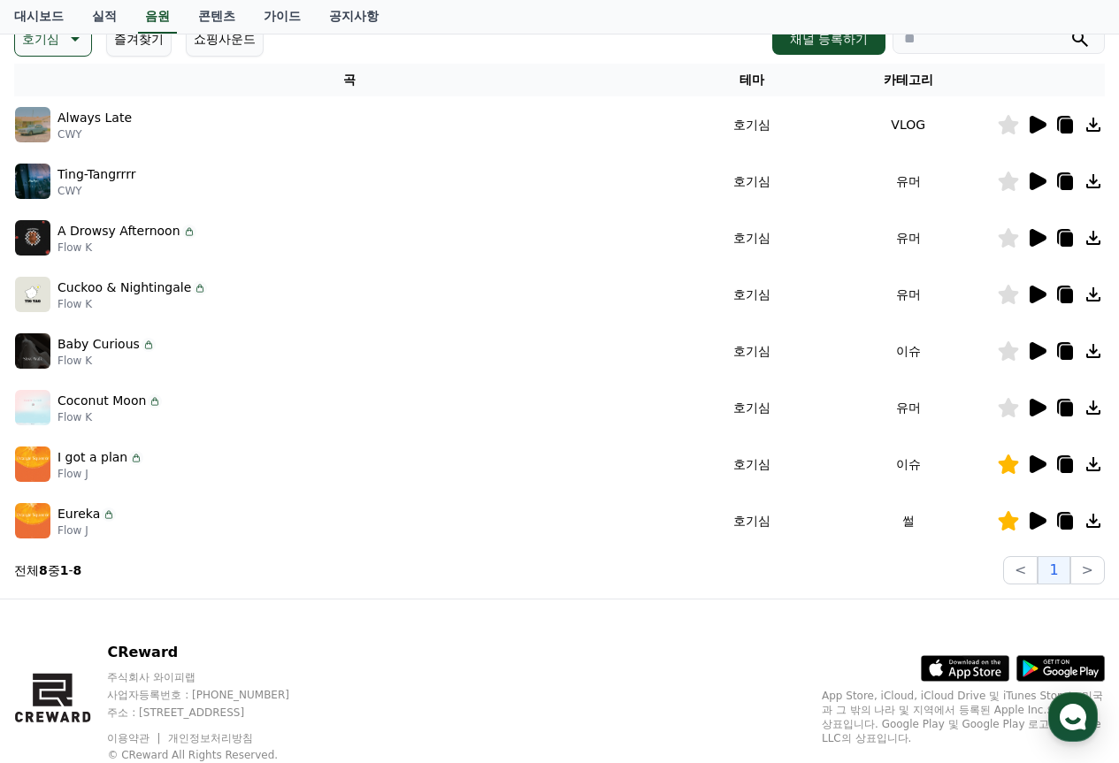
click at [1037, 349] on icon at bounding box center [1038, 351] width 17 height 18
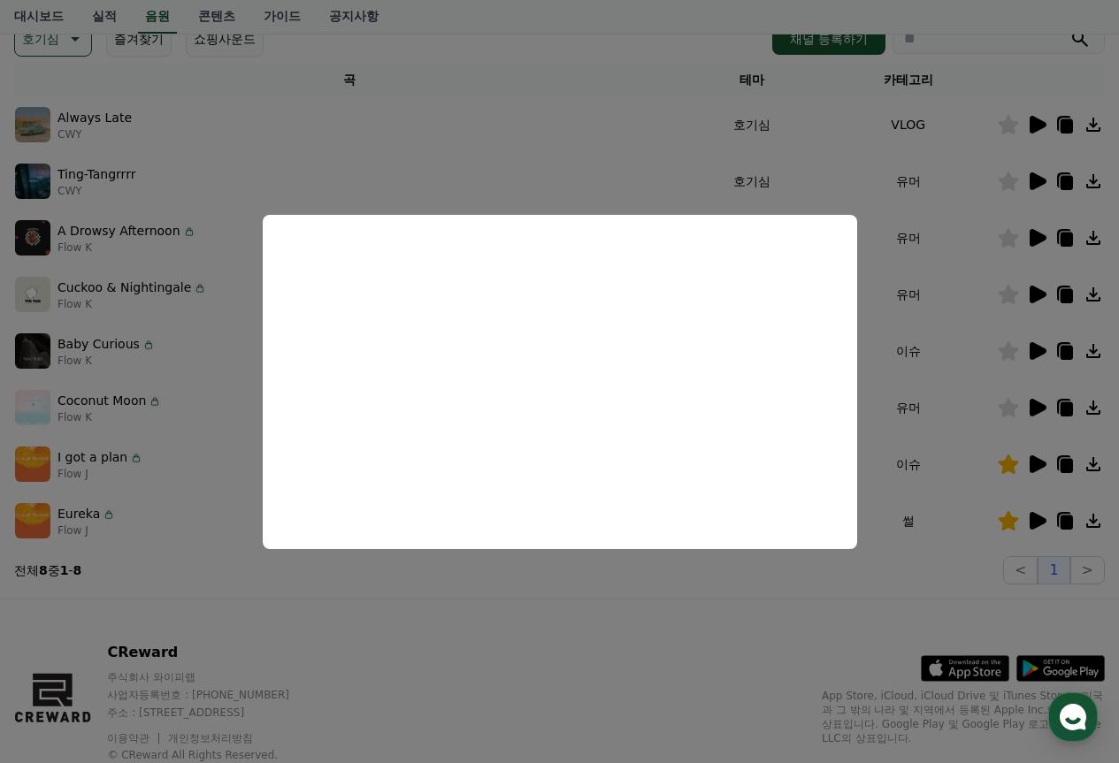
click at [697, 589] on button "close modal" at bounding box center [559, 381] width 1119 height 763
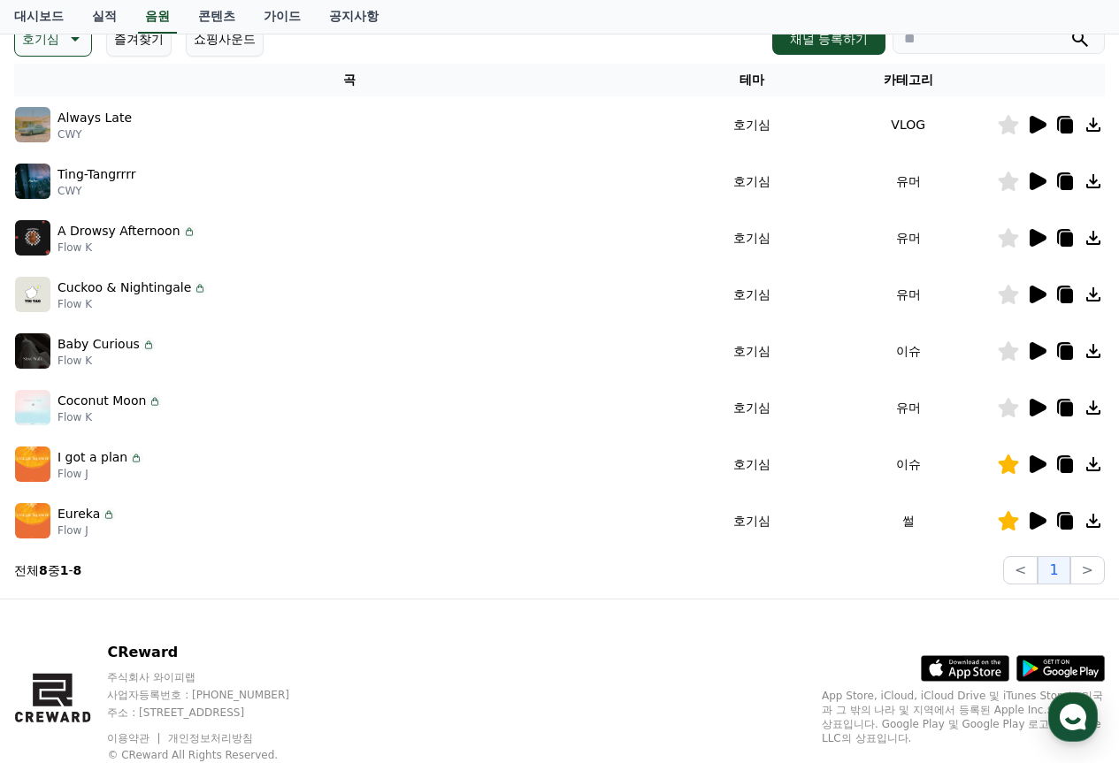
click at [1032, 395] on td at bounding box center [1051, 408] width 108 height 57
click at [1030, 410] on icon at bounding box center [1038, 408] width 17 height 18
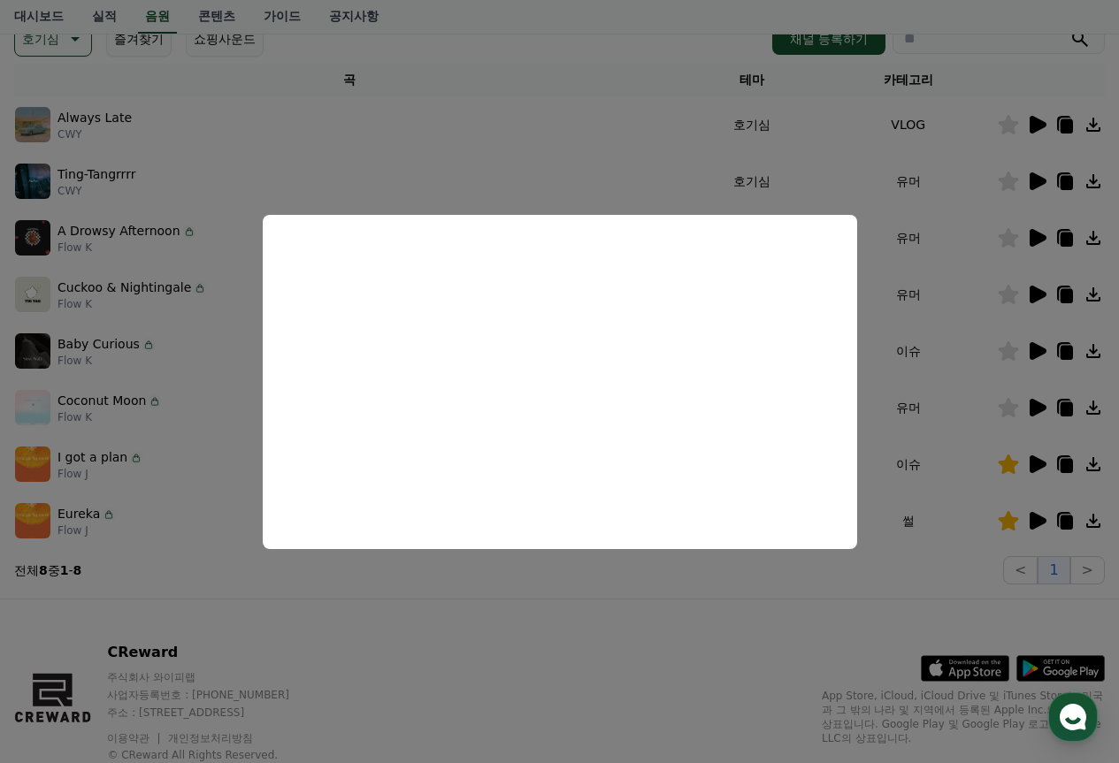
click at [390, 74] on button "close modal" at bounding box center [559, 381] width 1119 height 763
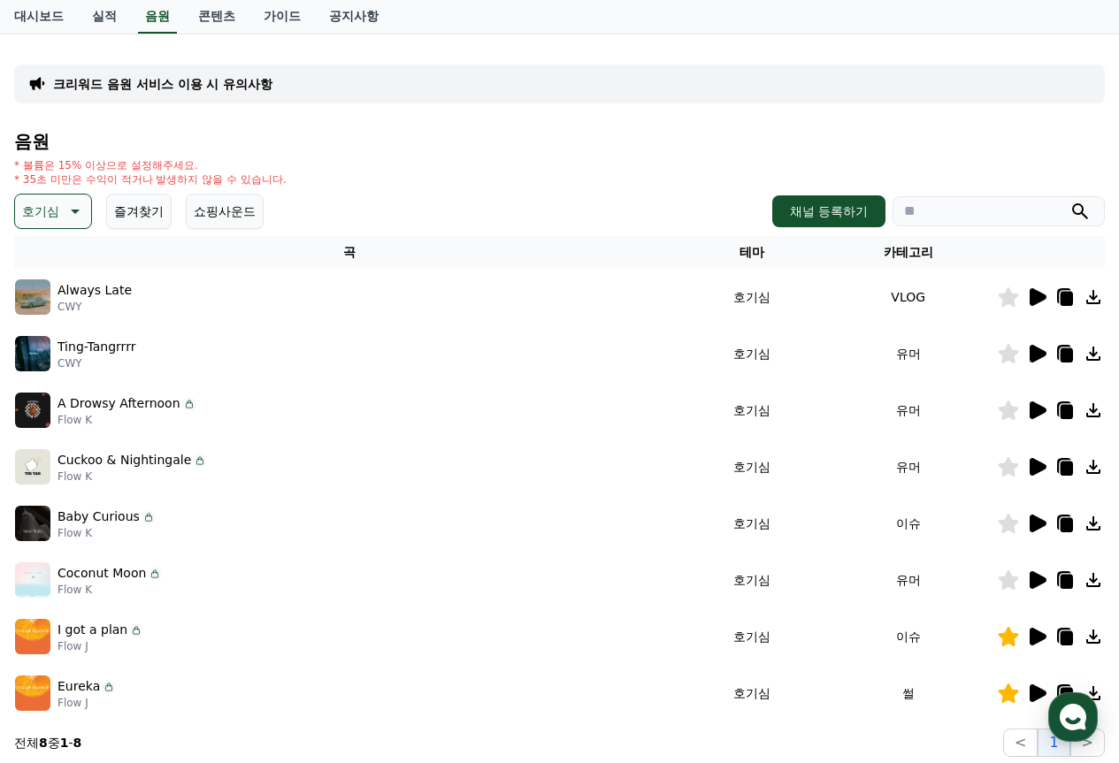
scroll to position [88, 0]
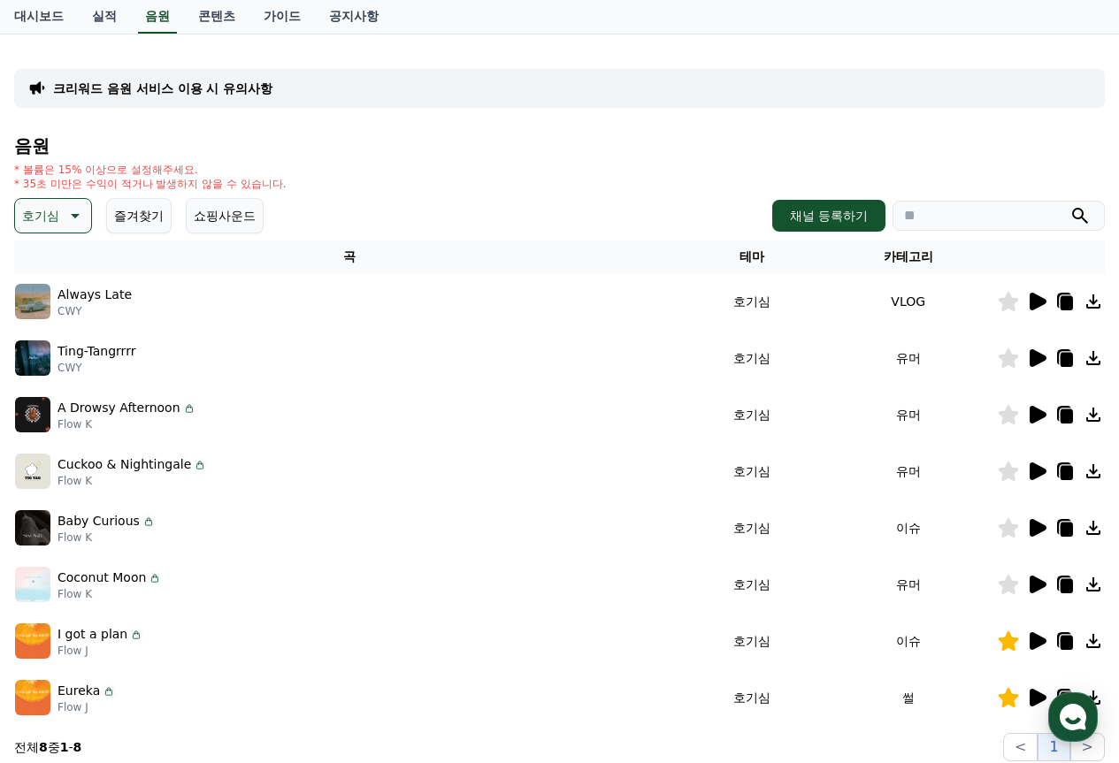
click at [73, 210] on icon at bounding box center [73, 215] width 21 height 21
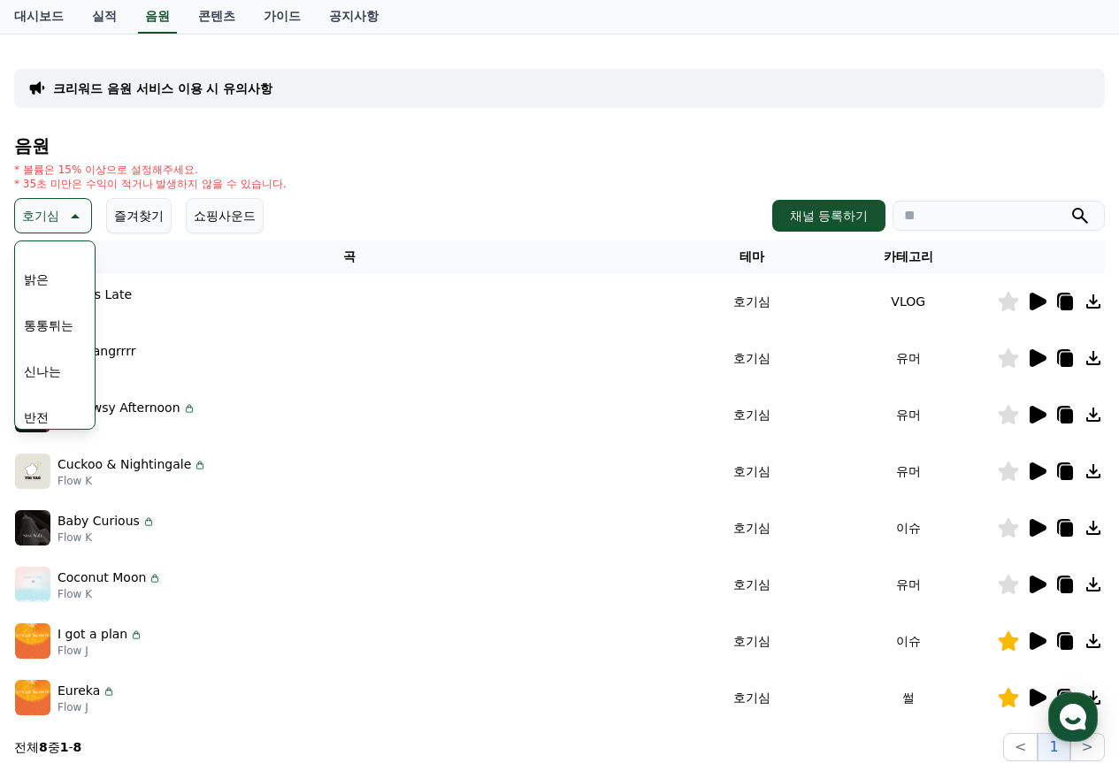
scroll to position [177, 0]
click at [38, 351] on button "신나는" at bounding box center [42, 361] width 51 height 39
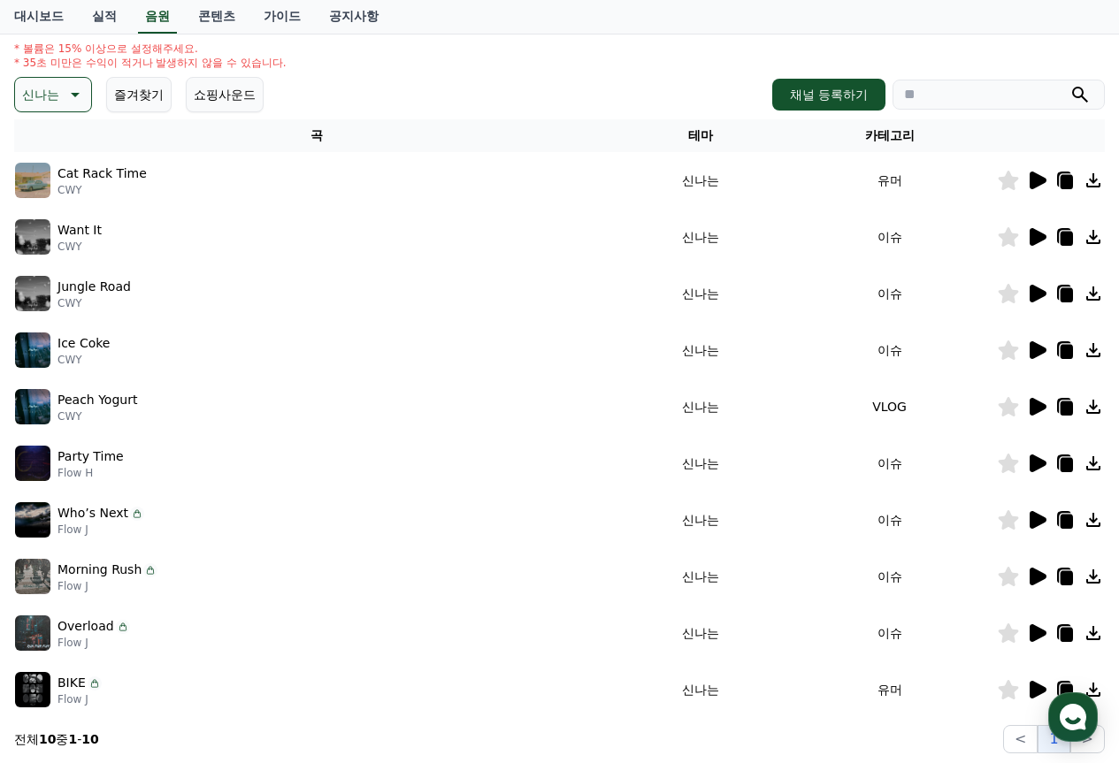
scroll to position [265, 0]
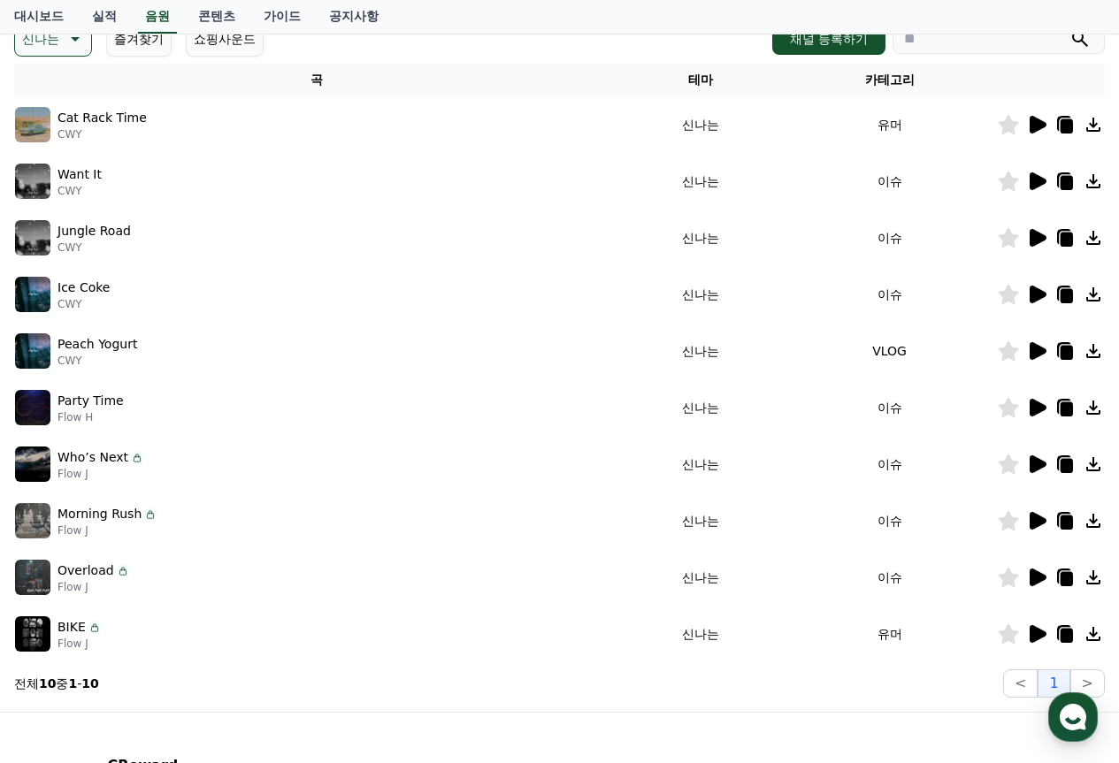
click at [1035, 122] on icon at bounding box center [1038, 125] width 17 height 18
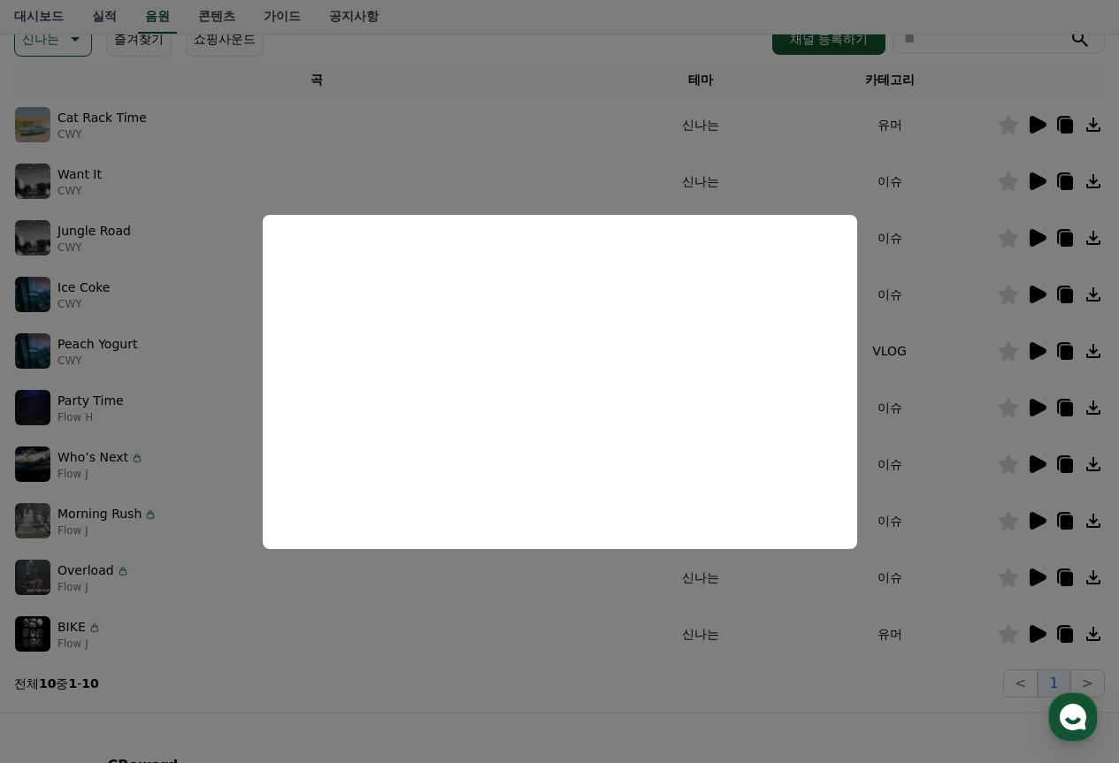
click at [858, 139] on button "close modal" at bounding box center [559, 381] width 1119 height 763
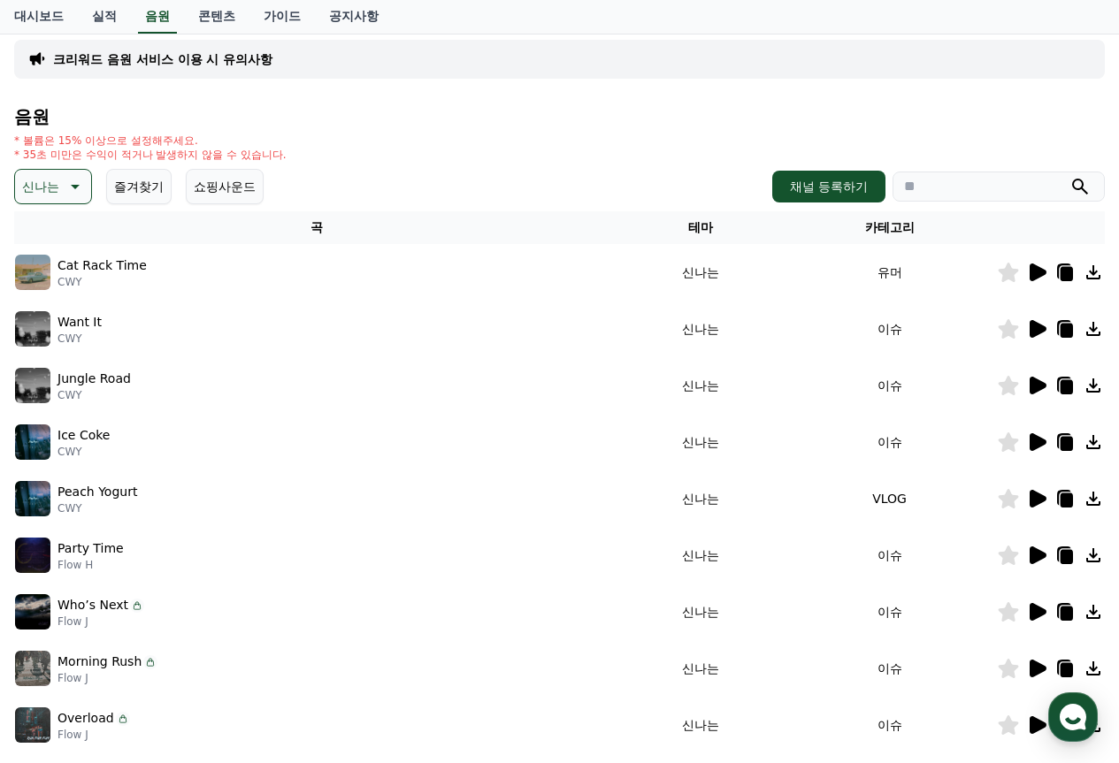
scroll to position [88, 0]
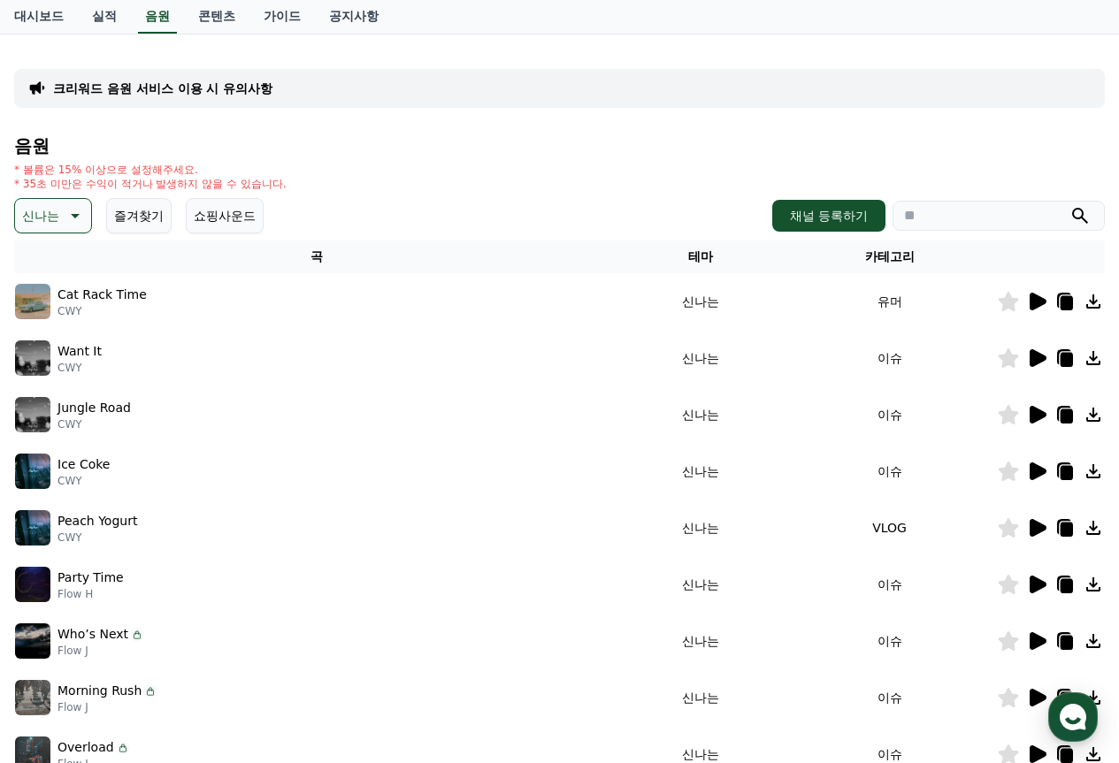
click at [49, 214] on p "신나는" at bounding box center [40, 215] width 37 height 25
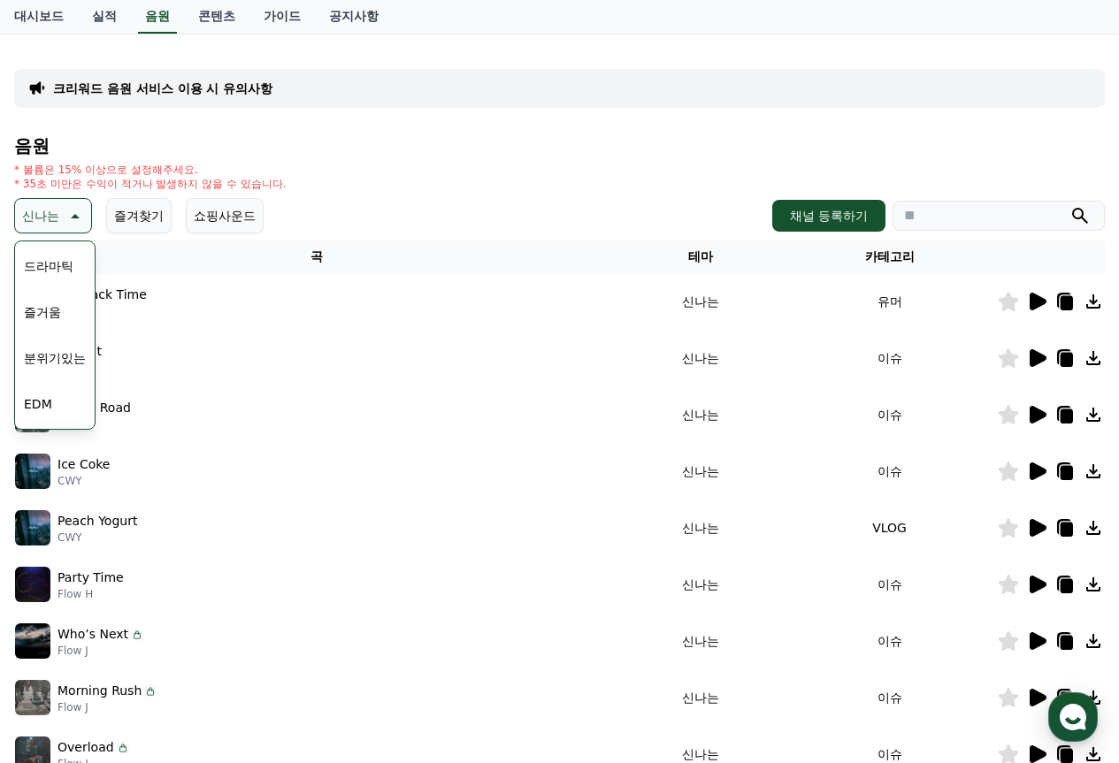
scroll to position [354, 0]
click at [48, 281] on button "웅장한" at bounding box center [42, 276] width 51 height 39
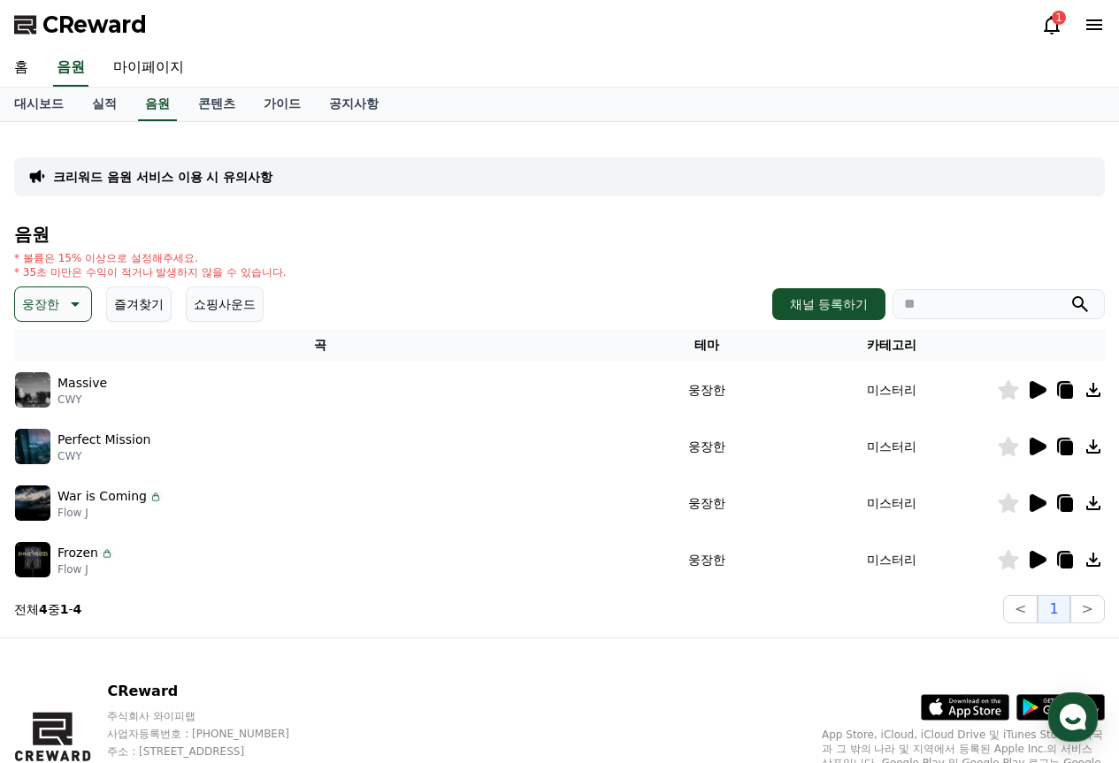
click at [72, 323] on div "음원 * 볼륨은 15% 이상으로 설정해주세요. * 35초 미만은 수익이 적거나 발생하지 않을 수 있습니다. 웅장한 즐겨찾기 쇼핑사운드 채널 등…" at bounding box center [559, 424] width 1091 height 399
click at [63, 312] on icon at bounding box center [73, 304] width 21 height 21
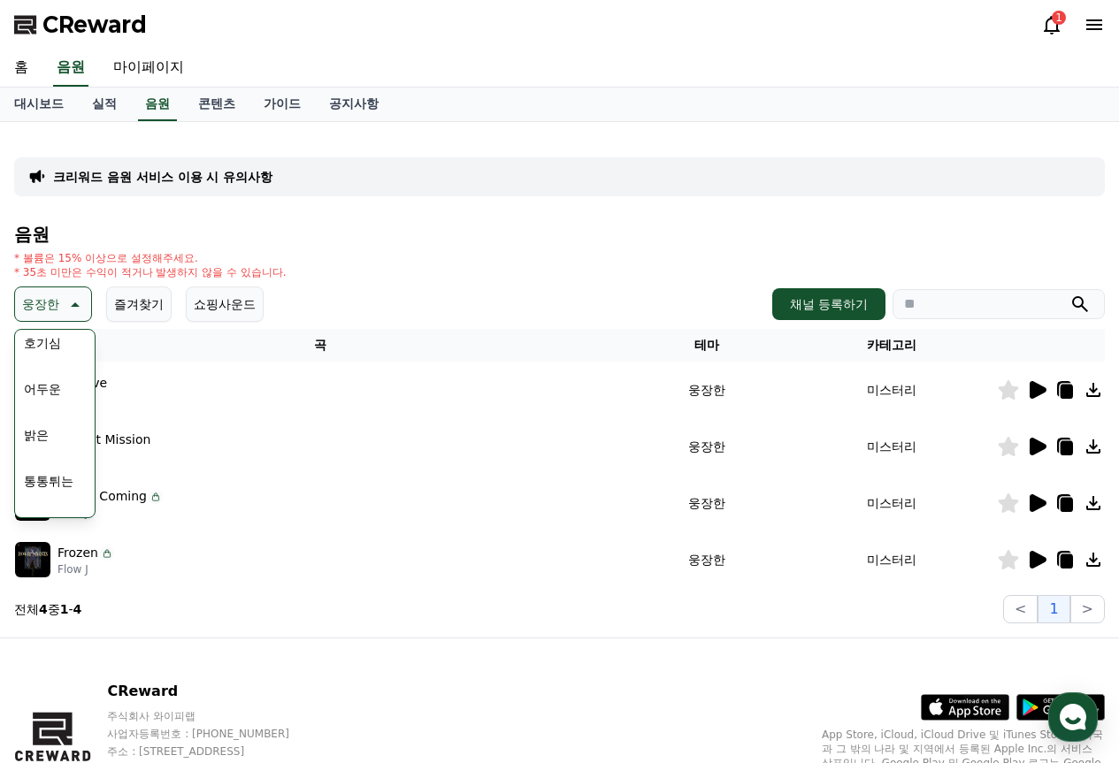
scroll to position [88, 0]
click at [36, 441] on button "밝은" at bounding box center [36, 446] width 39 height 39
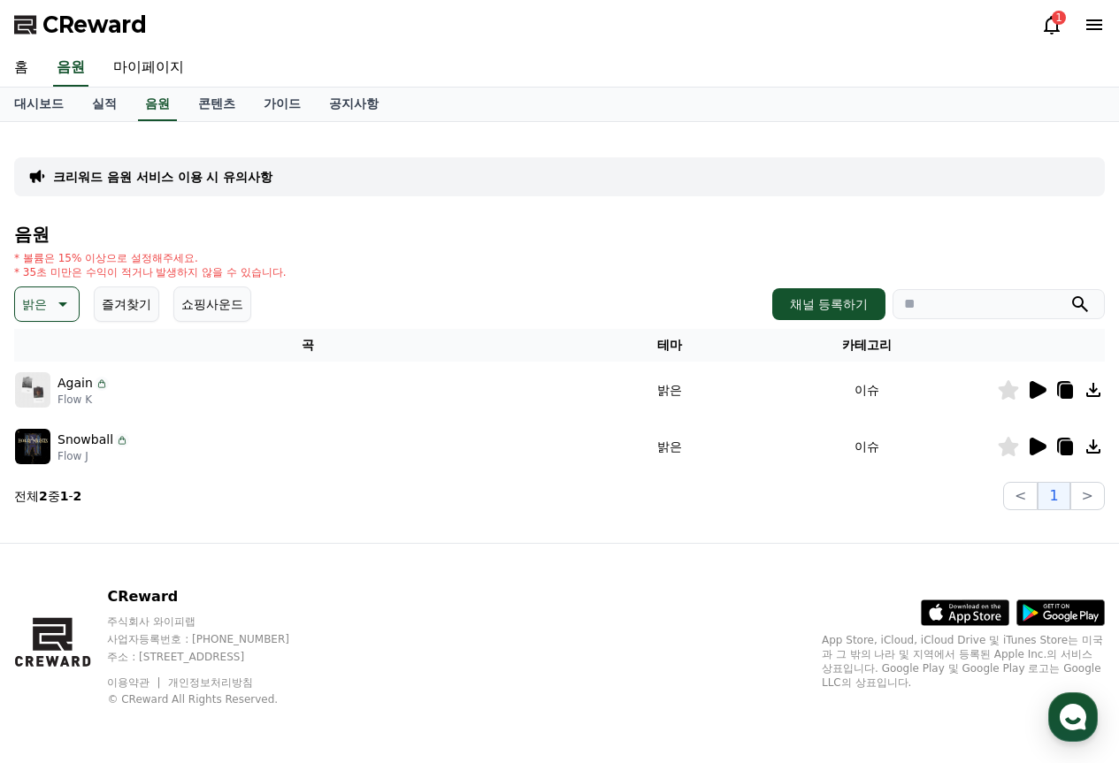
click at [1038, 389] on icon at bounding box center [1038, 390] width 17 height 18
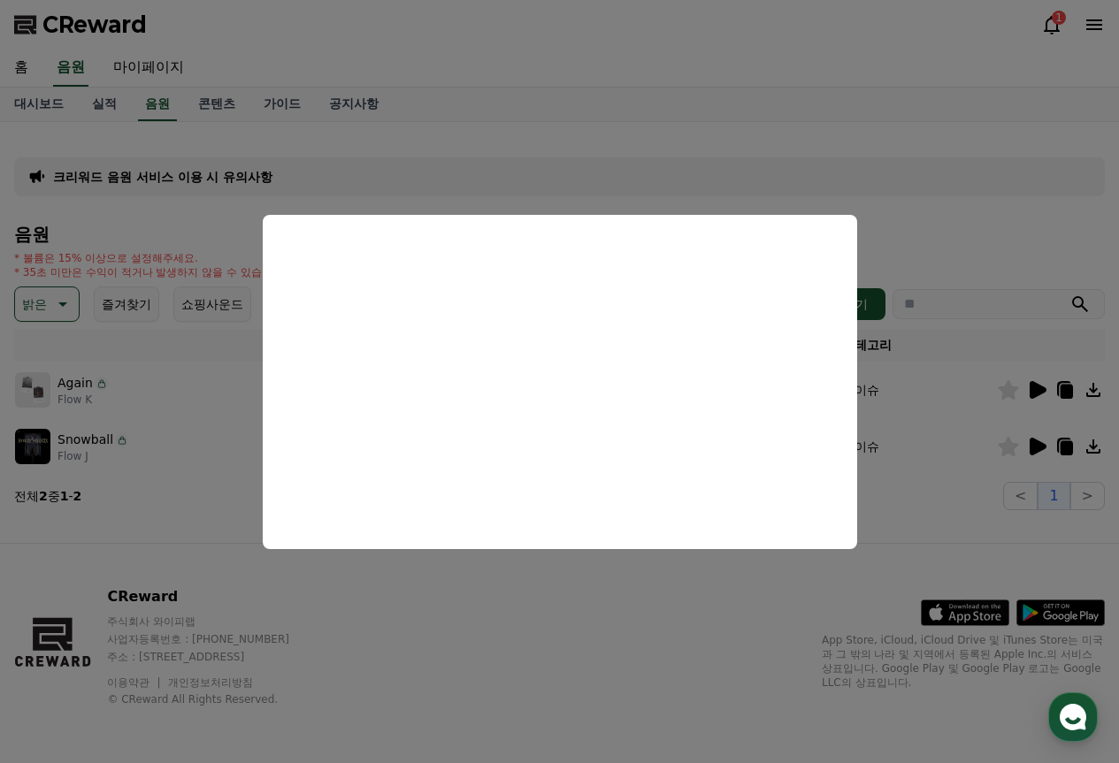
click at [504, 130] on button "close modal" at bounding box center [559, 381] width 1119 height 763
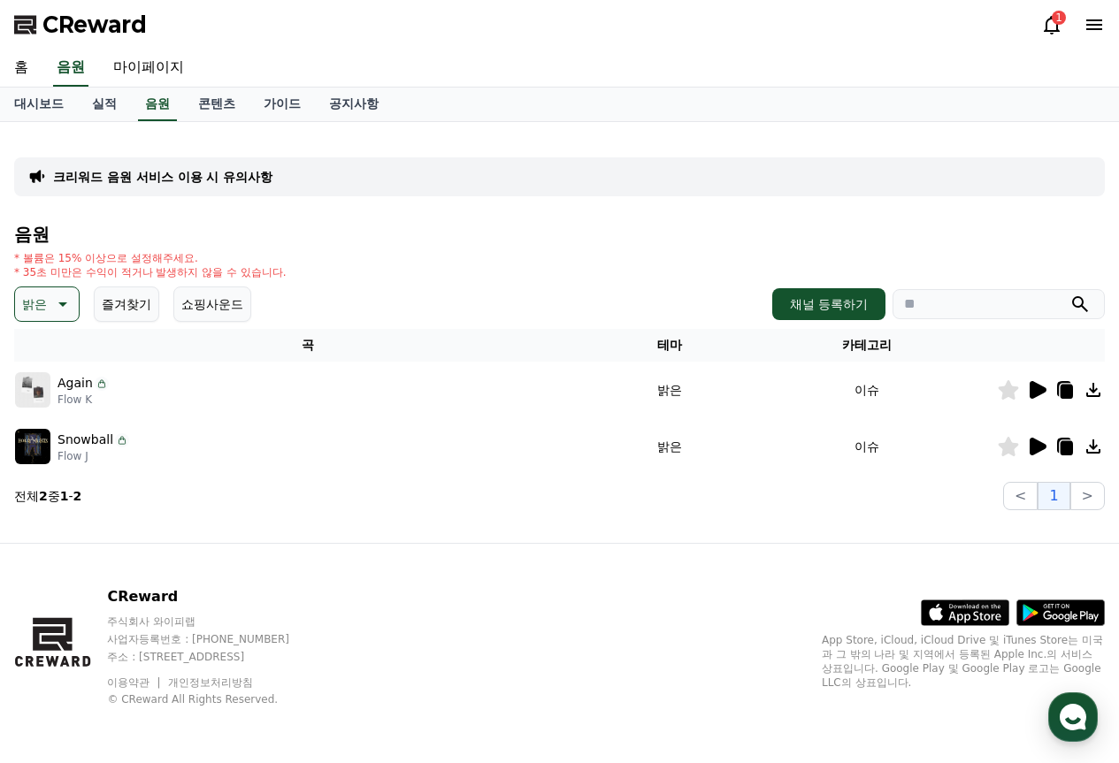
click at [50, 311] on icon at bounding box center [60, 304] width 21 height 21
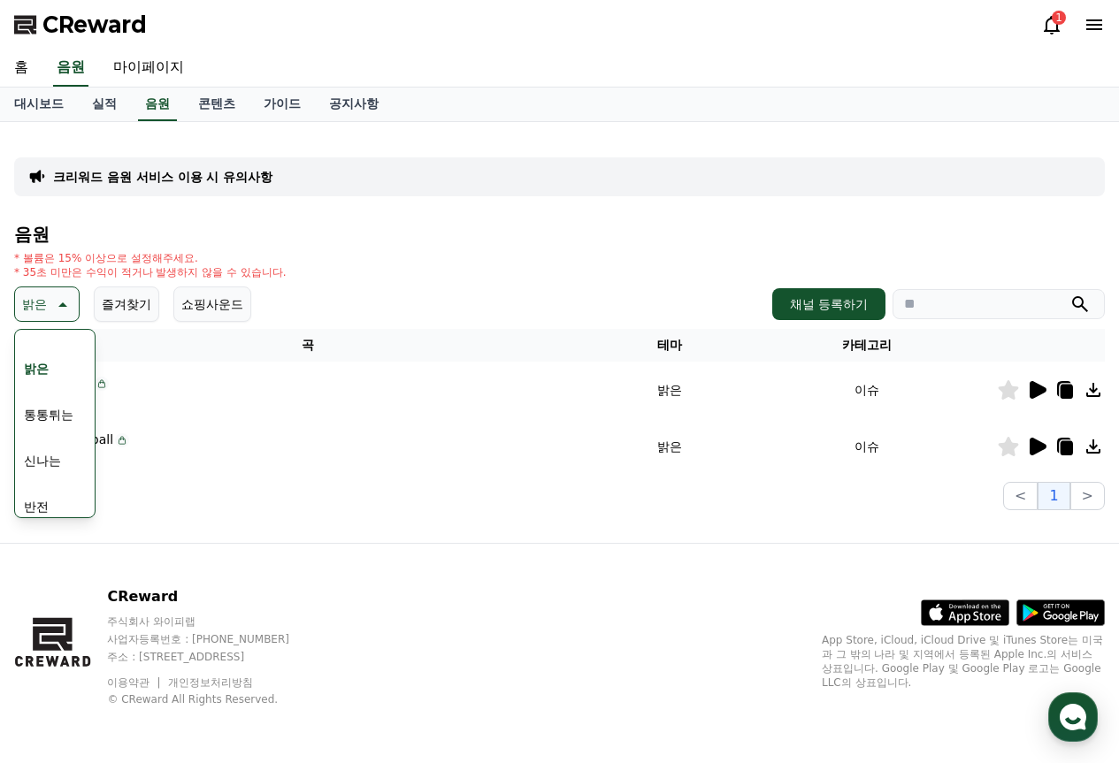
scroll to position [177, 0]
click at [52, 449] on button "신나는" at bounding box center [42, 450] width 51 height 39
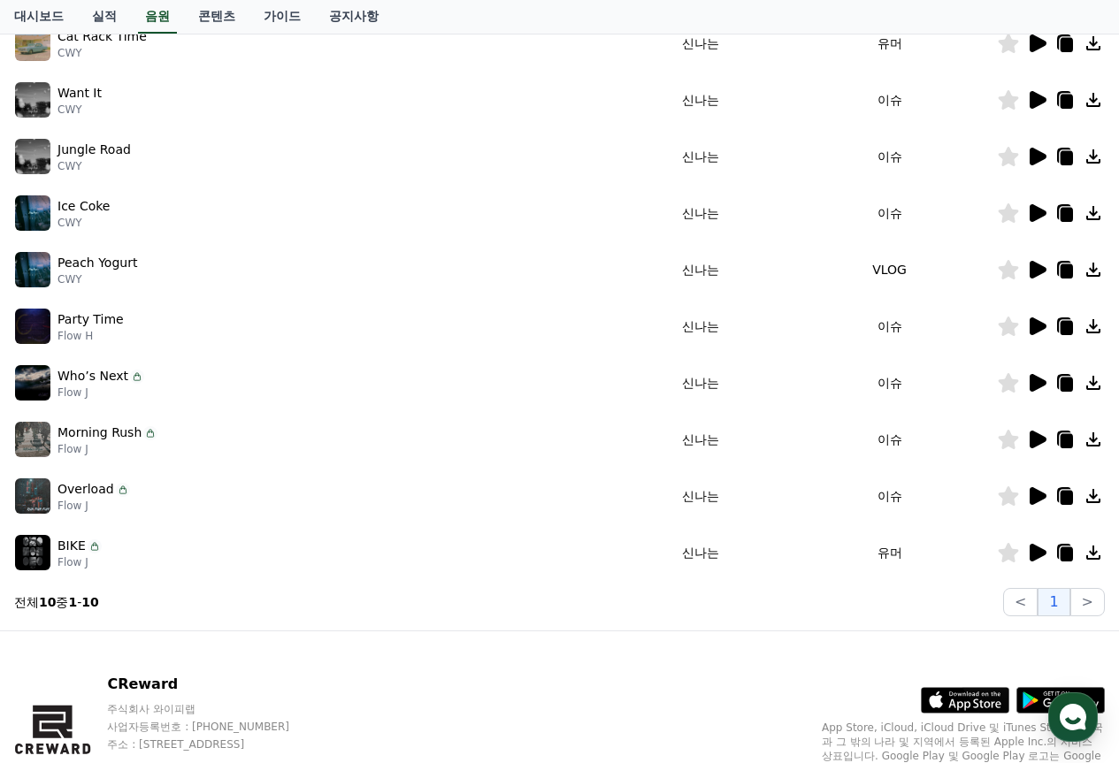
scroll to position [354, 0]
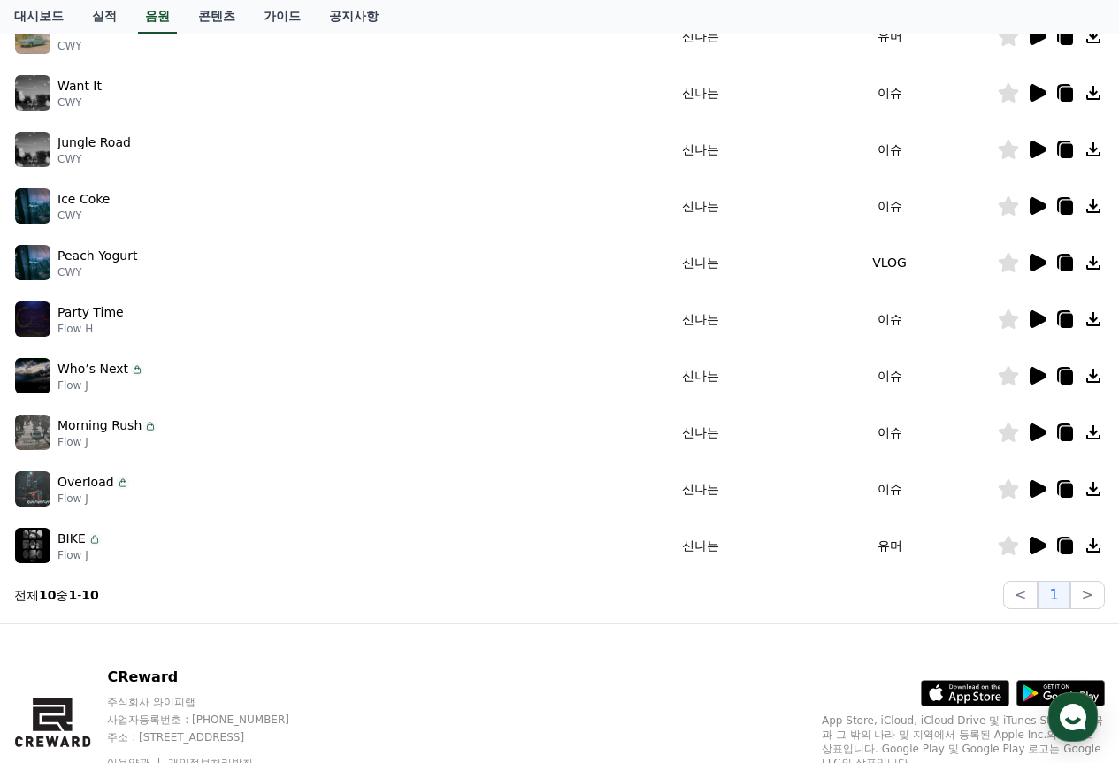
click at [1035, 544] on icon at bounding box center [1038, 546] width 17 height 18
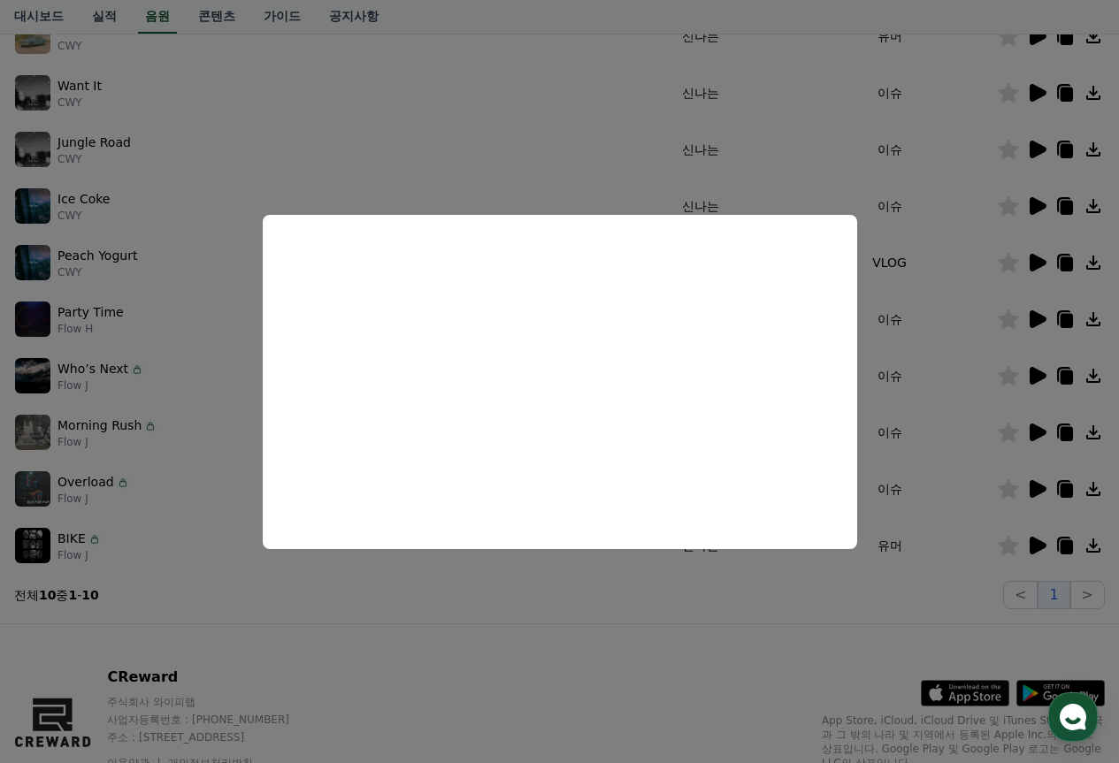
click at [955, 342] on button "close modal" at bounding box center [559, 381] width 1119 height 763
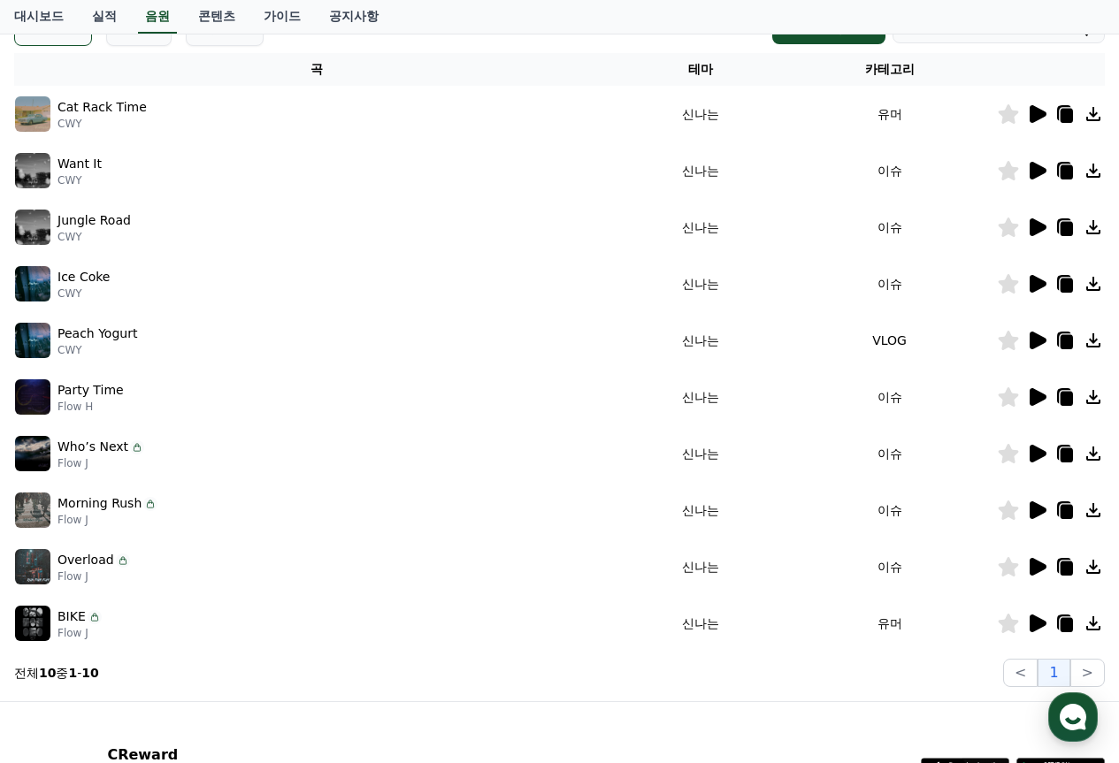
scroll to position [265, 0]
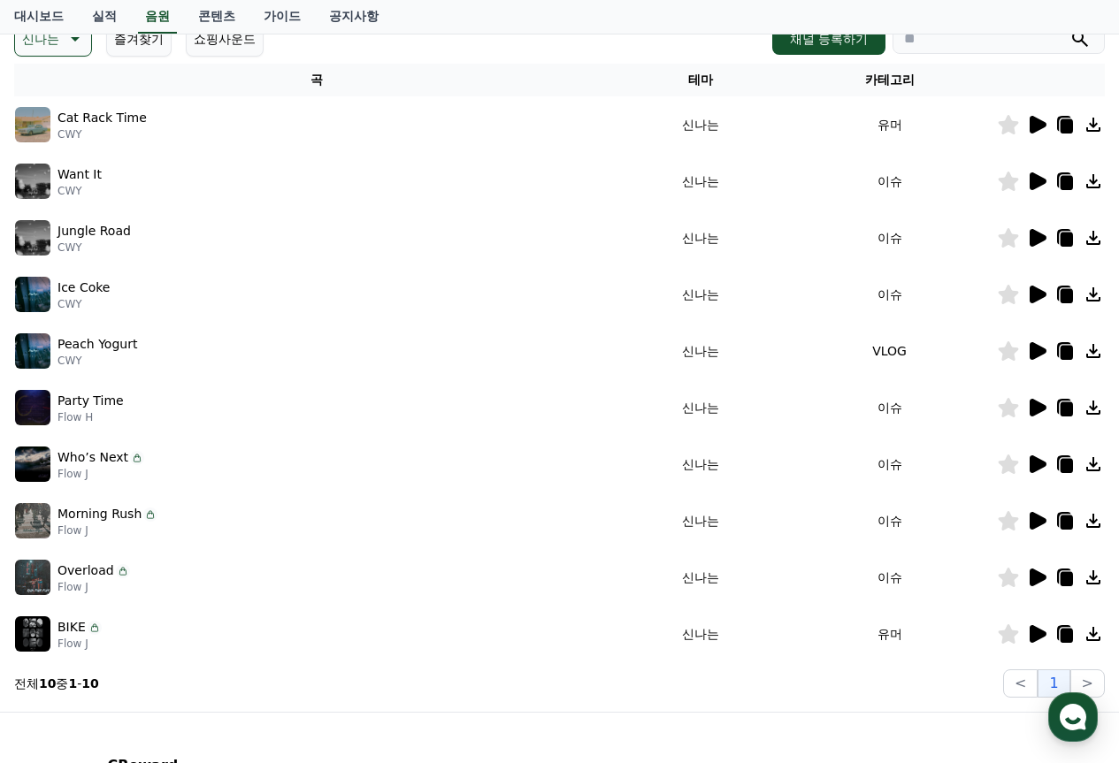
click at [1041, 586] on icon at bounding box center [1036, 577] width 21 height 21
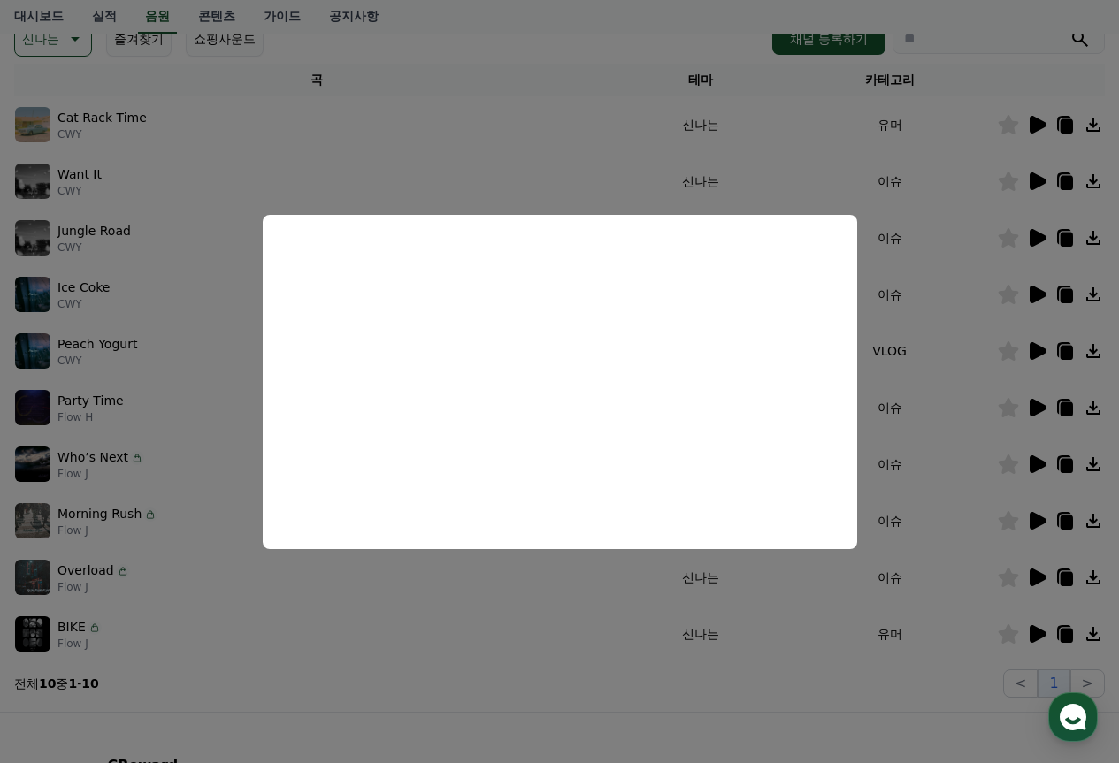
click at [549, 662] on button "close modal" at bounding box center [559, 381] width 1119 height 763
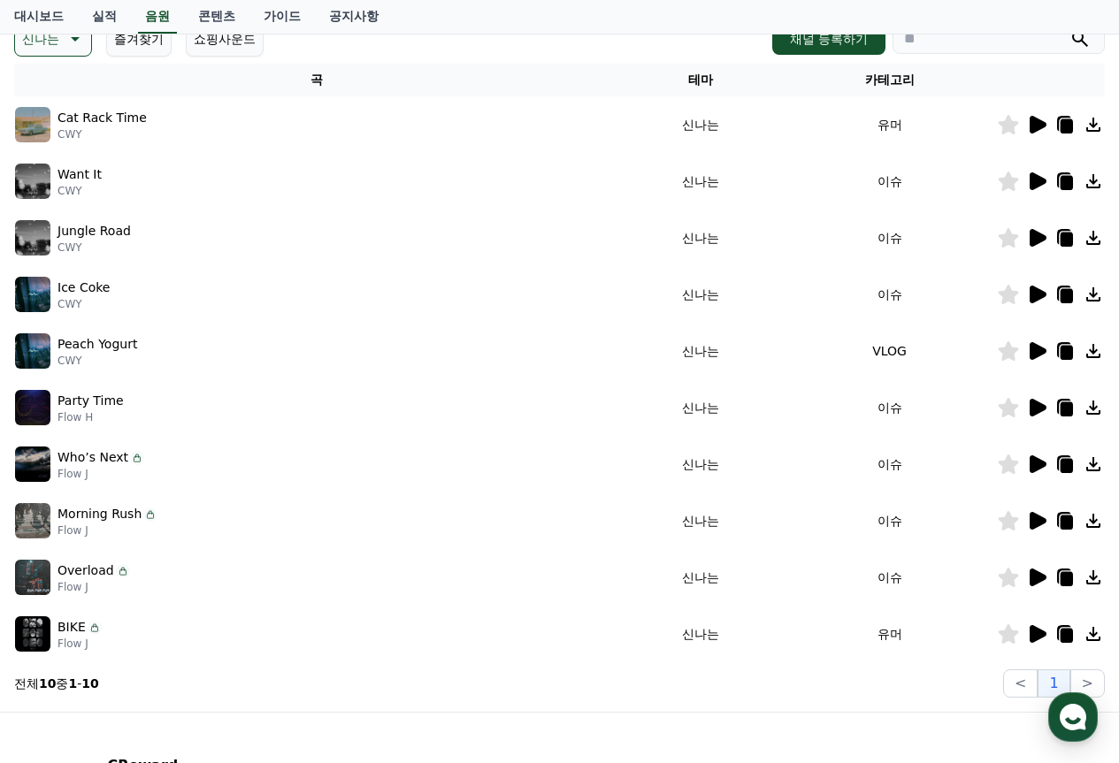
click at [1038, 518] on icon at bounding box center [1038, 521] width 17 height 18
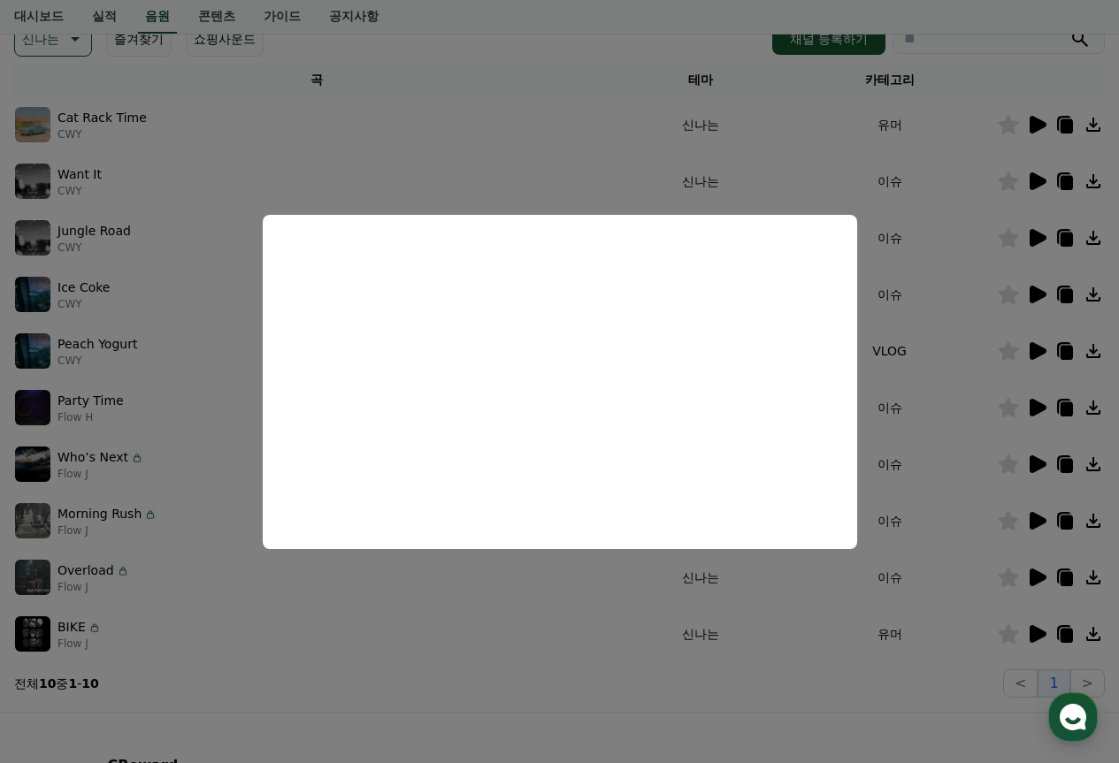
click at [568, 65] on button "close modal" at bounding box center [559, 381] width 1119 height 763
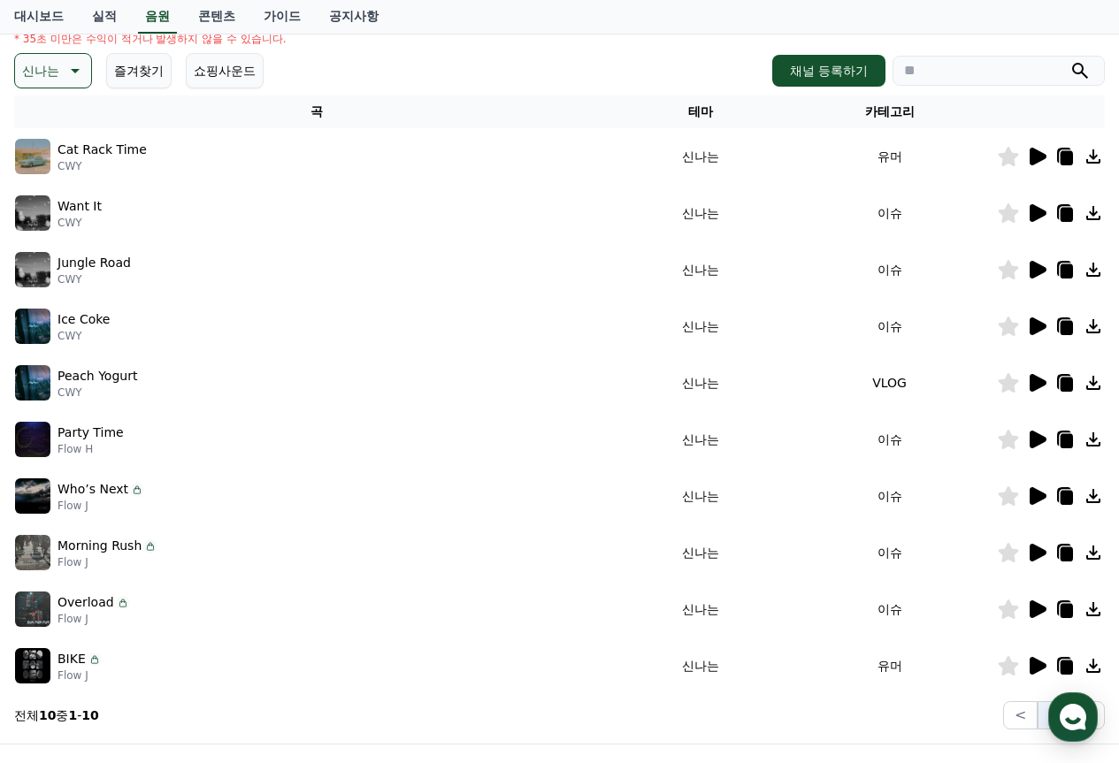
scroll to position [177, 0]
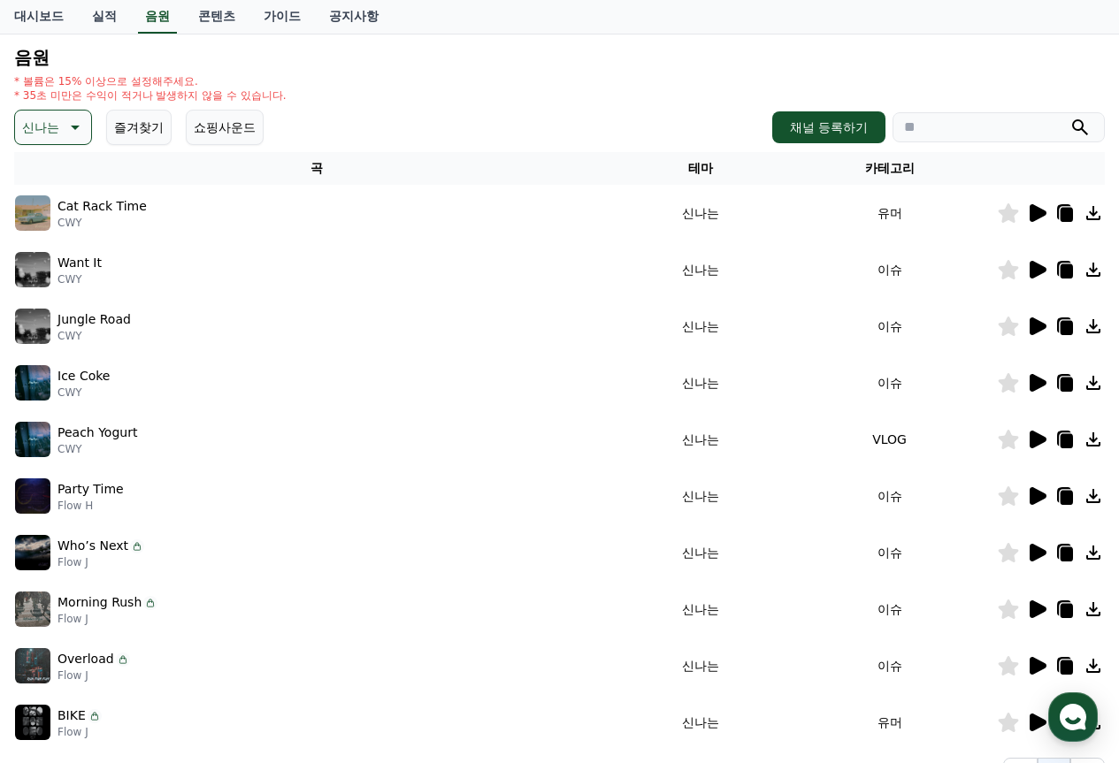
click at [42, 122] on p "신나는" at bounding box center [40, 127] width 37 height 25
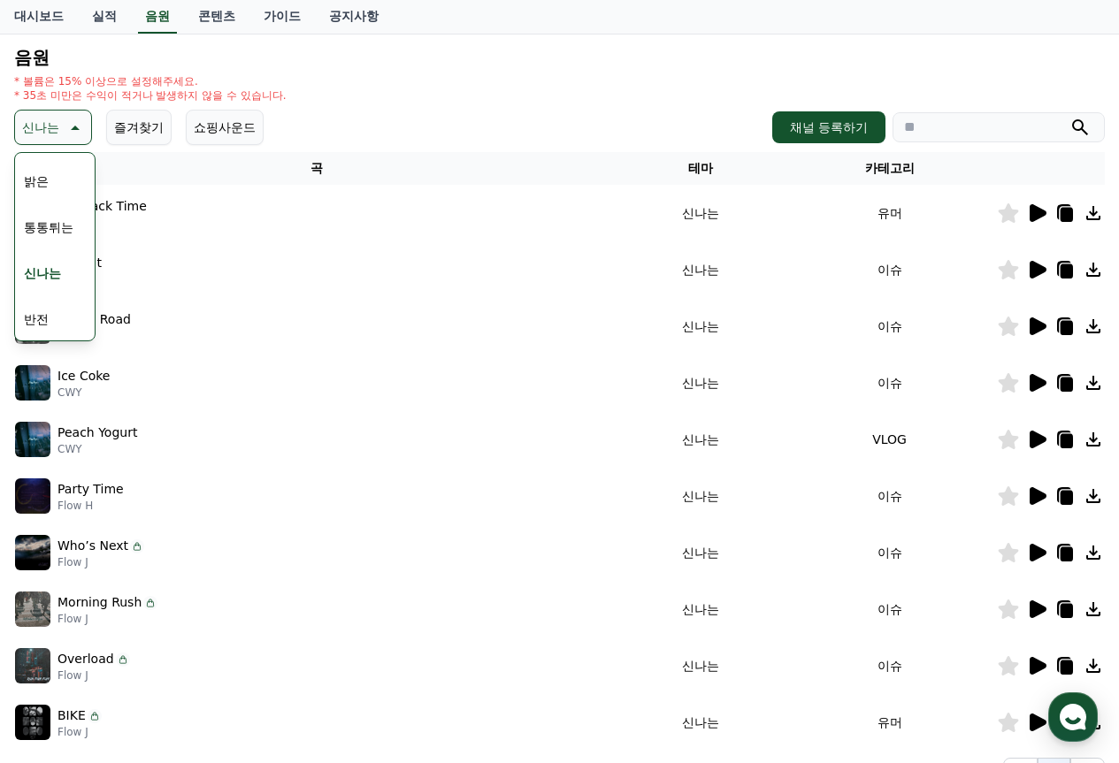
click at [50, 226] on button "통통튀는" at bounding box center [49, 227] width 64 height 39
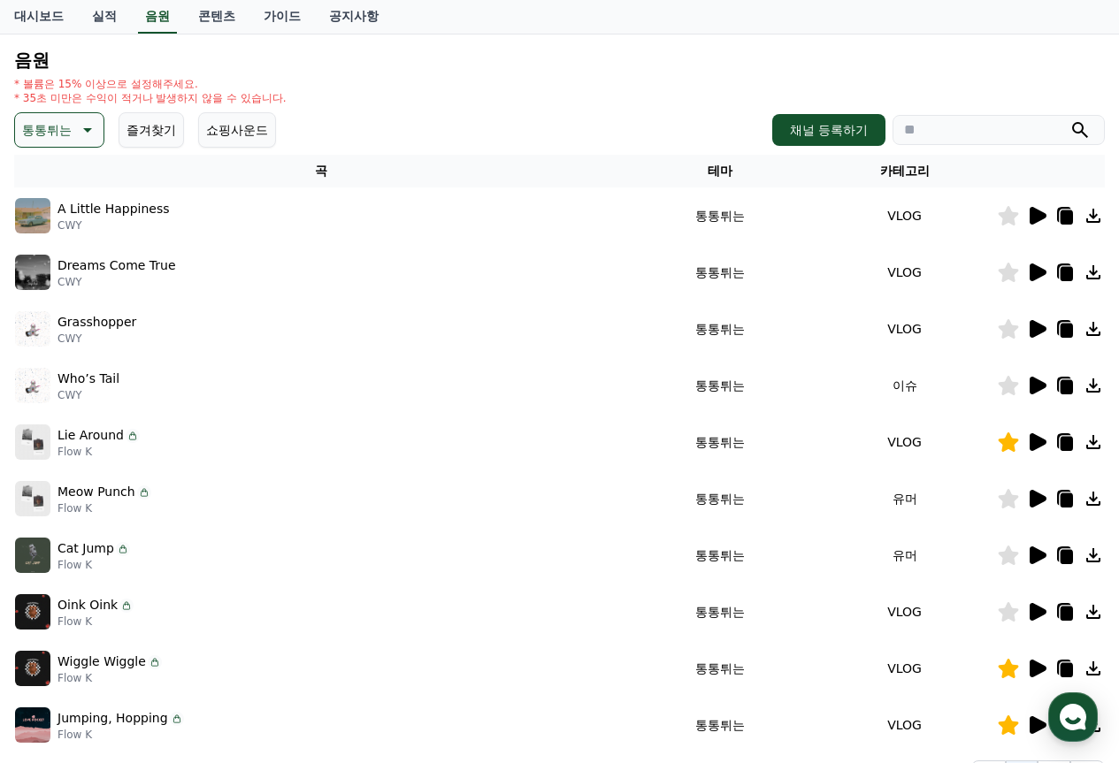
scroll to position [177, 0]
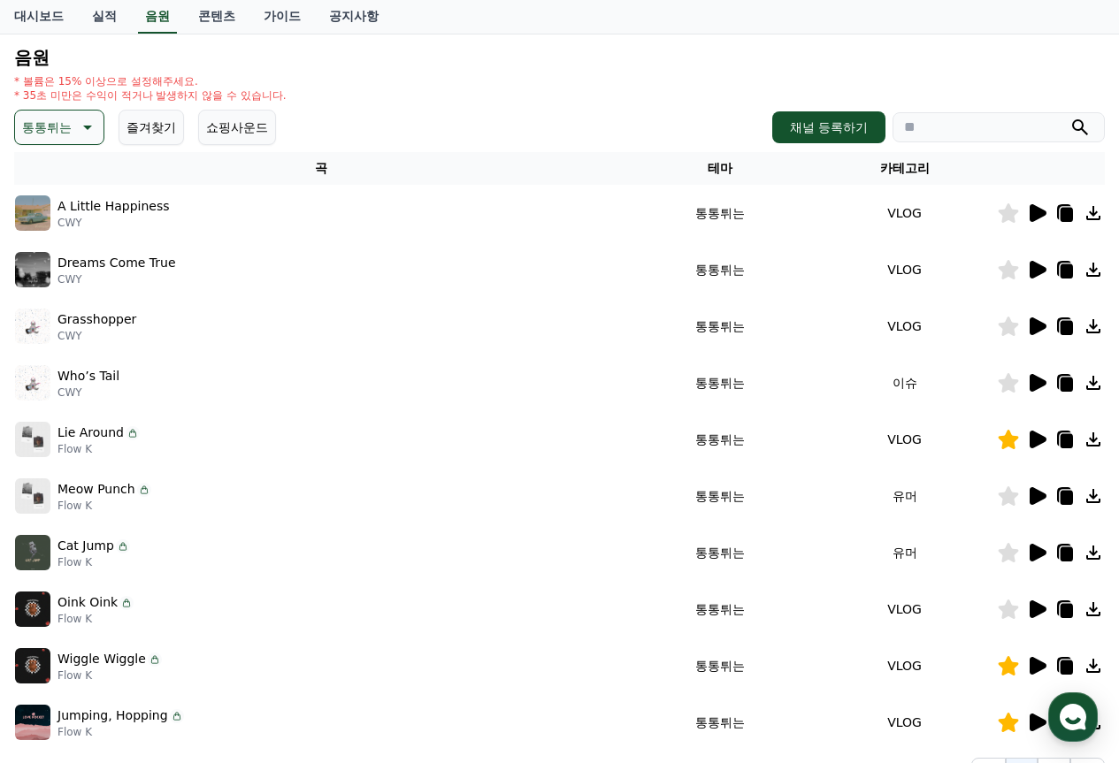
click at [1039, 211] on icon at bounding box center [1038, 213] width 17 height 18
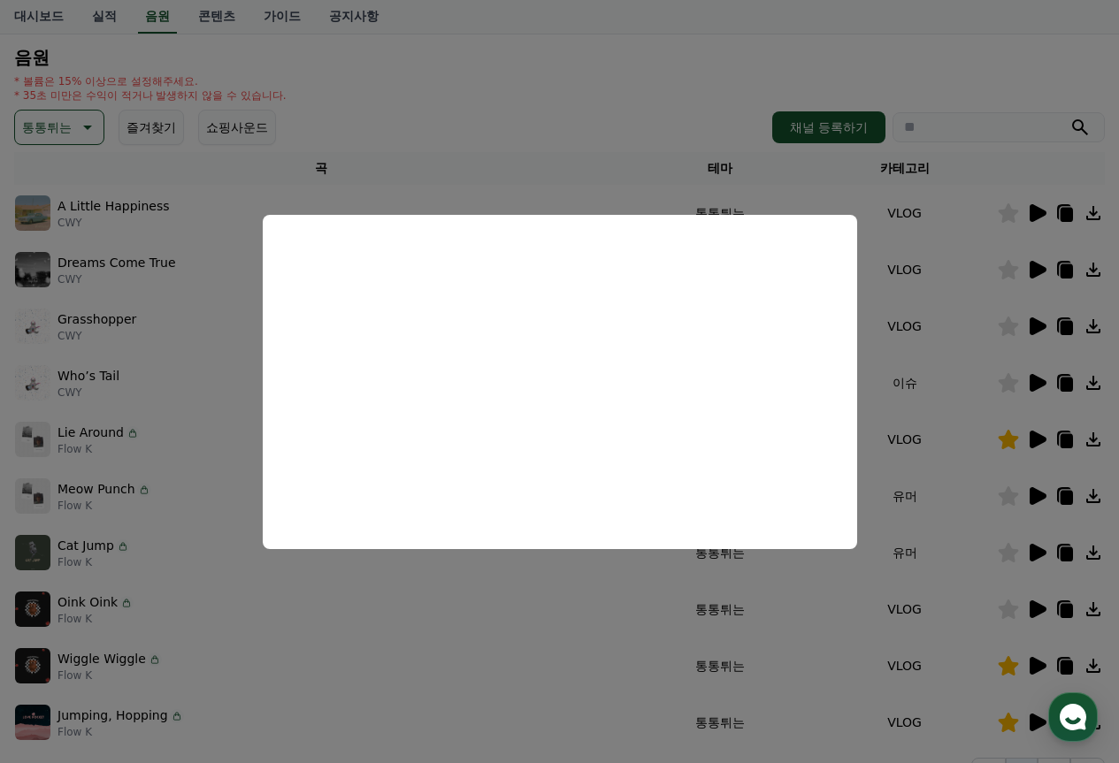
click at [783, 64] on button "close modal" at bounding box center [559, 381] width 1119 height 763
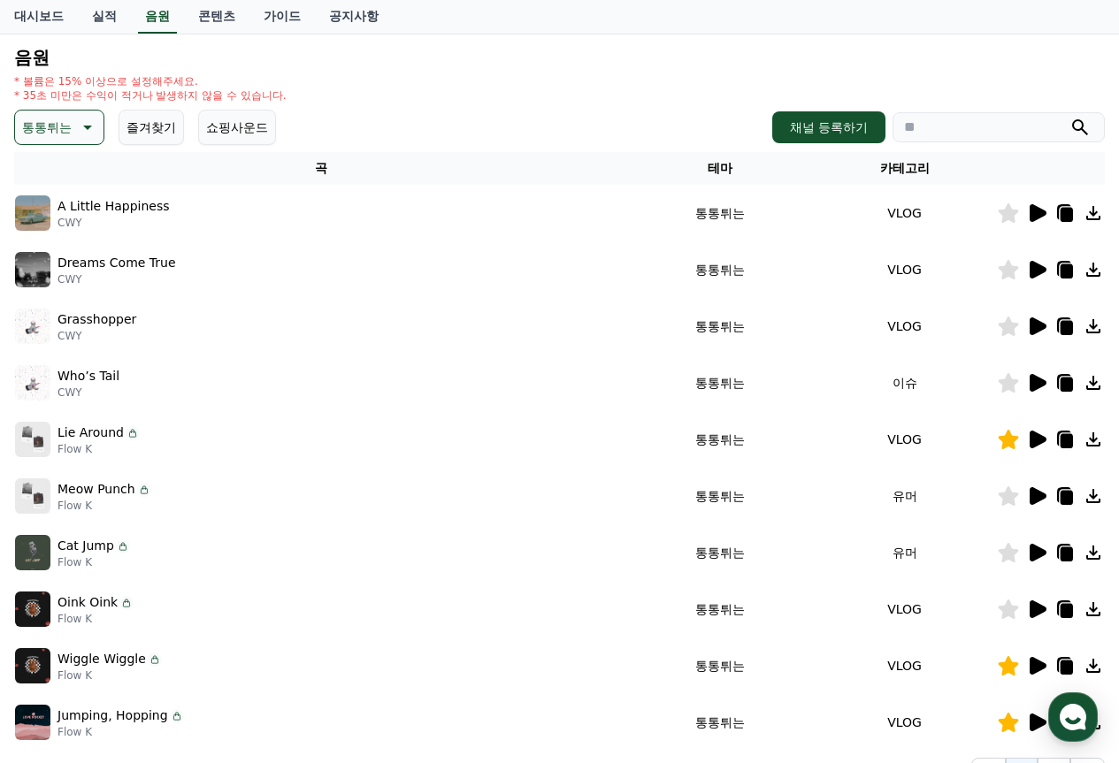
click at [1031, 269] on icon at bounding box center [1038, 270] width 17 height 18
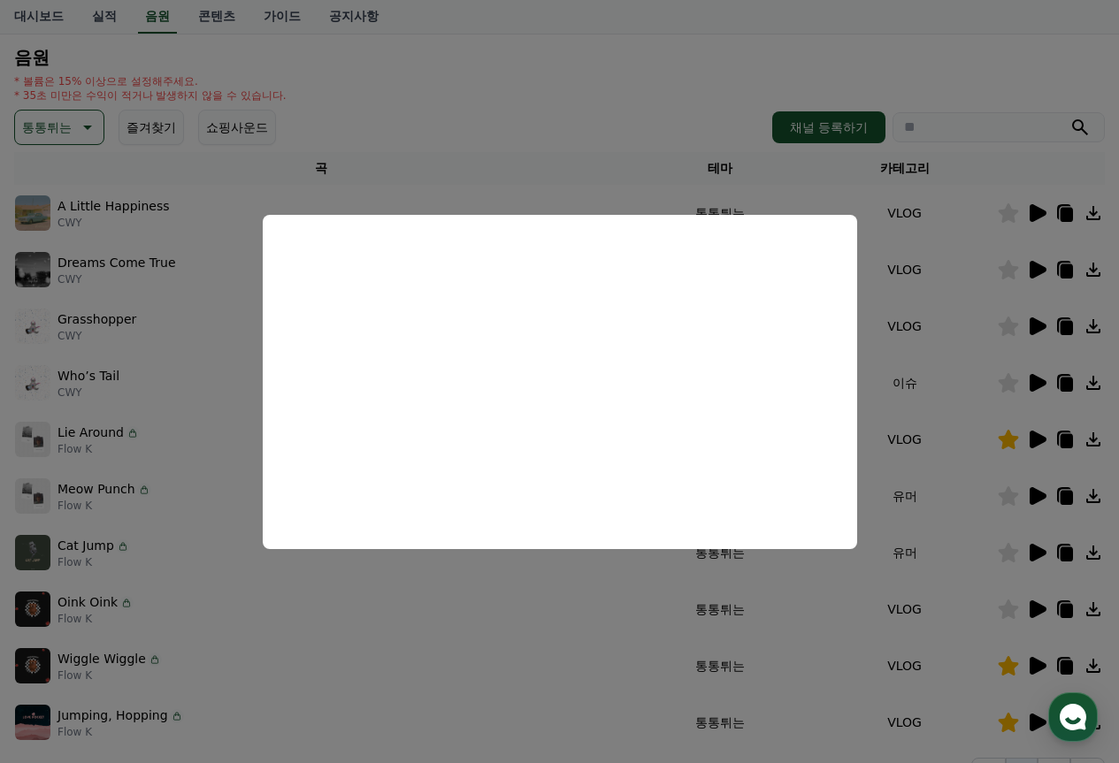
click at [424, 78] on button "close modal" at bounding box center [559, 381] width 1119 height 763
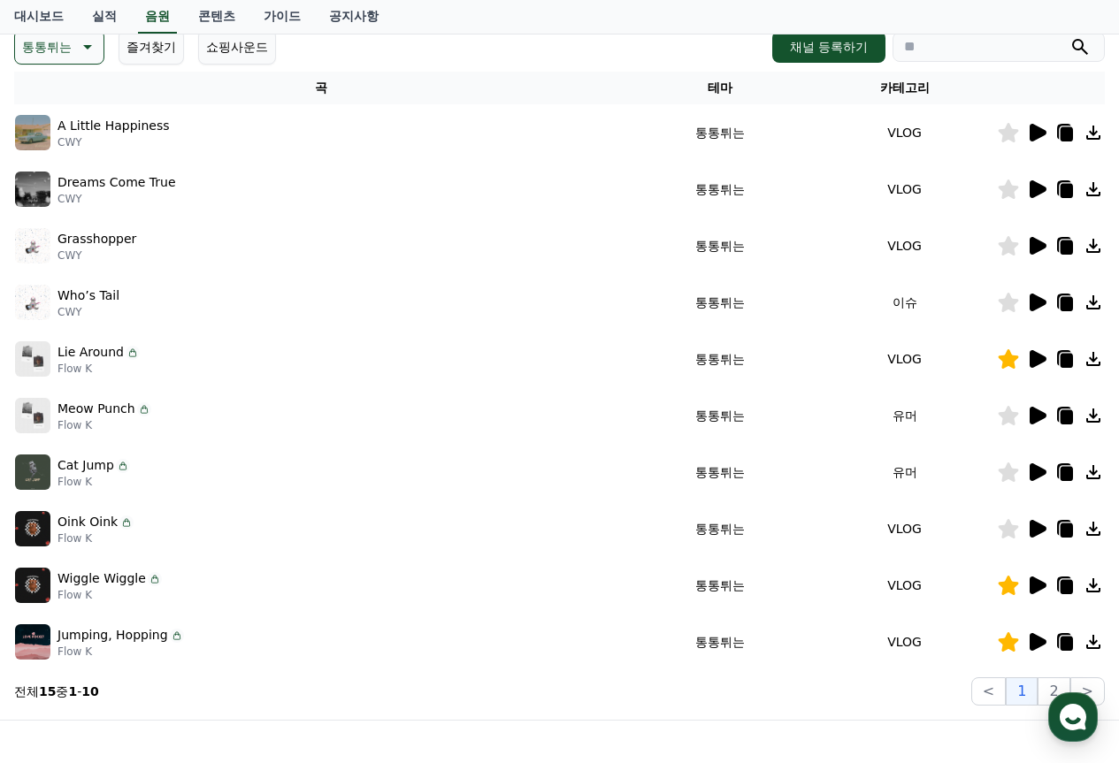
scroll to position [265, 0]
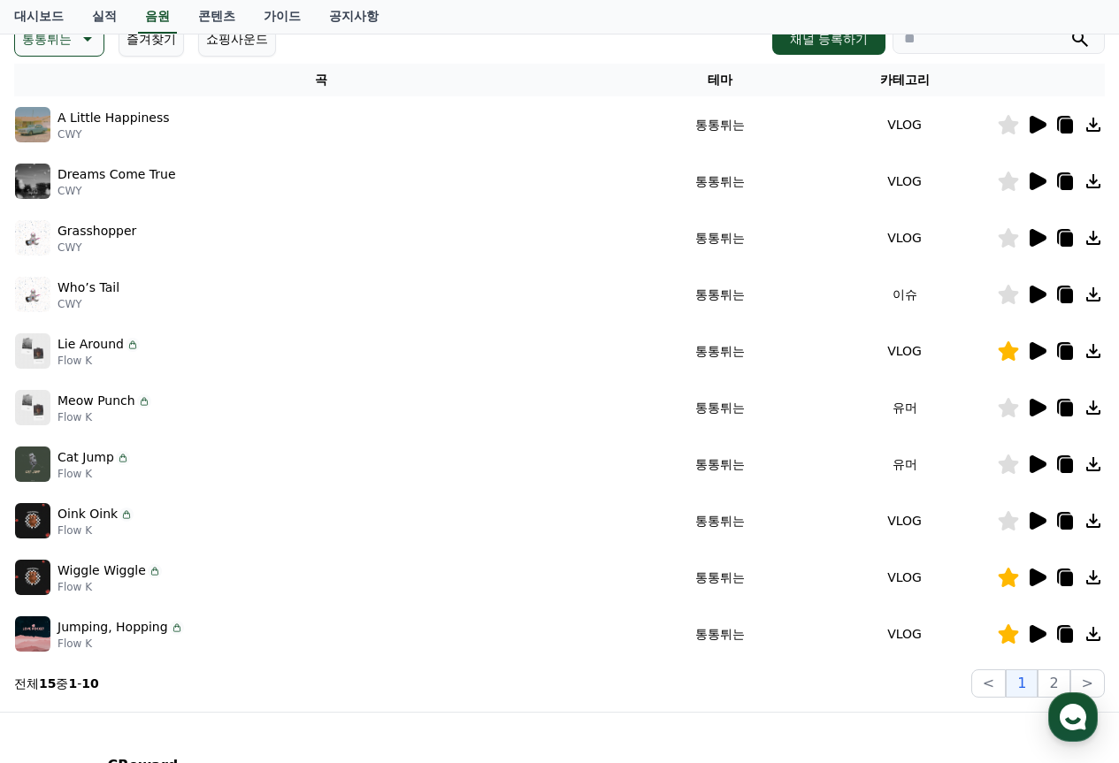
click at [1041, 297] on icon at bounding box center [1038, 295] width 17 height 18
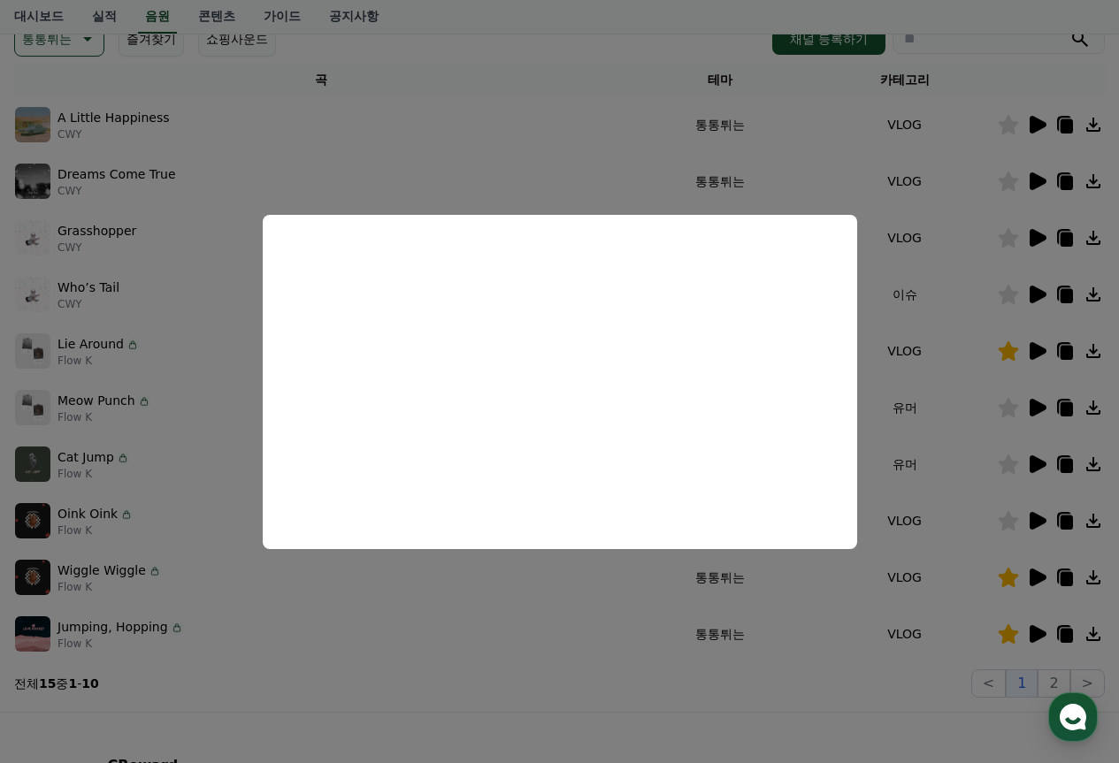
click at [776, 159] on button "close modal" at bounding box center [559, 381] width 1119 height 763
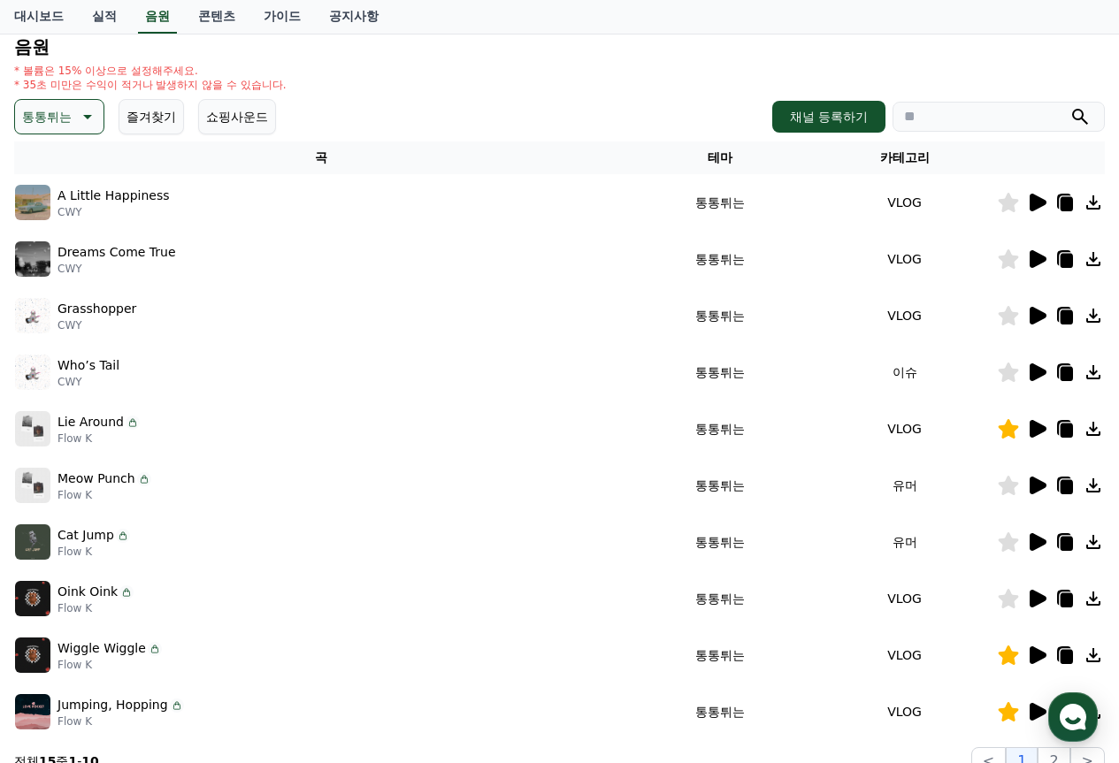
scroll to position [177, 0]
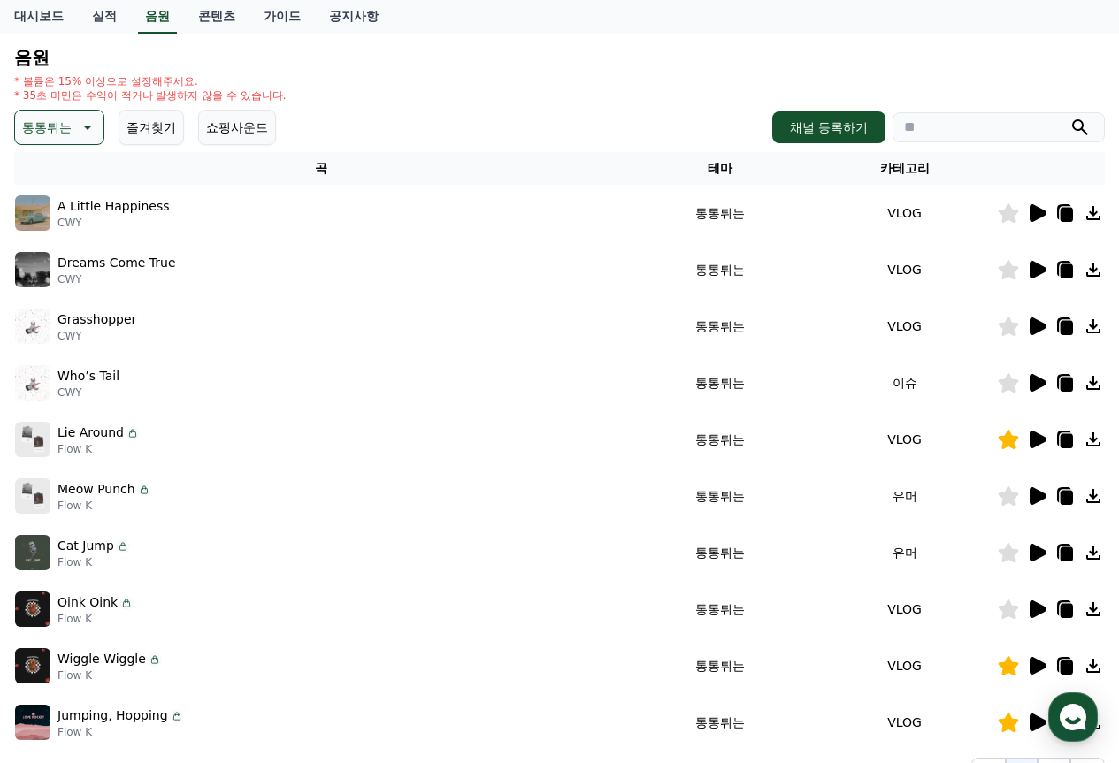
click at [81, 132] on icon at bounding box center [85, 127] width 21 height 21
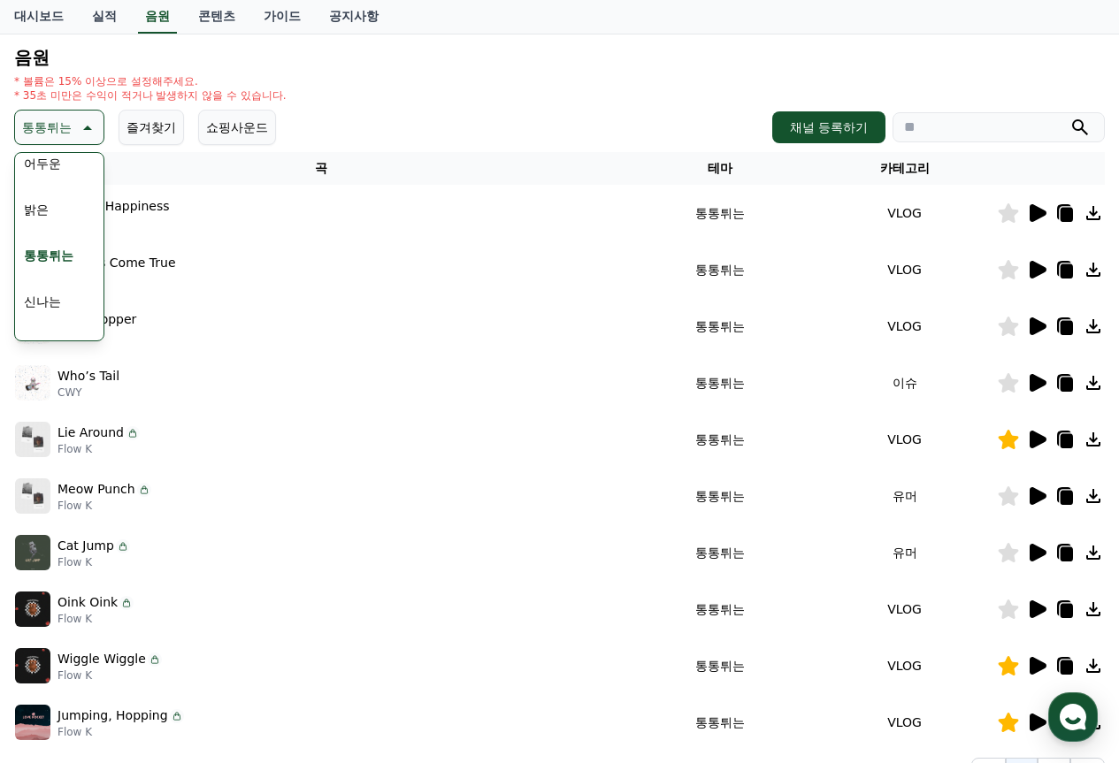
scroll to position [88, 0]
click at [50, 180] on button "호기심" at bounding box center [42, 177] width 51 height 39
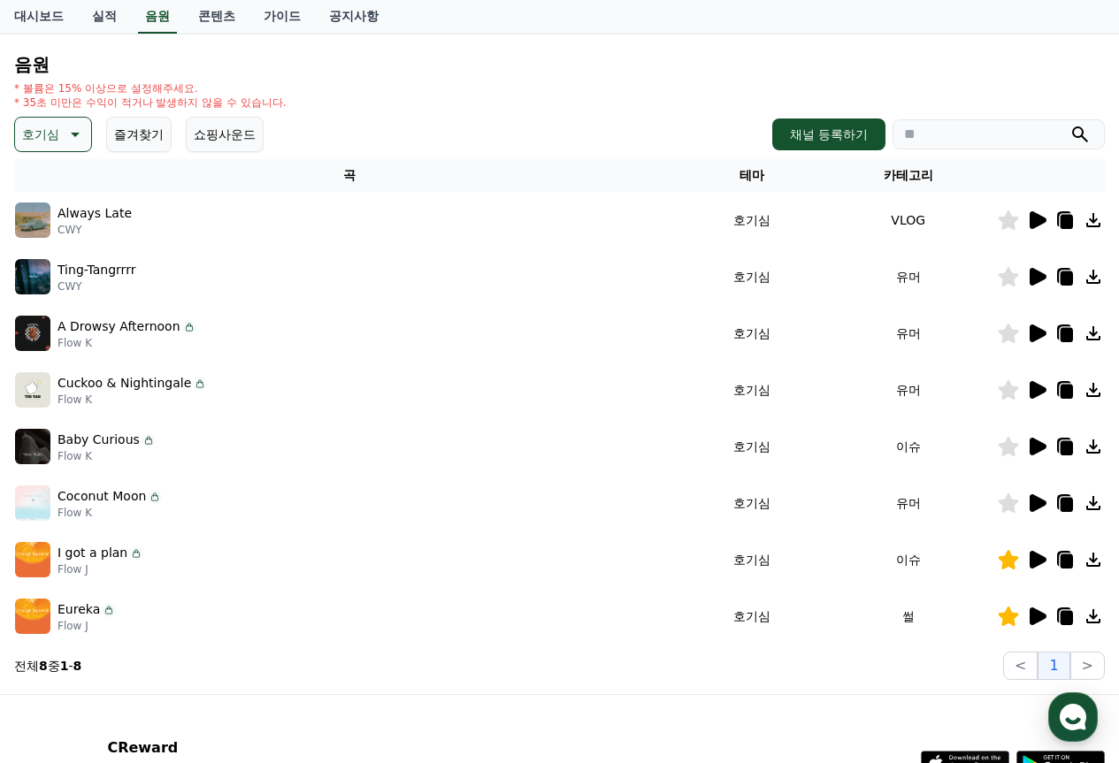
scroll to position [177, 0]
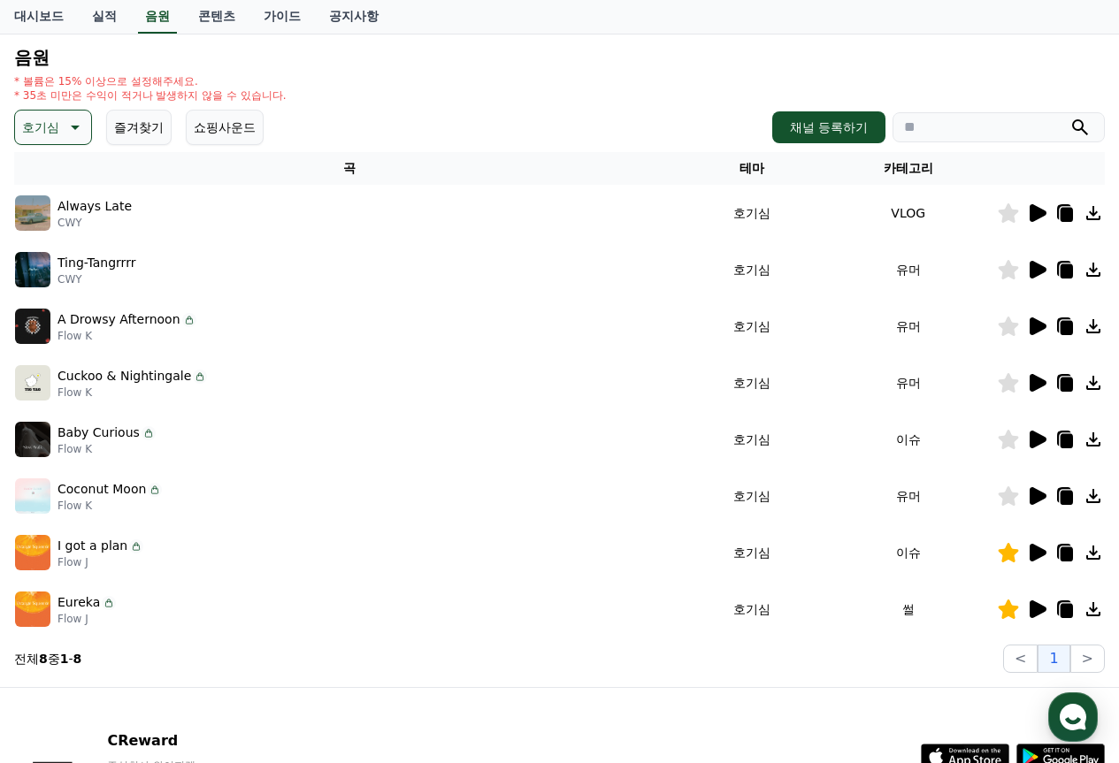
click at [1027, 212] on icon at bounding box center [1036, 213] width 21 height 21
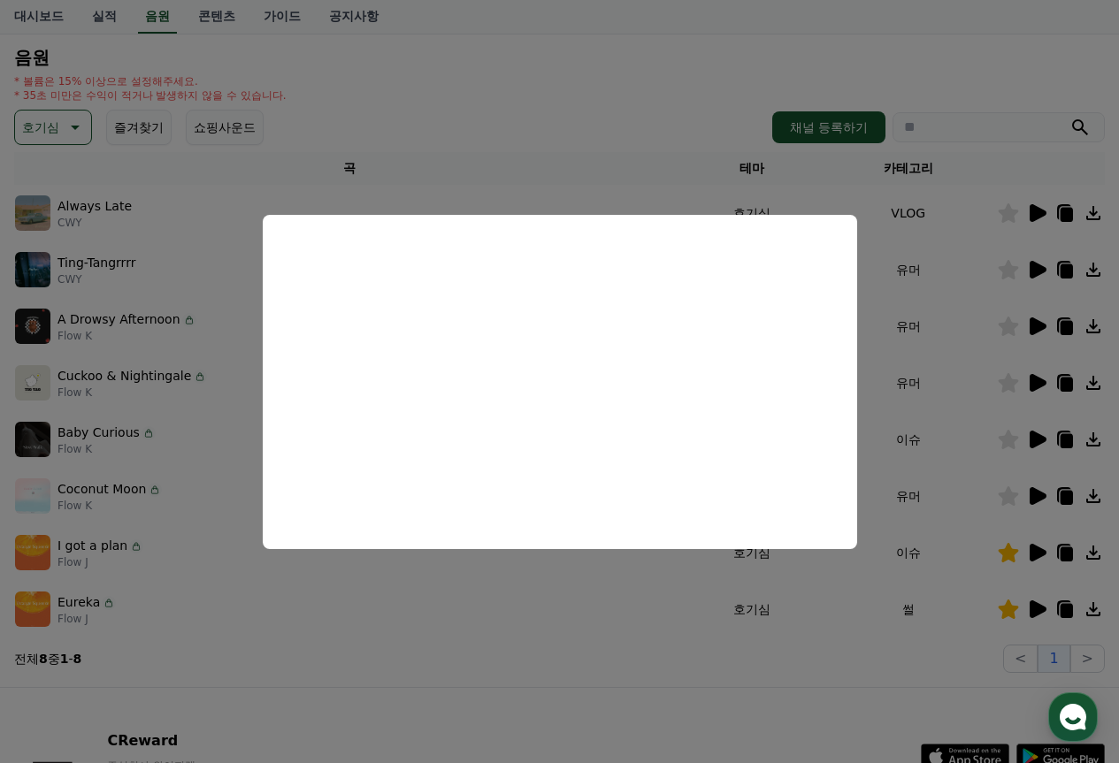
click at [909, 441] on button "close modal" at bounding box center [559, 381] width 1119 height 763
click at [1041, 561] on icon at bounding box center [1036, 552] width 21 height 21
click at [949, 415] on button "close modal" at bounding box center [559, 381] width 1119 height 763
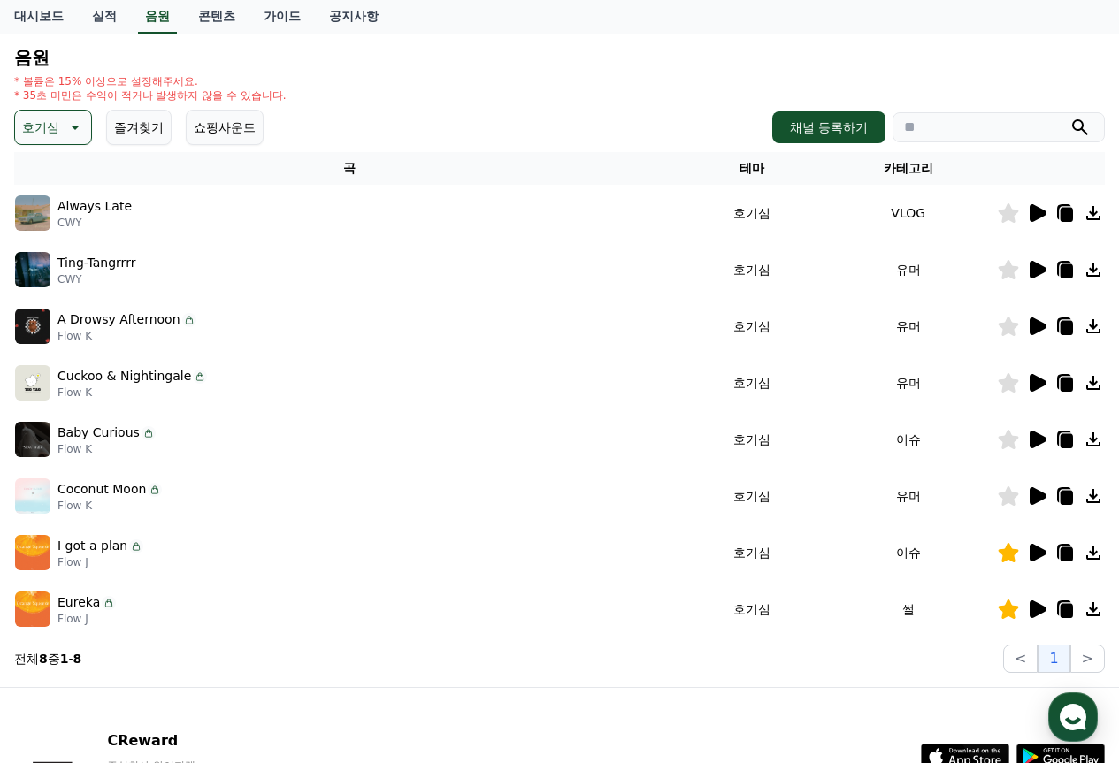
click at [1037, 614] on icon at bounding box center [1038, 610] width 17 height 18
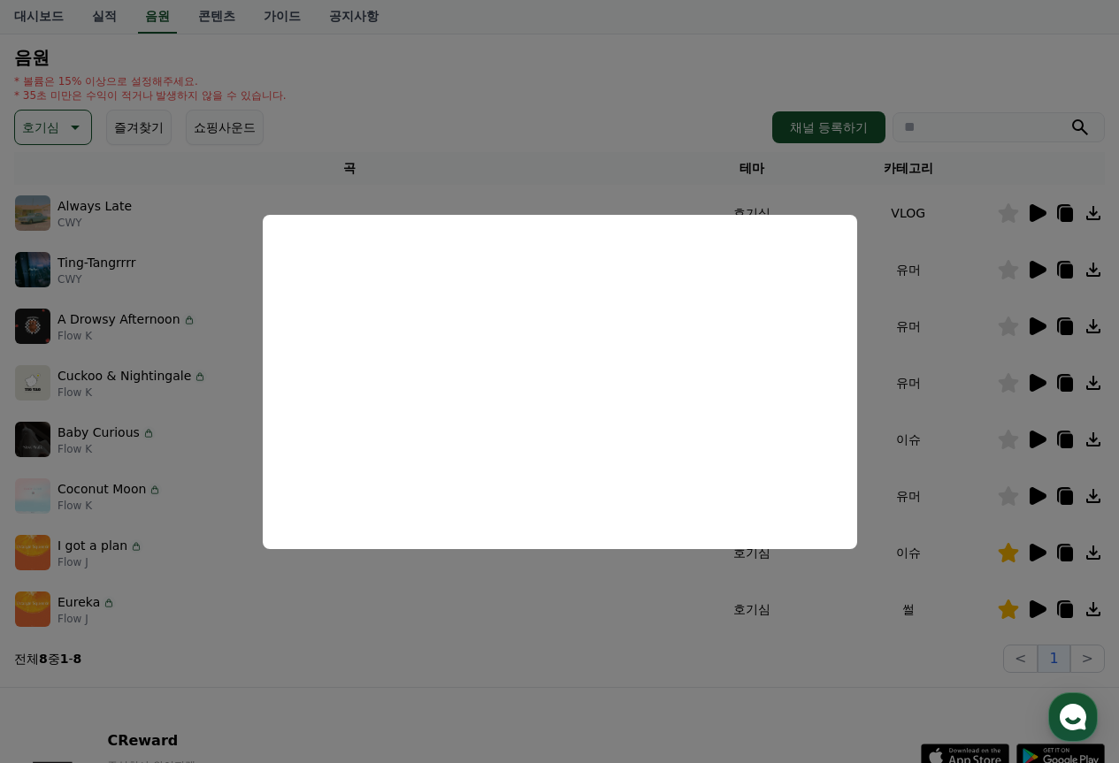
click at [932, 299] on button "close modal" at bounding box center [559, 381] width 1119 height 763
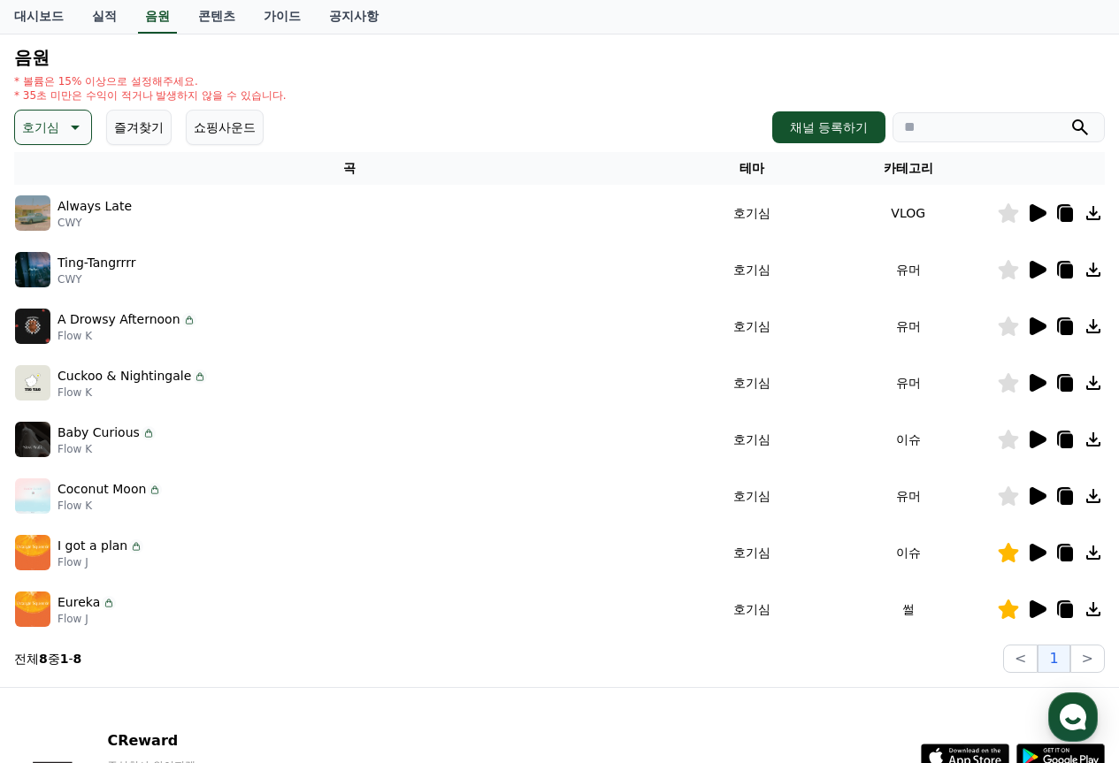
click at [644, 120] on div "호기심 즐겨찾기 쇼핑사운드 채널 등록하기" at bounding box center [559, 127] width 1091 height 35
click at [1073, 610] on icon at bounding box center [1067, 611] width 12 height 14
